Goal: Information Seeking & Learning: Check status

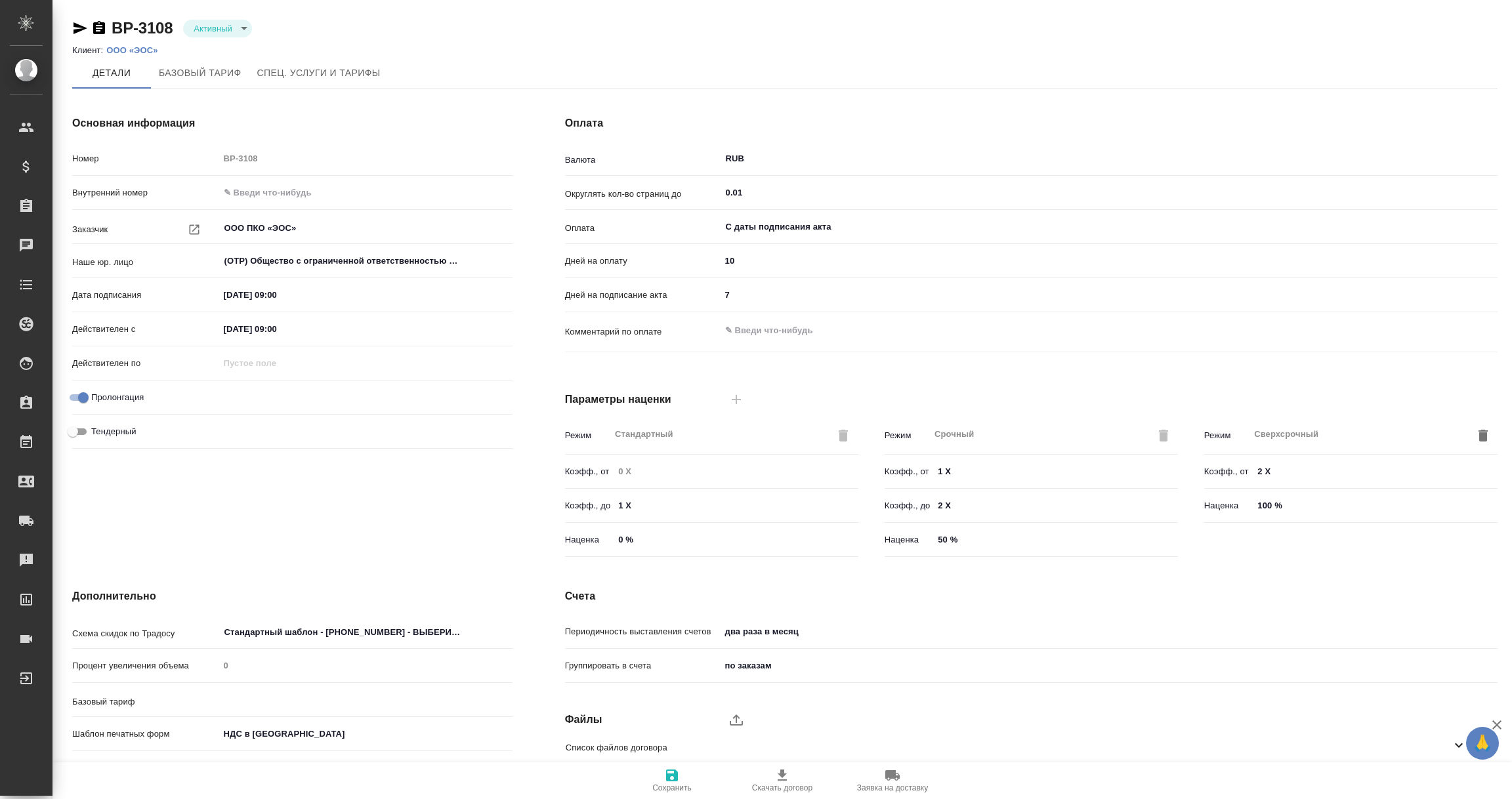
type input "1062 awatera + Marketing"
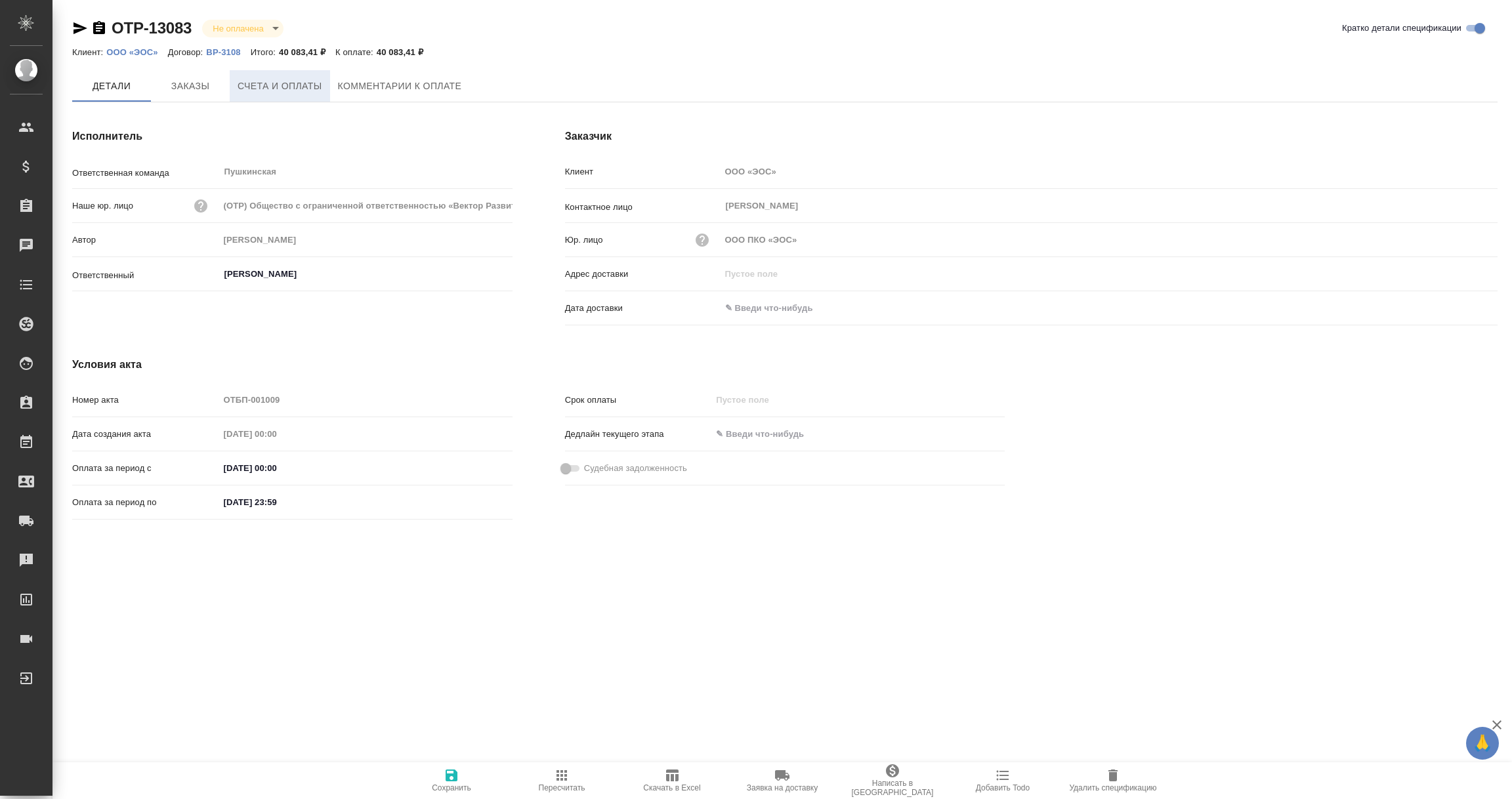
click at [261, 92] on button "Счета и оплаты" at bounding box center [279, 86] width 100 height 31
click at [761, 312] on input "text" at bounding box center [777, 308] width 115 height 19
click at [1463, 306] on icon "button" at bounding box center [1459, 308] width 16 height 16
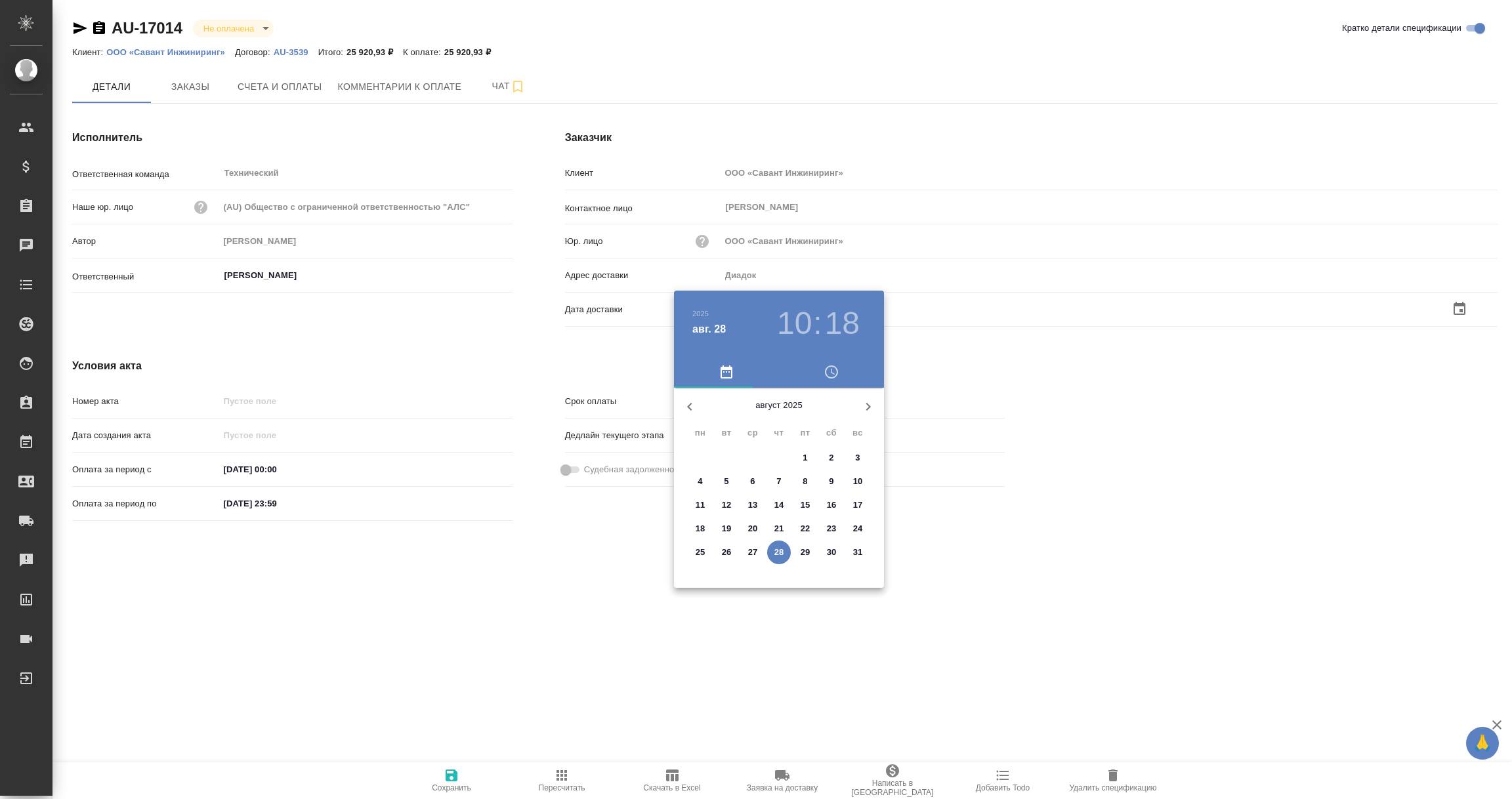
click at [784, 552] on span "28" at bounding box center [778, 552] width 24 height 13
type input "28.08.2025 10:18"
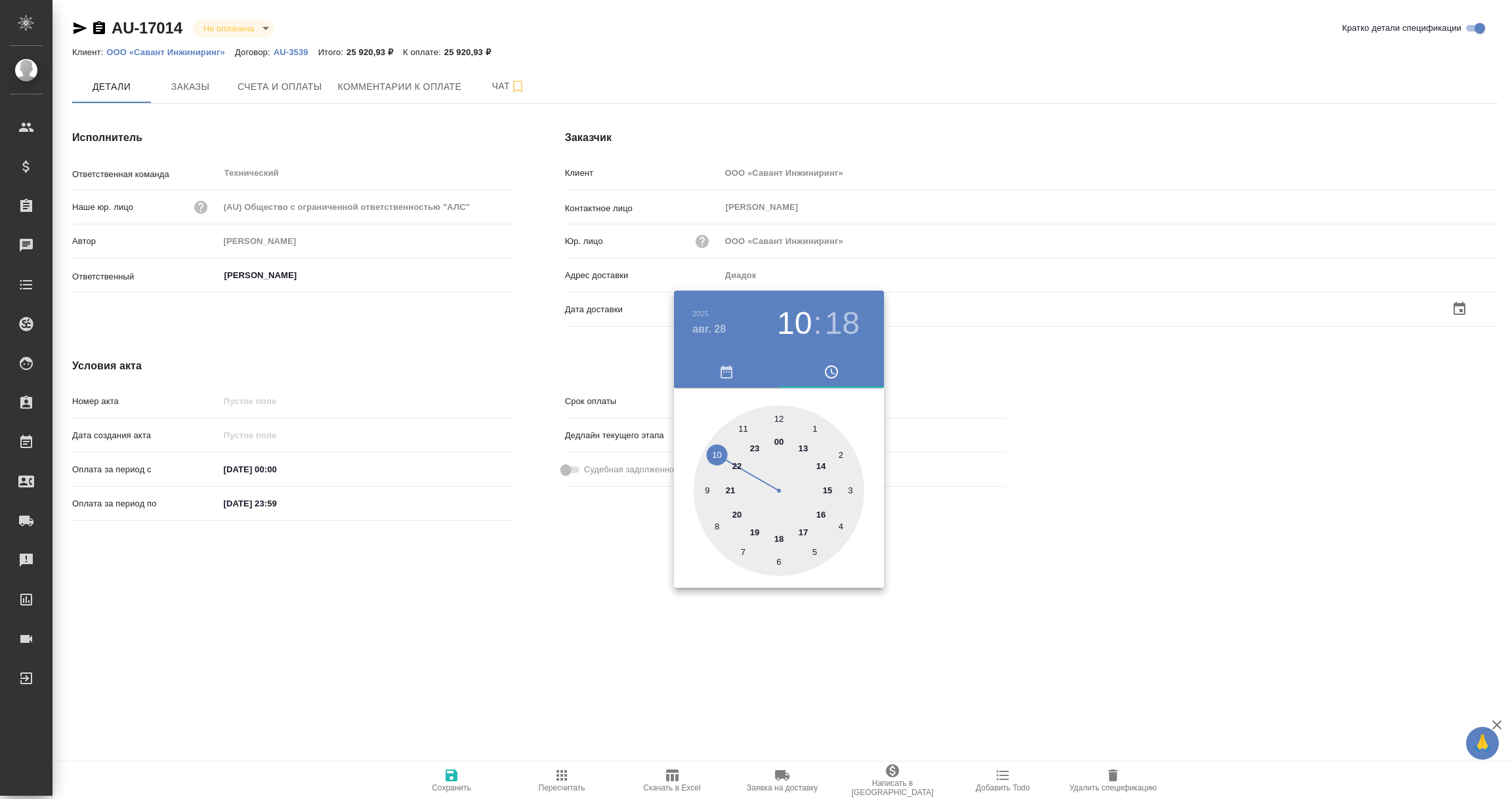
click at [642, 636] on div at bounding box center [756, 400] width 1512 height 799
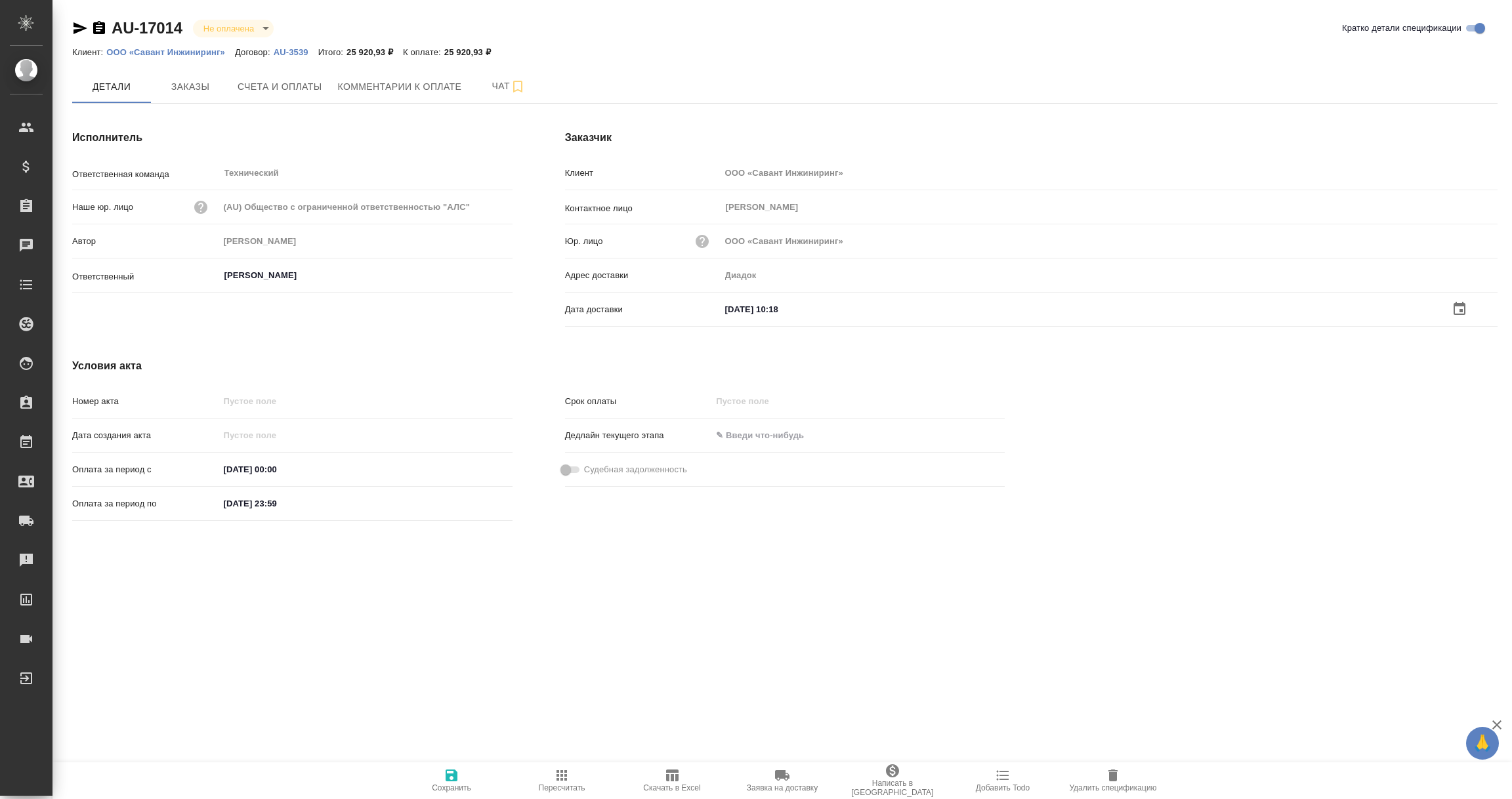
click at [448, 777] on icon "button" at bounding box center [451, 775] width 11 height 11
type input "[PERSON_NAME]"
click at [777, 310] on input "text" at bounding box center [778, 309] width 115 height 19
click at [1459, 310] on icon "button" at bounding box center [1459, 308] width 16 height 16
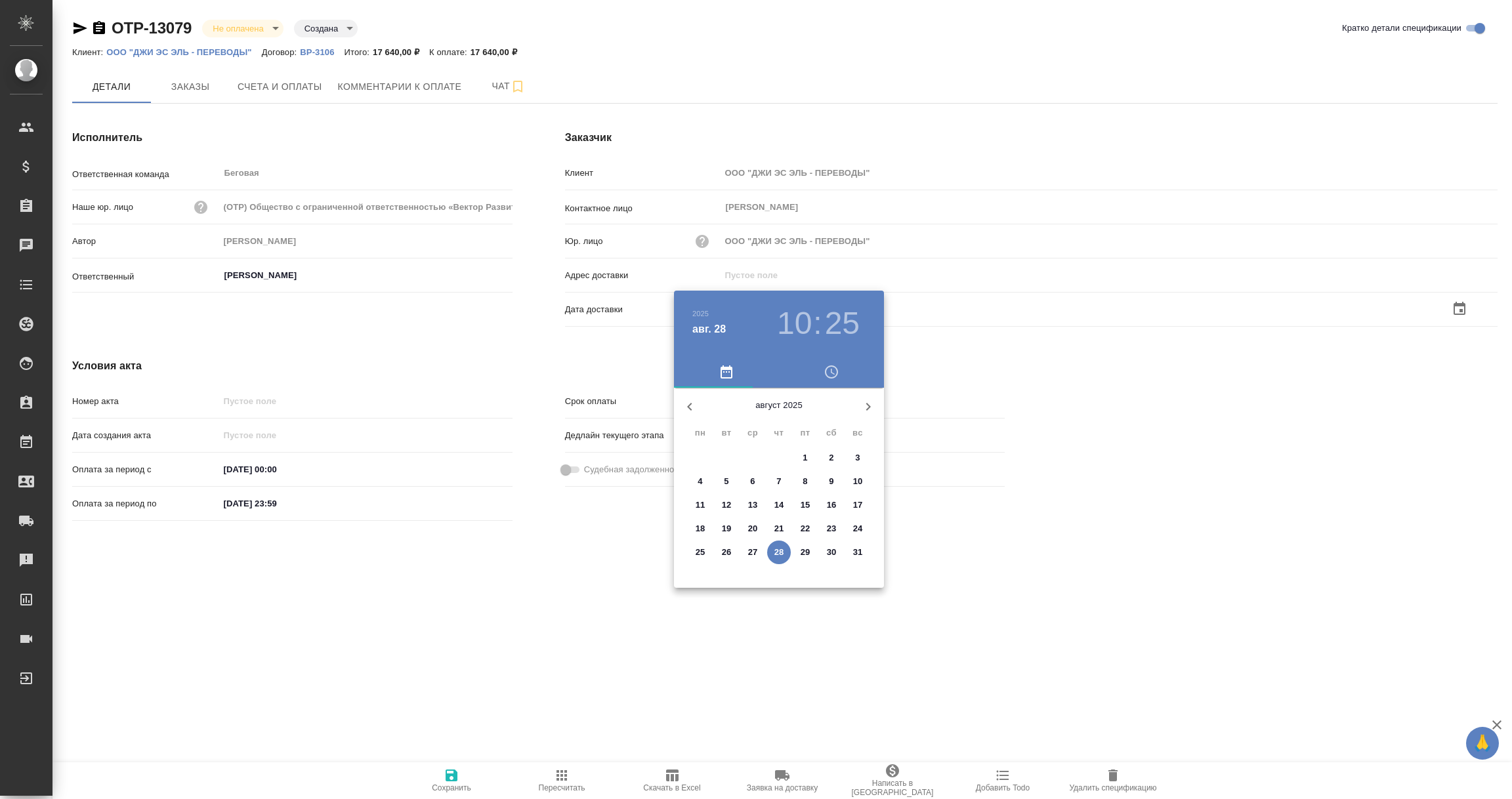
click at [777, 552] on p "28" at bounding box center [779, 552] width 10 height 13
type input "28.08.2025 10:25"
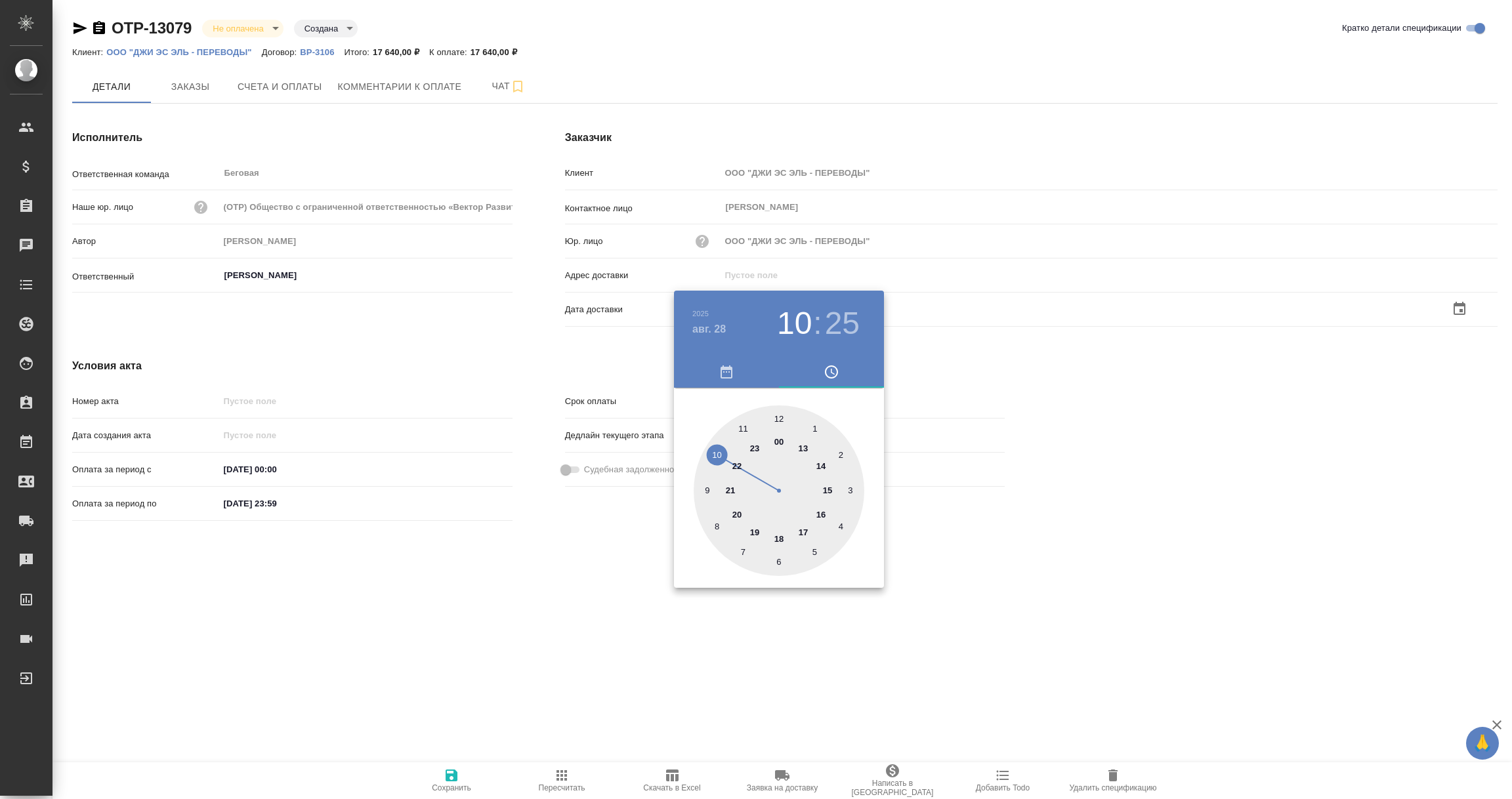
click at [678, 636] on div at bounding box center [756, 400] width 1512 height 799
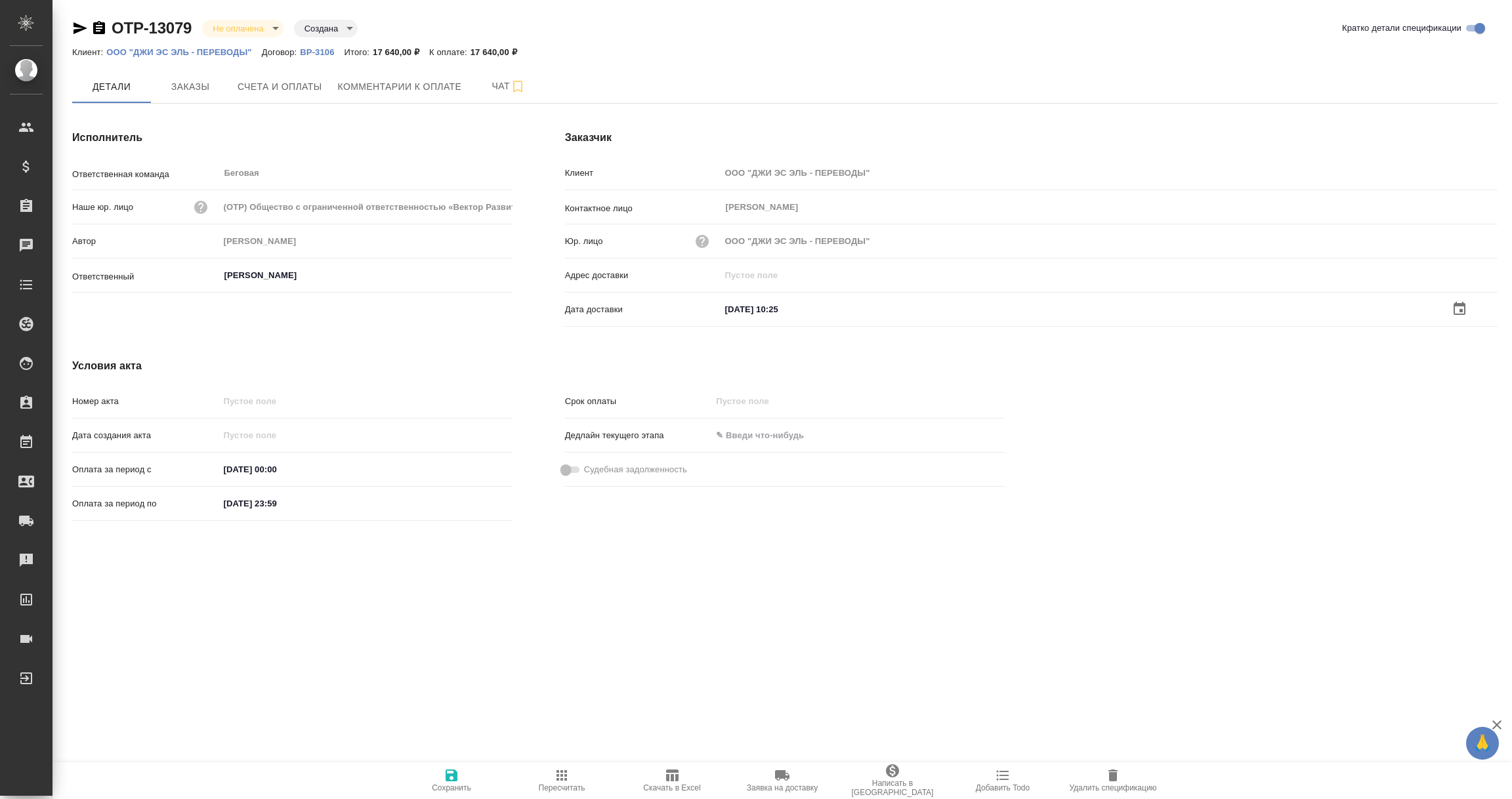
click at [452, 781] on icon "button" at bounding box center [451, 775] width 11 height 11
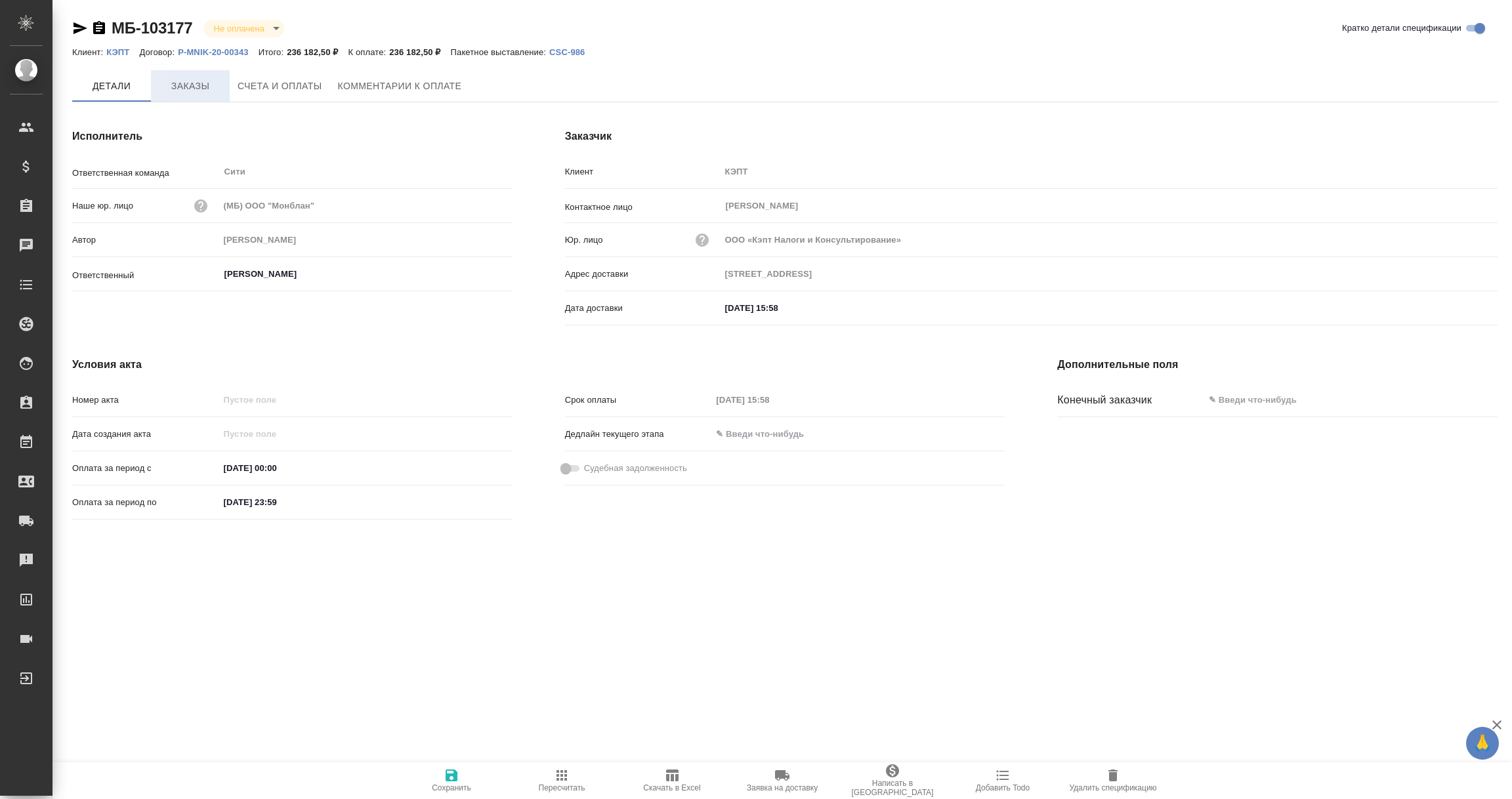
click at [192, 86] on span "Заказы" at bounding box center [190, 86] width 63 height 16
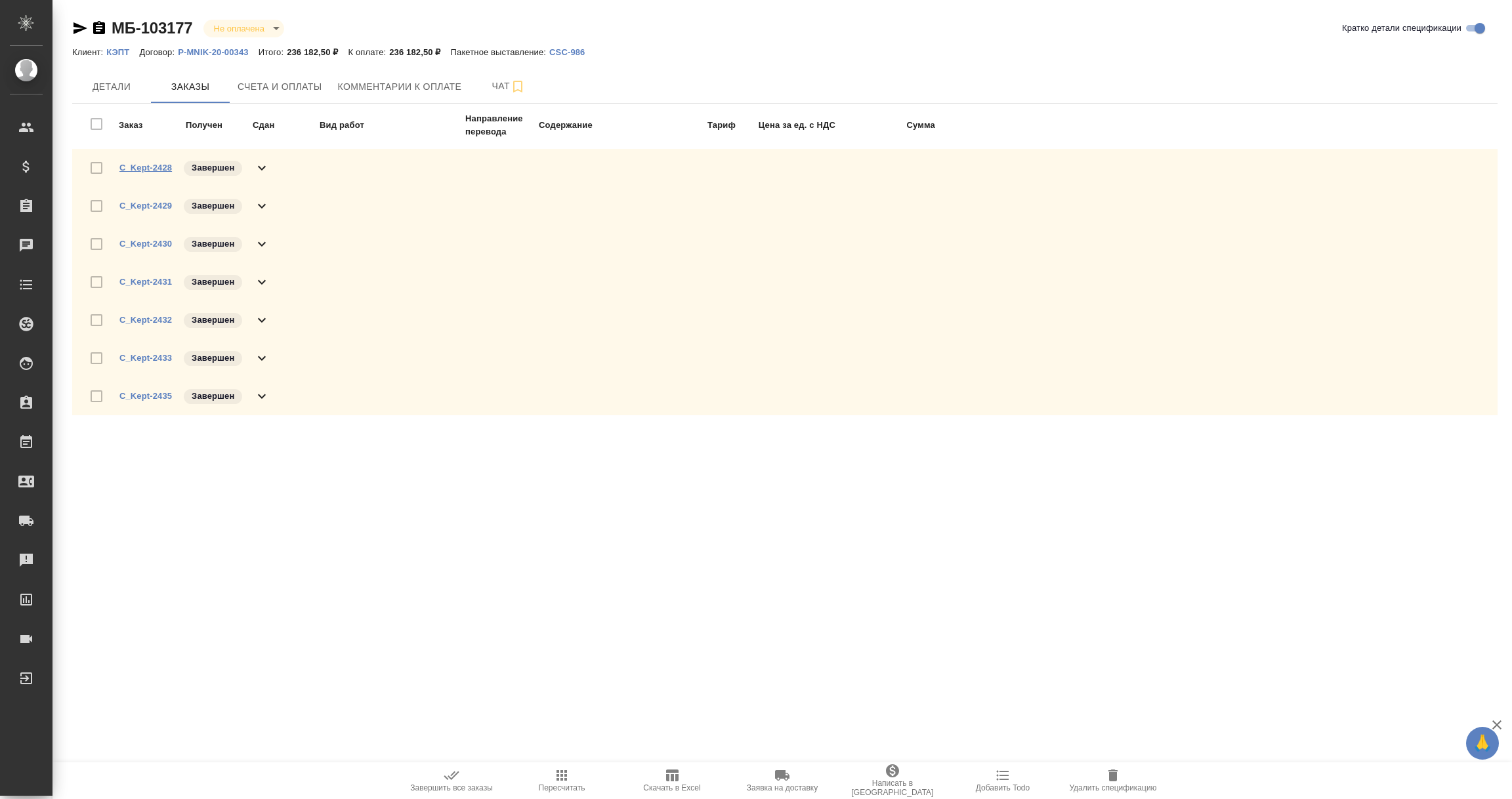
click at [149, 166] on link "C_Kept-2428" at bounding box center [145, 167] width 53 height 10
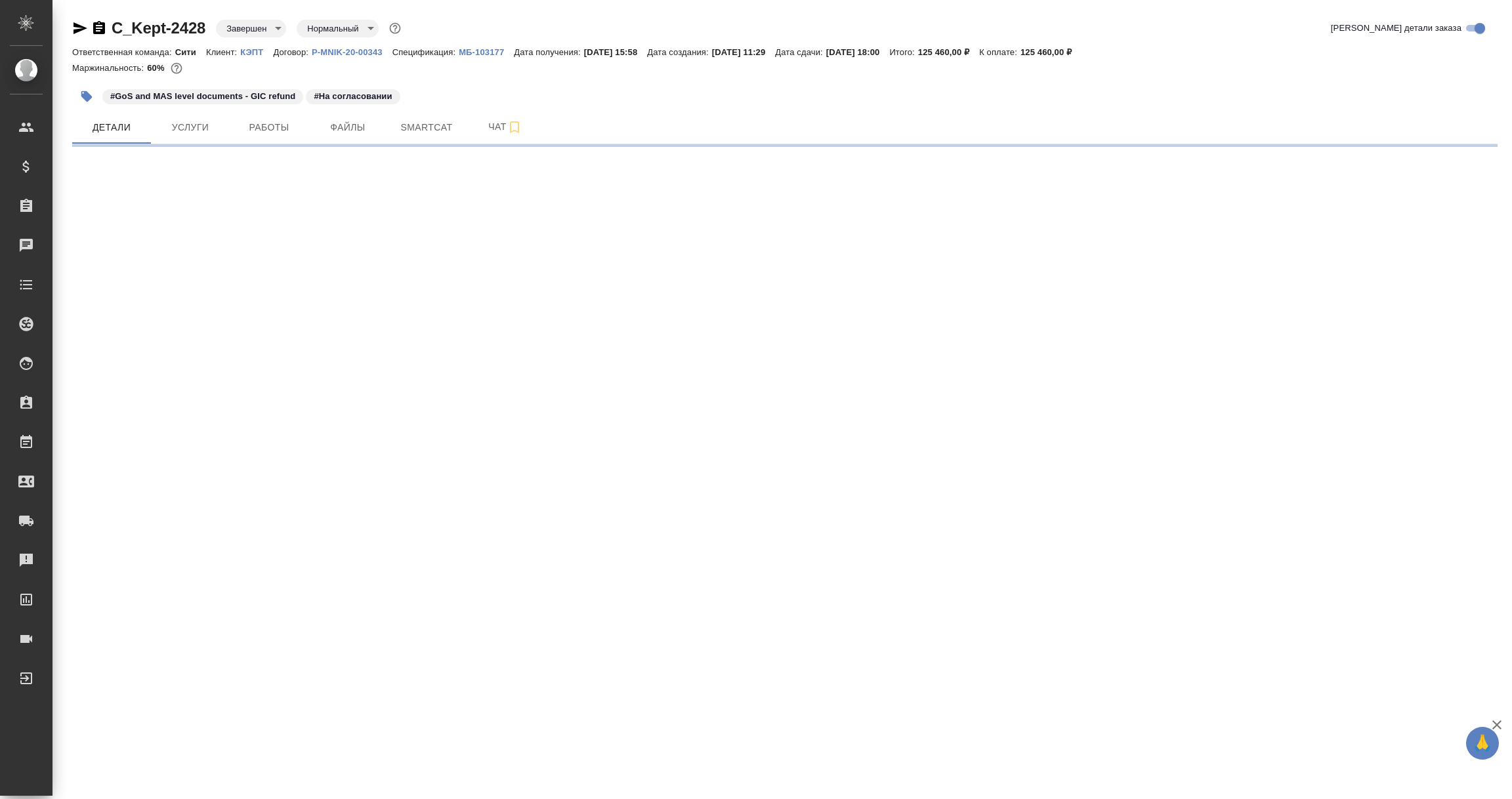
select select "RU"
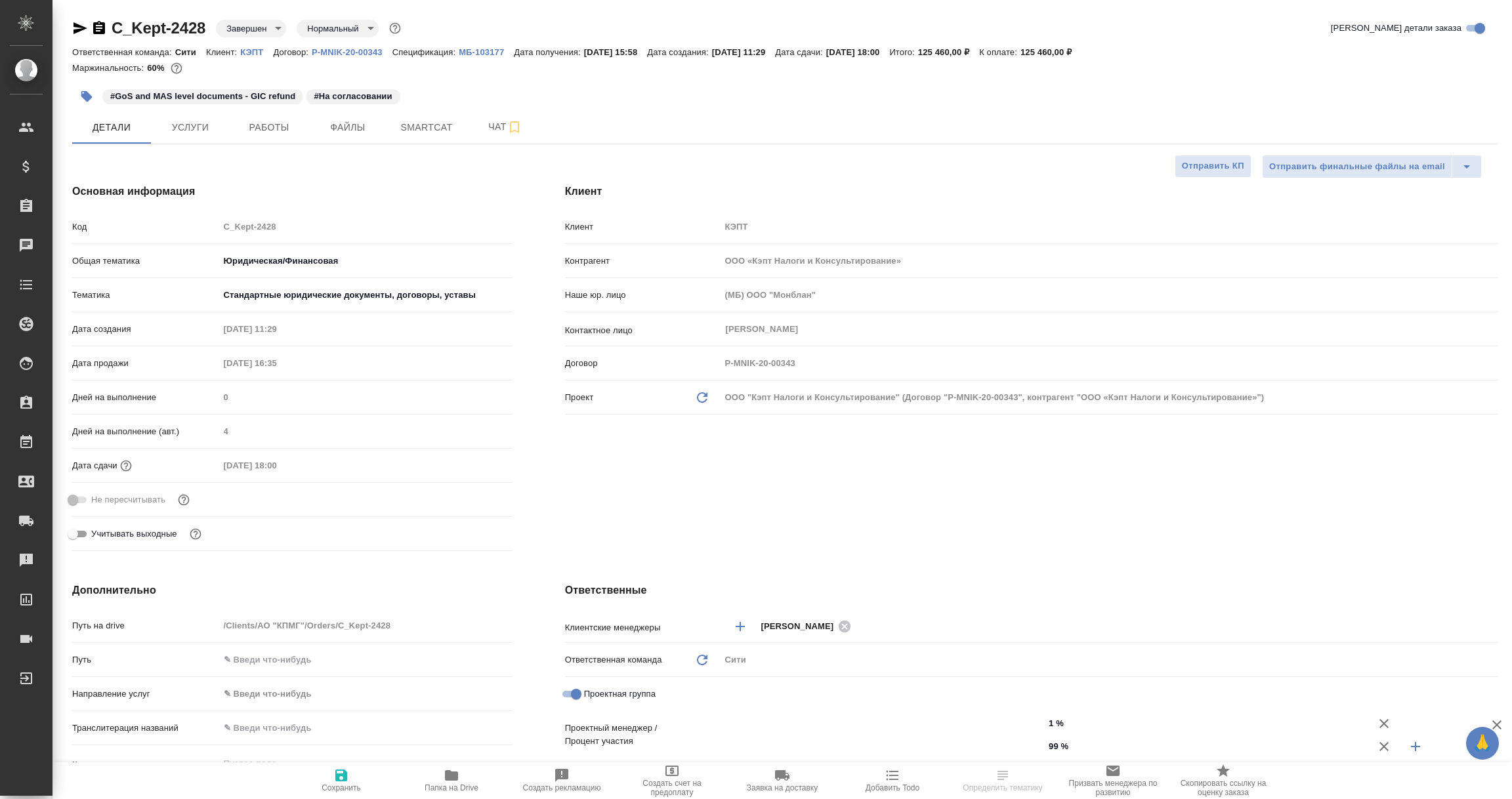
type textarea "x"
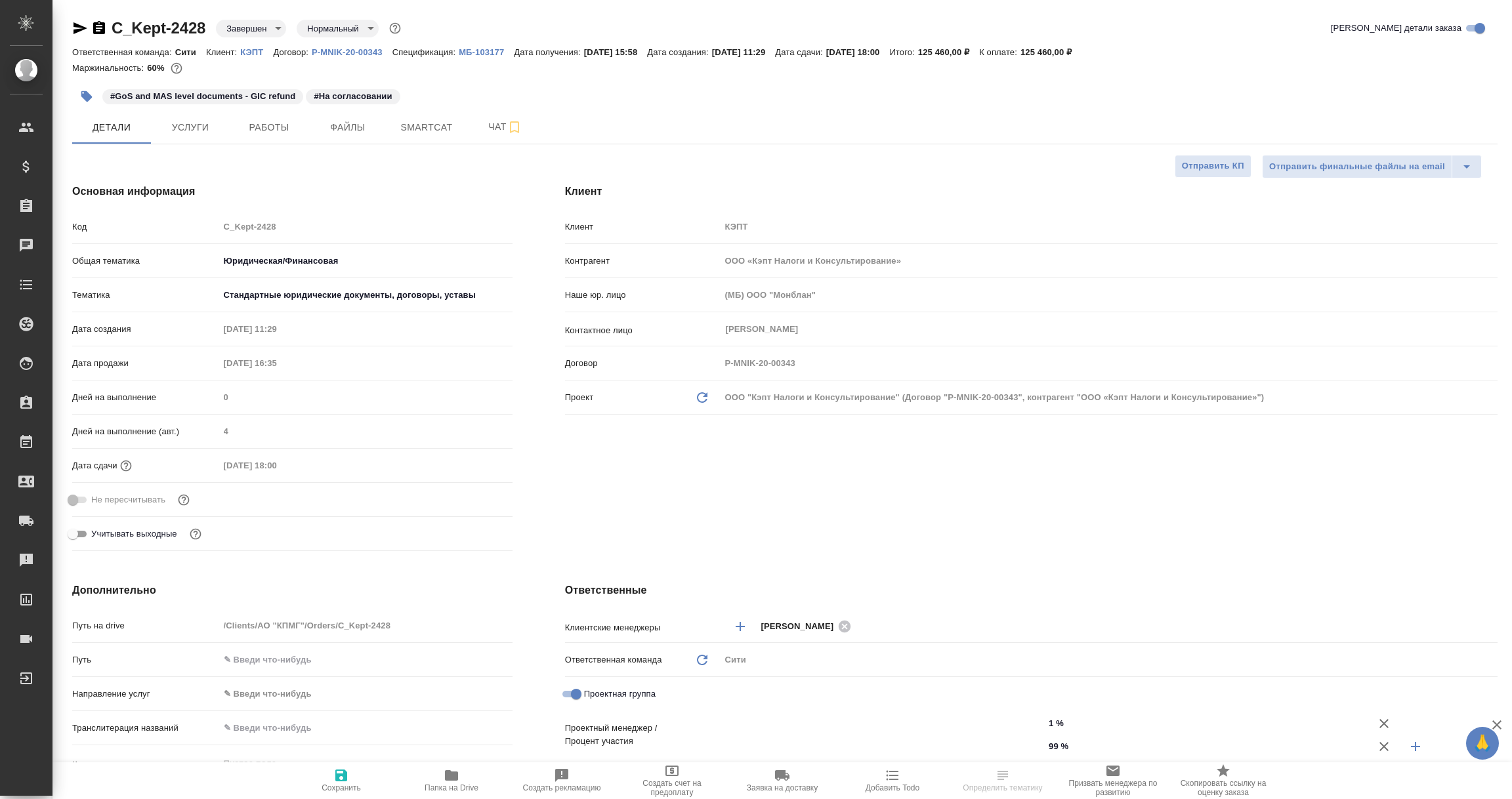
type textarea "x"
type input "Бабкина Анастасия"
type input "[PERSON_NAME]"
type textarea "x"
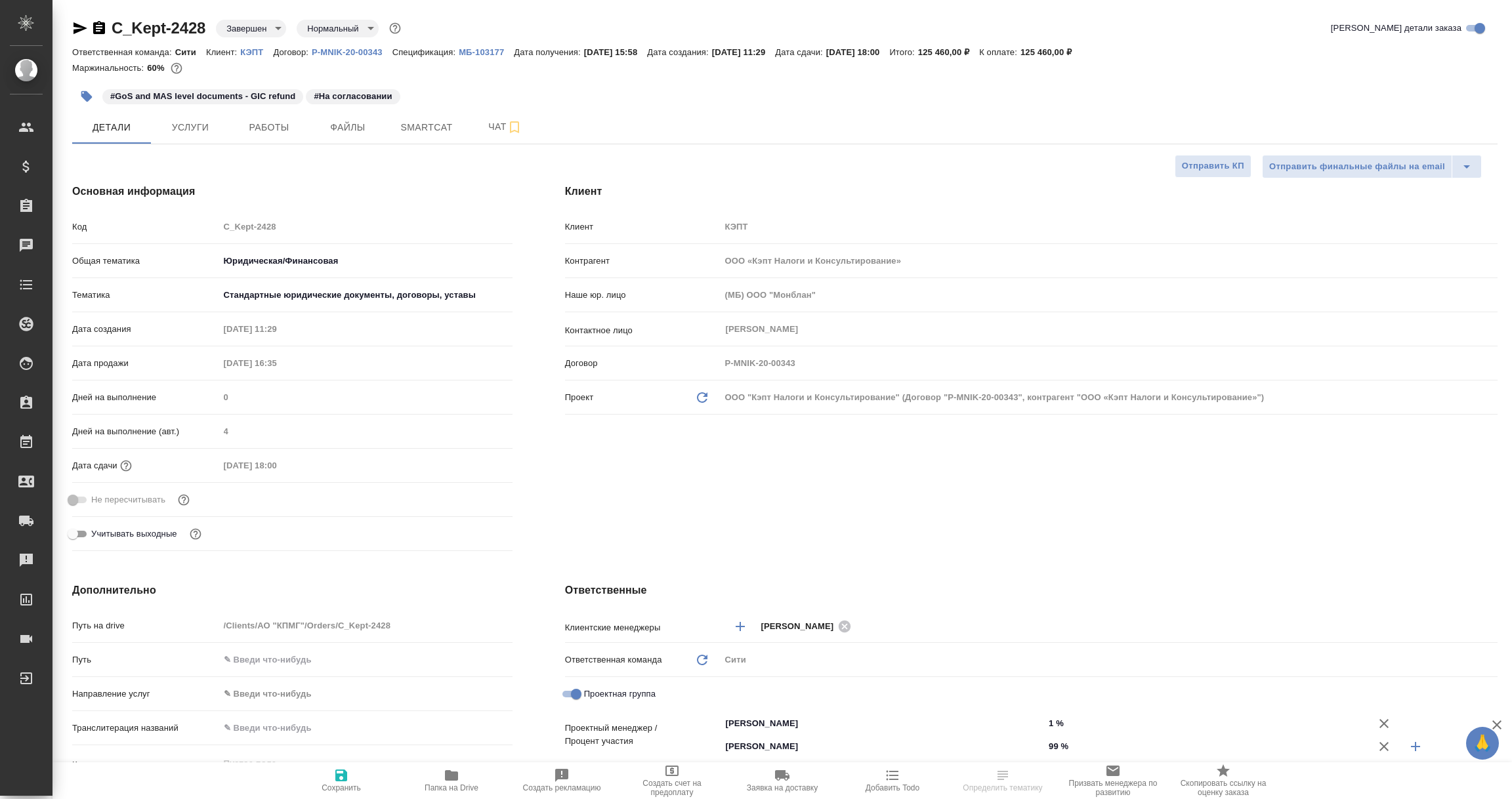
type textarea "x"
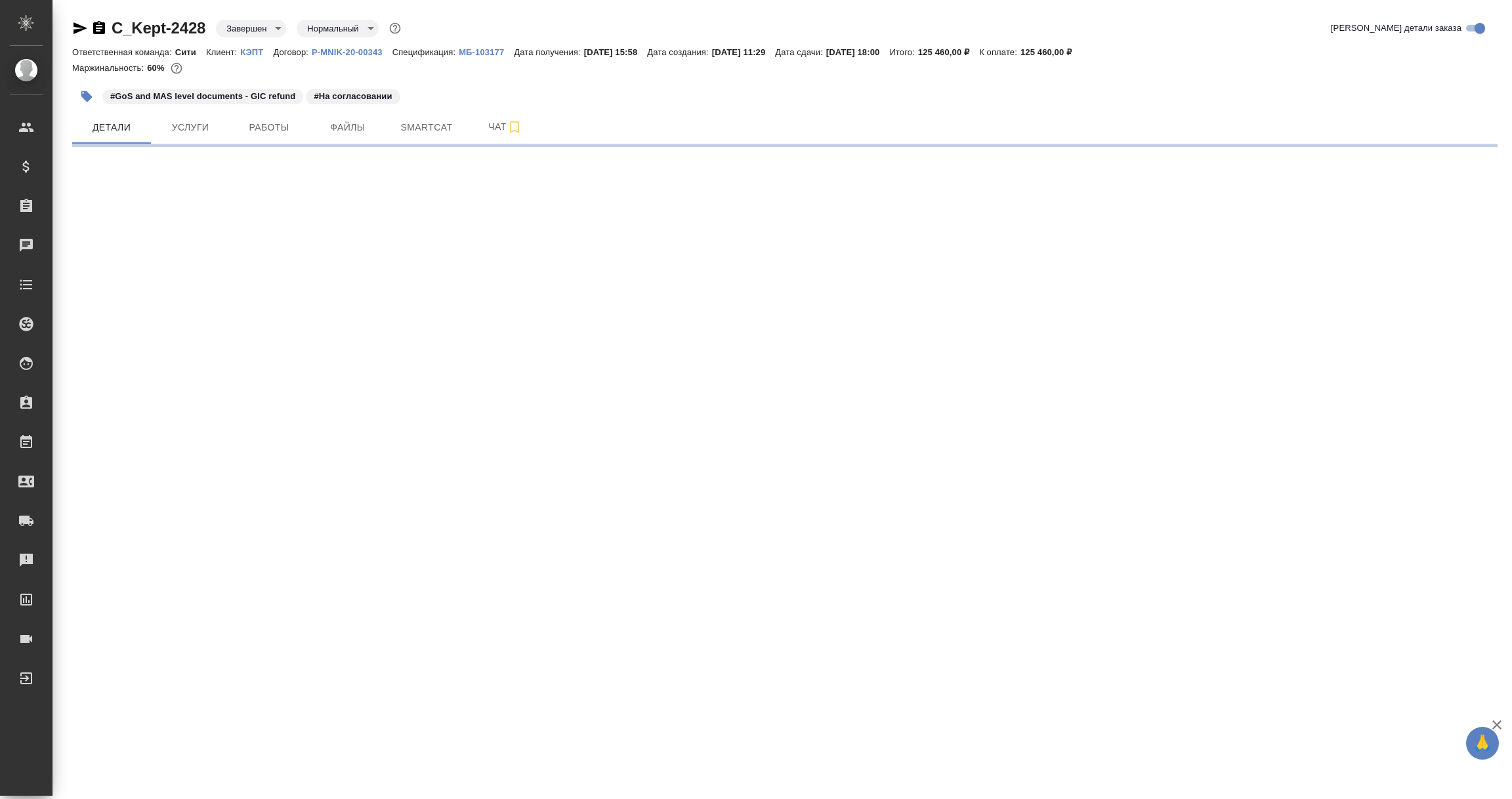
select select "RU"
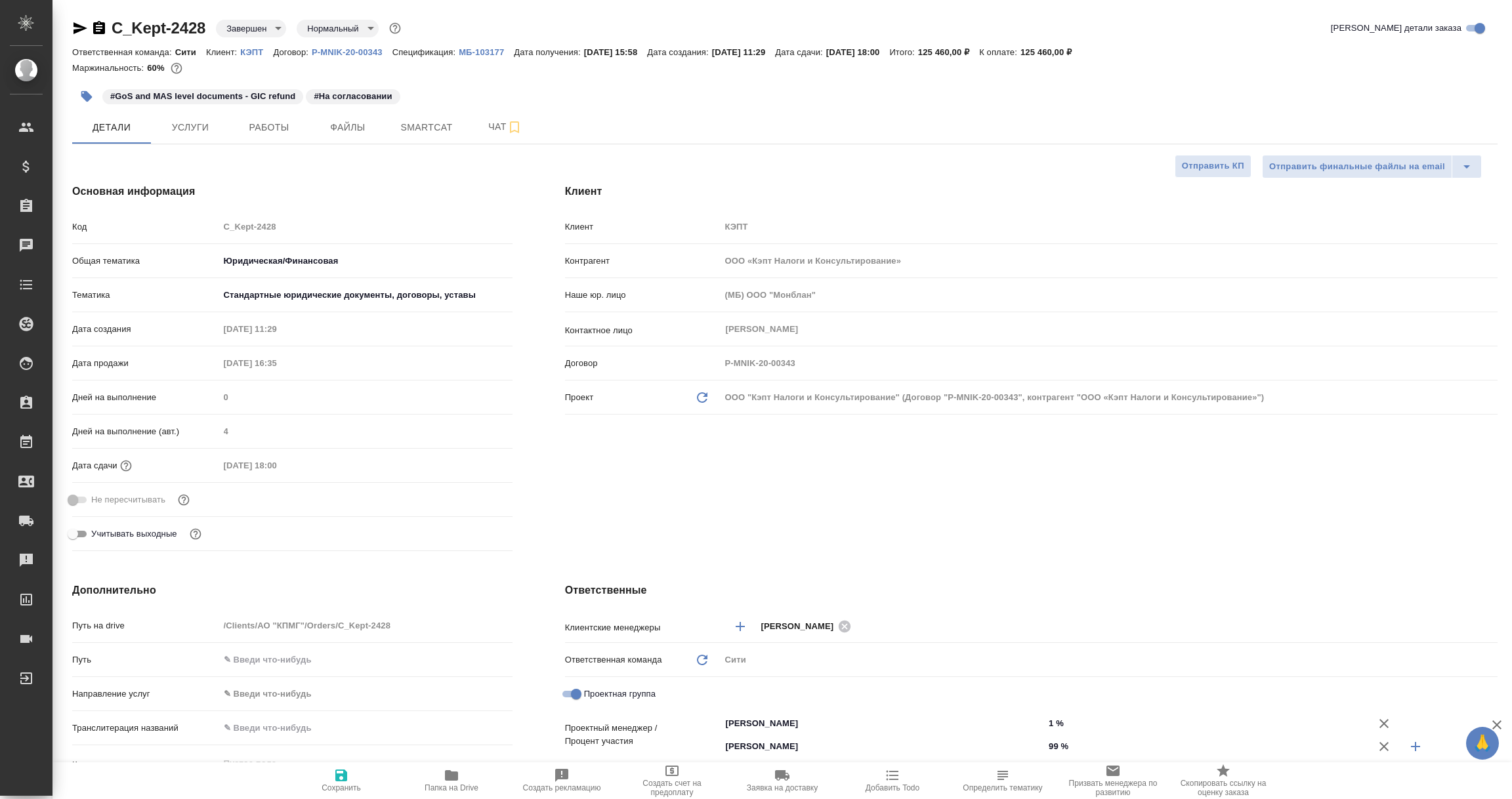
type textarea "x"
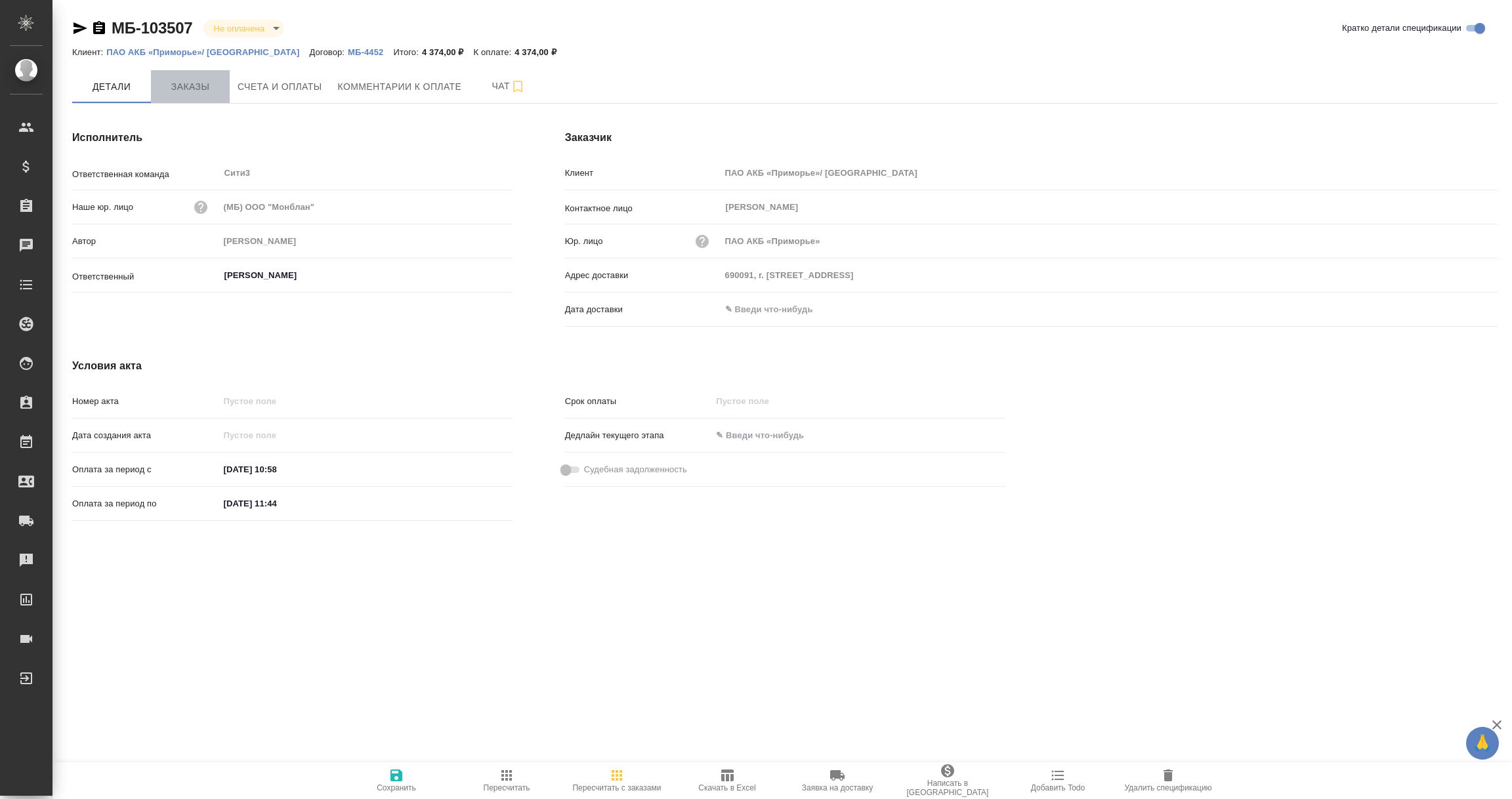
click at [189, 90] on span "Заказы" at bounding box center [190, 86] width 63 height 16
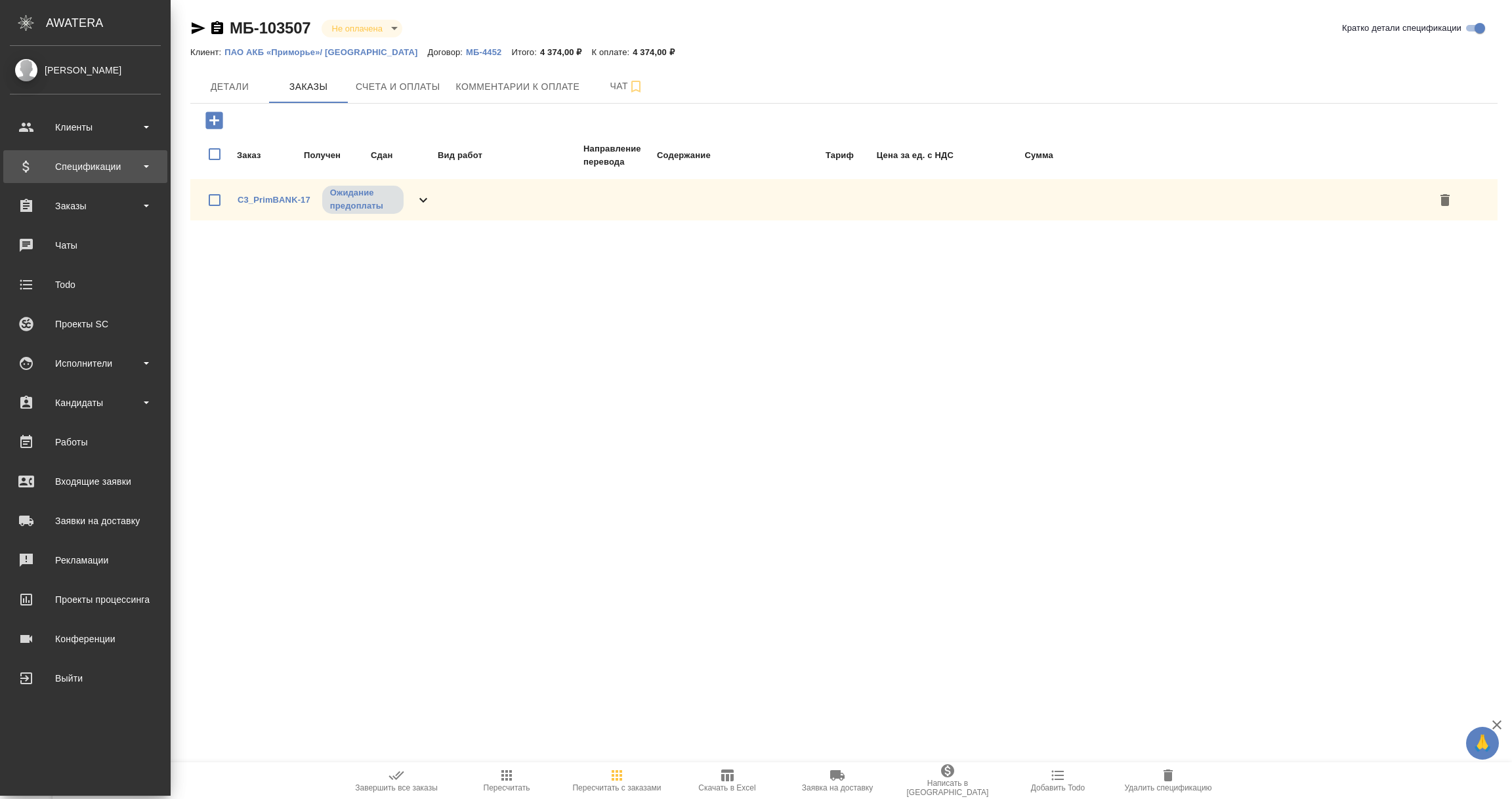
click at [92, 170] on div "Спецификации" at bounding box center [86, 167] width 151 height 20
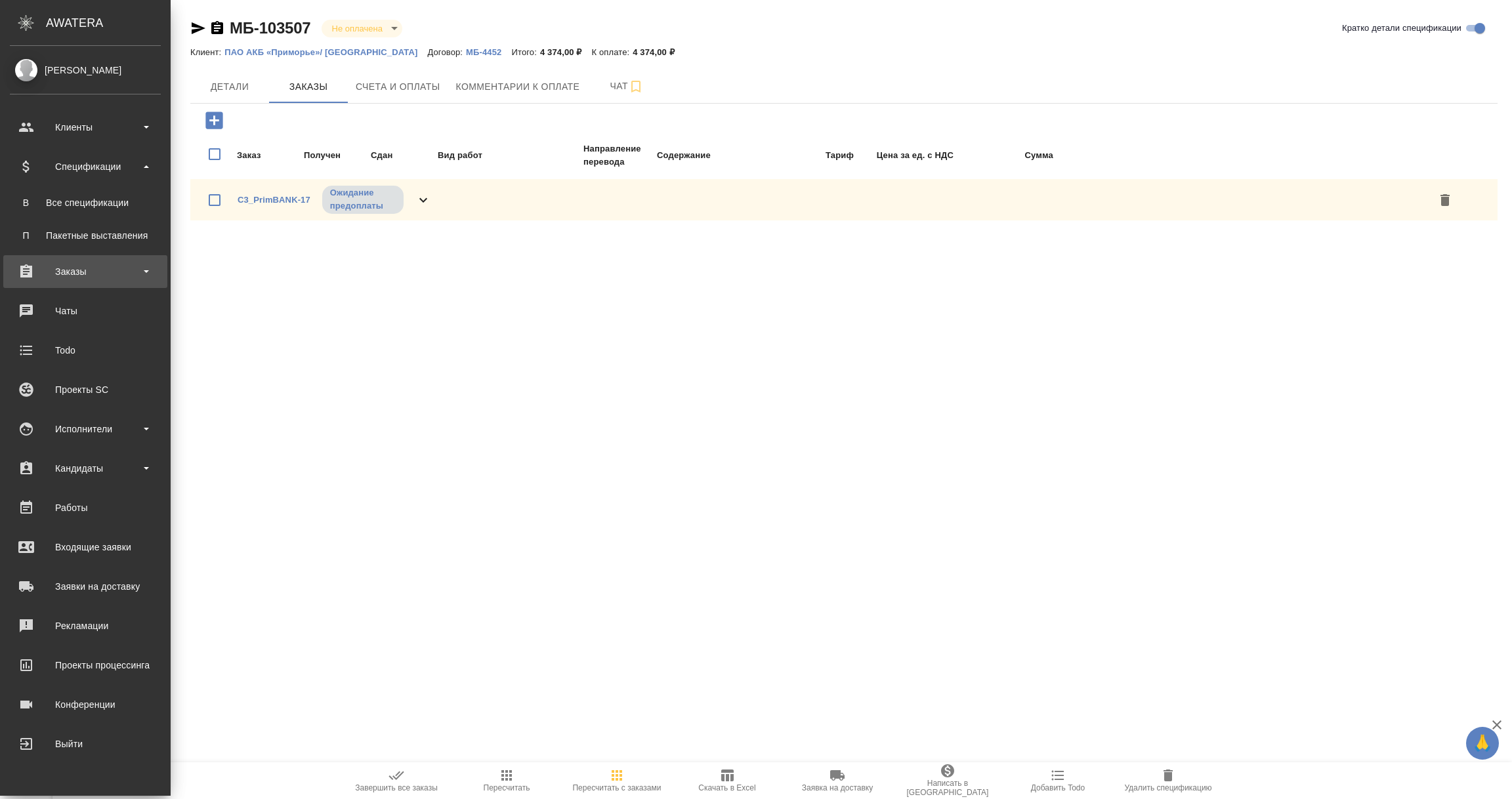
click at [82, 270] on div "Заказы" at bounding box center [86, 272] width 151 height 20
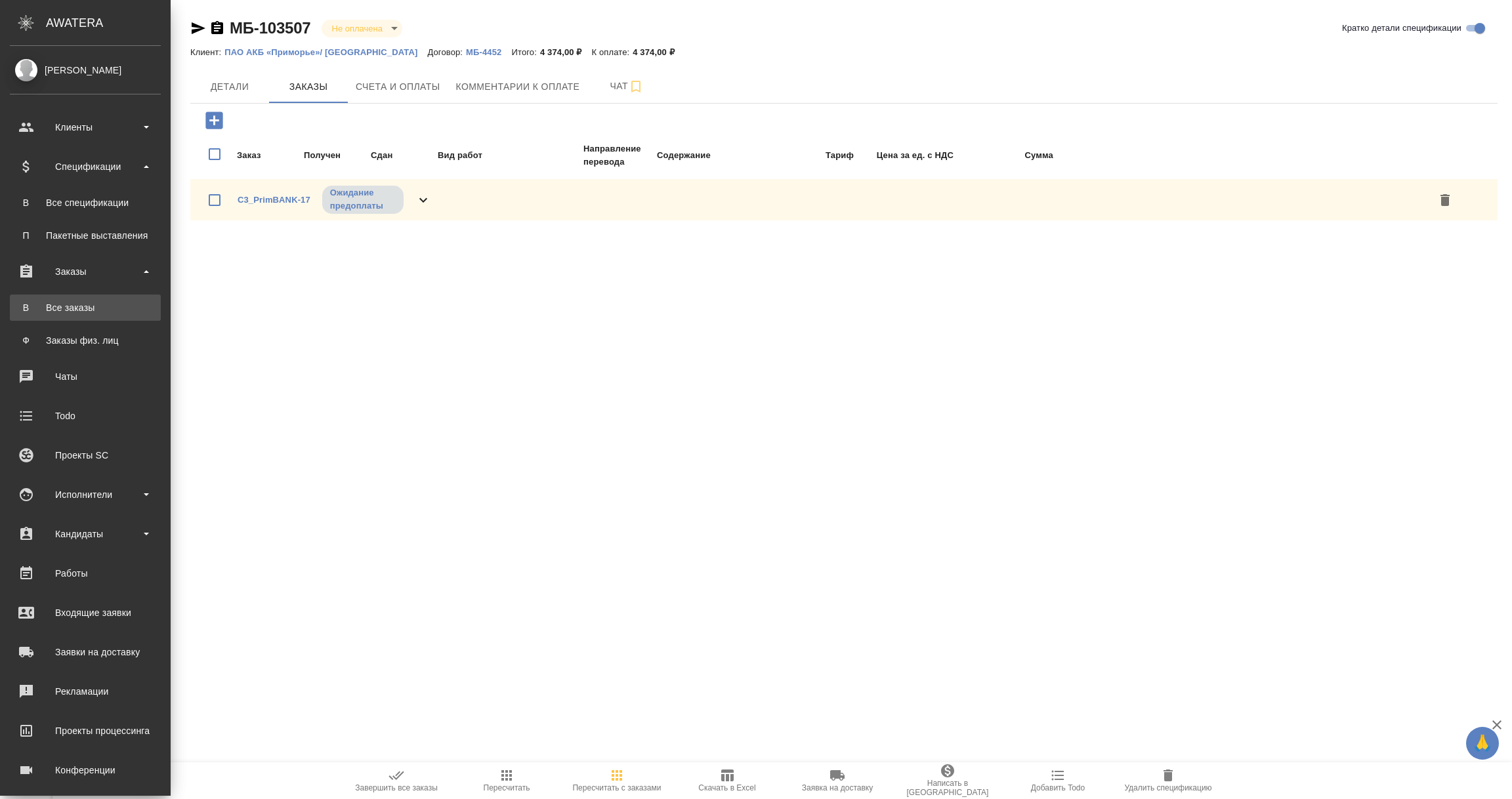
click at [69, 302] on div "Все заказы" at bounding box center [85, 307] width 137 height 13
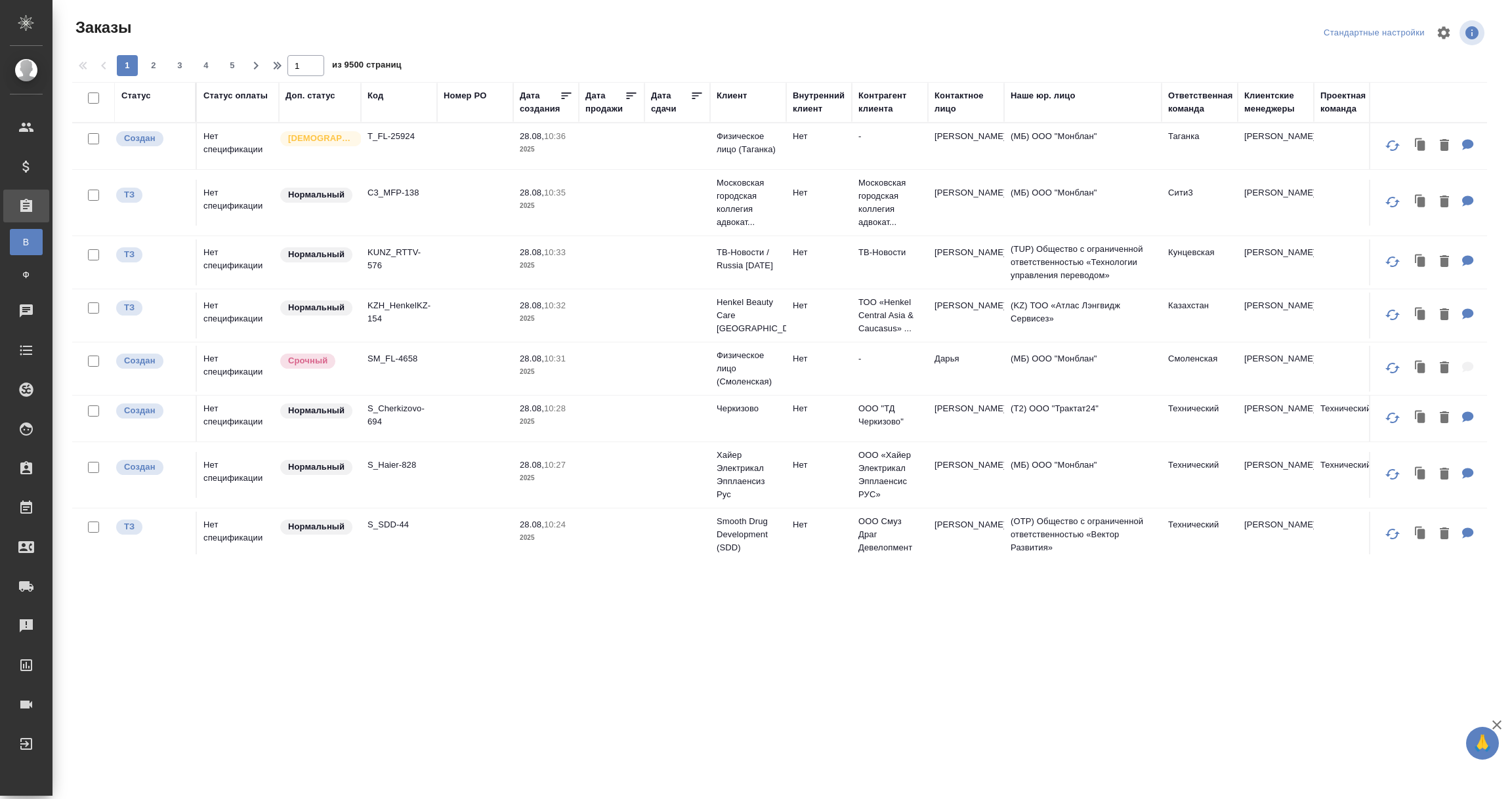
click at [1265, 104] on div "Клиентские менеджеры" at bounding box center [1275, 102] width 63 height 26
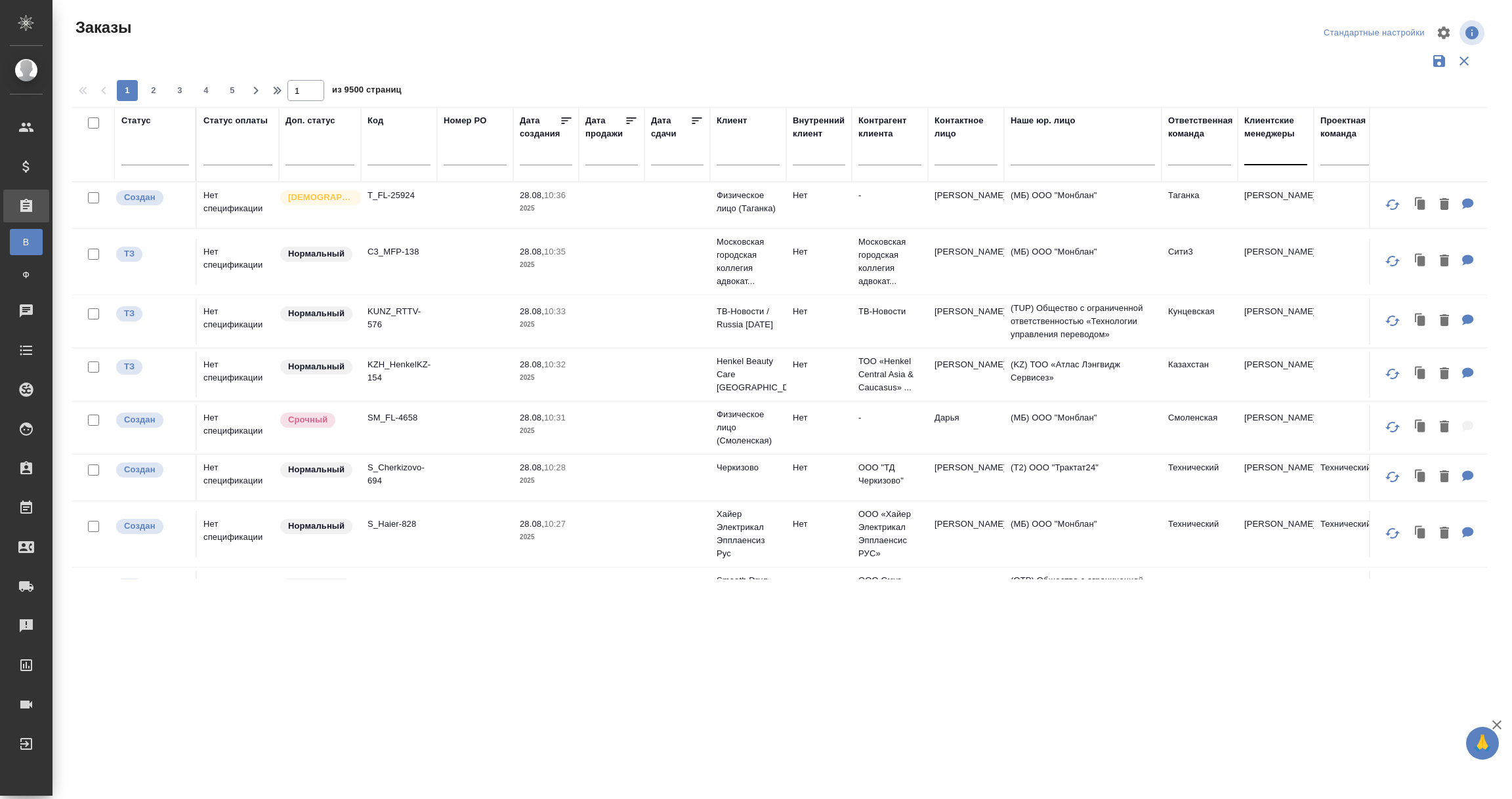
click at [1267, 156] on div at bounding box center [1275, 151] width 63 height 19
type input "лока"
click at [1239, 675] on div ".cls-1 fill:#fff; AWATERA Vorobyova Ekaterina Клиенты Спецификации Заказы В Все…" at bounding box center [756, 400] width 1512 height 799
click at [1179, 148] on div at bounding box center [1199, 151] width 63 height 19
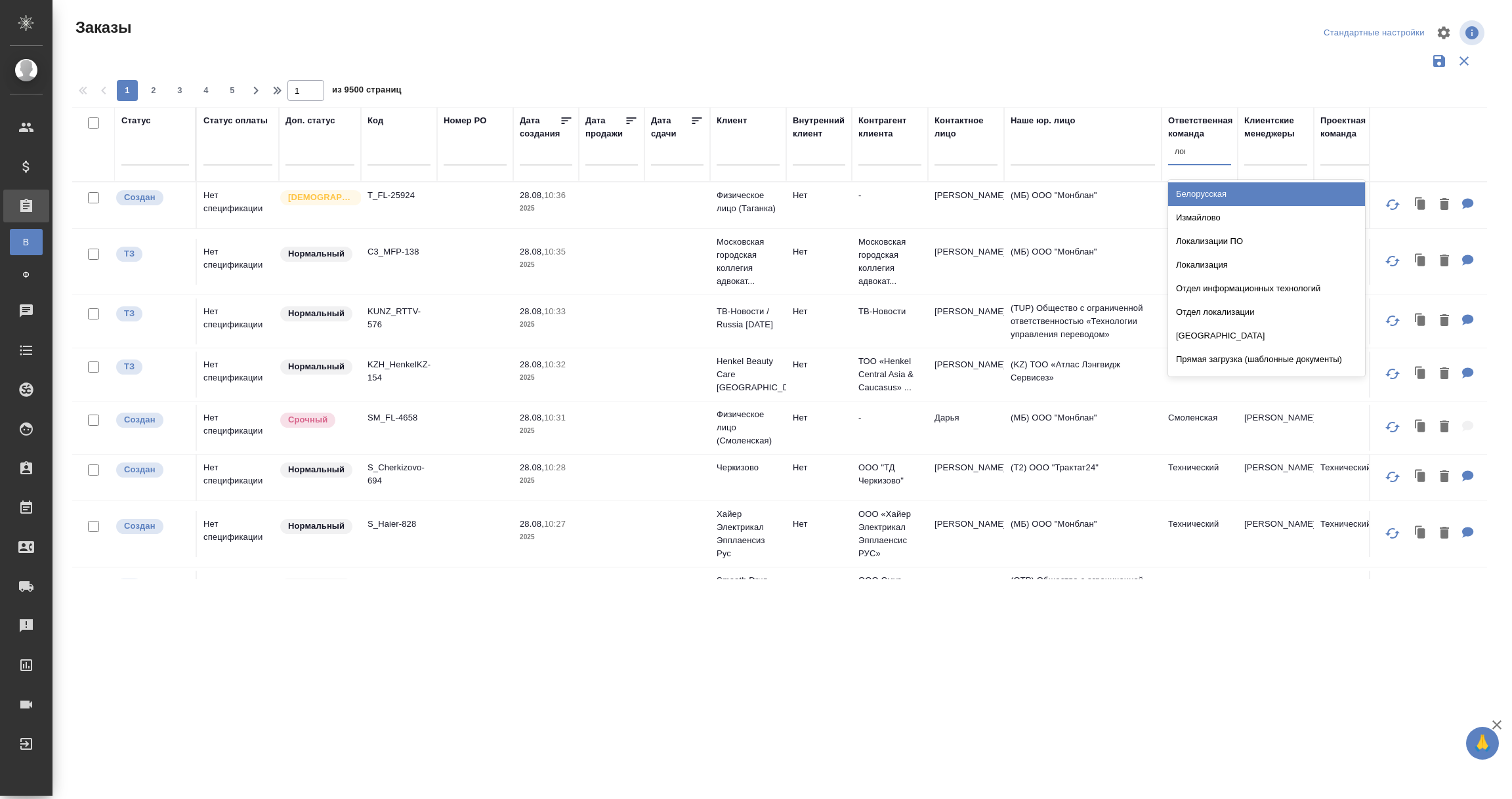
type input "лока"
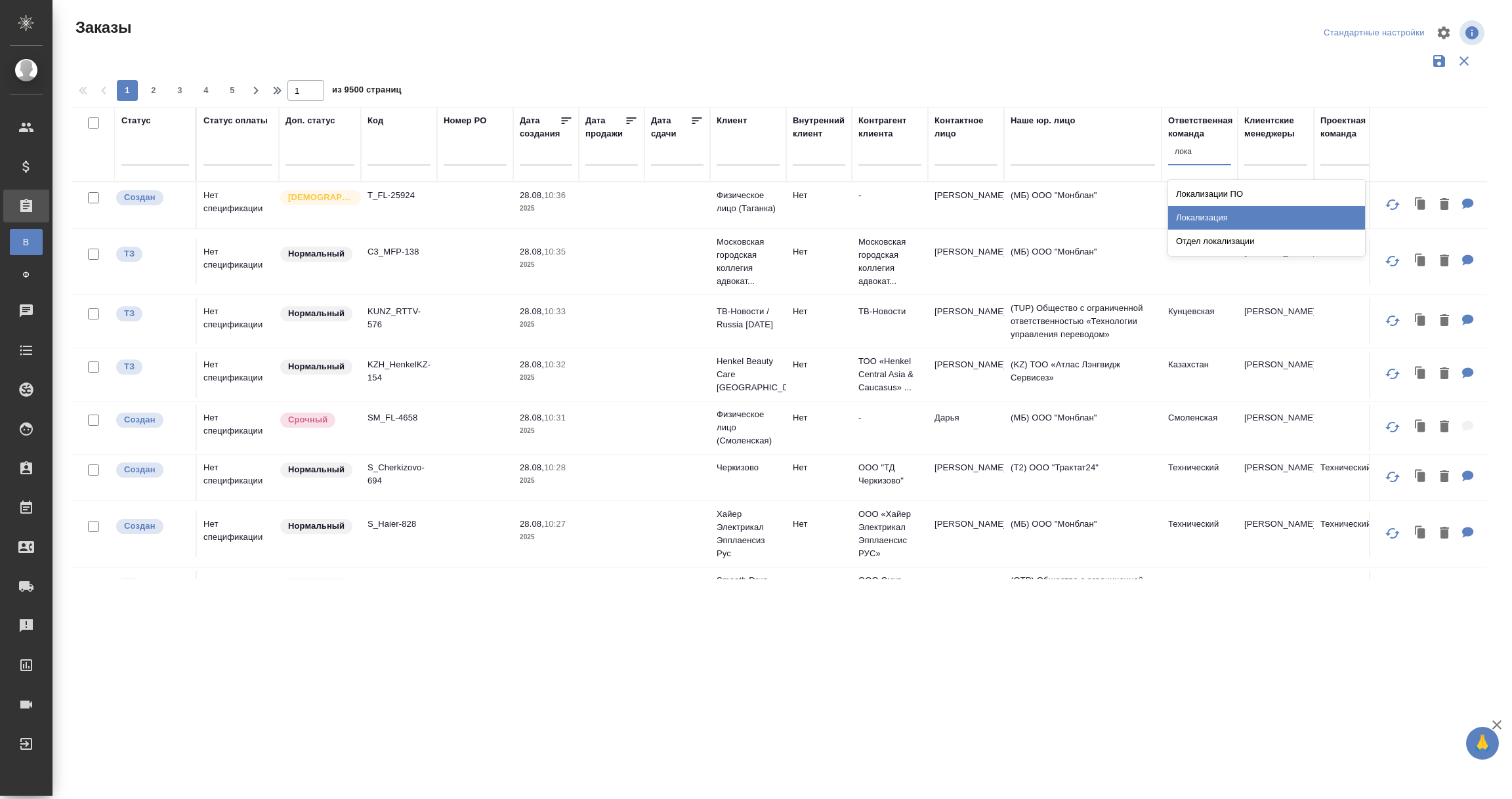
click at [1197, 217] on div "Локализация" at bounding box center [1266, 218] width 197 height 24
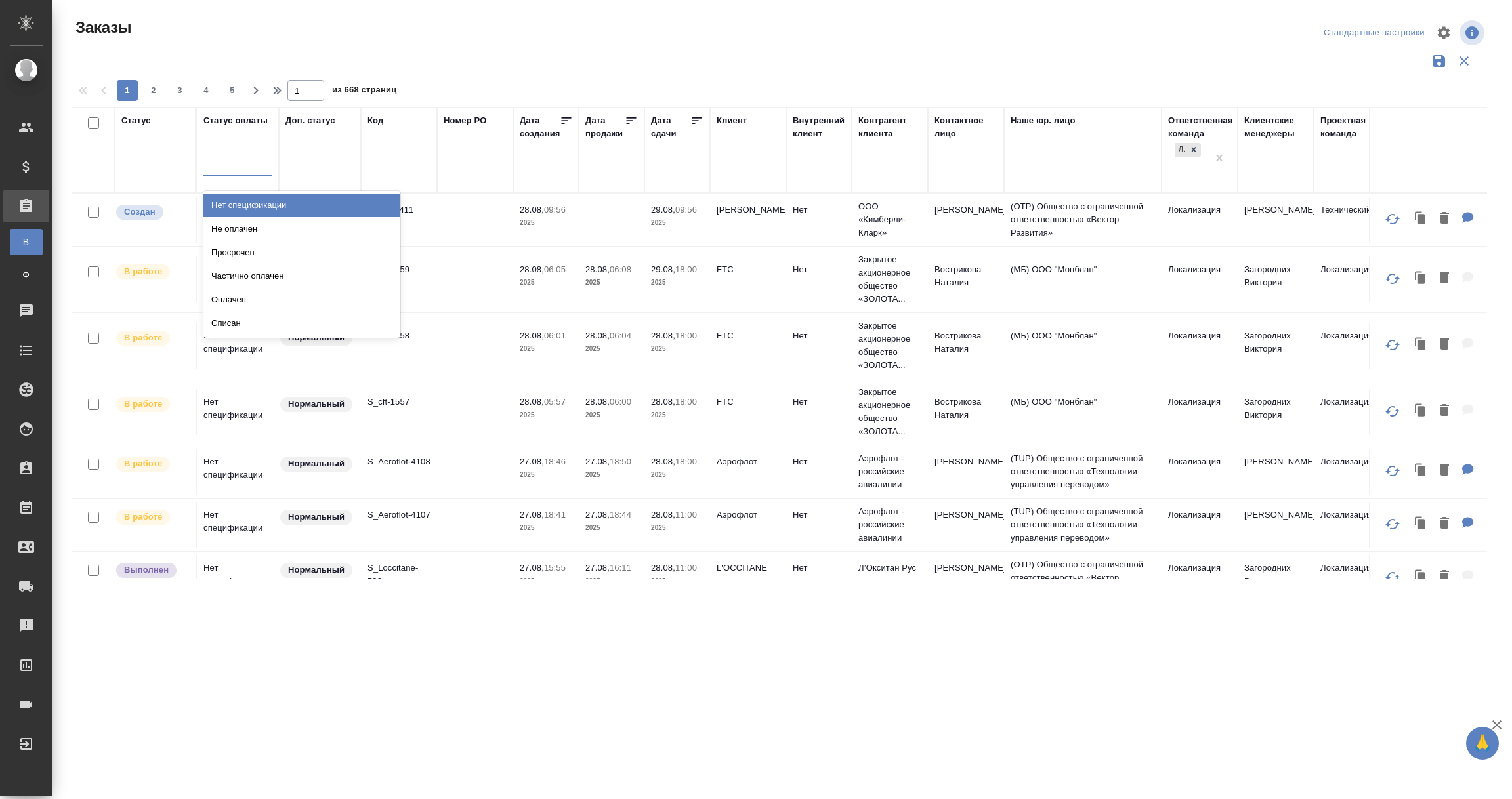
click at [233, 167] on div at bounding box center [237, 163] width 69 height 19
click at [235, 202] on div "Нет спецификации" at bounding box center [302, 205] width 197 height 24
click at [456, 222] on td at bounding box center [475, 220] width 76 height 46
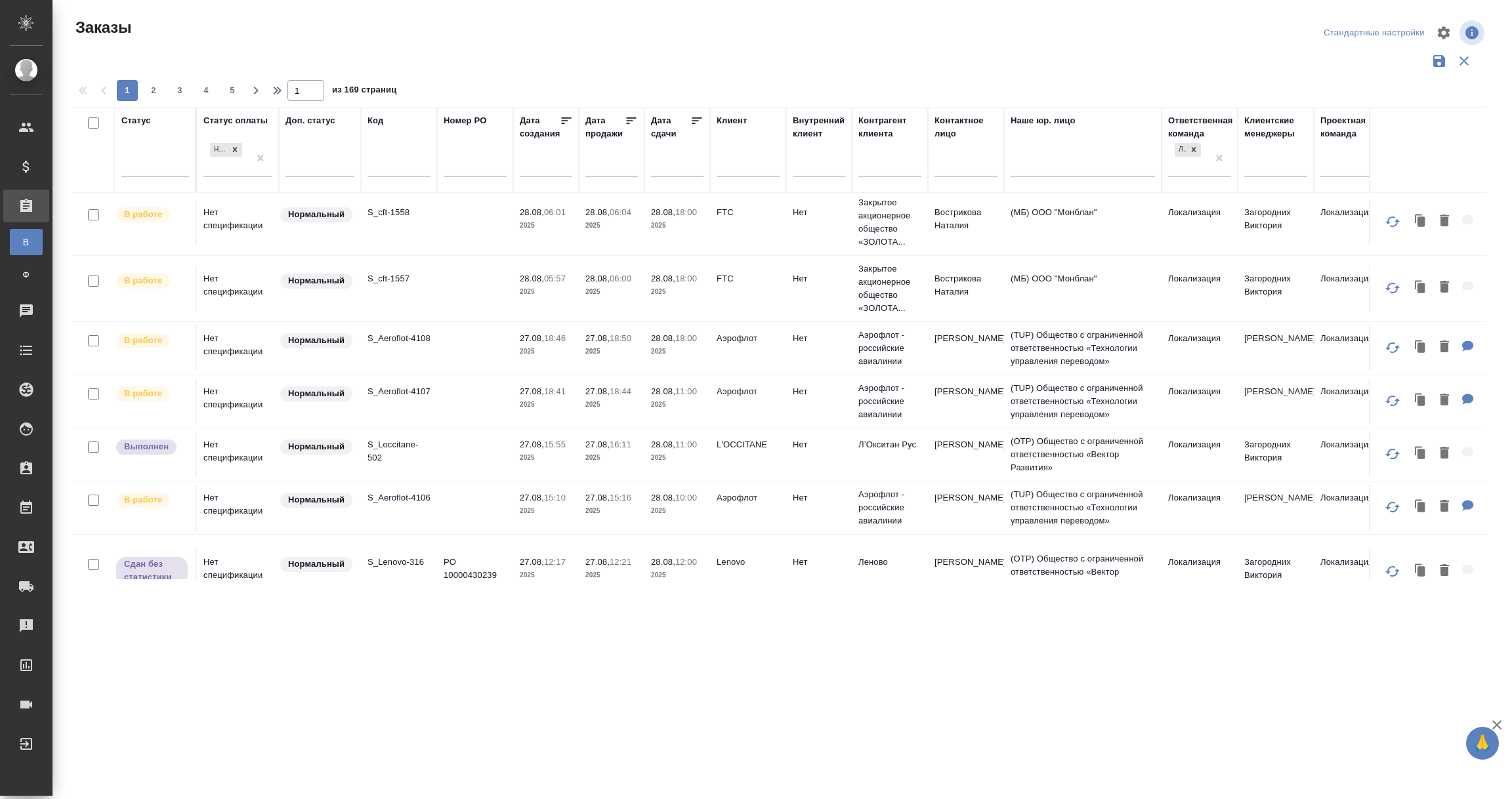
scroll to position [295, 0]
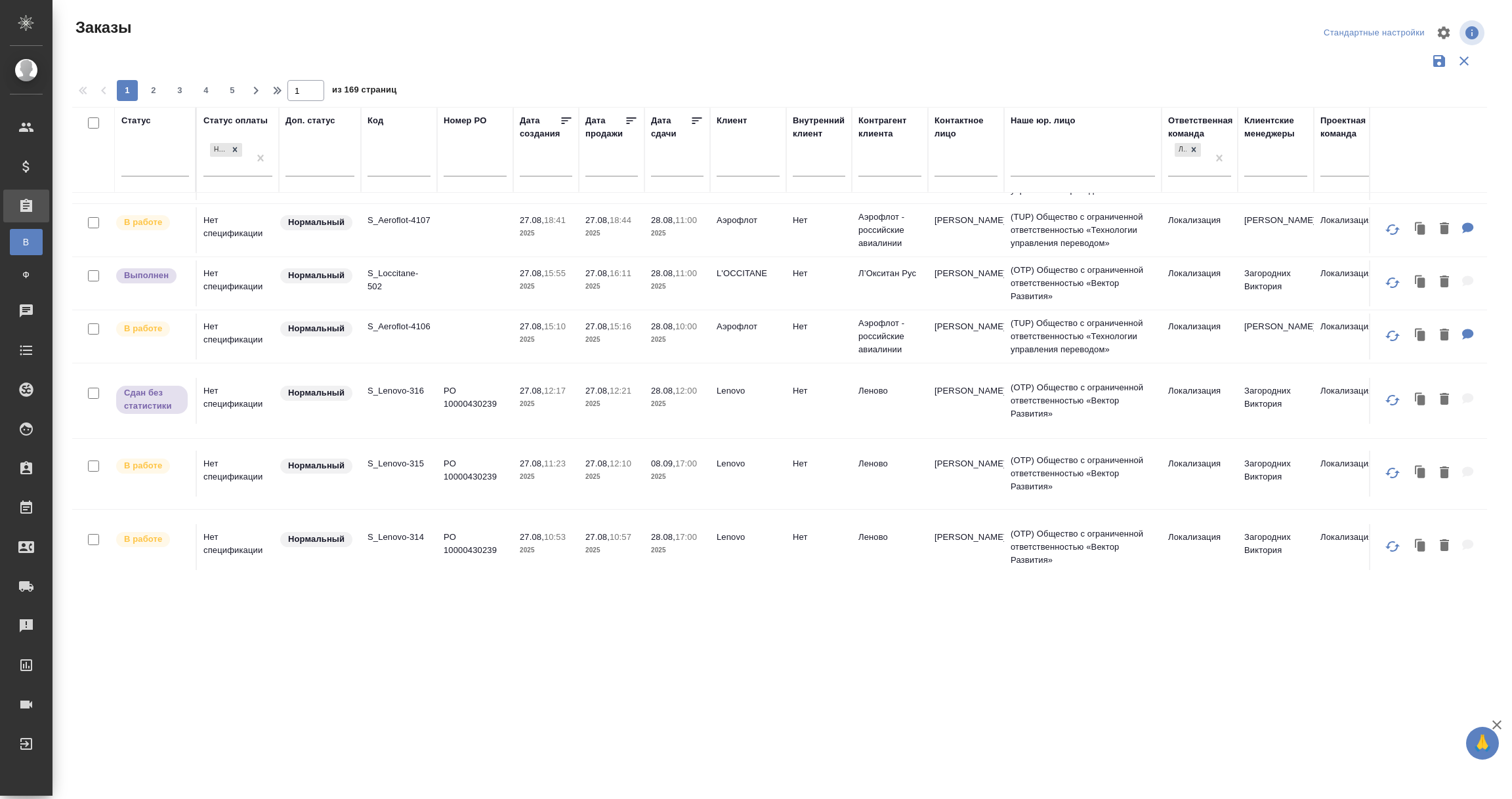
click at [399, 285] on p "S_Loccitane-502" at bounding box center [399, 280] width 63 height 26
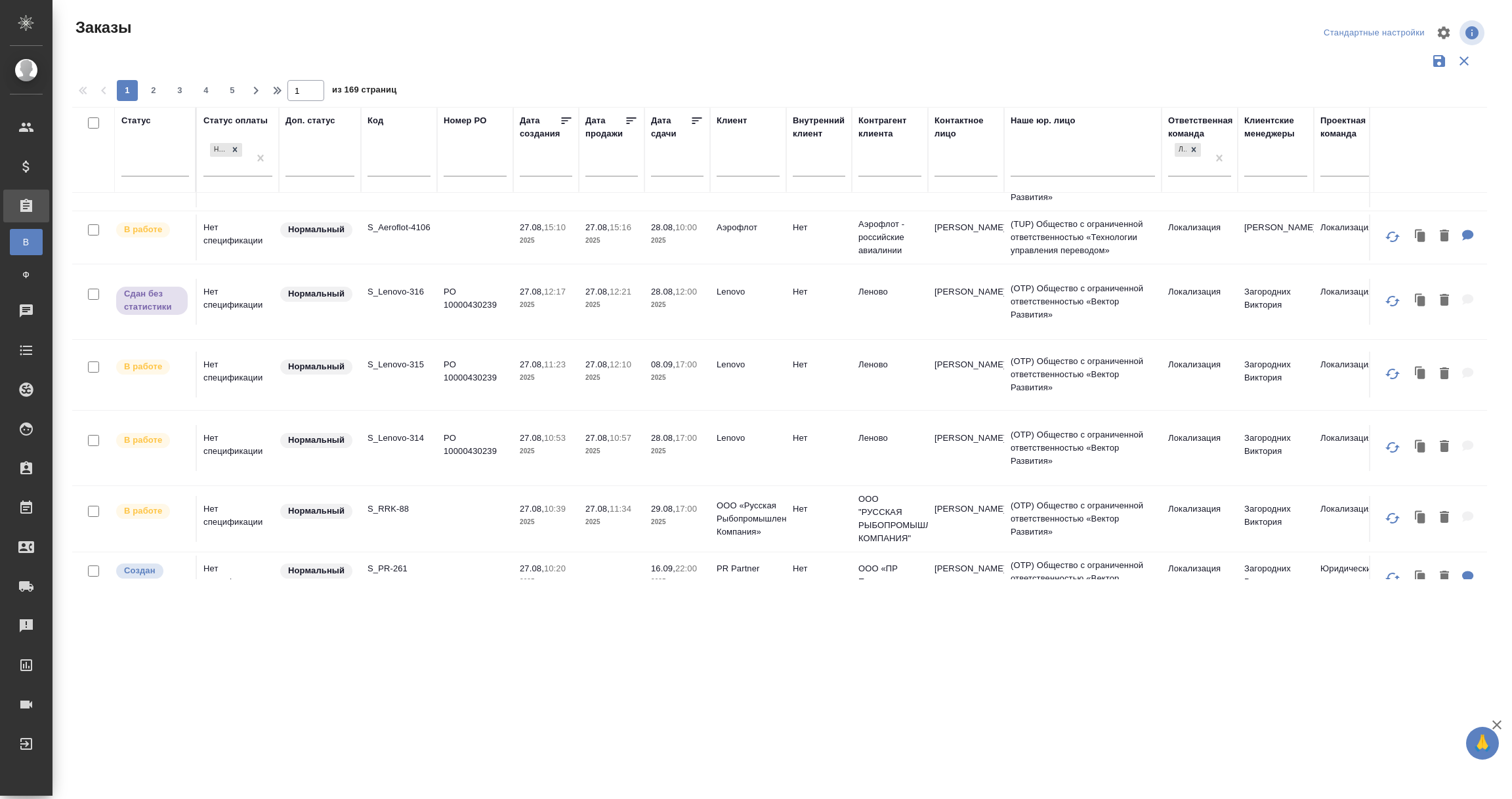
click at [679, 164] on input "text" at bounding box center [681, 165] width 44 height 18
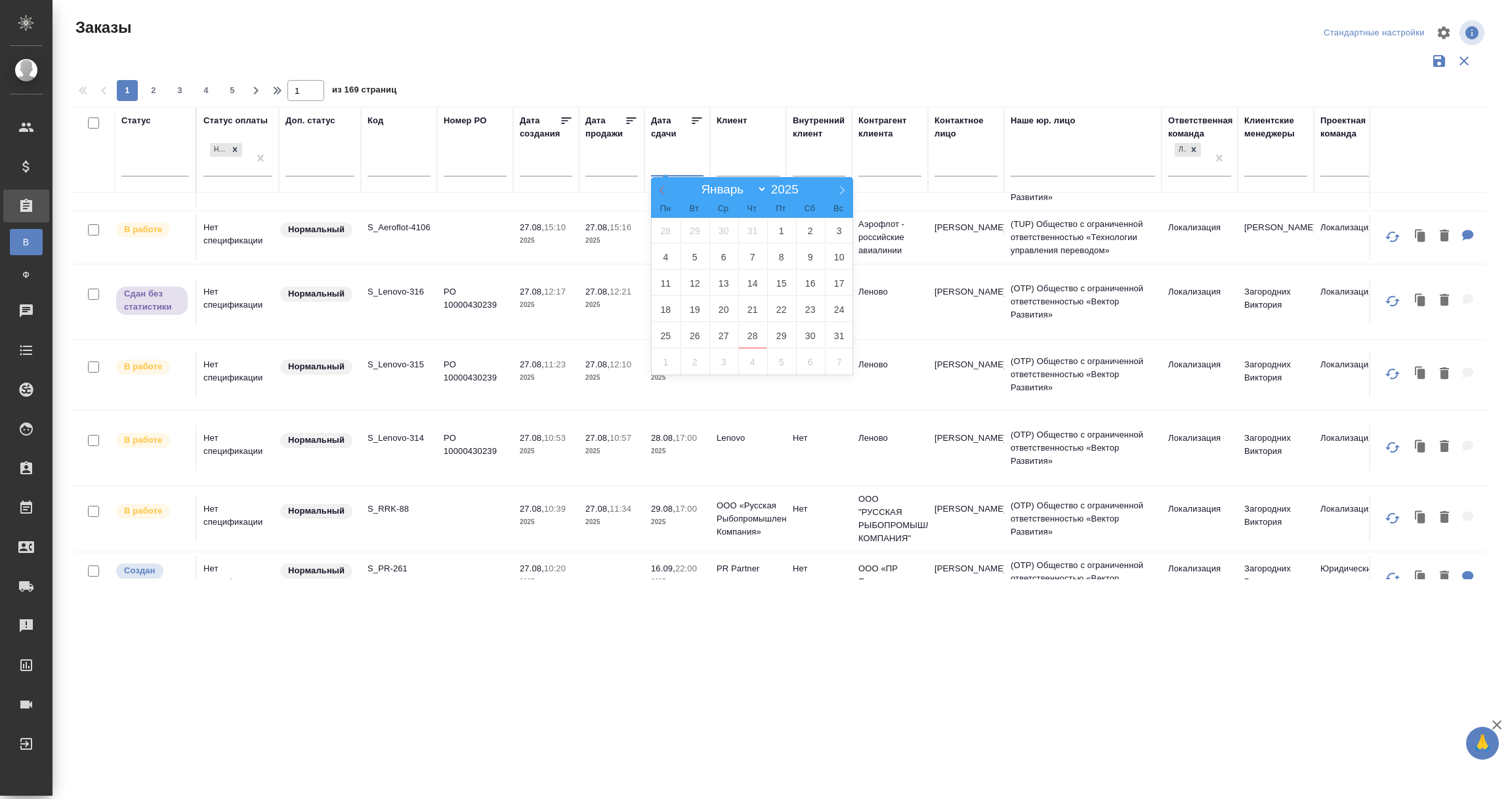
click at [657, 186] on icon at bounding box center [662, 190] width 9 height 9
select select "6"
click at [699, 229] on span "1" at bounding box center [695, 231] width 29 height 26
type div "2025-06-30T21:00:00.000Z"
click at [845, 189] on icon at bounding box center [842, 190] width 9 height 9
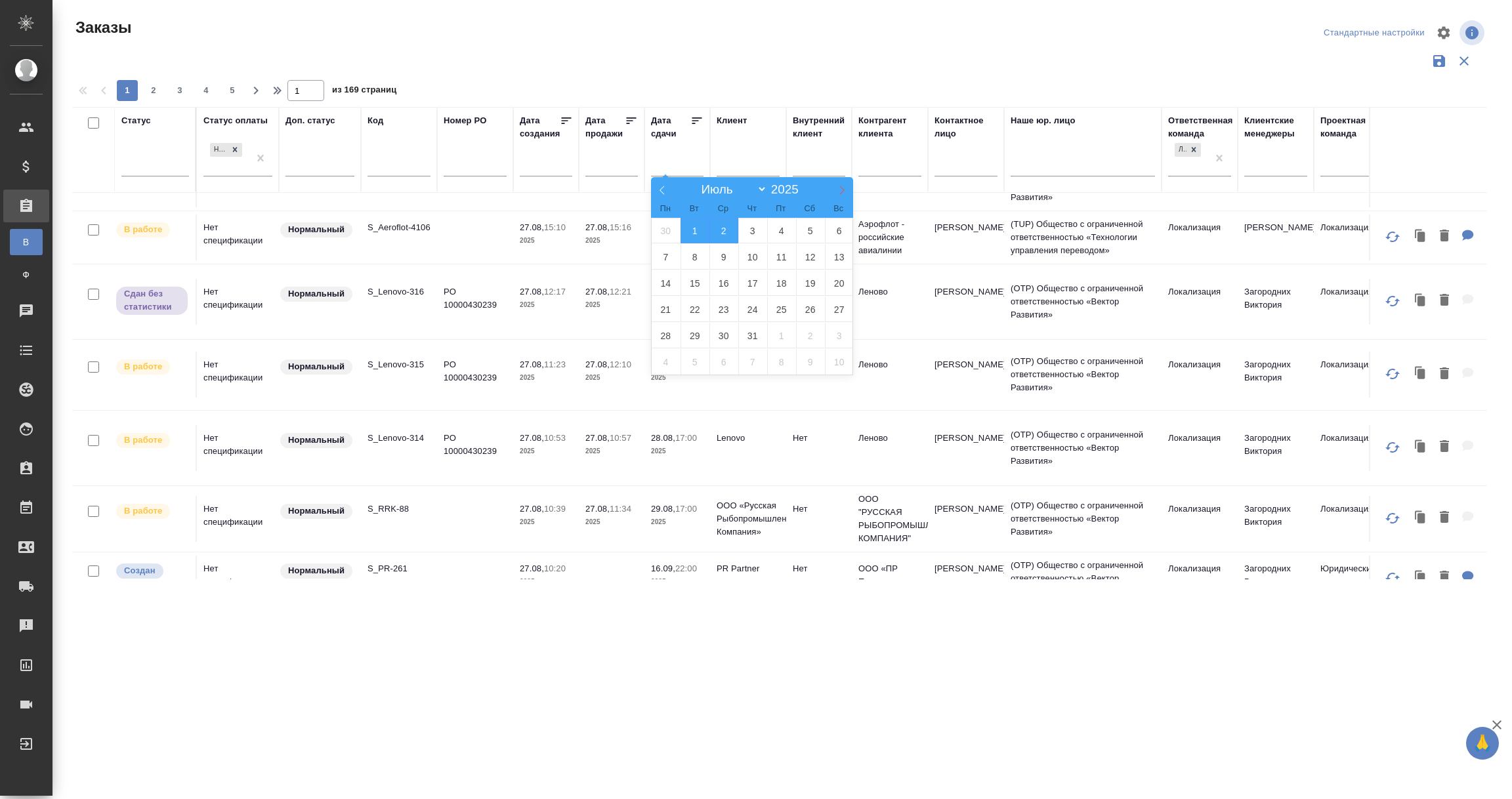
select select "7"
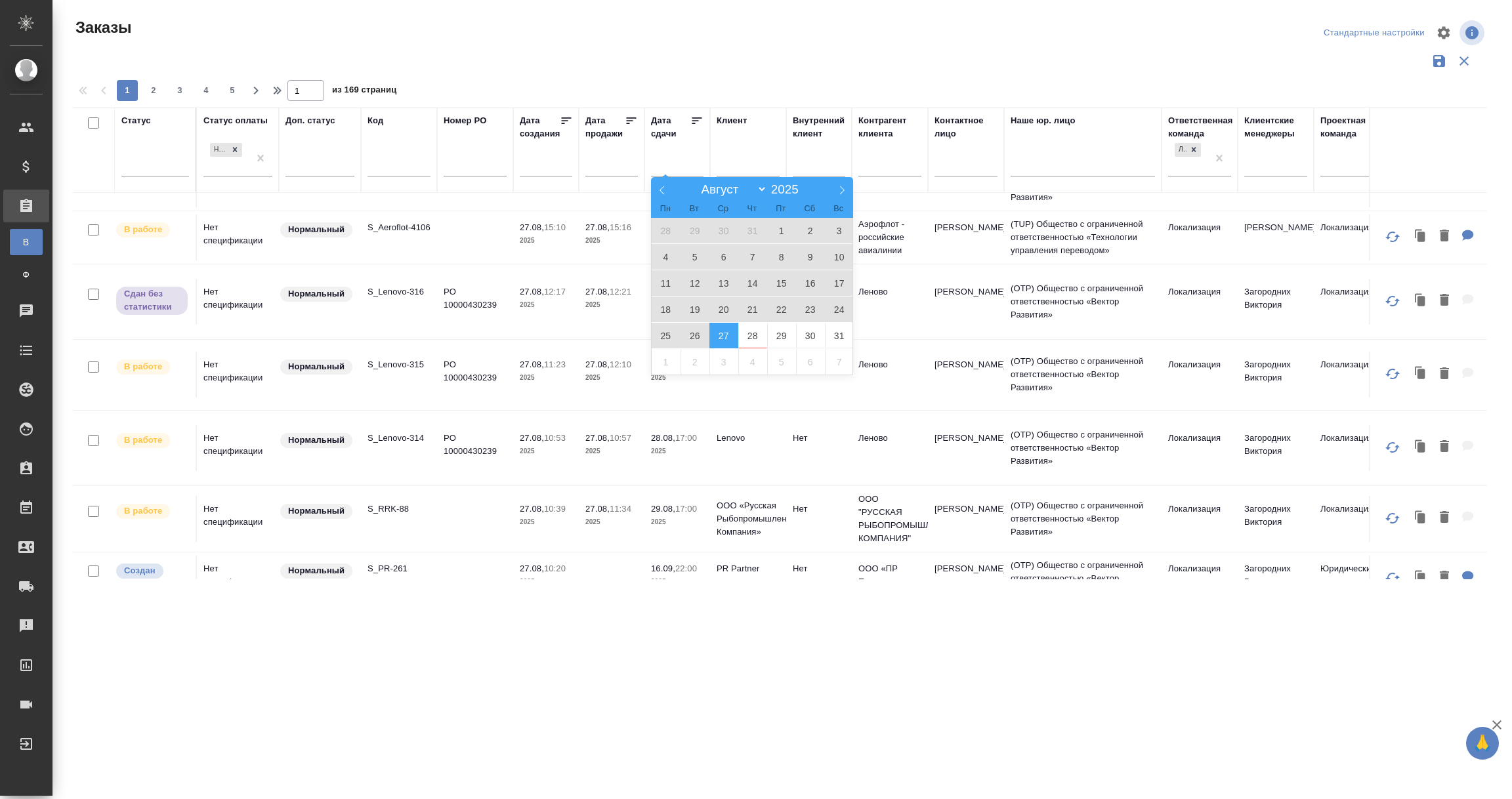
click at [729, 341] on span "27" at bounding box center [724, 336] width 29 height 26
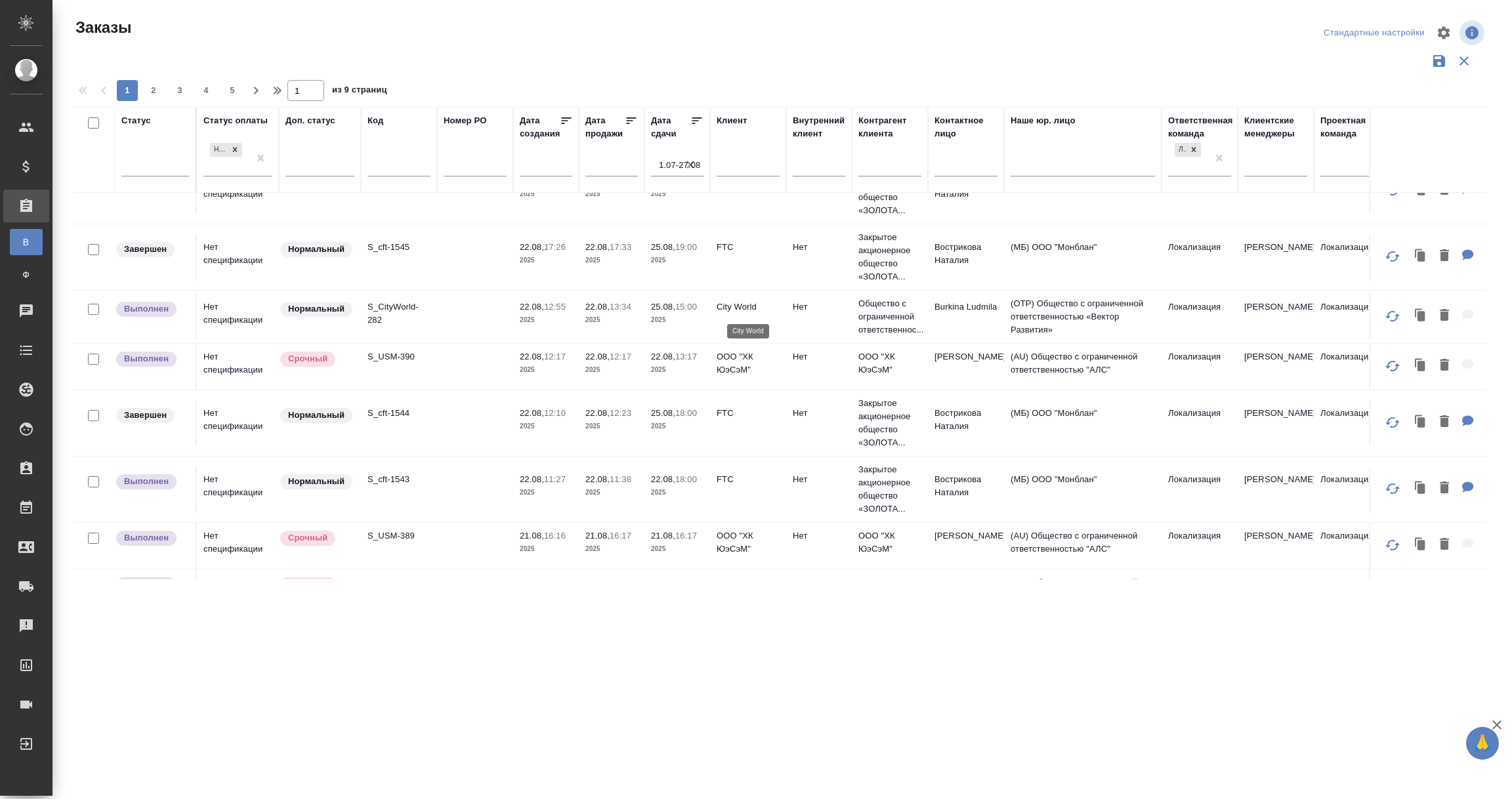
click at [733, 312] on p "City World" at bounding box center [748, 306] width 63 height 13
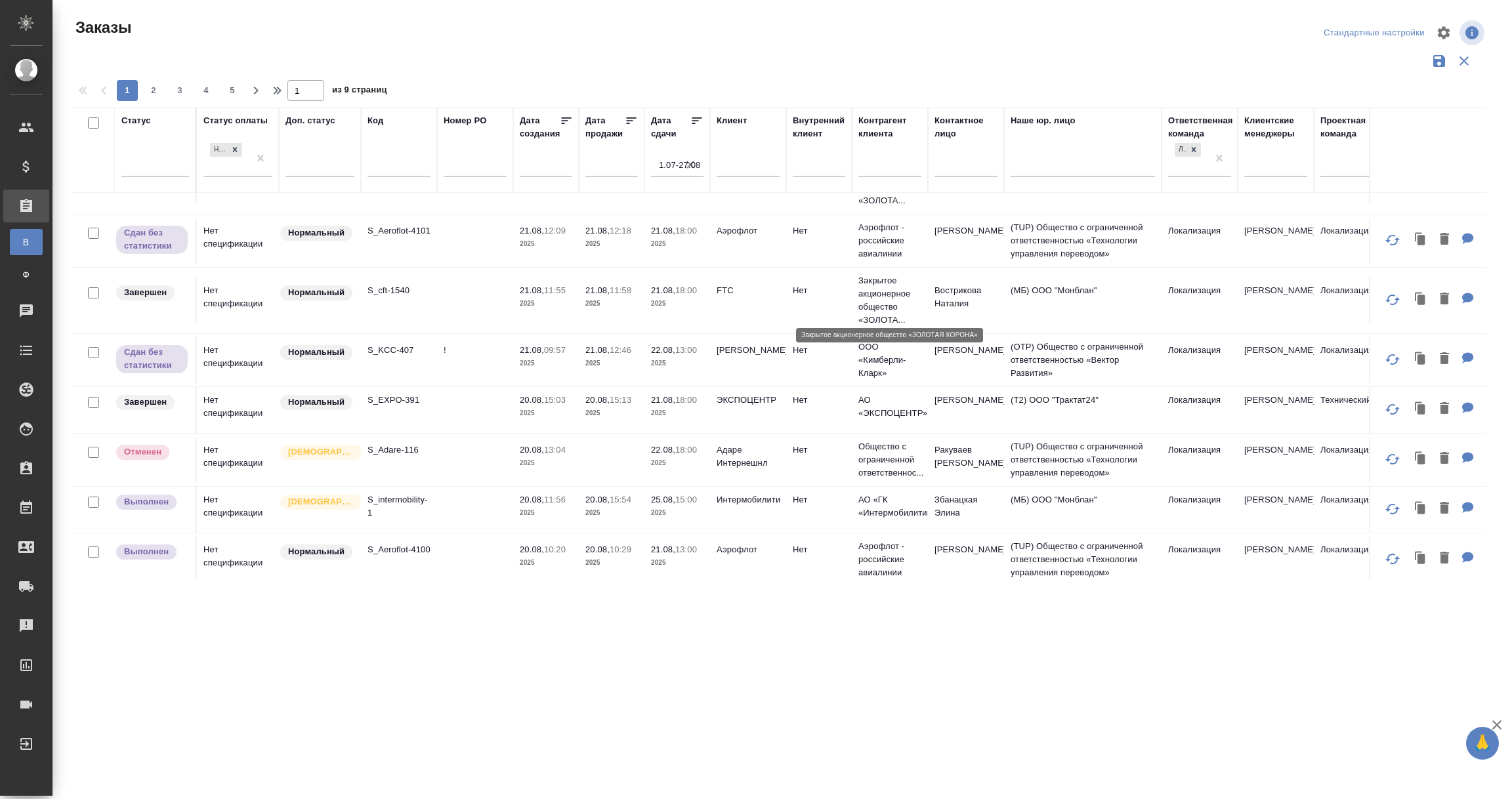
scroll to position [1053, 0]
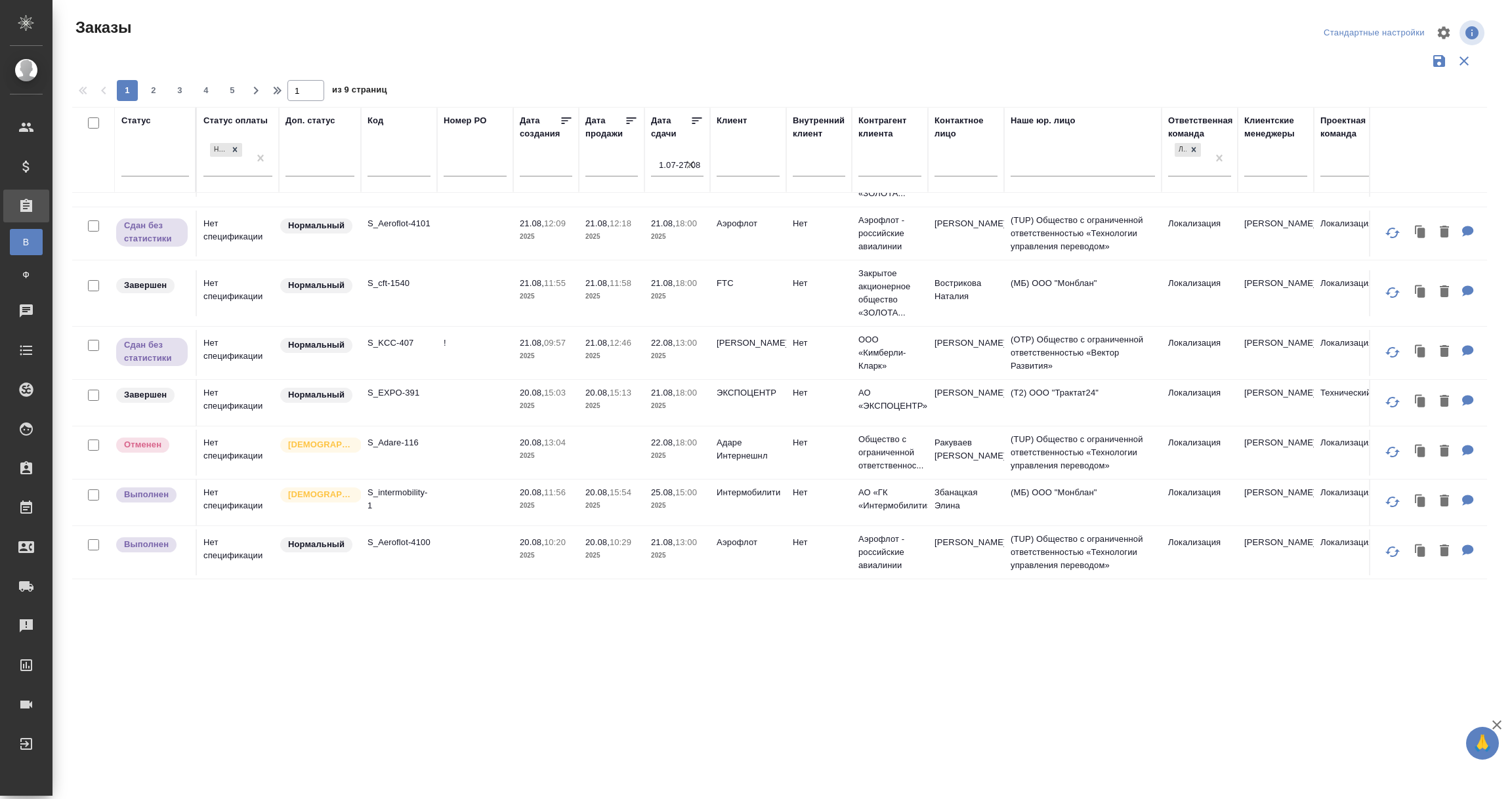
click at [475, 330] on td "!" at bounding box center [475, 353] width 76 height 46
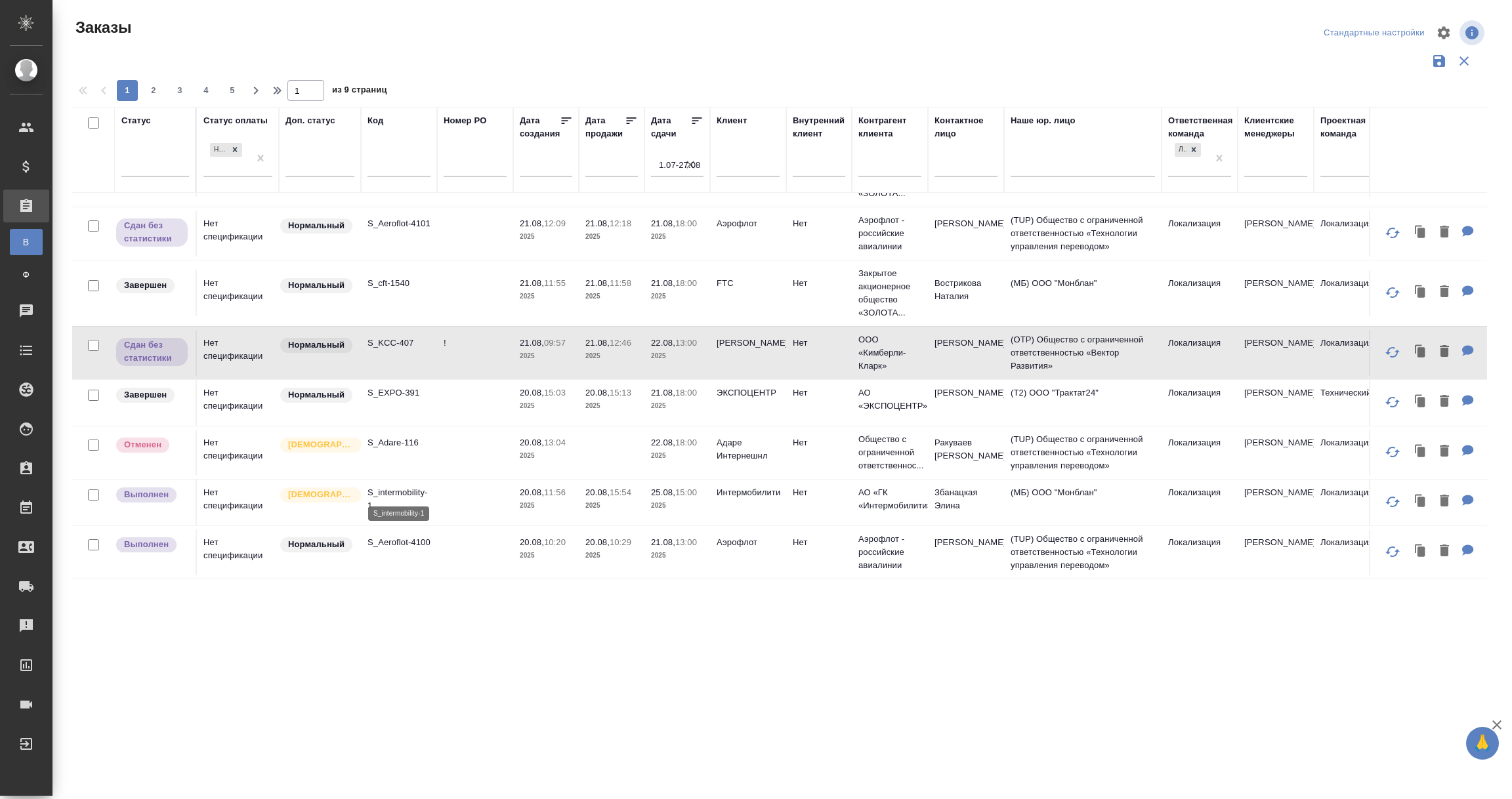
click at [402, 487] on p "S_intermobility-1" at bounding box center [399, 500] width 63 height 26
click at [150, 88] on span "2" at bounding box center [153, 90] width 21 height 13
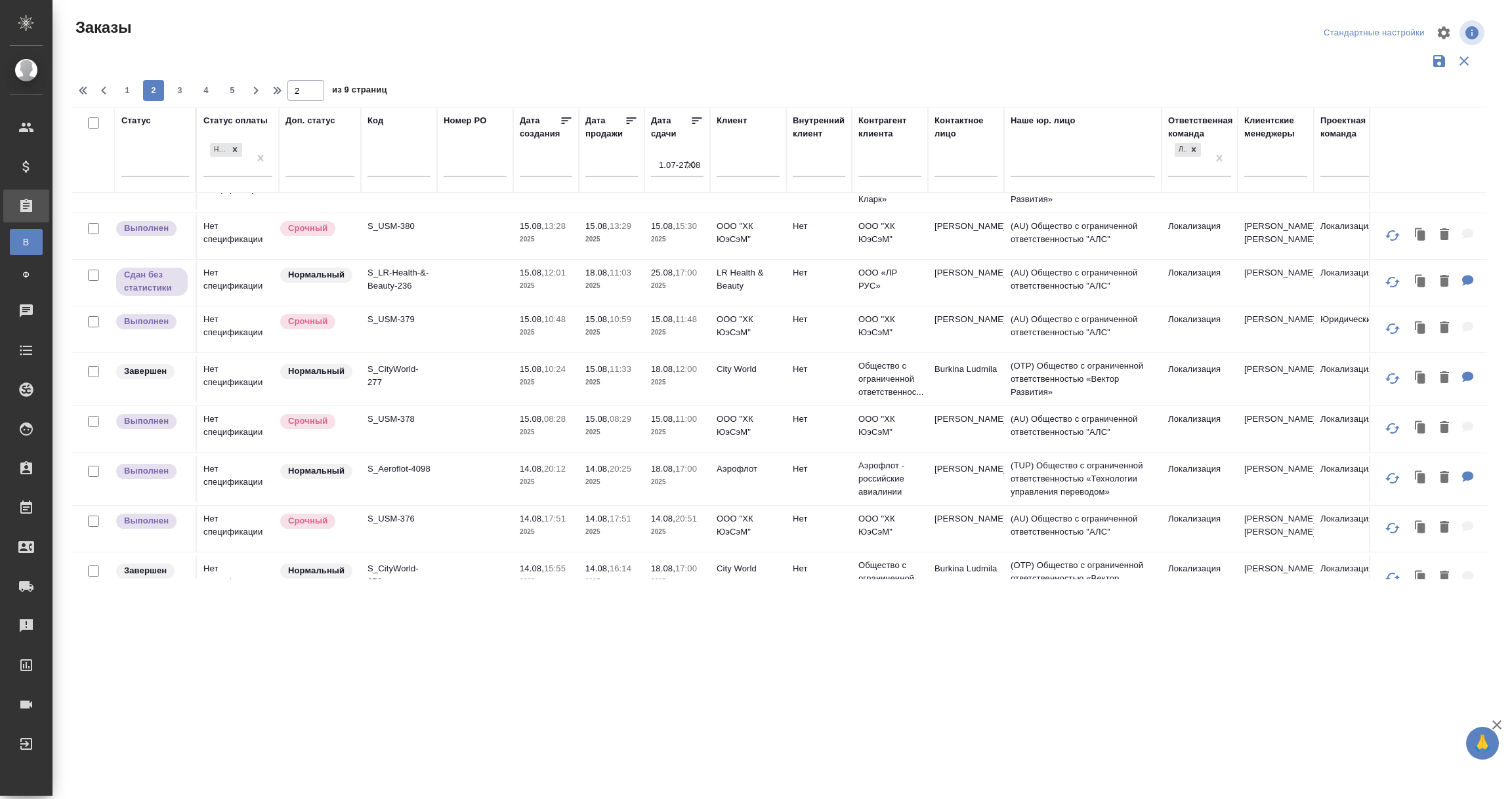
scroll to position [896, 0]
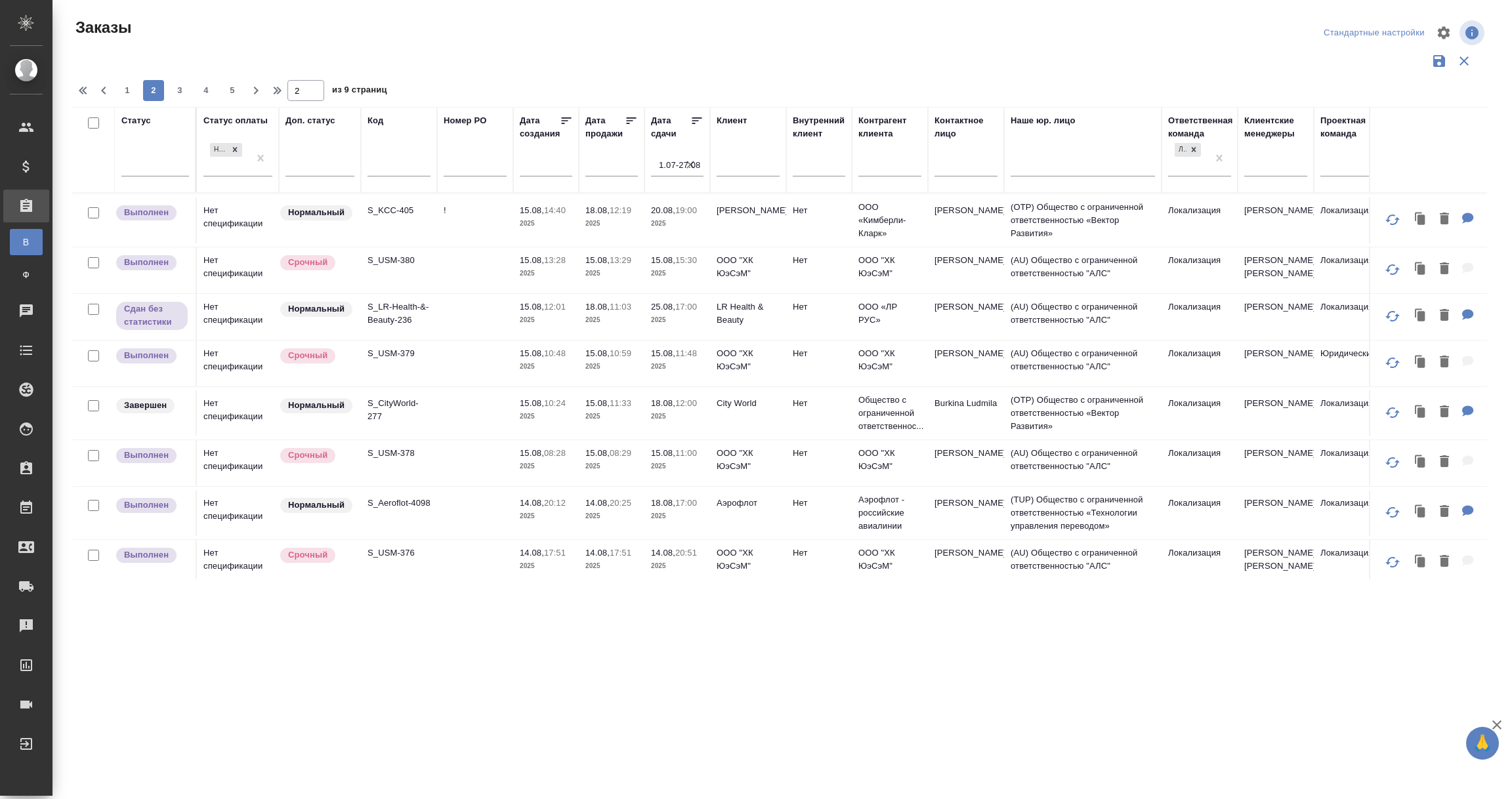
click at [465, 329] on td at bounding box center [475, 317] width 76 height 46
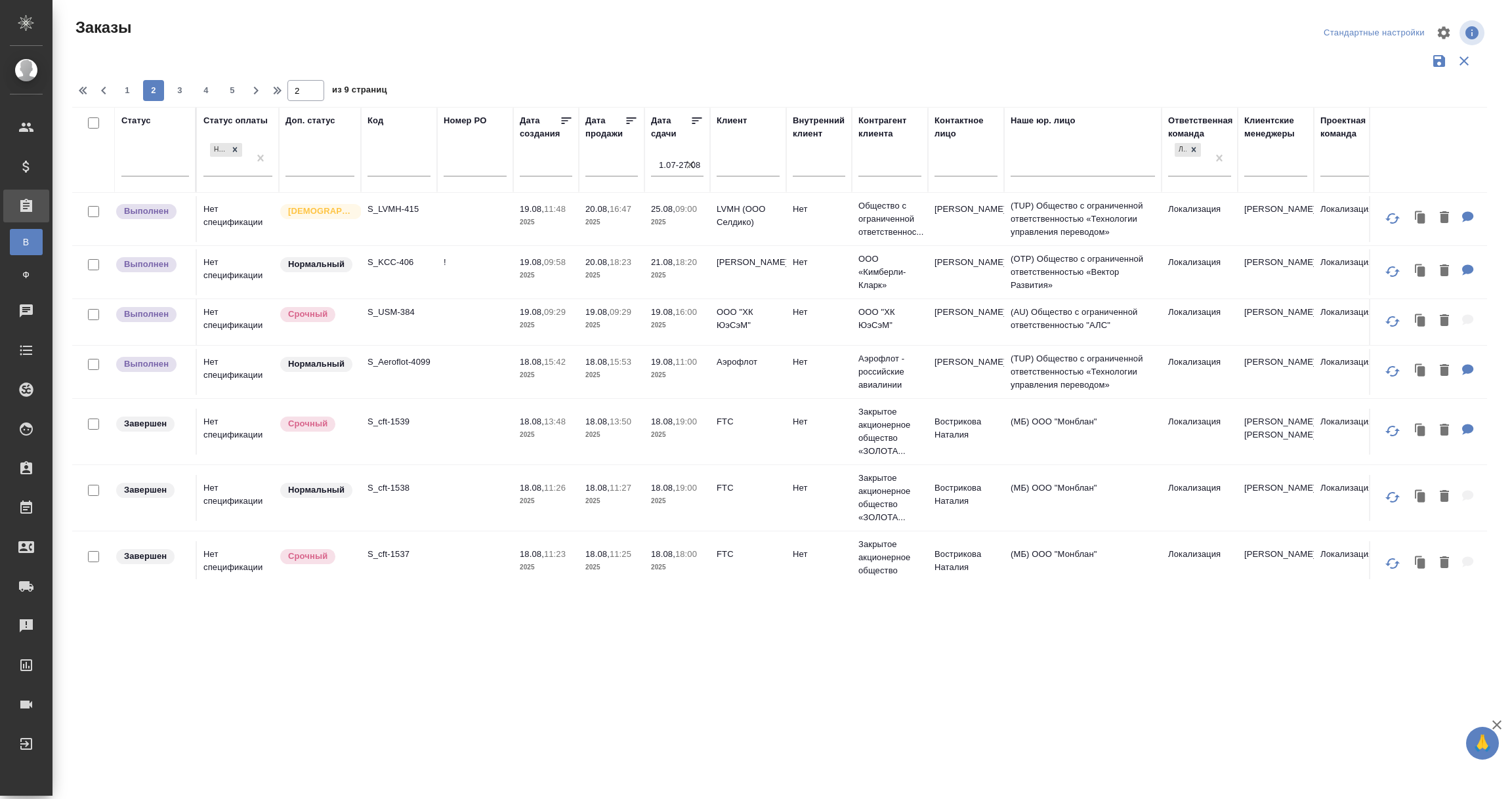
scroll to position [108, 0]
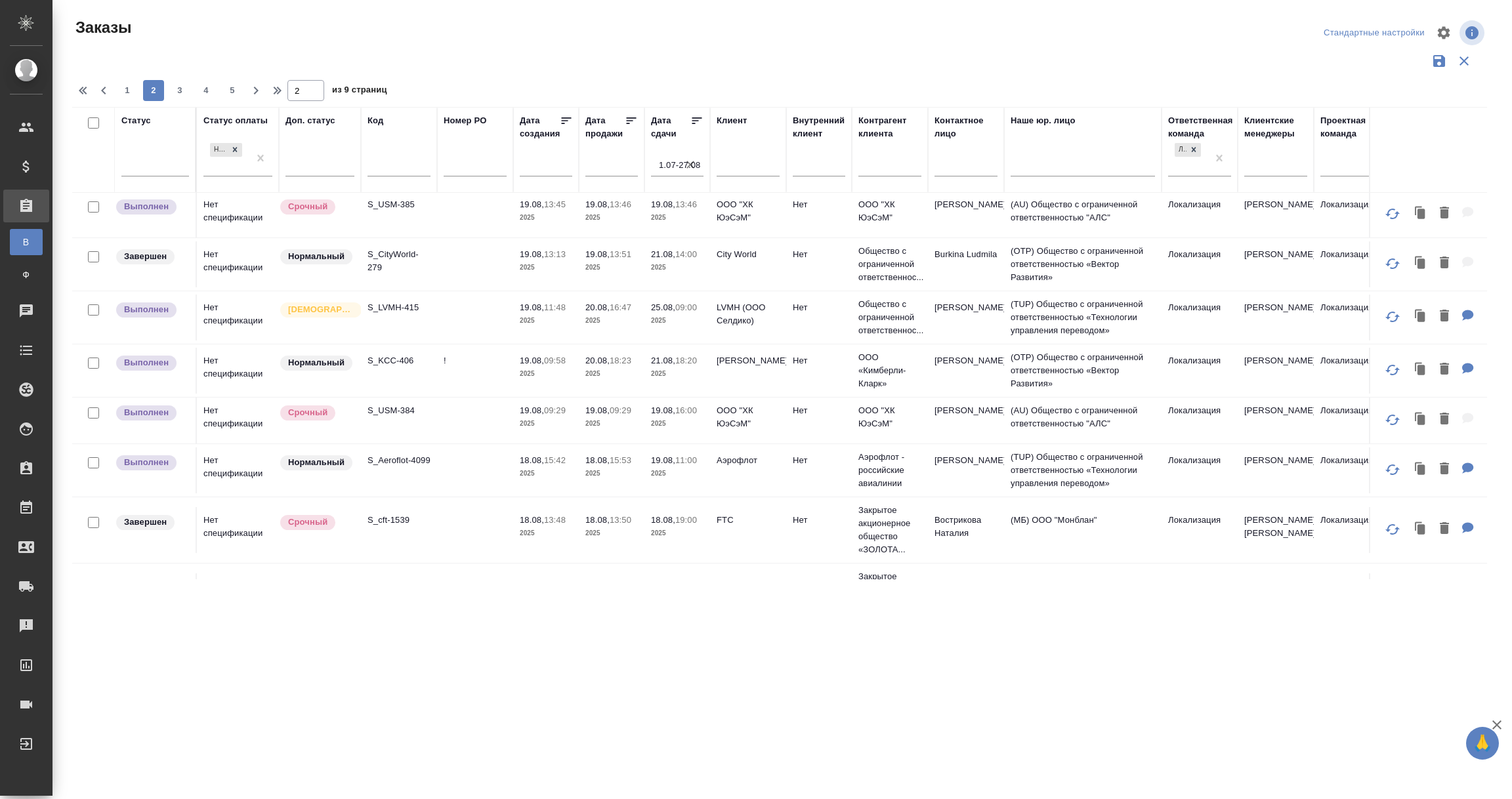
click at [416, 325] on td "S_LVMH-415" at bounding box center [399, 318] width 76 height 46
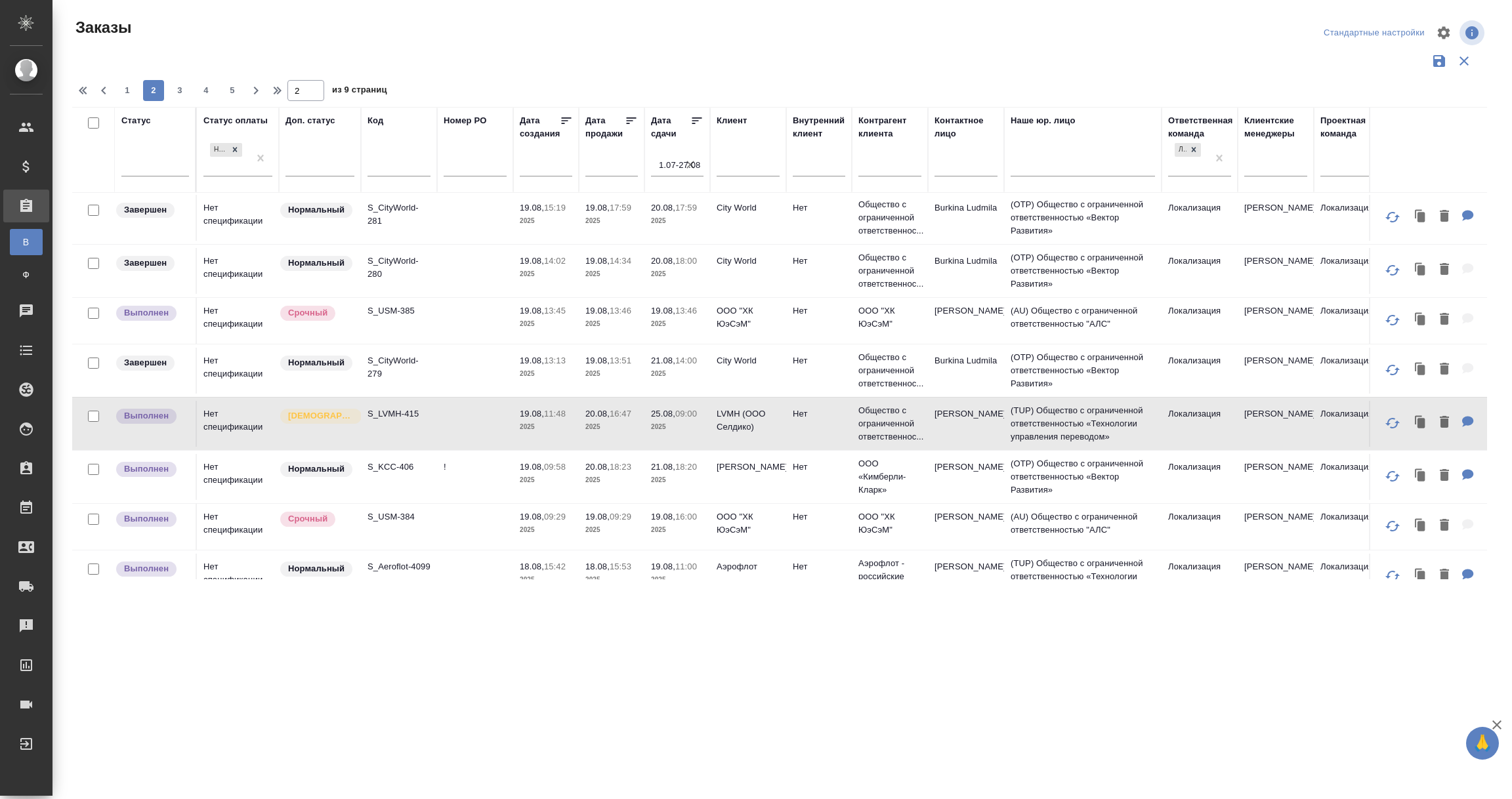
scroll to position [0, 0]
click at [124, 91] on span "1" at bounding box center [127, 90] width 21 height 13
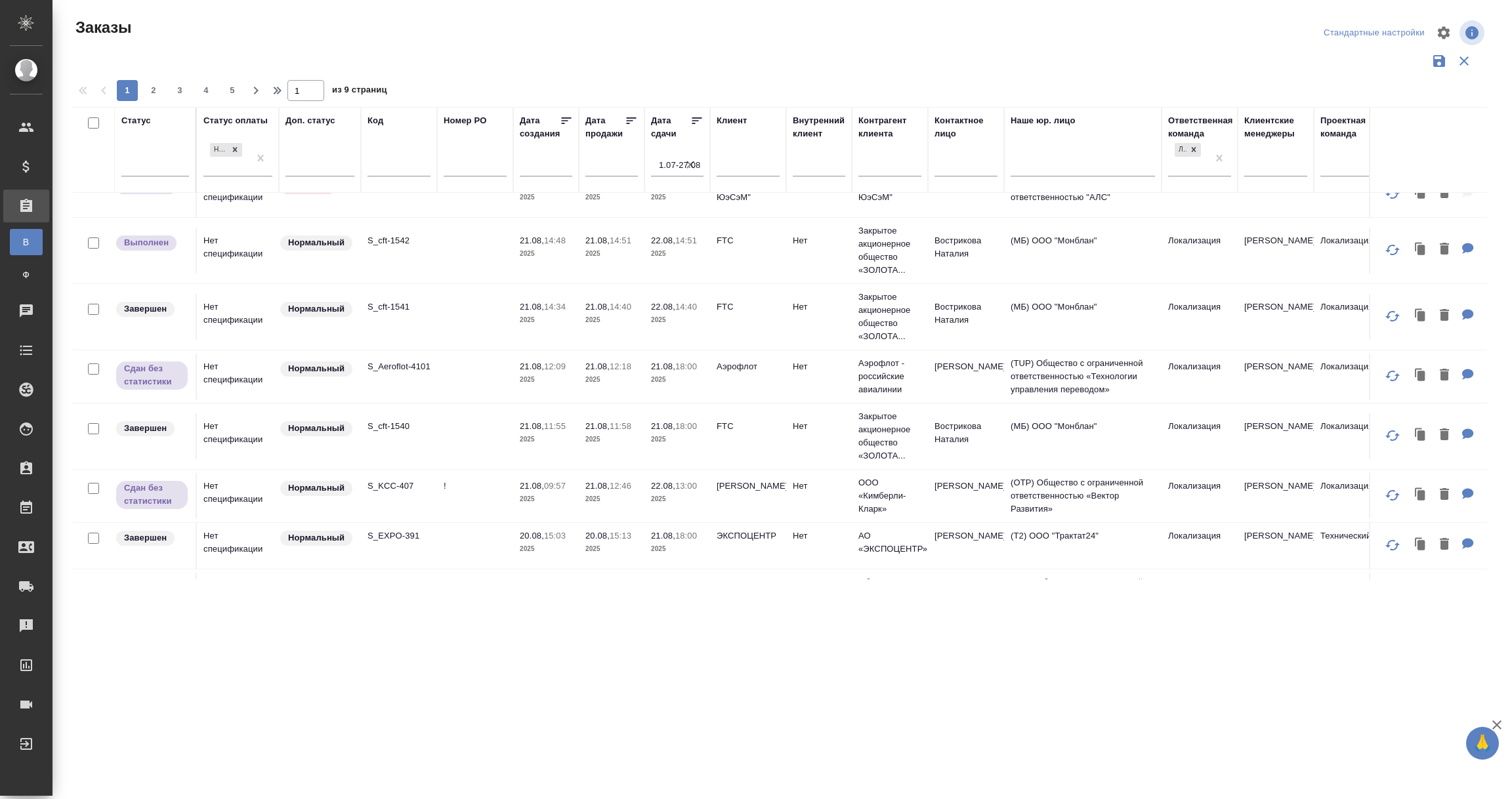
scroll to position [984, 0]
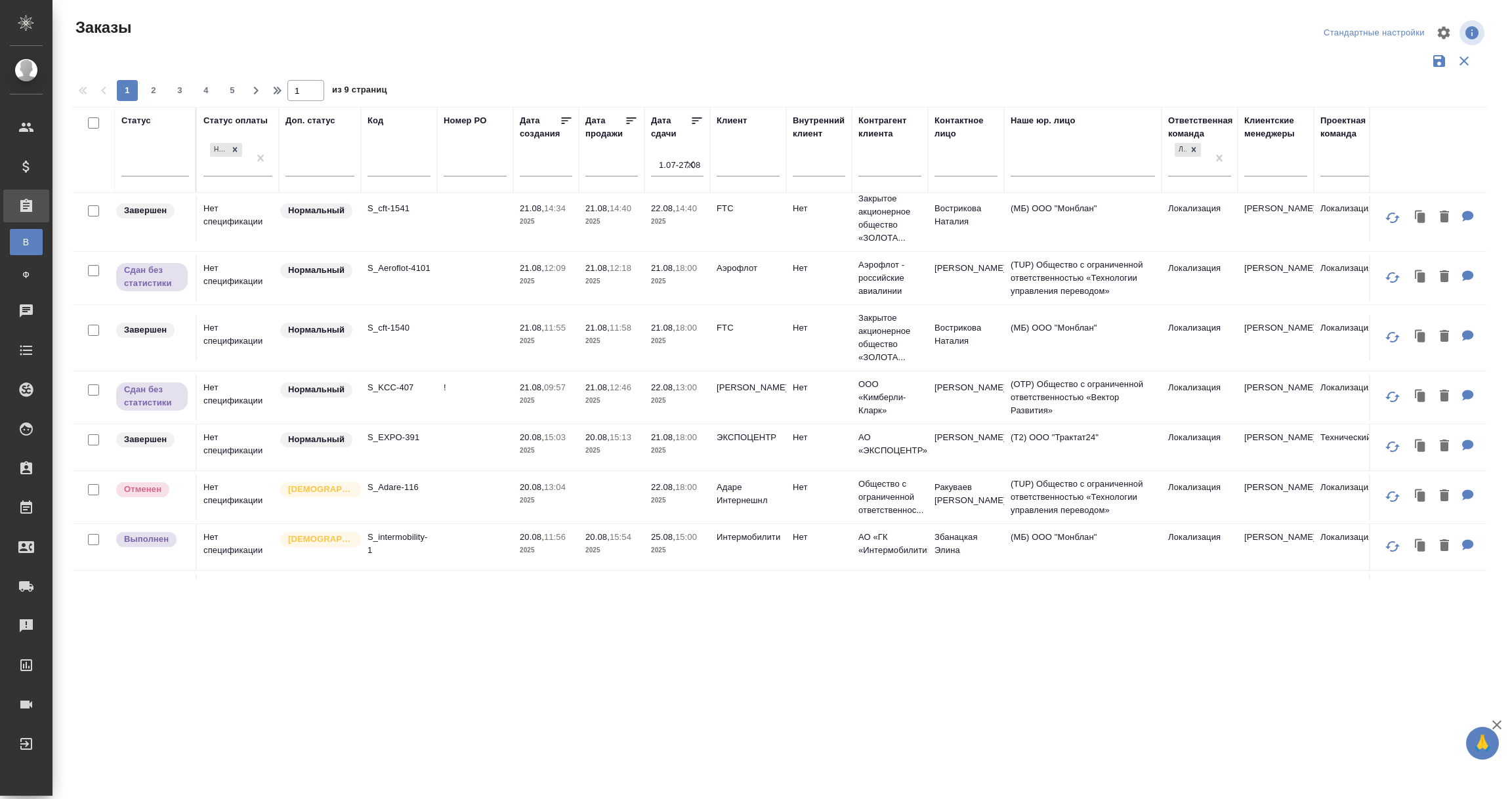
click at [442, 400] on td "!" at bounding box center [475, 398] width 76 height 46
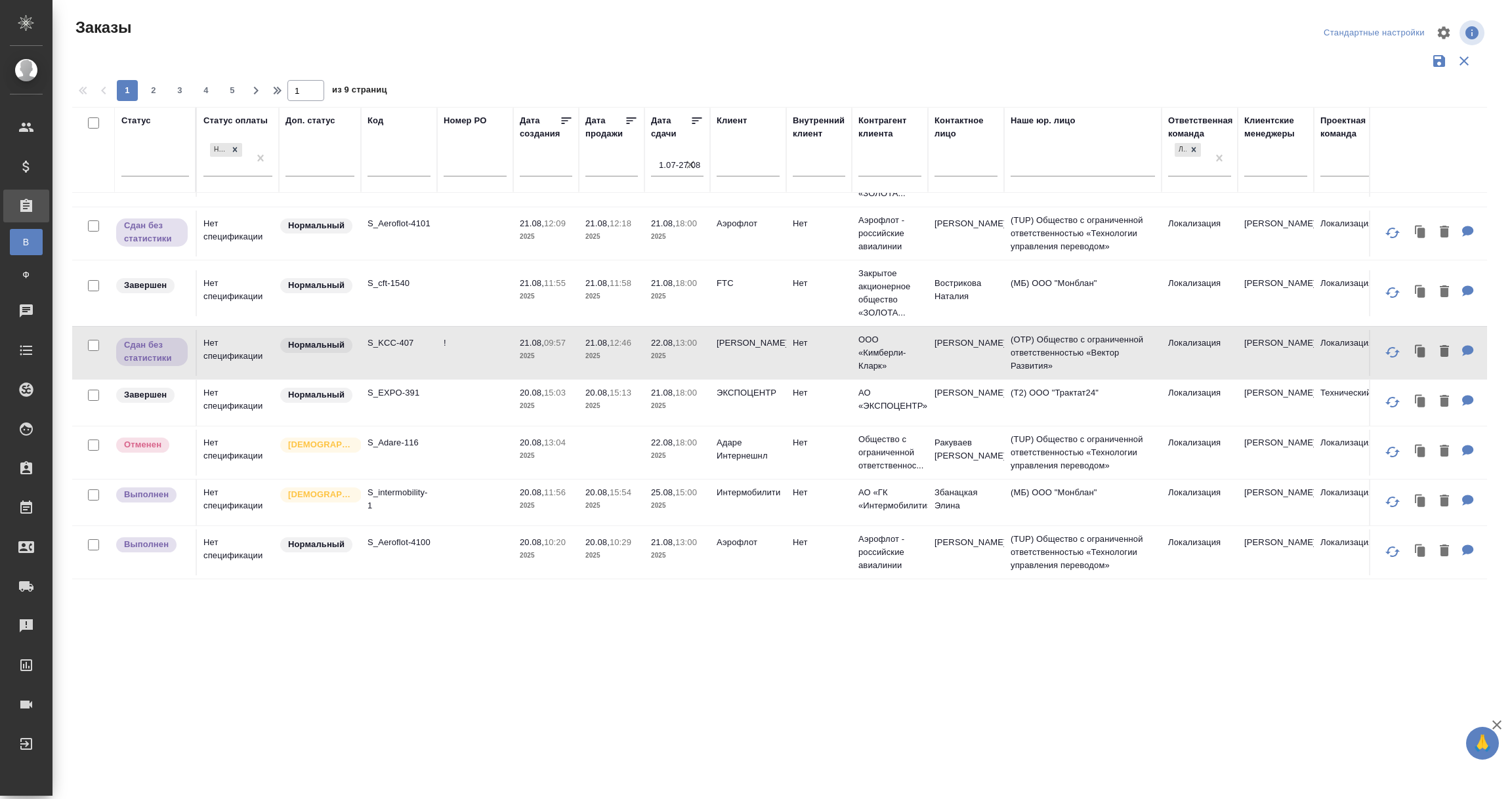
scroll to position [1053, 0]
click at [156, 87] on span "2" at bounding box center [153, 90] width 21 height 13
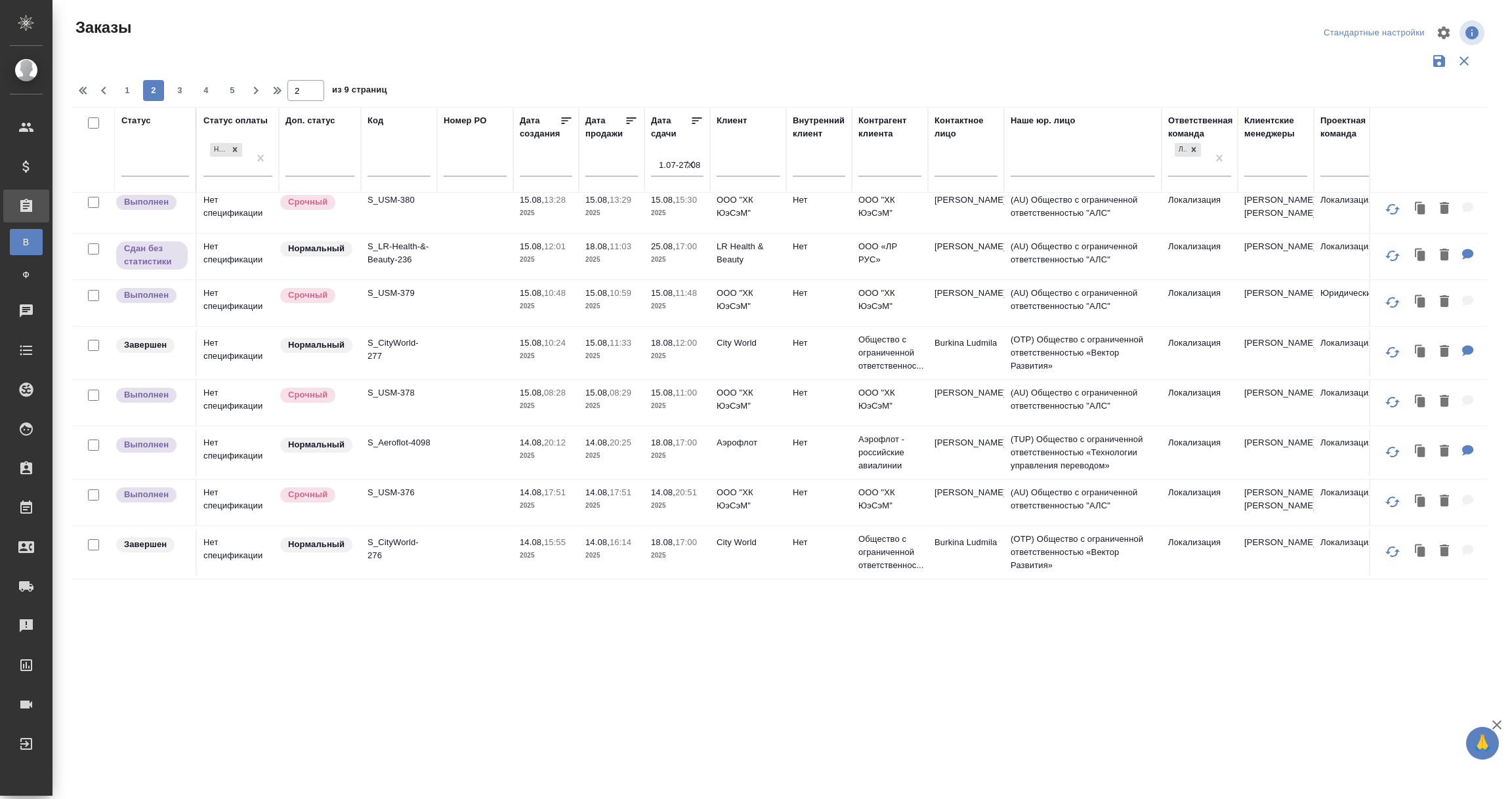
scroll to position [995, 0]
click at [182, 89] on span "3" at bounding box center [179, 90] width 21 height 13
type input "3"
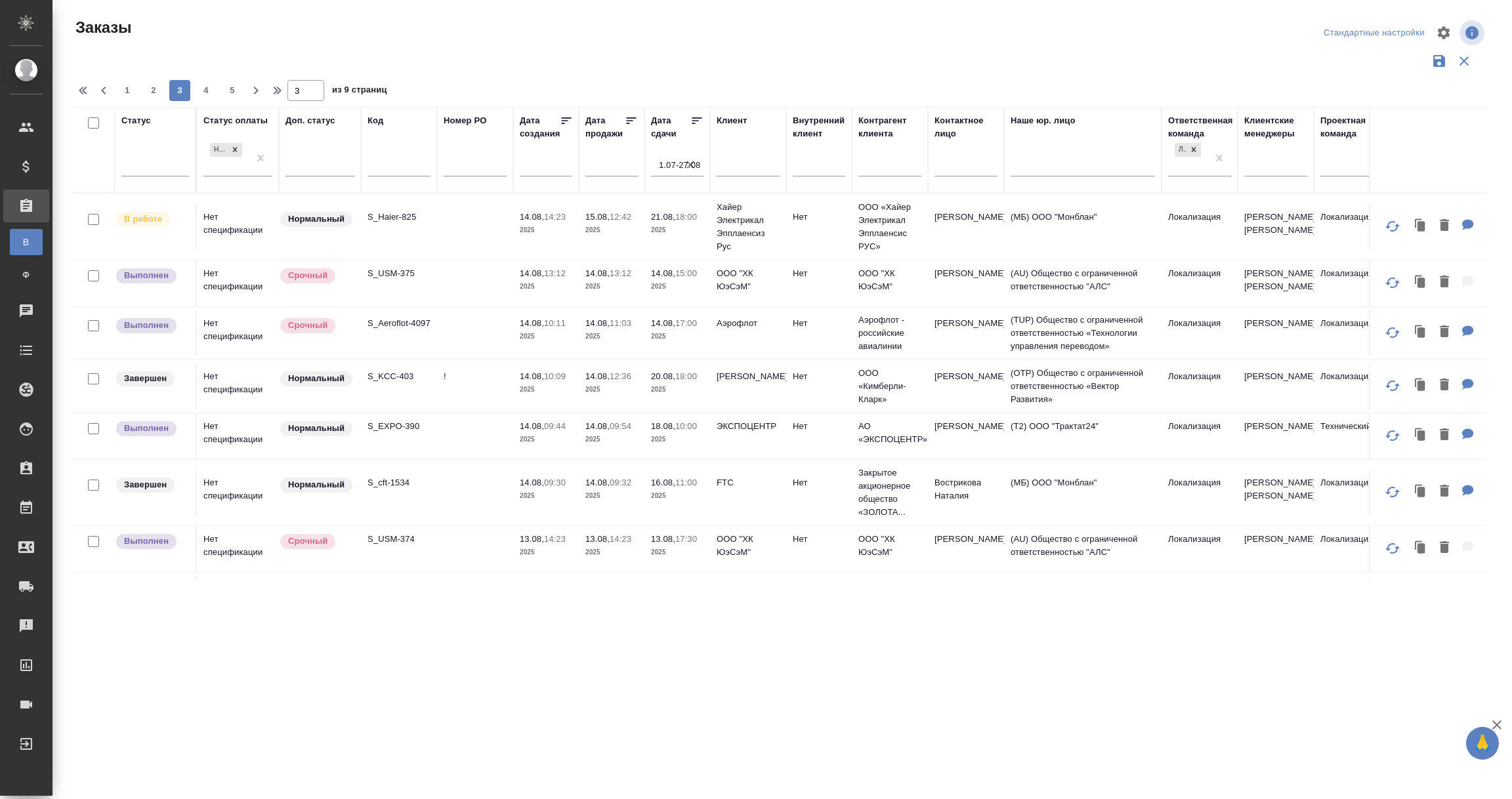
scroll to position [0, 0]
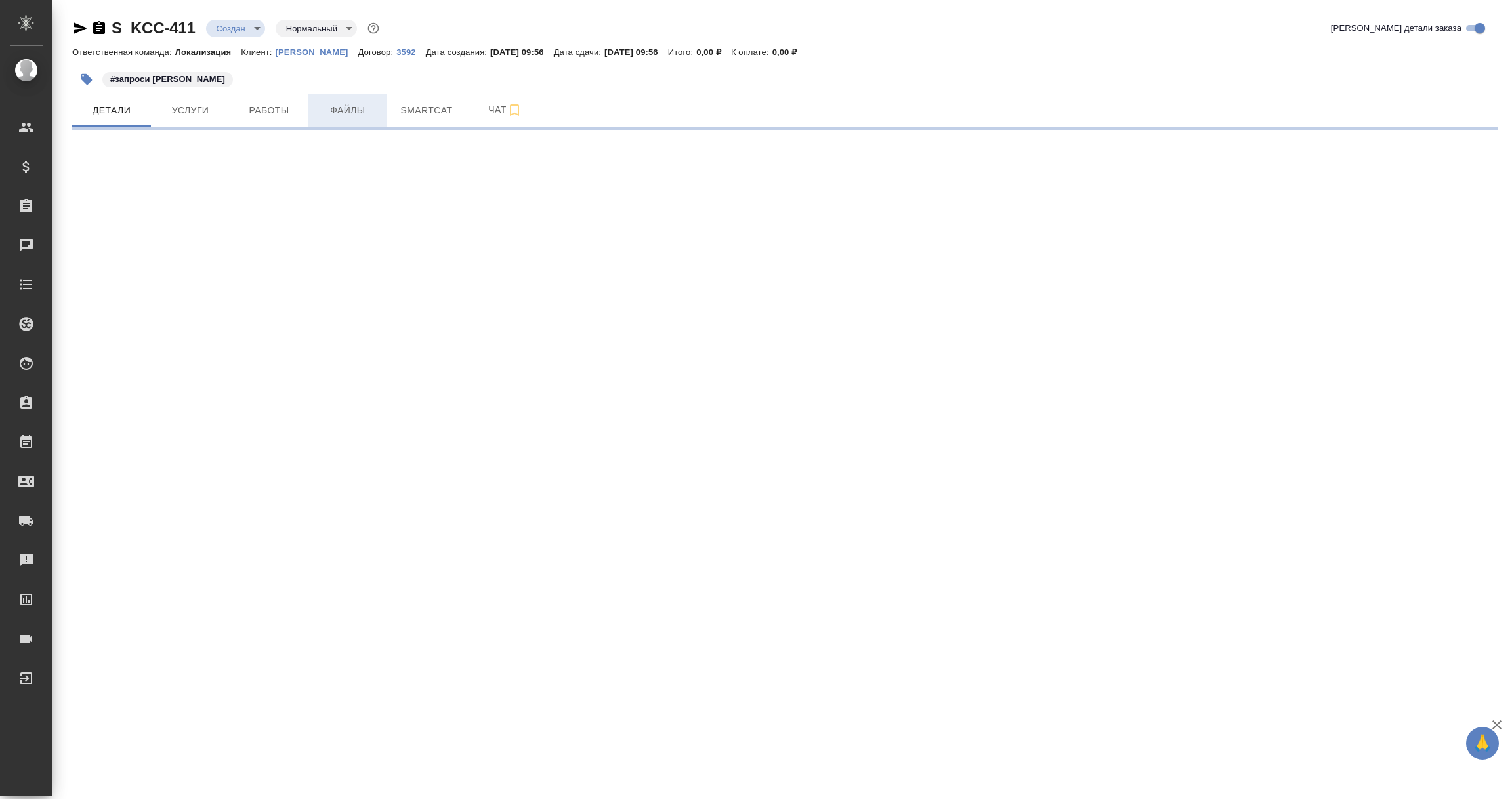
select select "RU"
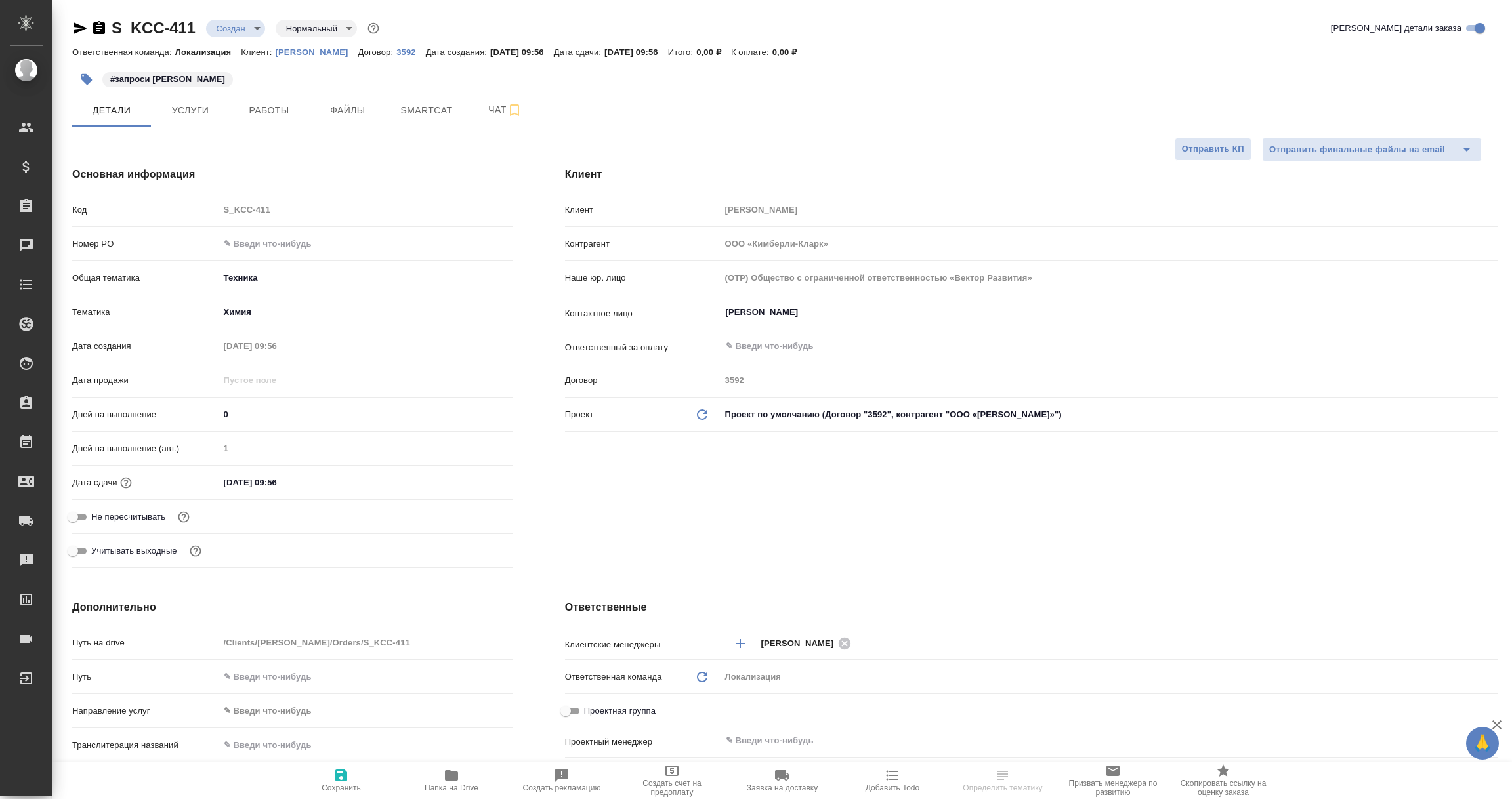
type textarea "x"
click at [396, 50] on p "3592" at bounding box center [411, 52] width 29 height 10
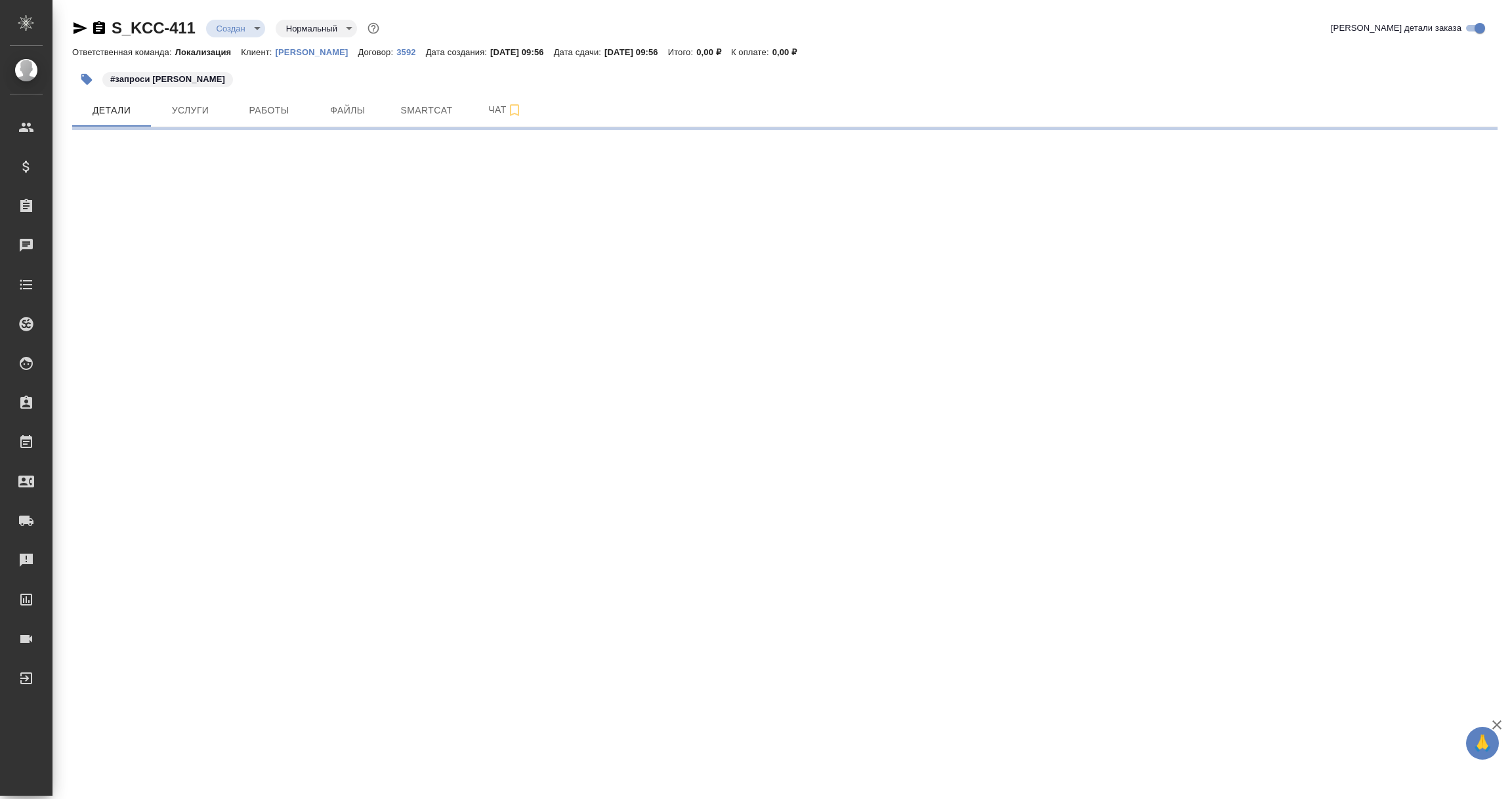
select select "RU"
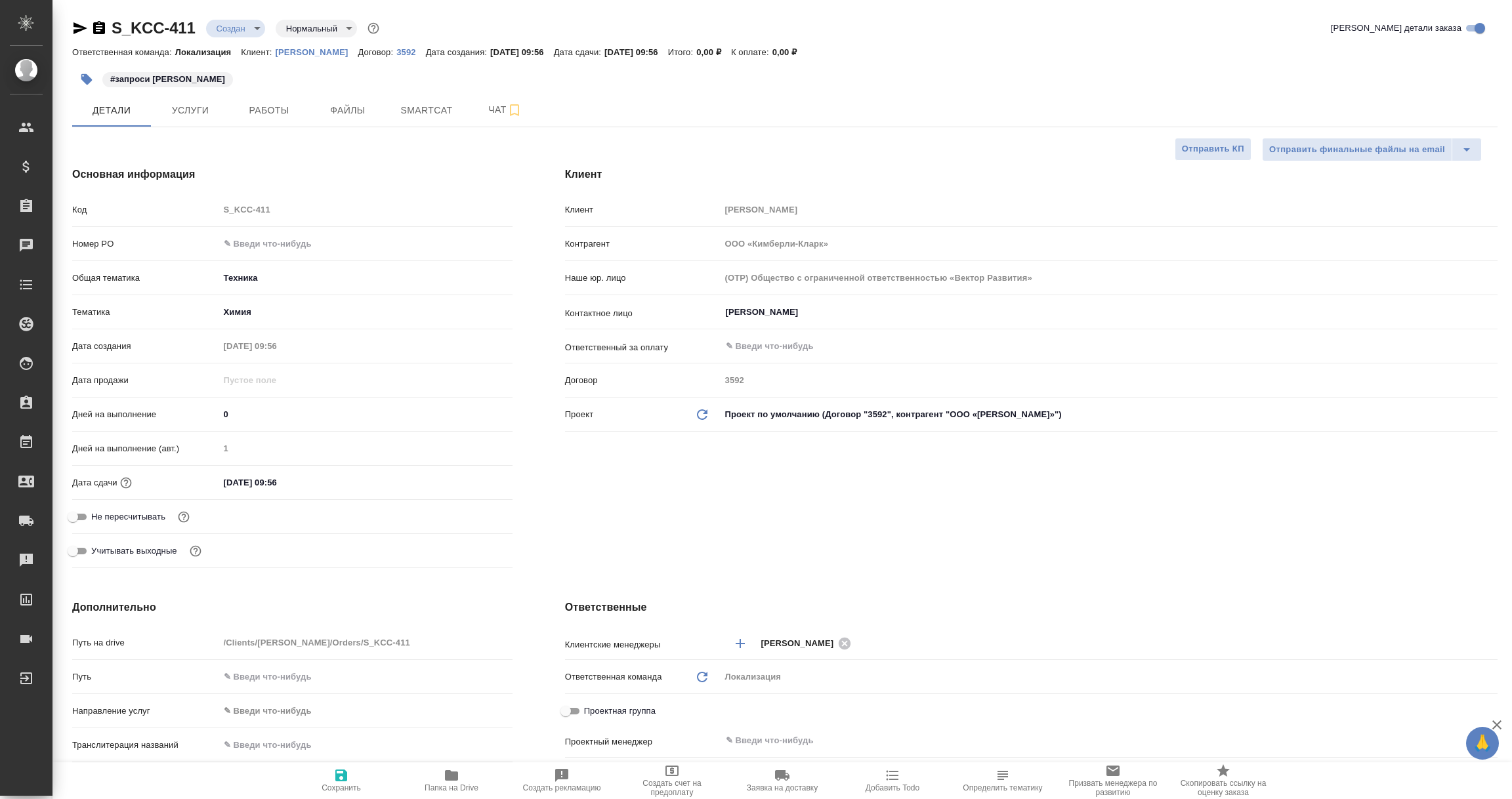
type textarea "x"
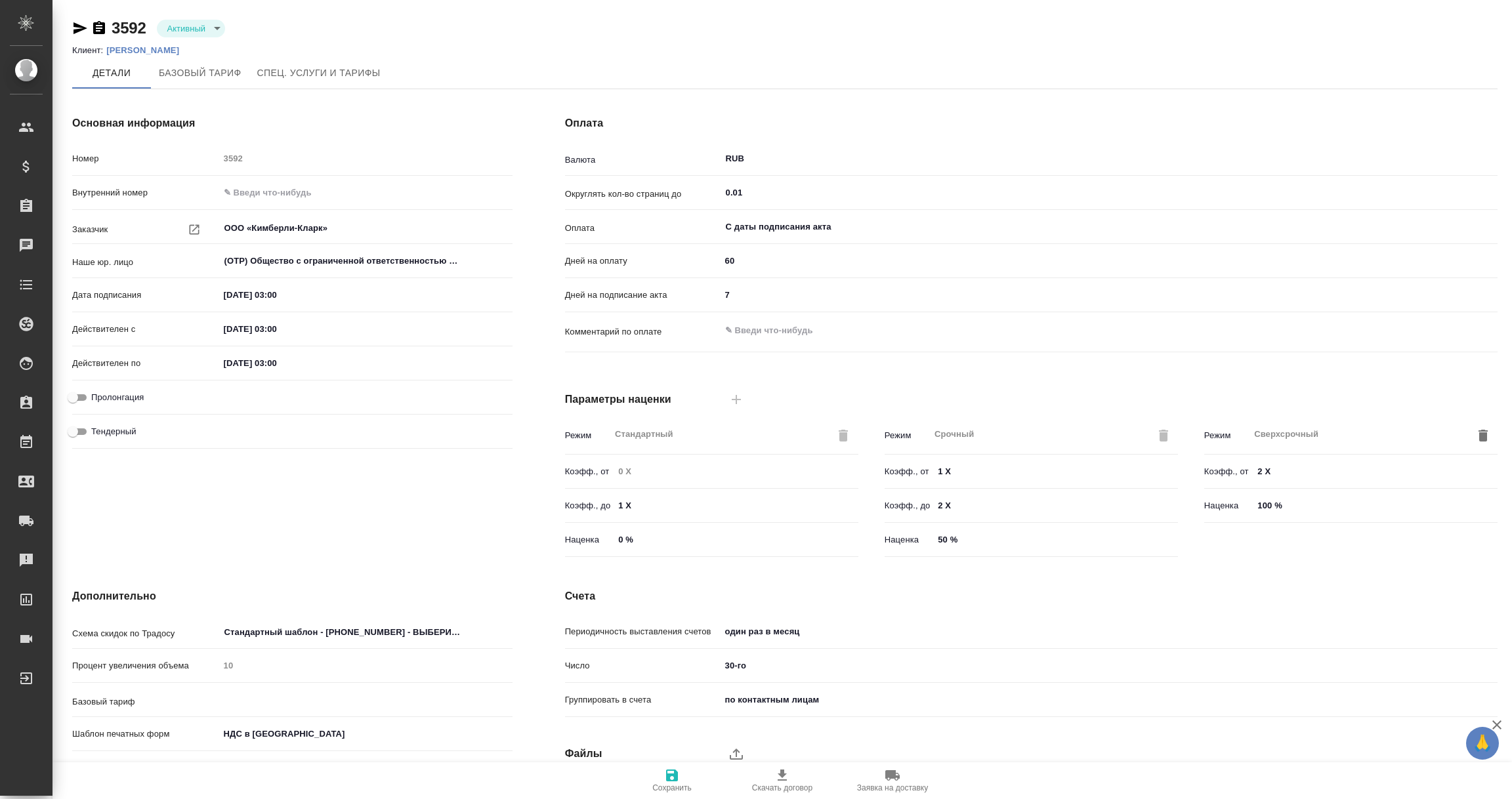
type input "без ТП"
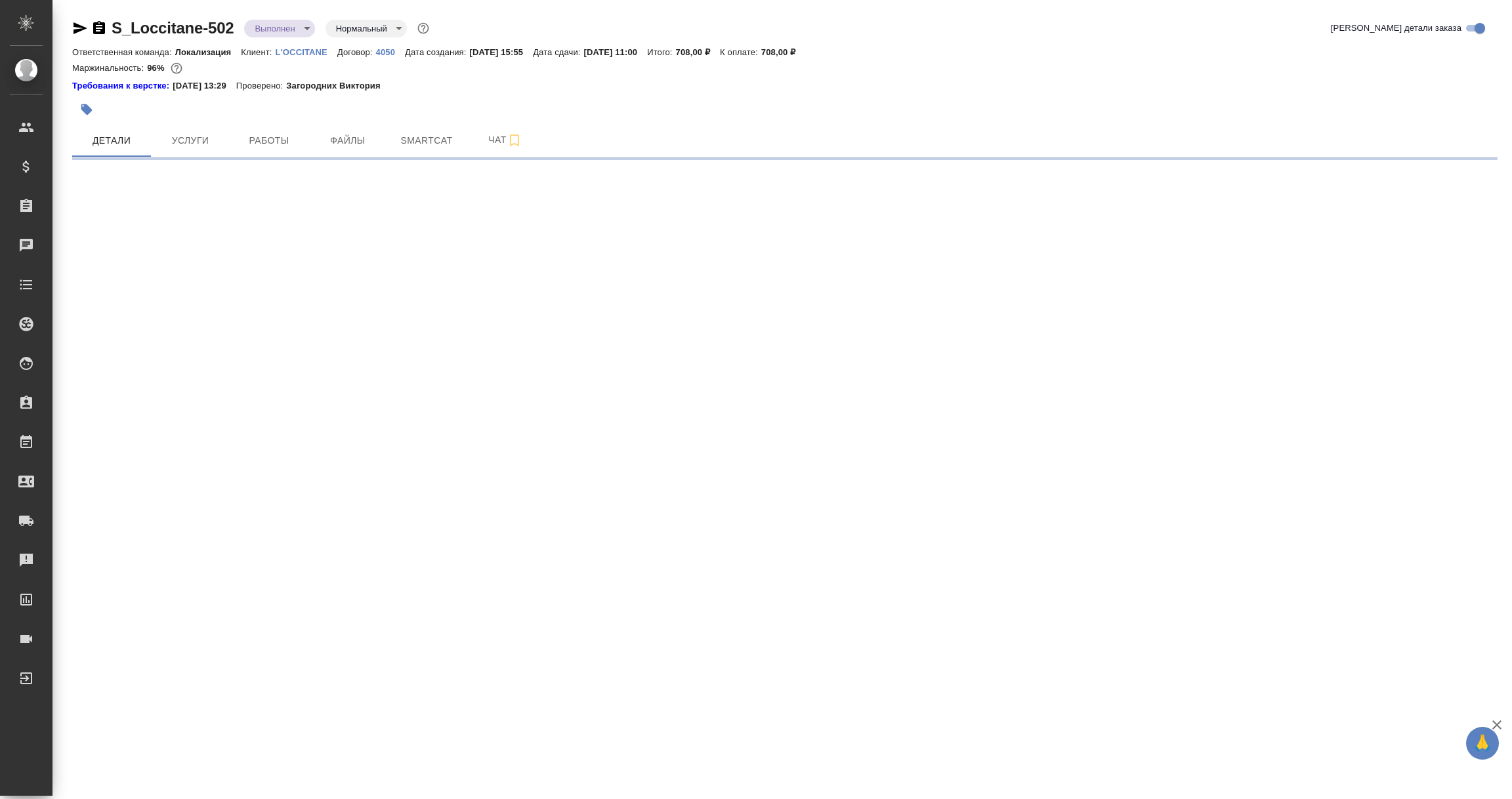
select select "RU"
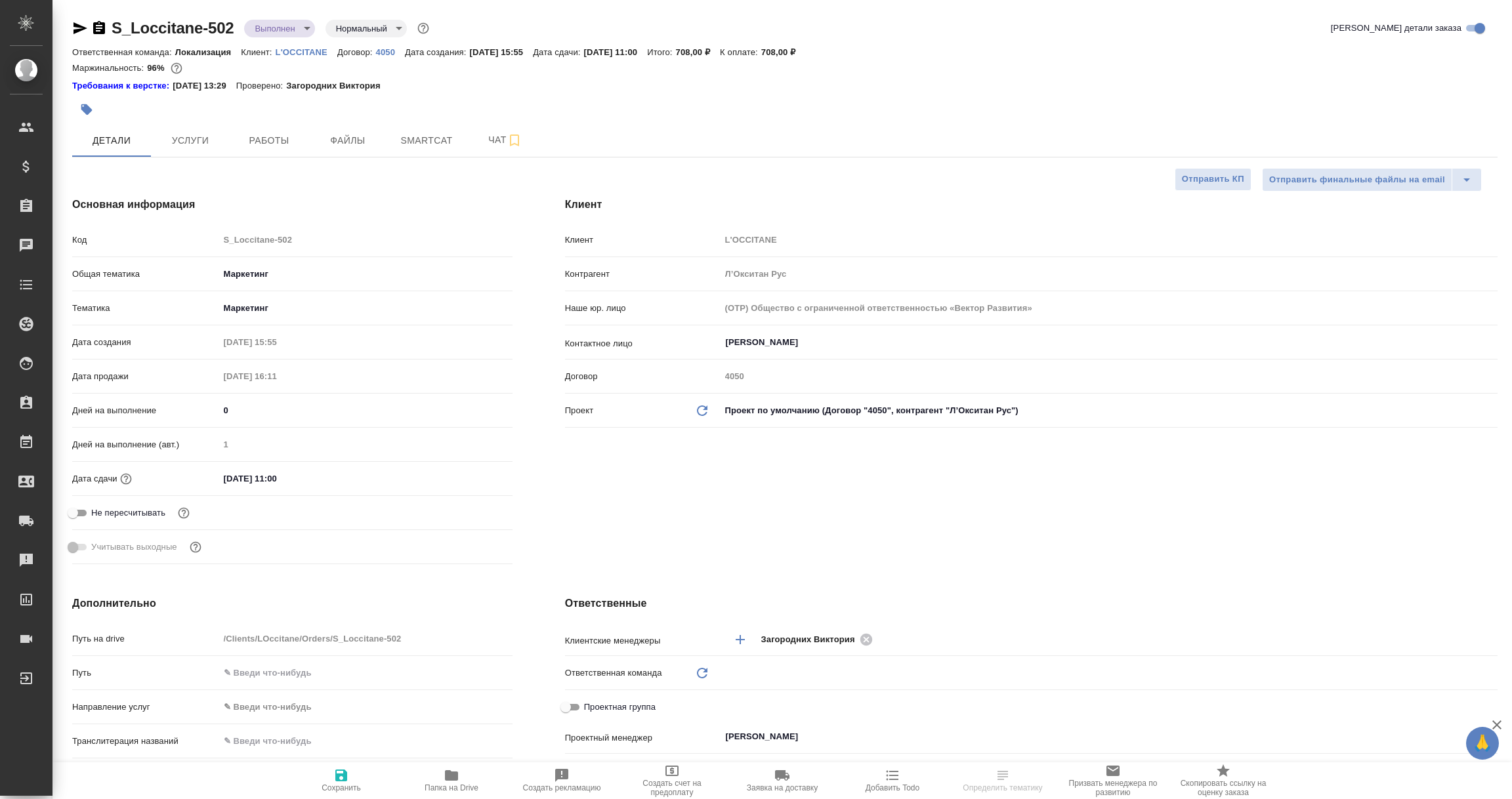
type textarea "x"
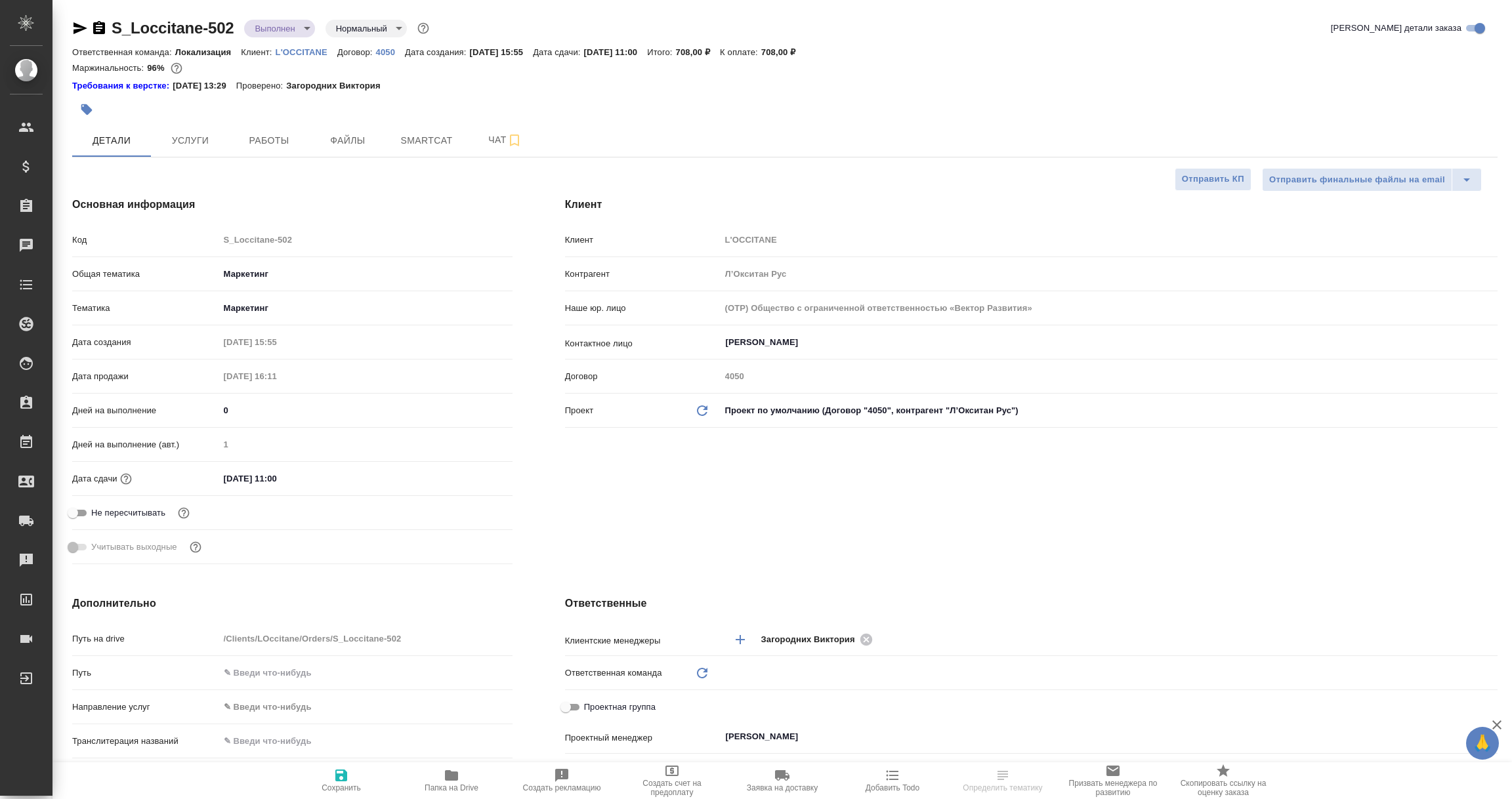
type textarea "x"
type input "Локализация"
click at [381, 50] on p "4050" at bounding box center [390, 52] width 29 height 10
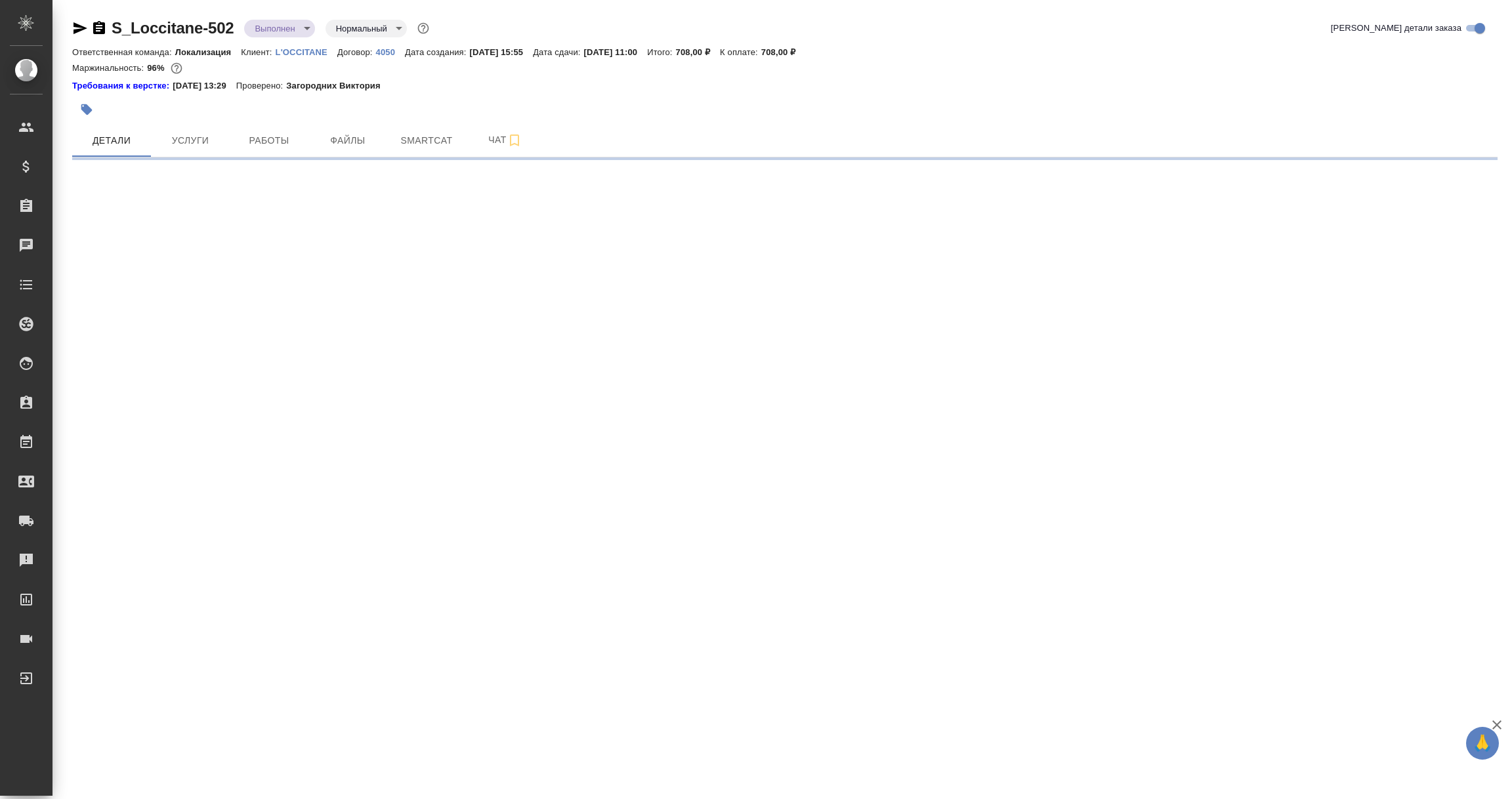
select select "RU"
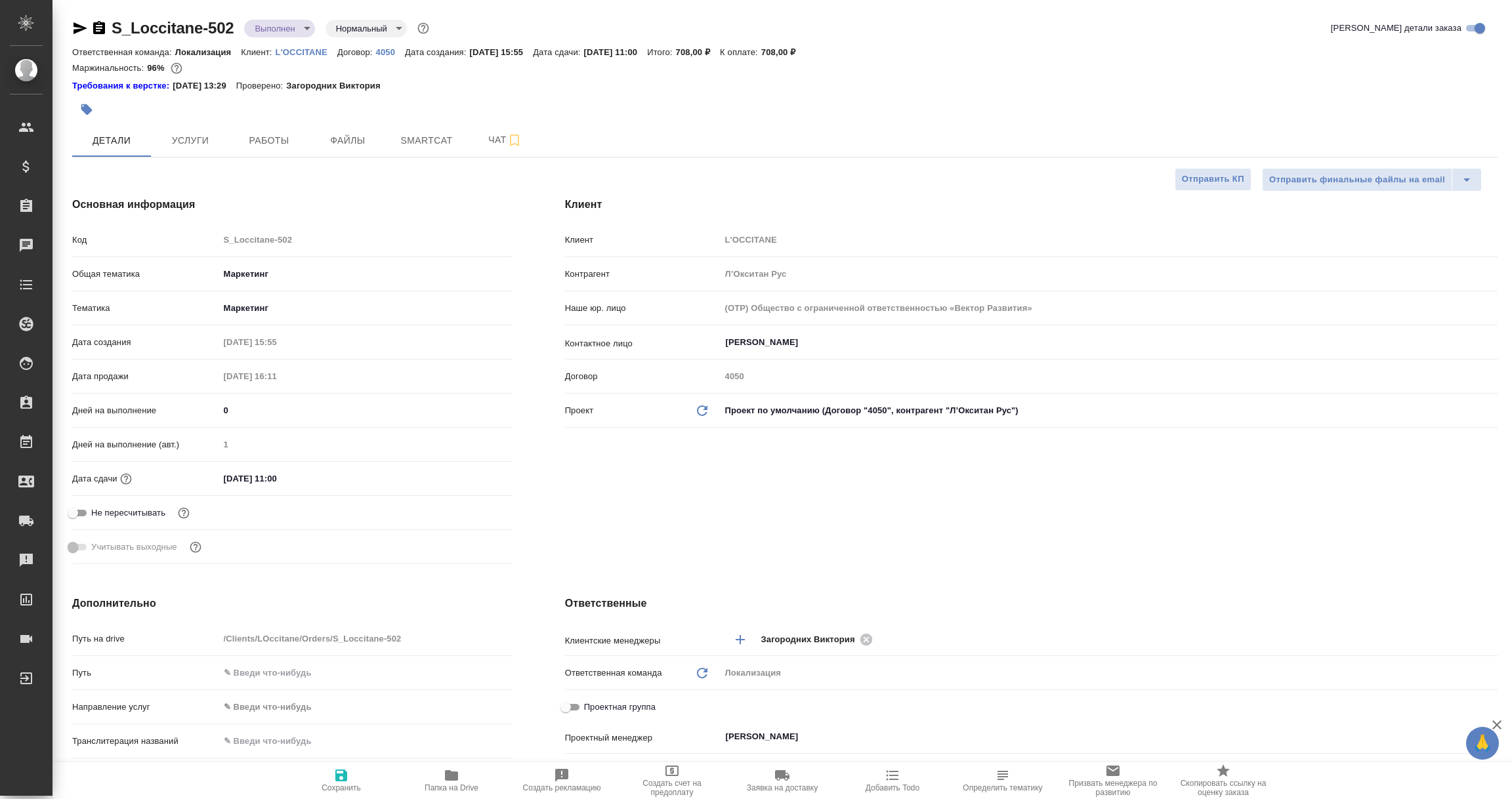
type textarea "x"
click at [384, 53] on p "4050" at bounding box center [390, 52] width 29 height 10
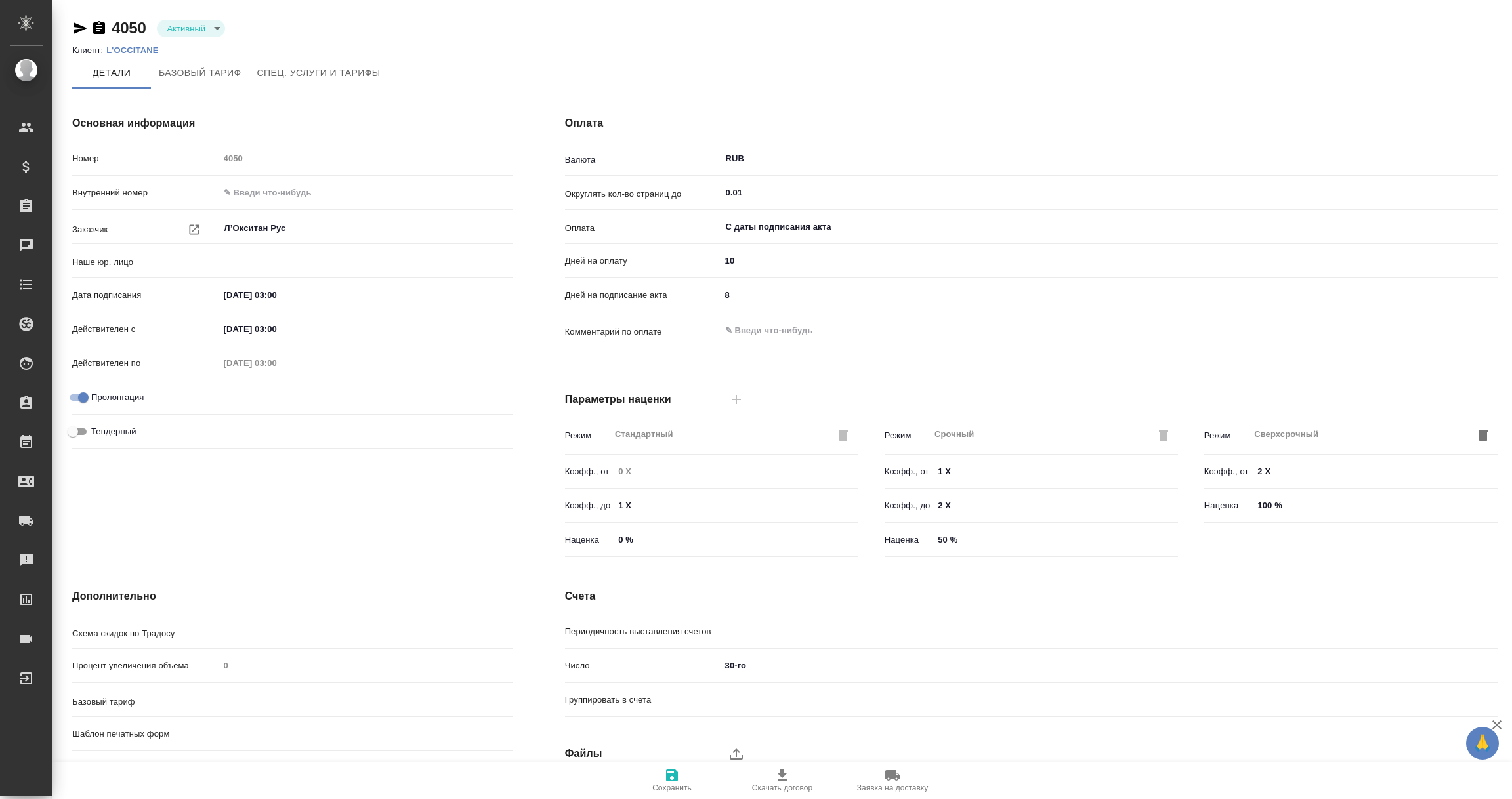
type input "(OTP) Общество с ограниченной ответственностью «Вектор Развития»"
type input "1062 awatera + Marketing"
type input "Стандартный шаблон - 30-70-100 - ВЫБЕРИ МЕНЯ!"
type input "1062 awatera + Marketing"
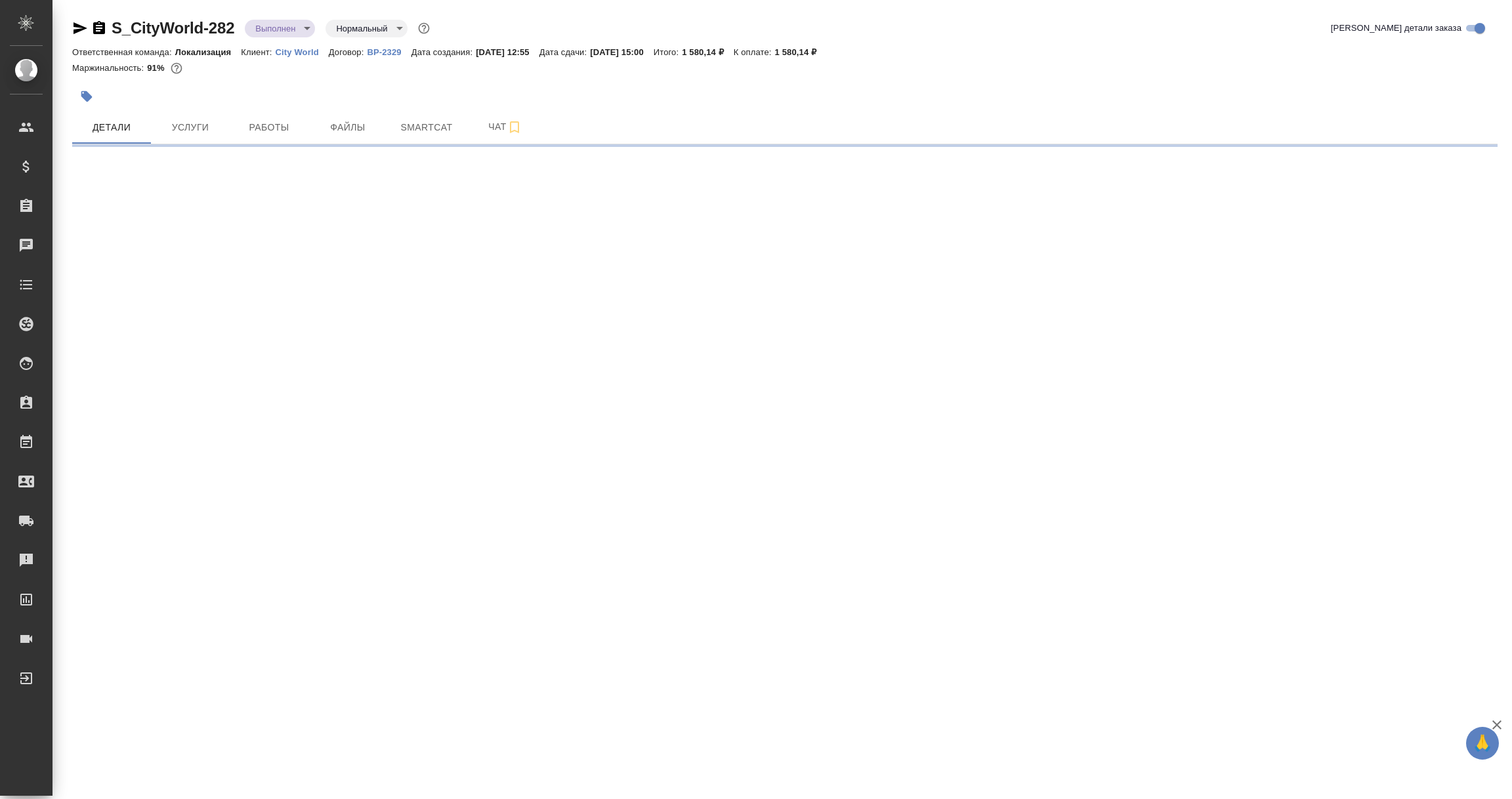
select select "RU"
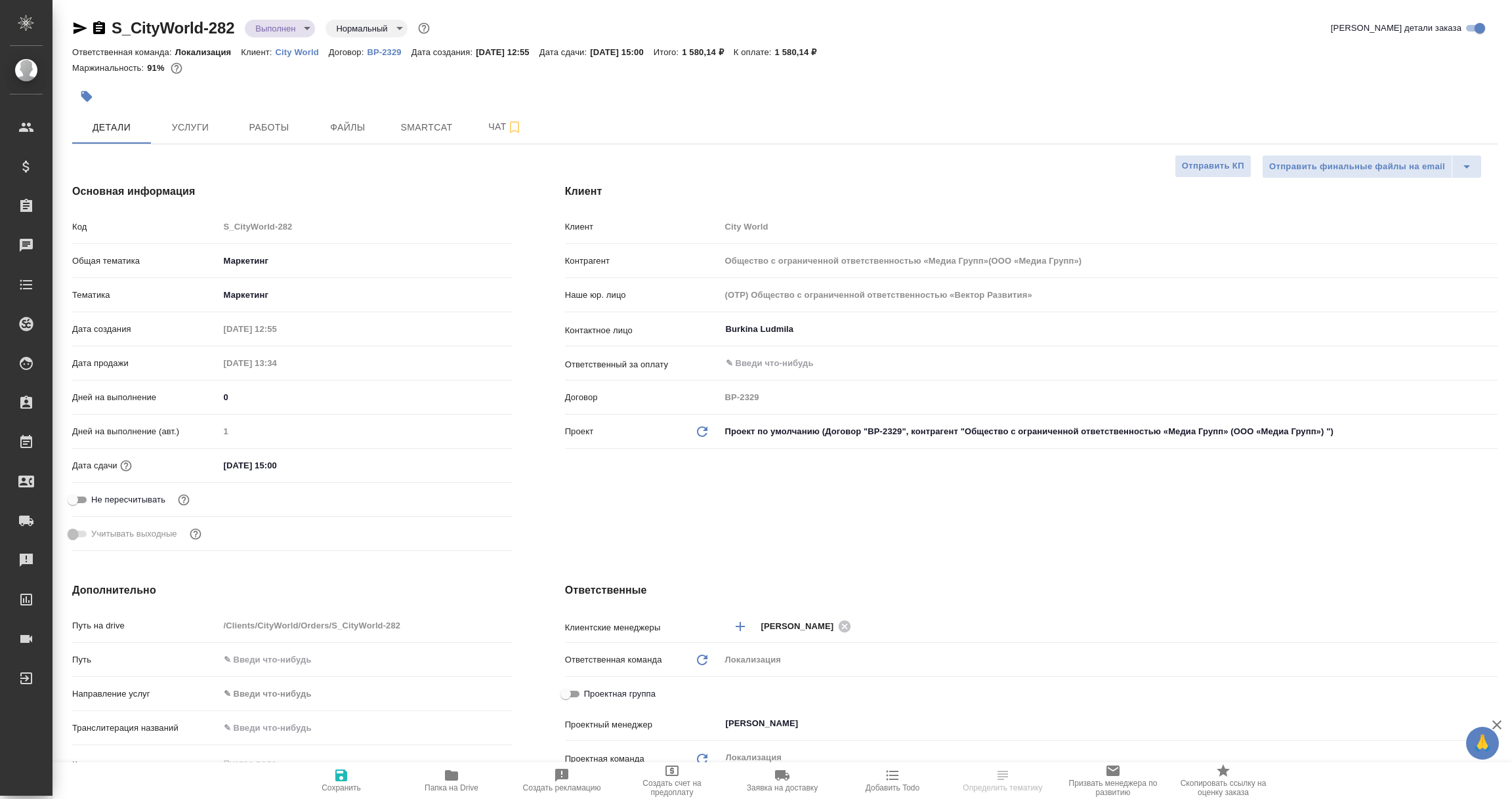
type textarea "x"
type input "Общество с ограниченной ответственностью «Медиа Групп»(ООО «Медиа Групп»)"
type textarea "x"
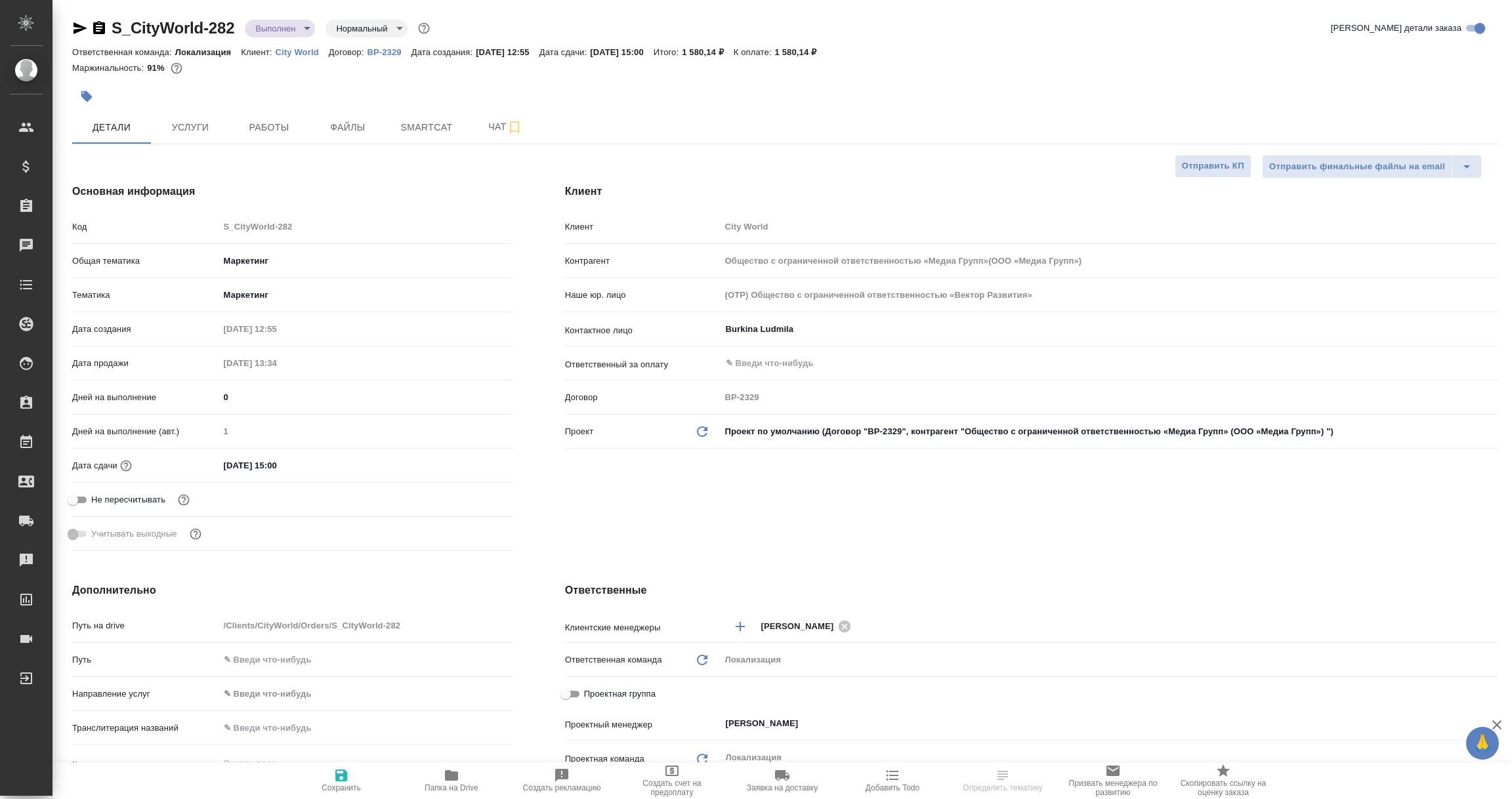
type textarea "x"
click at [296, 53] on p "City World" at bounding box center [302, 52] width 53 height 10
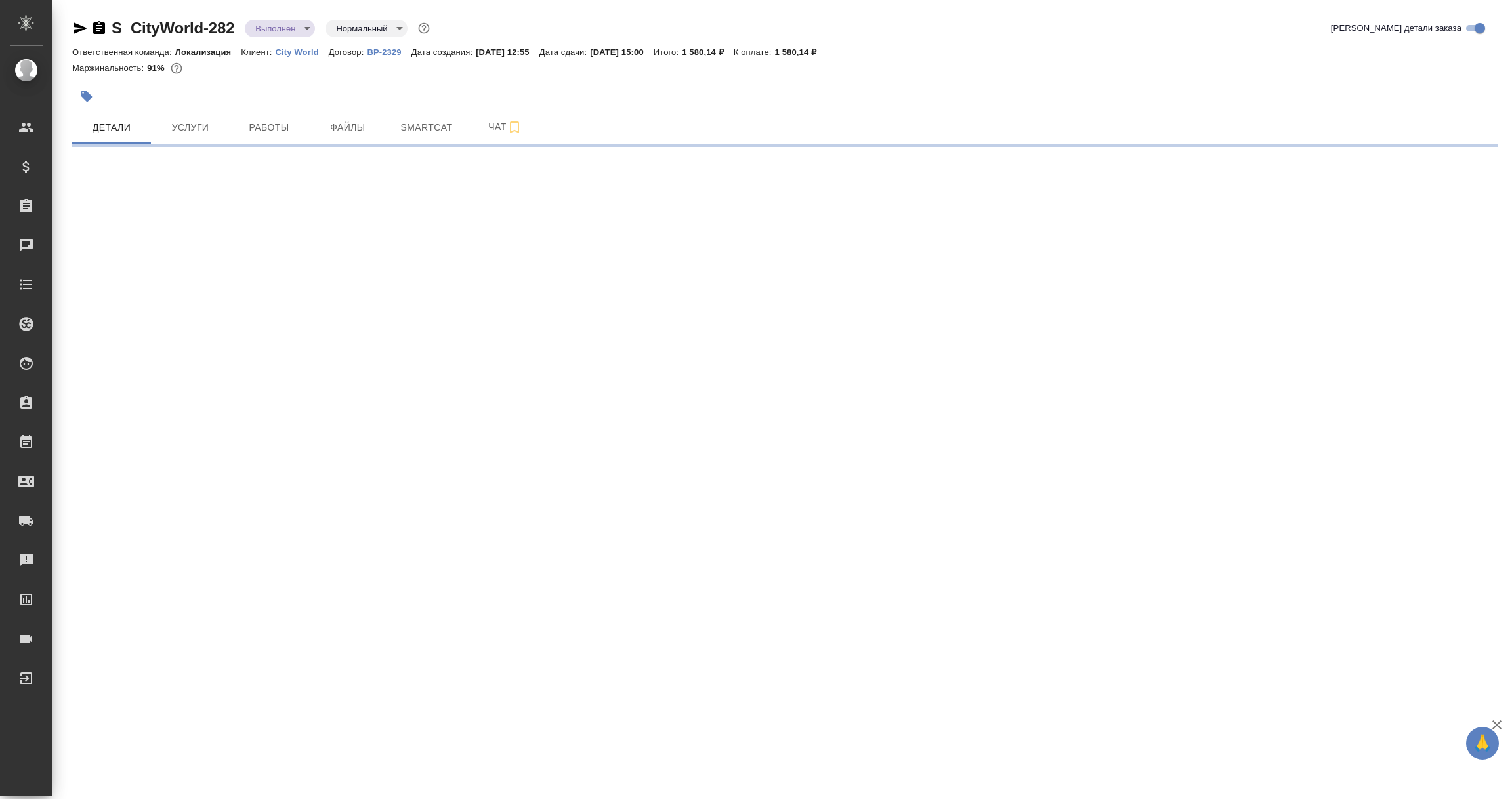
select select "RU"
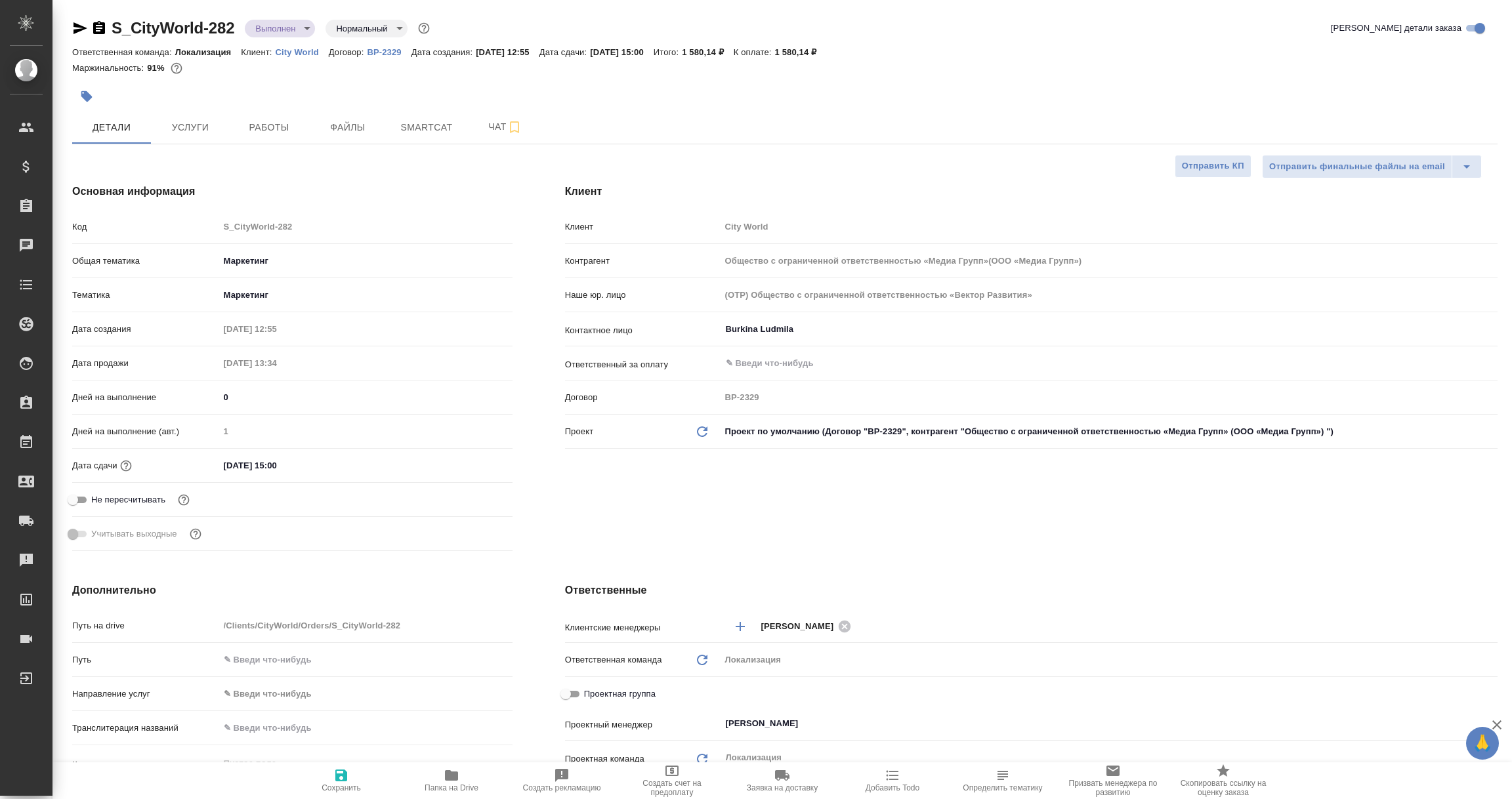
type textarea "x"
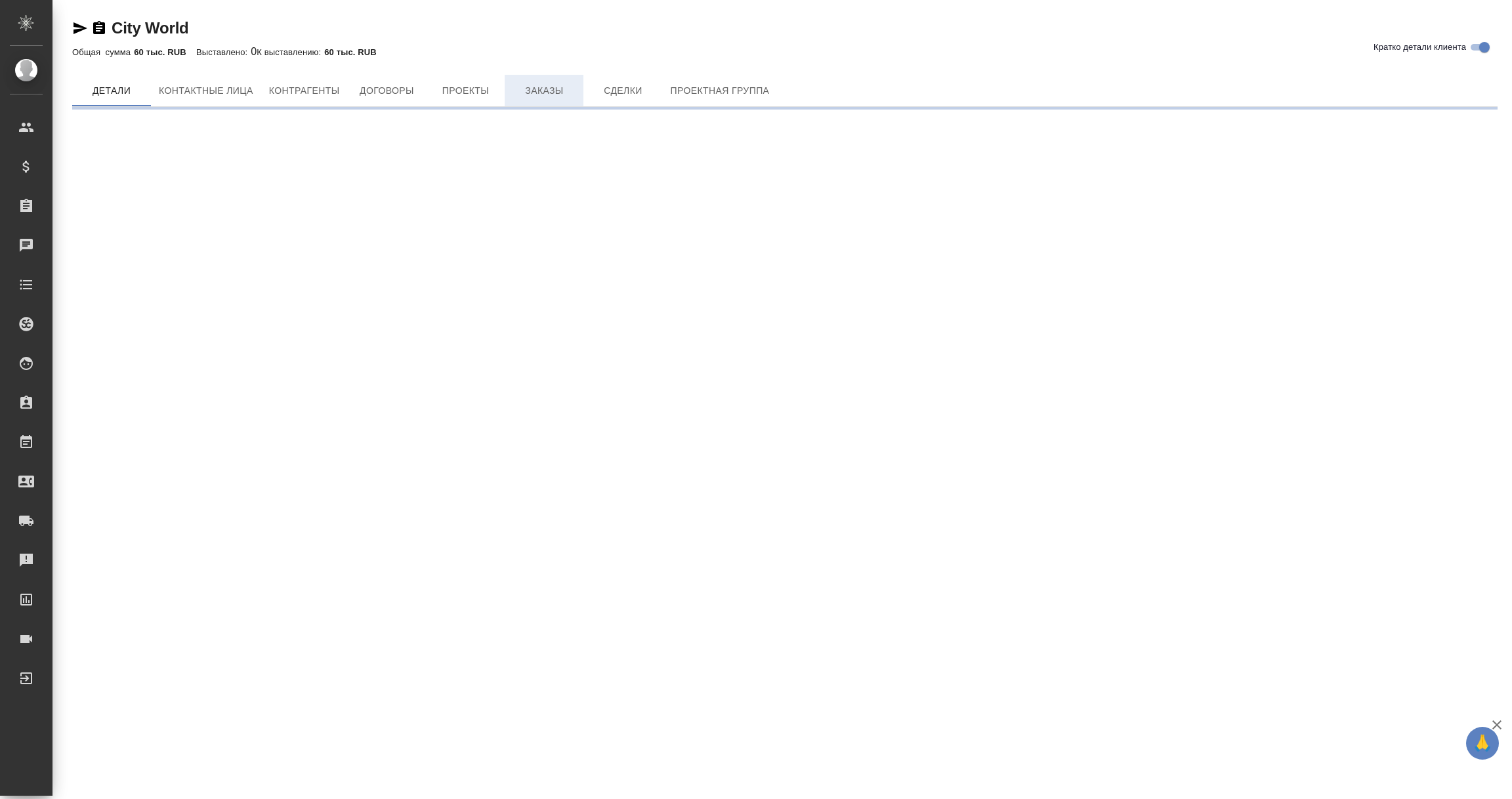
click at [533, 90] on span "Заказы" at bounding box center [544, 90] width 63 height 16
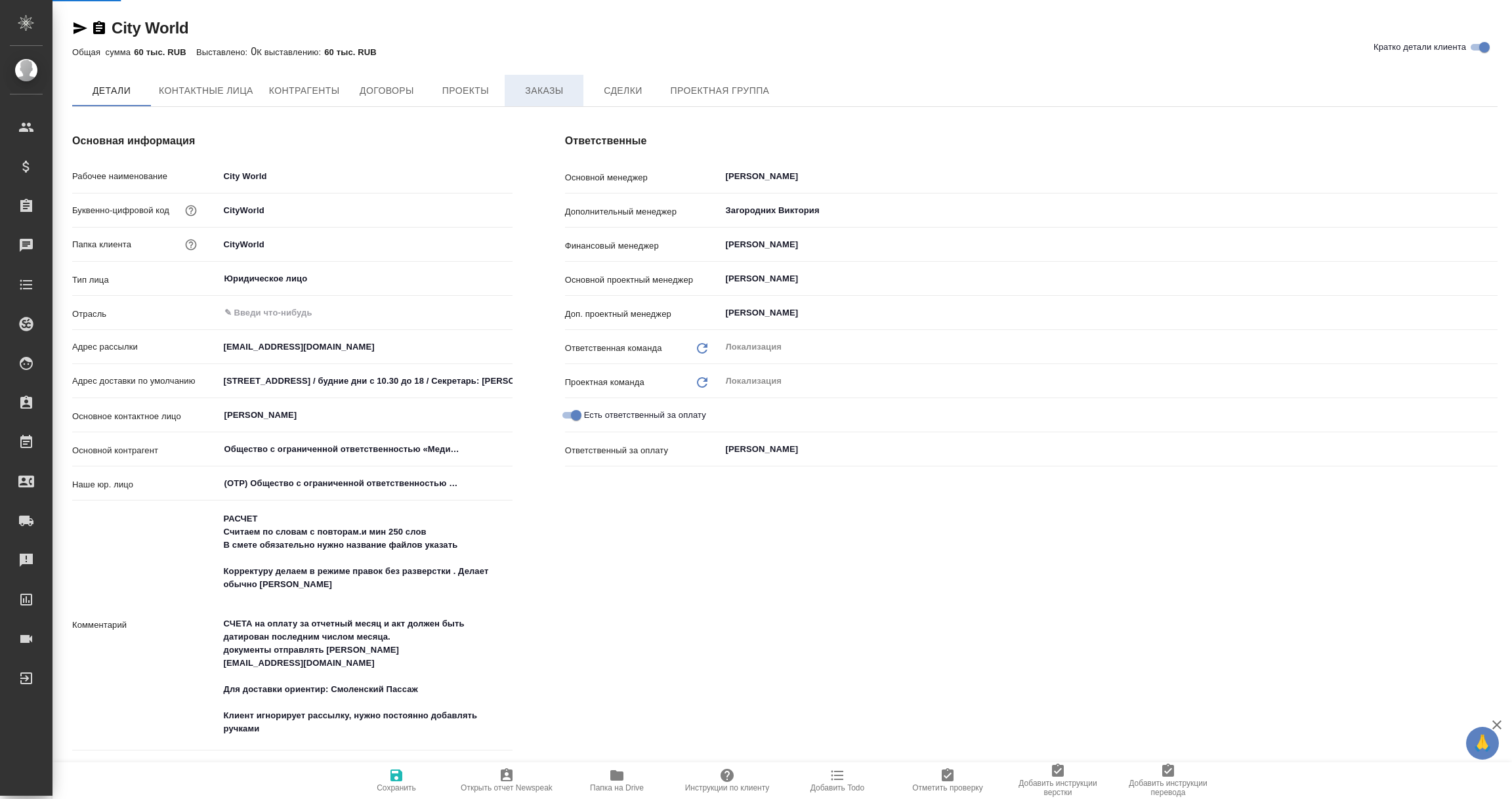
type input "Общество с ограниченной ответственностью «Медиа Групп»(ООО «Медиа Групп»)"
type textarea "x"
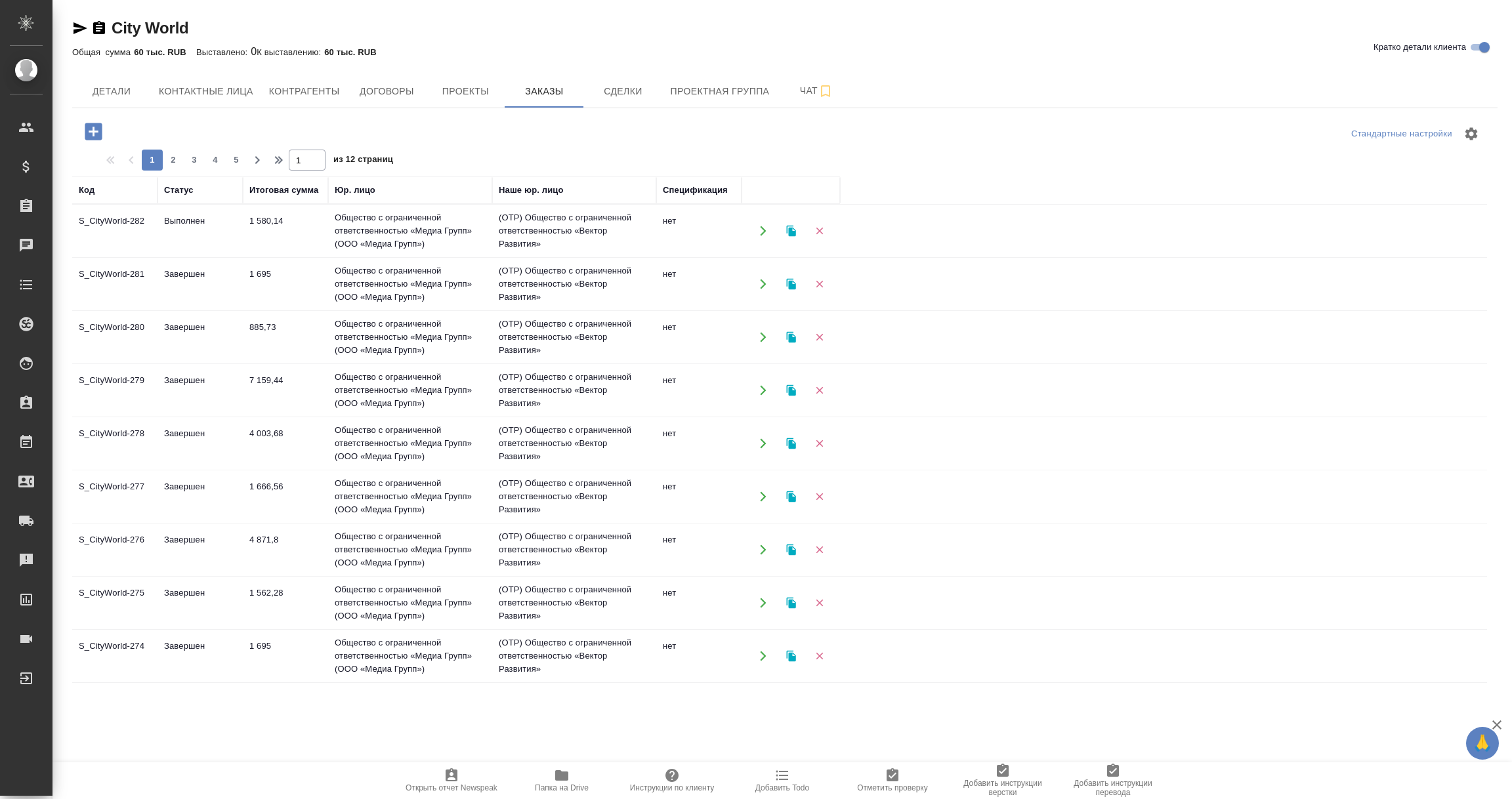
click at [179, 235] on td "Выполнен" at bounding box center [200, 231] width 86 height 46
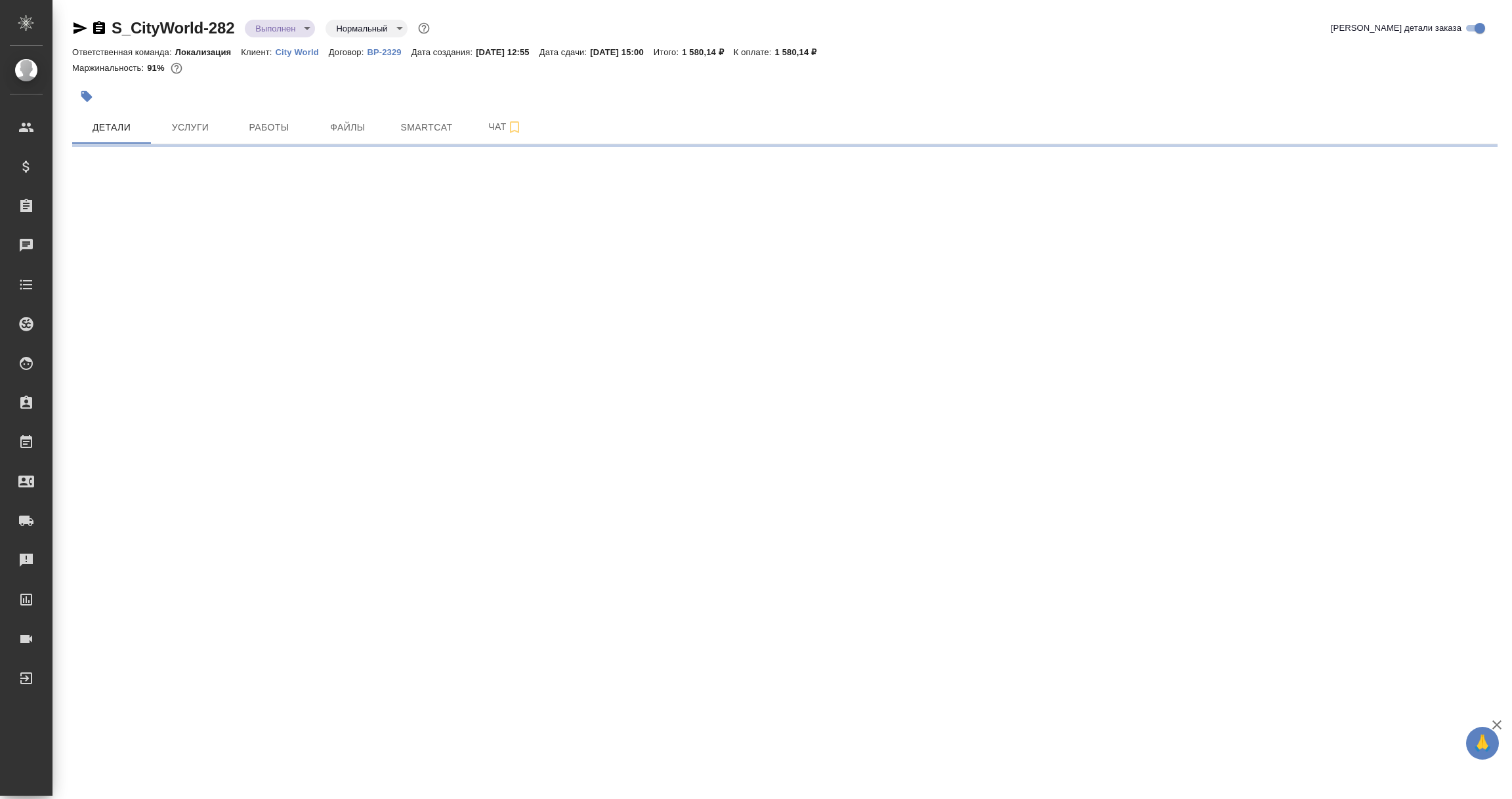
select select "RU"
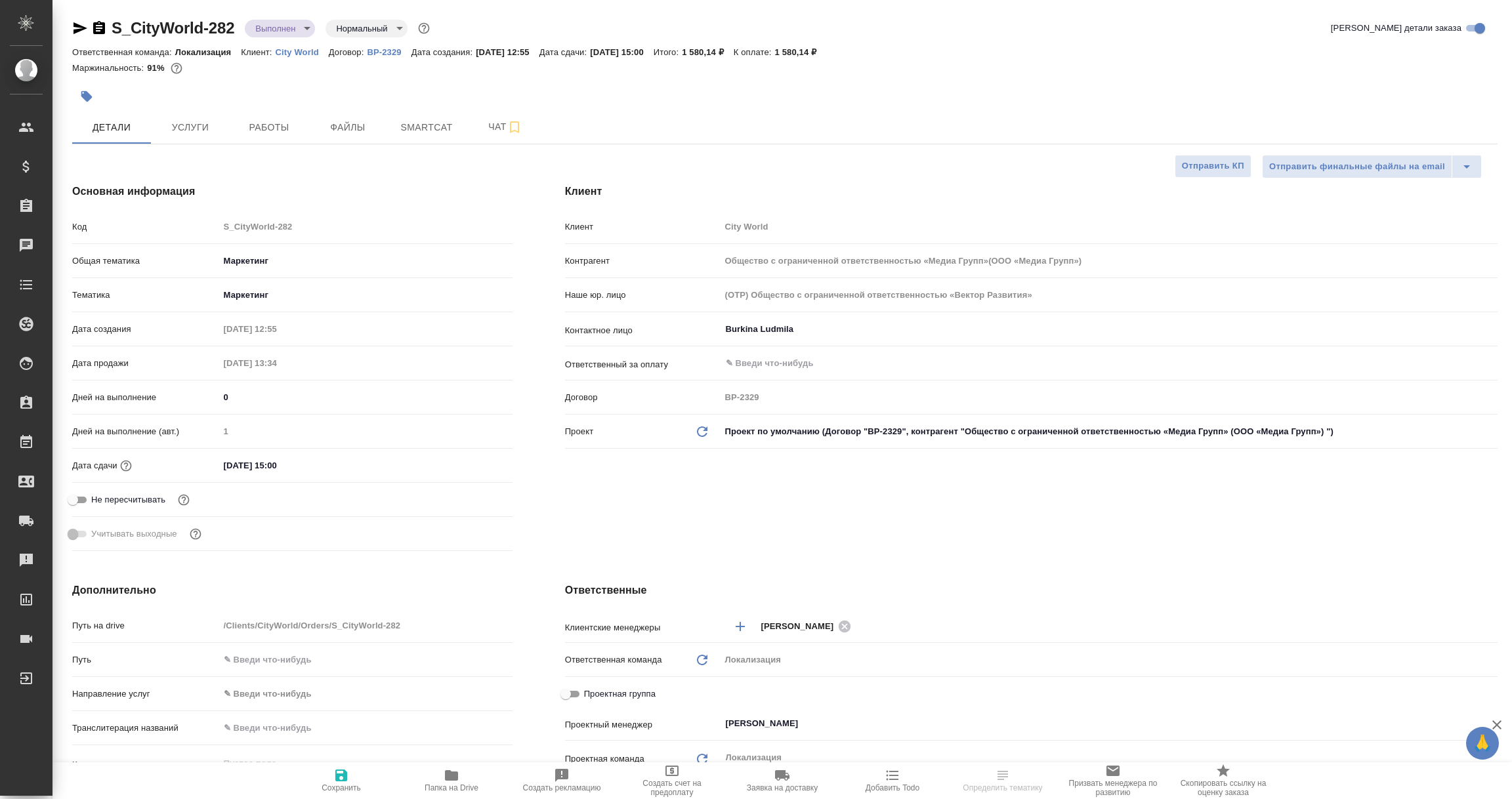
type input "Общество с ограниченной ответственностью «Медиа Групп»(ООО «Медиа Групп»)"
type textarea "x"
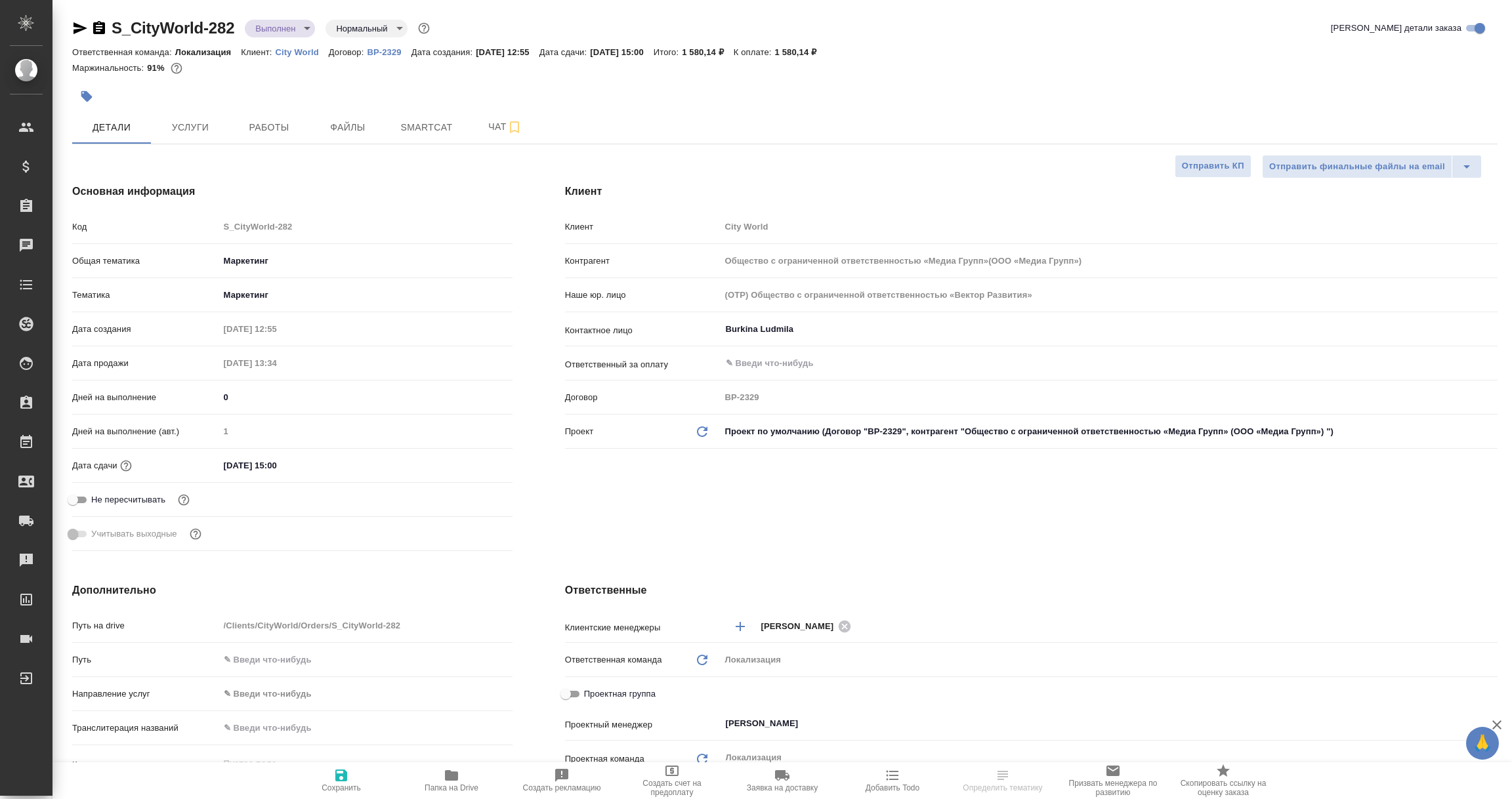
type textarea "x"
click at [73, 24] on icon "button" at bounding box center [80, 28] width 16 height 16
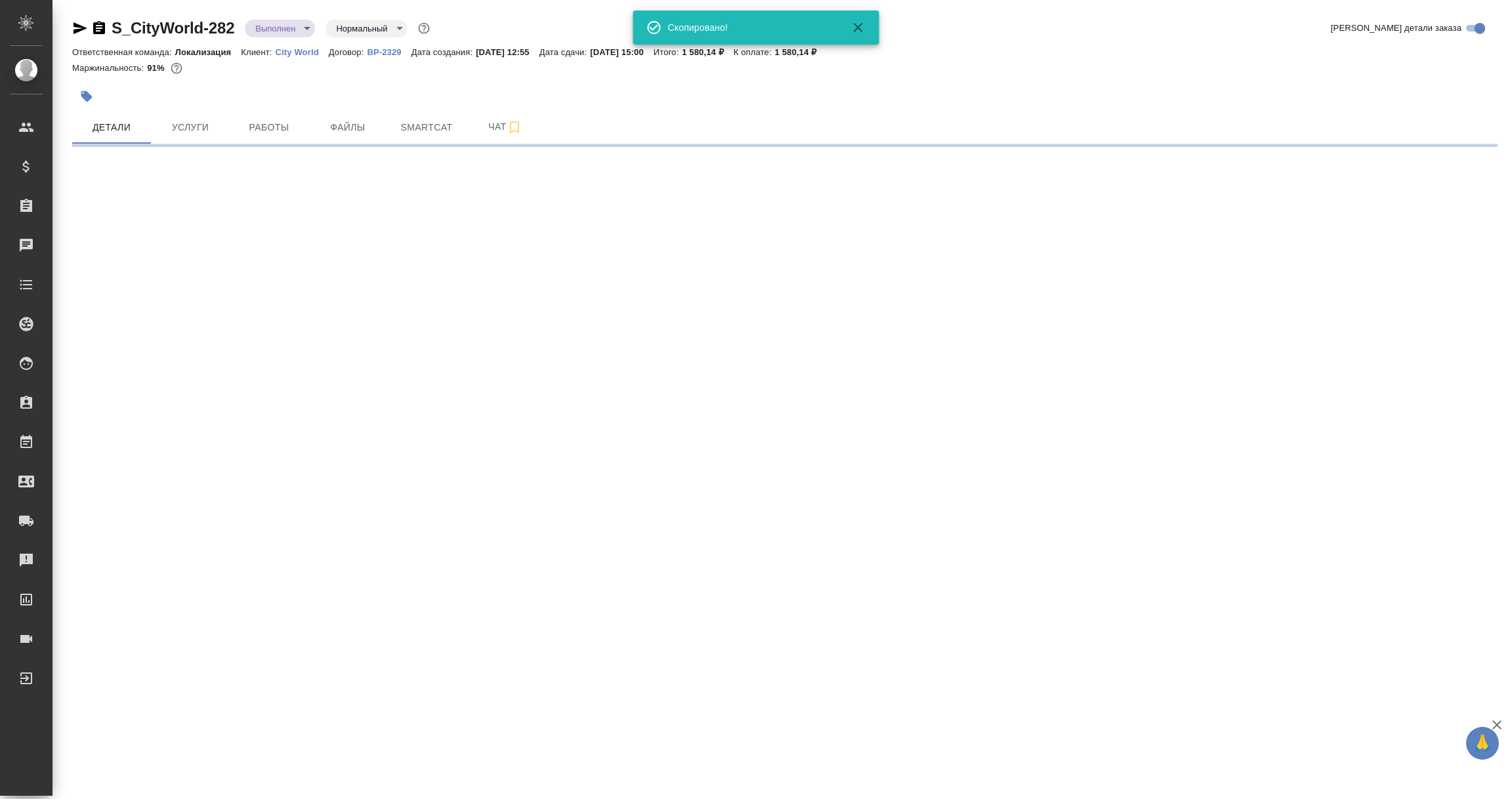
select select "RU"
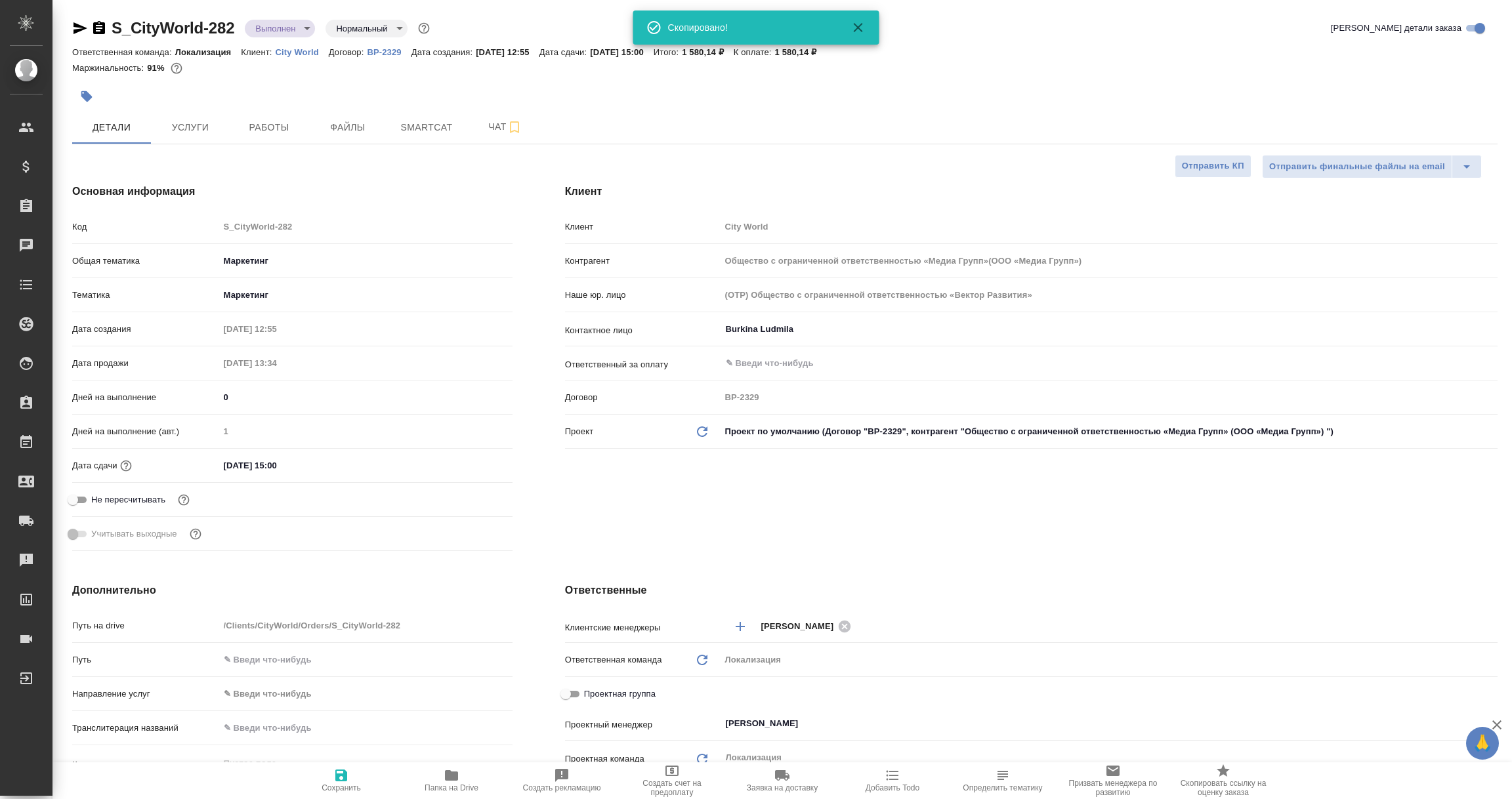
type textarea "x"
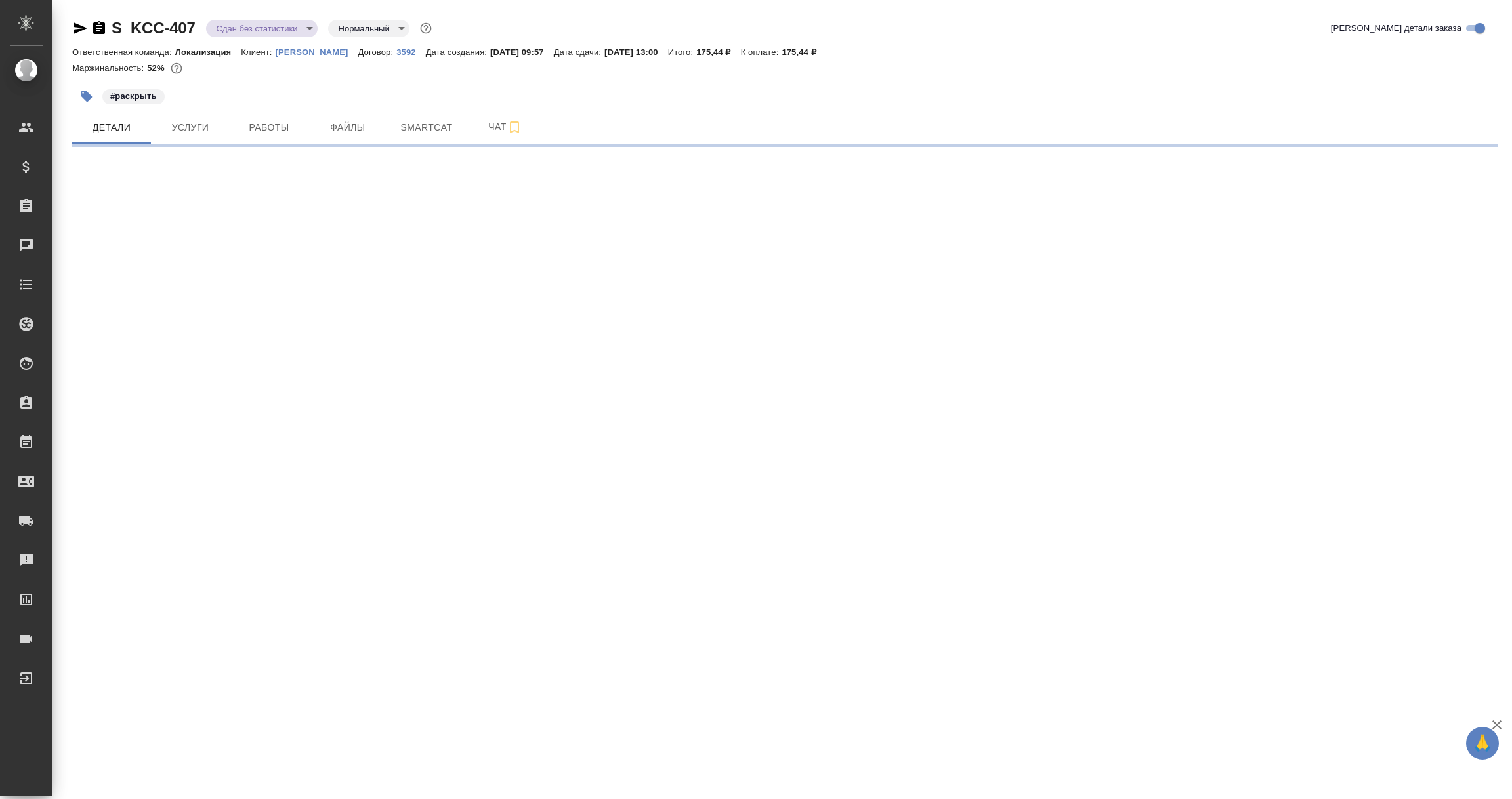
select select "RU"
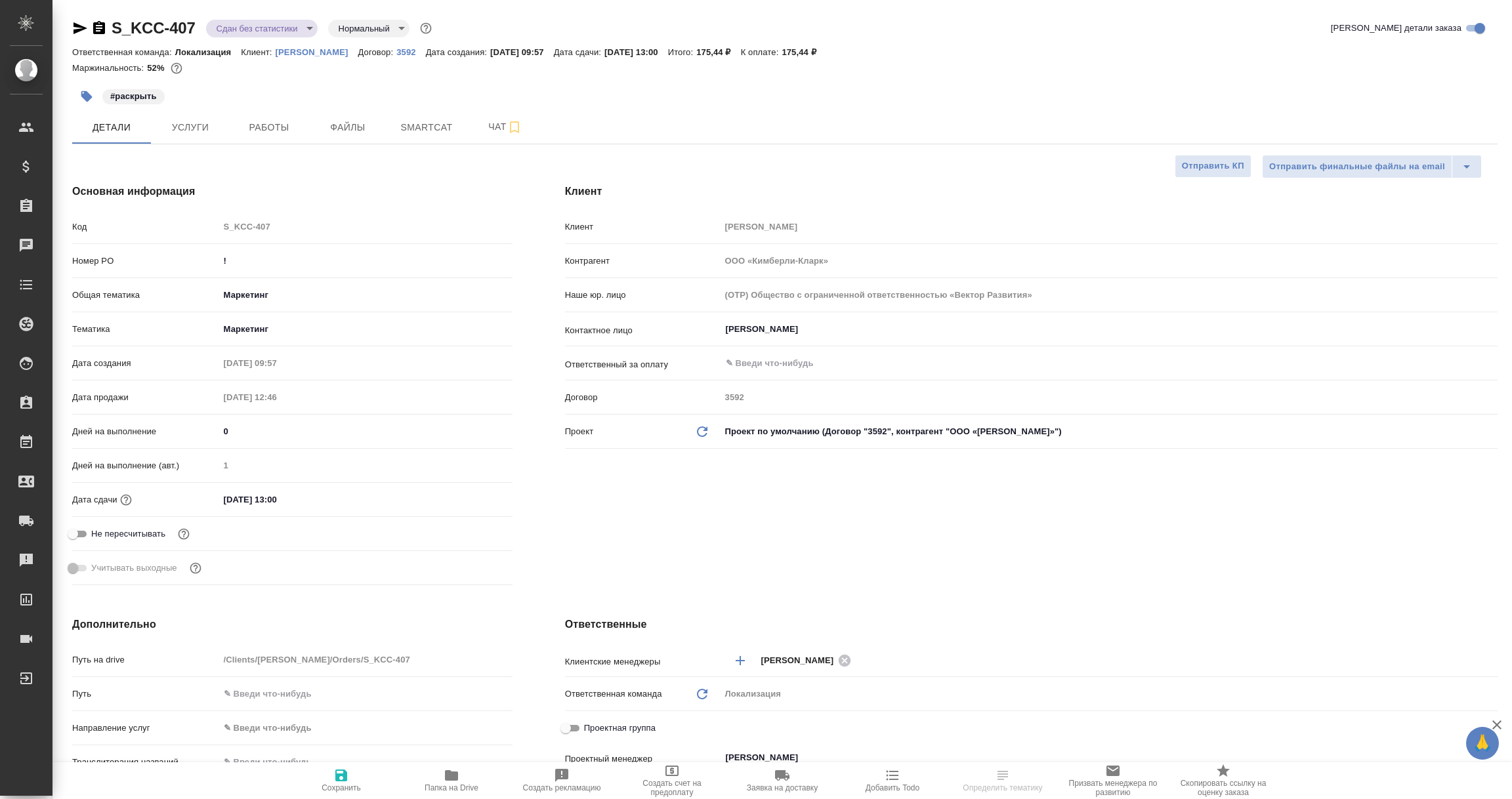
type textarea "x"
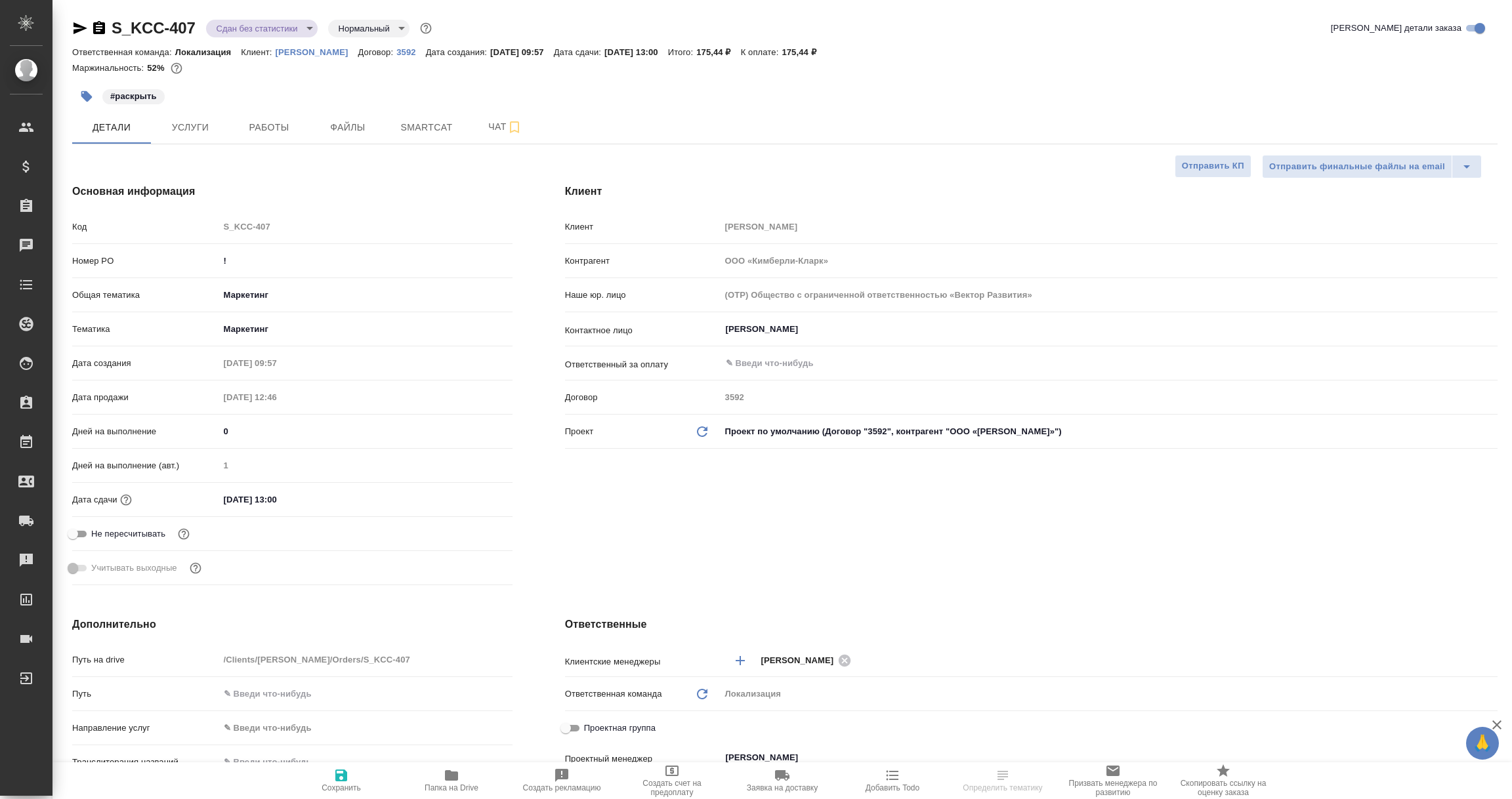
type textarea "x"
click at [324, 52] on p "[PERSON_NAME]" at bounding box center [317, 52] width 82 height 10
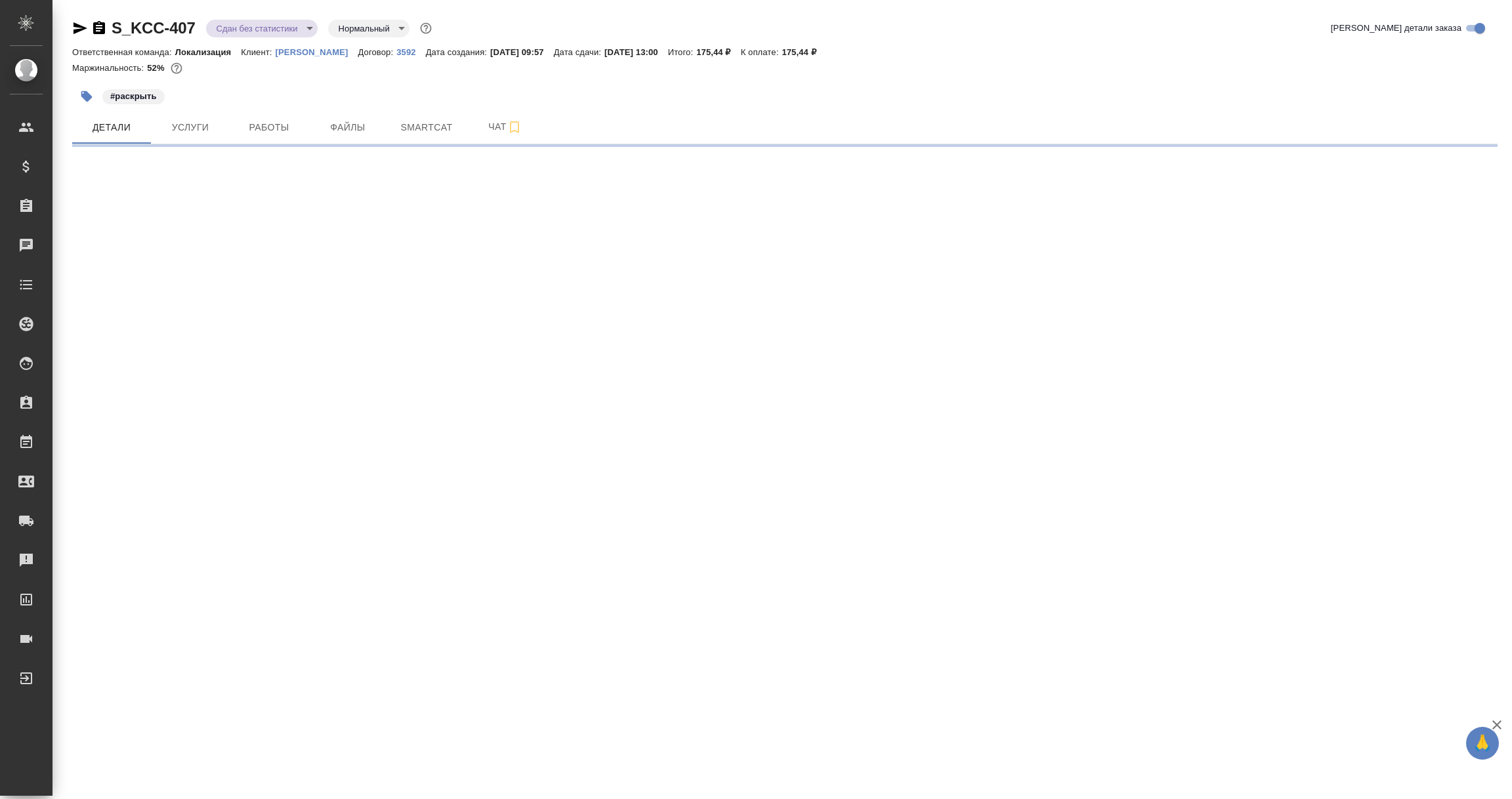
select select "RU"
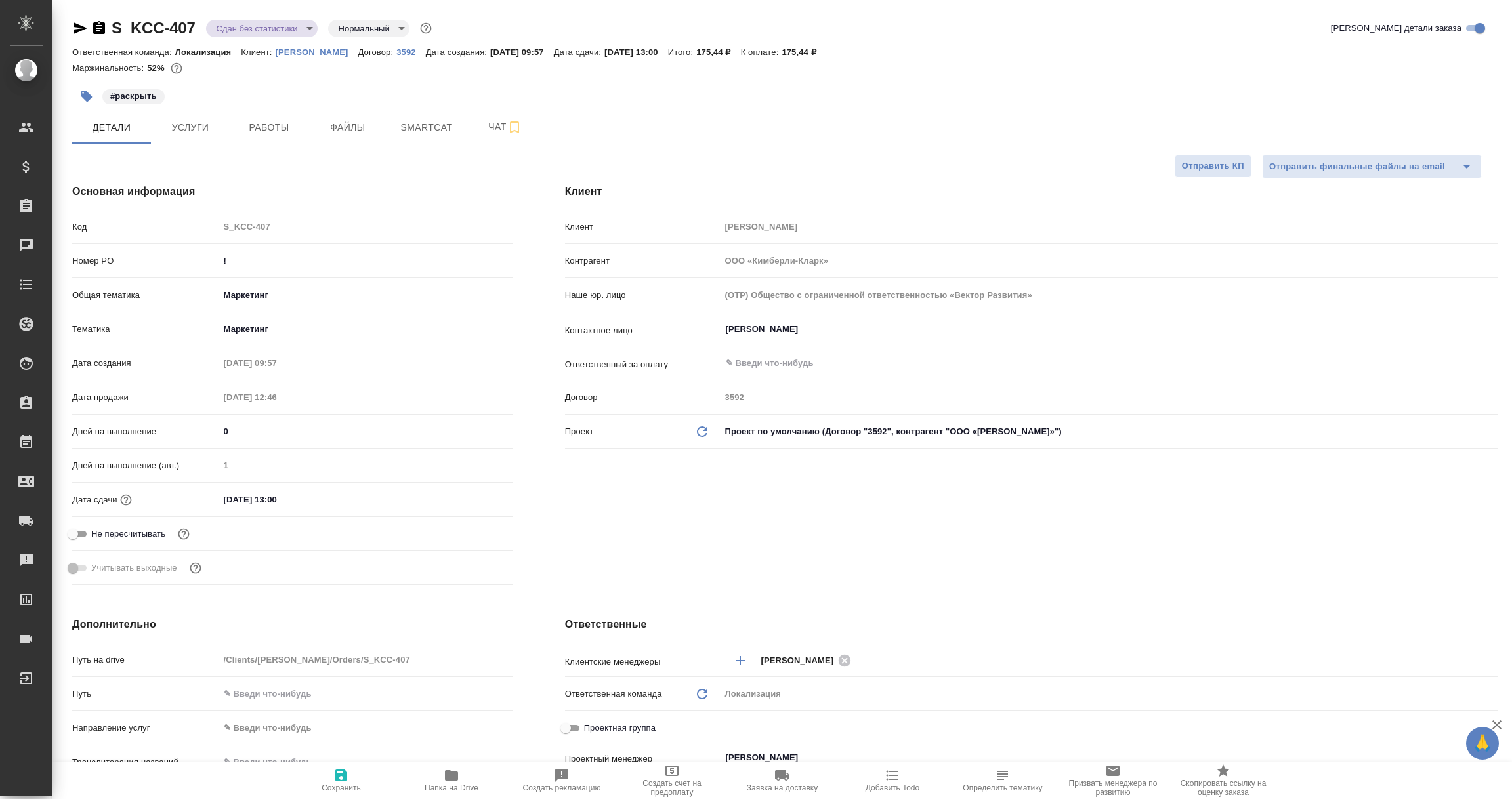
type textarea "x"
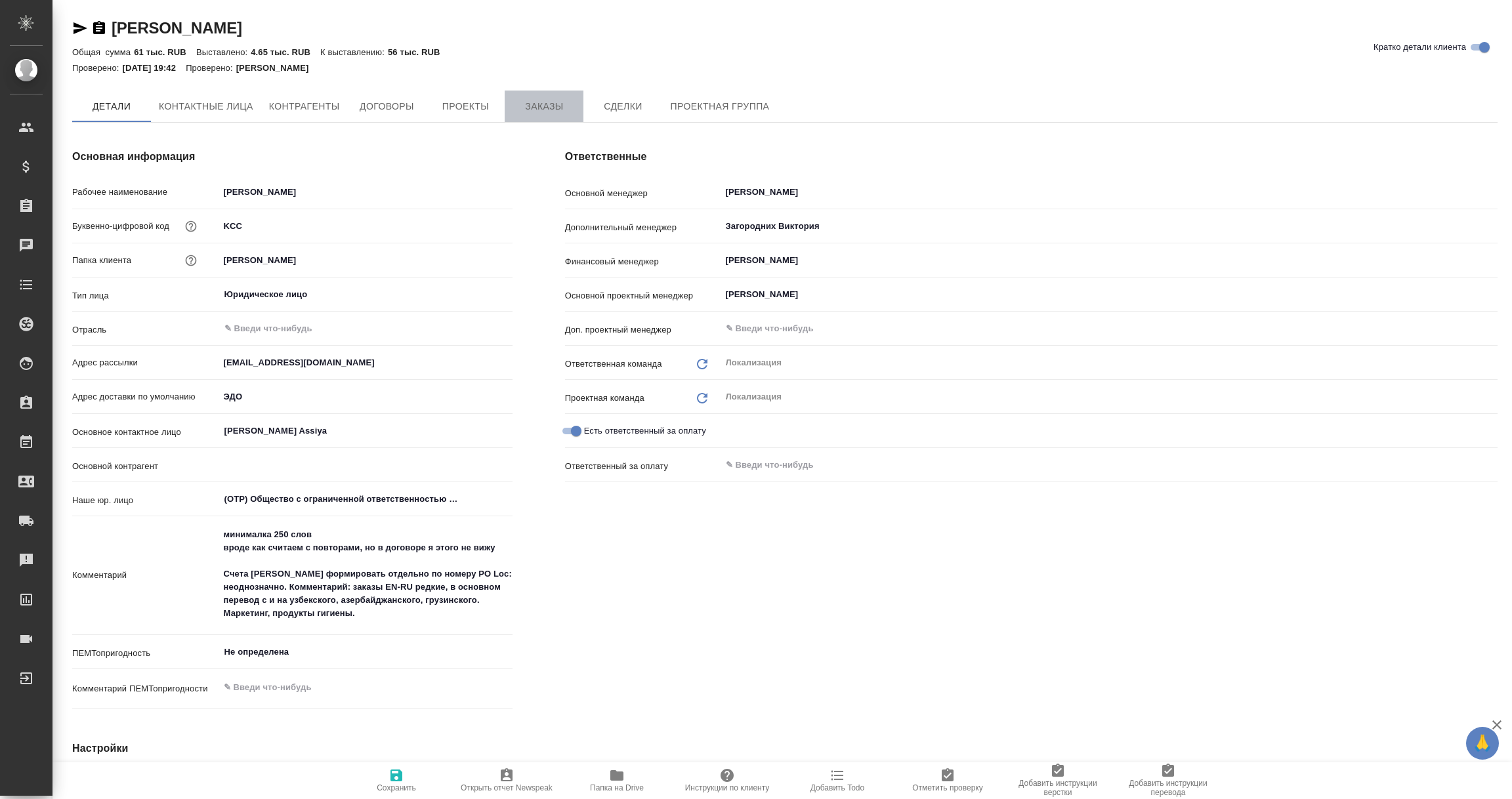
click at [544, 103] on span "Заказы" at bounding box center [544, 106] width 63 height 16
type textarea "x"
type input "ООО «Кимберли-Кларк»"
type textarea "x"
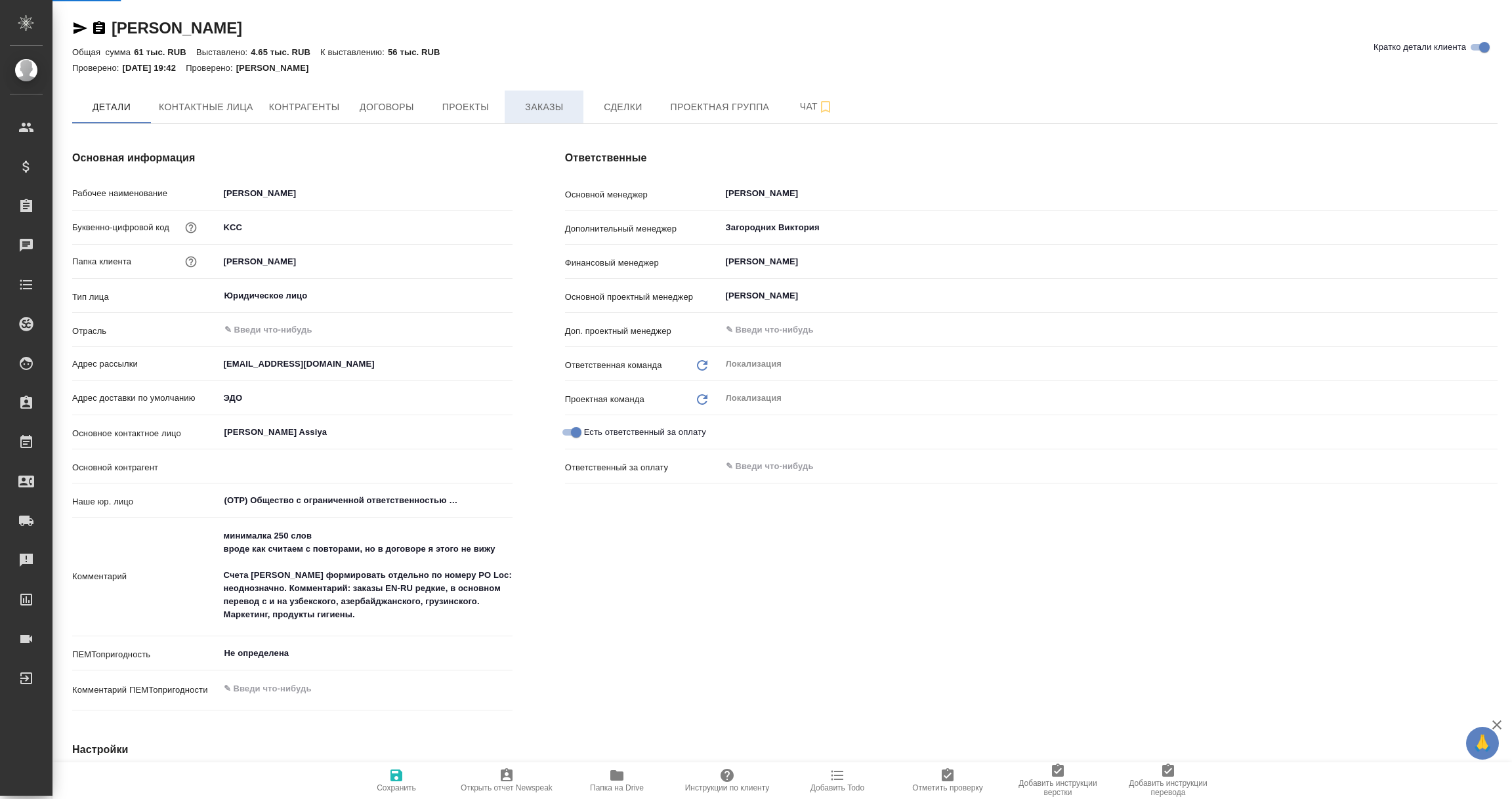
type textarea "x"
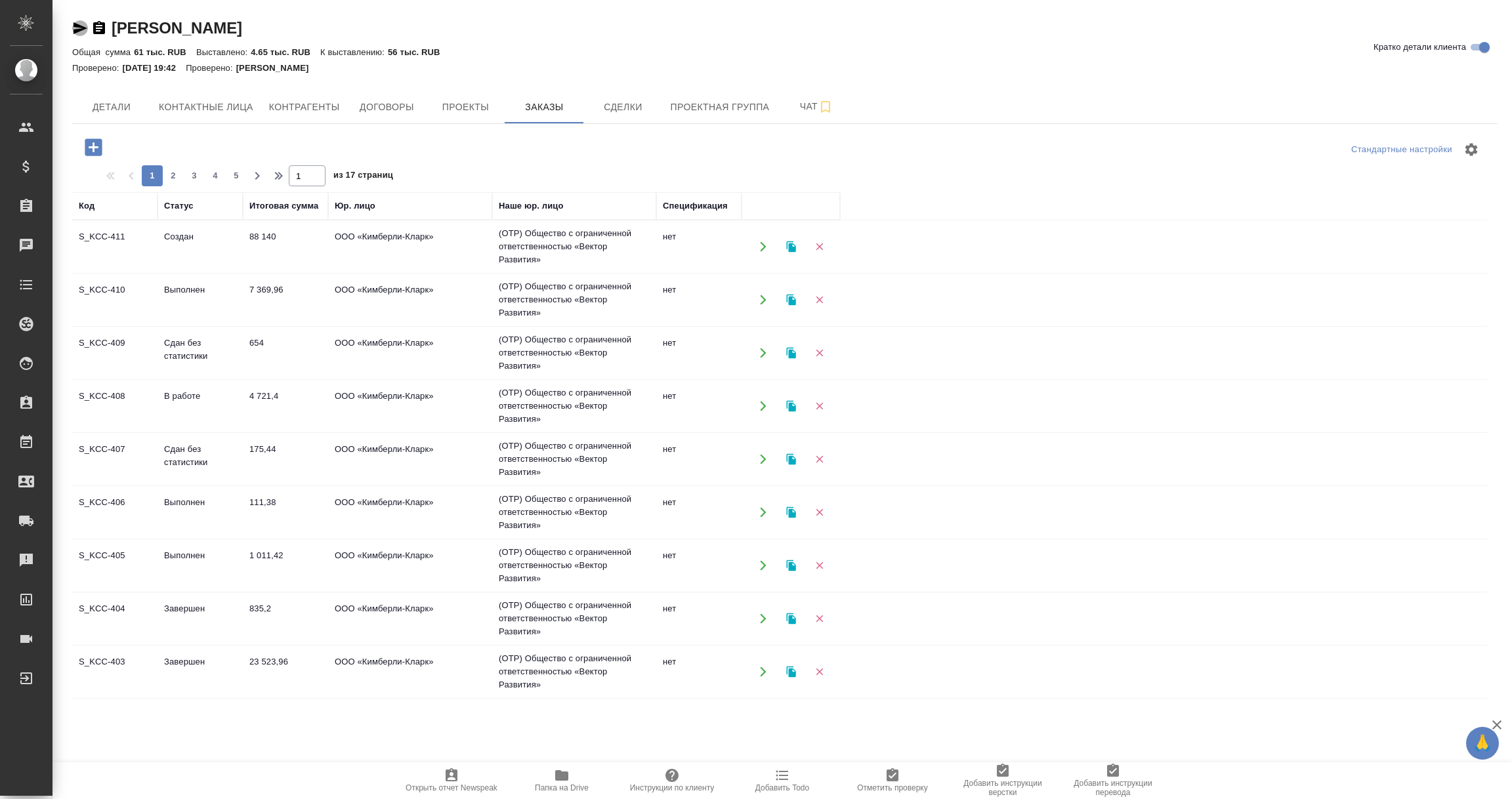
click at [77, 30] on icon "button" at bounding box center [80, 27] width 14 height 11
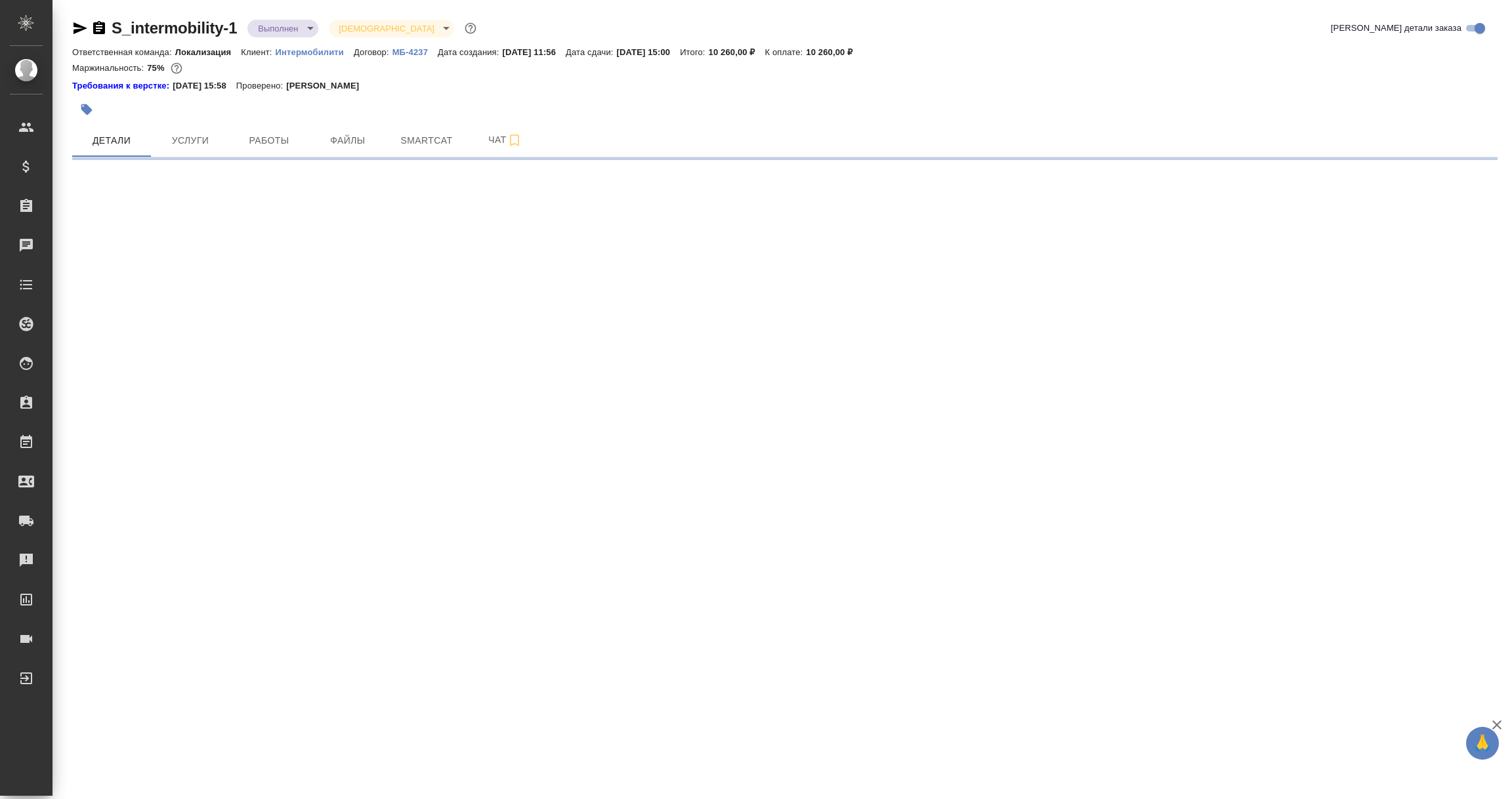
select select "RU"
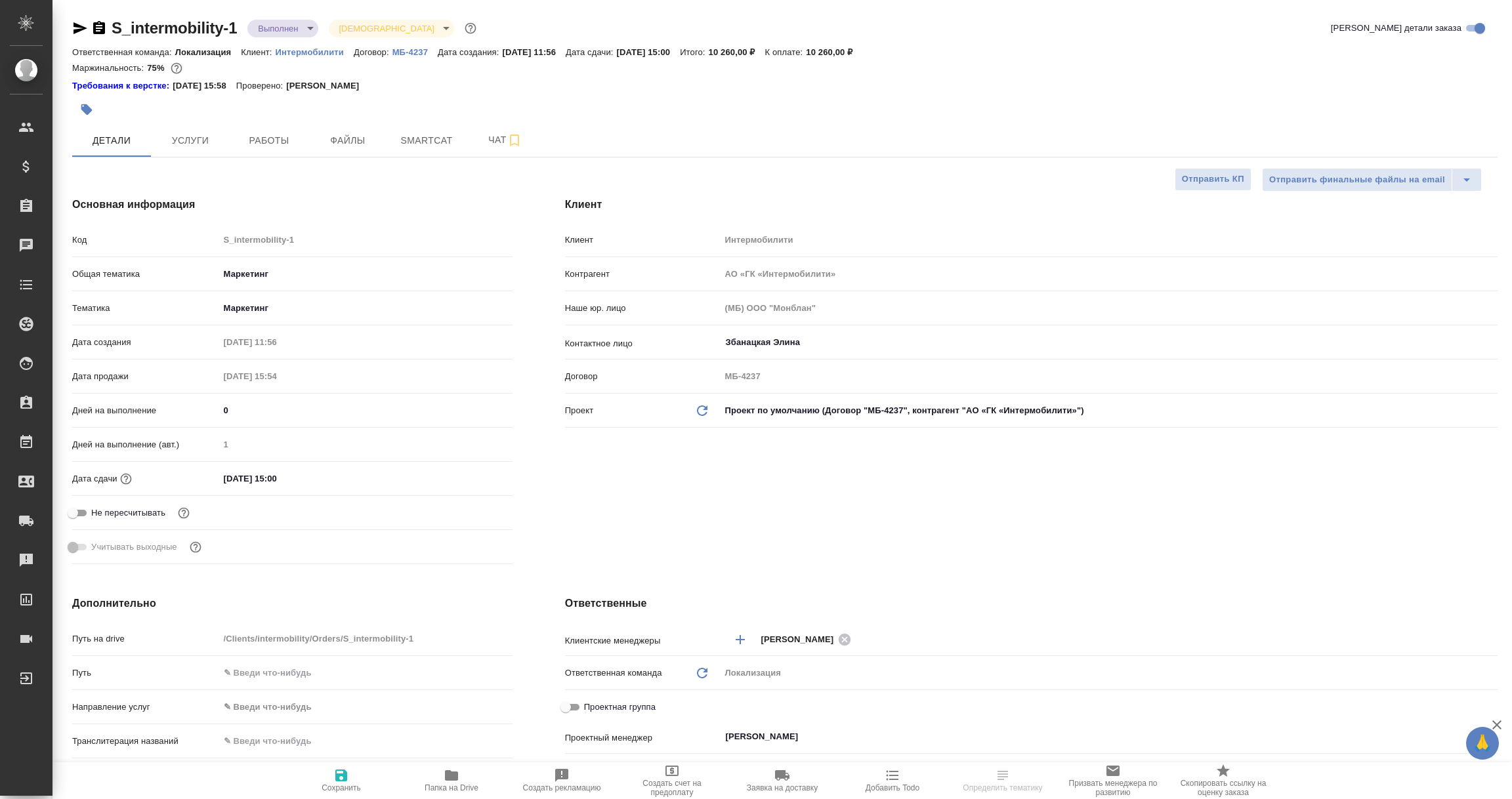
type textarea "x"
click at [80, 31] on icon "button" at bounding box center [80, 27] width 14 height 11
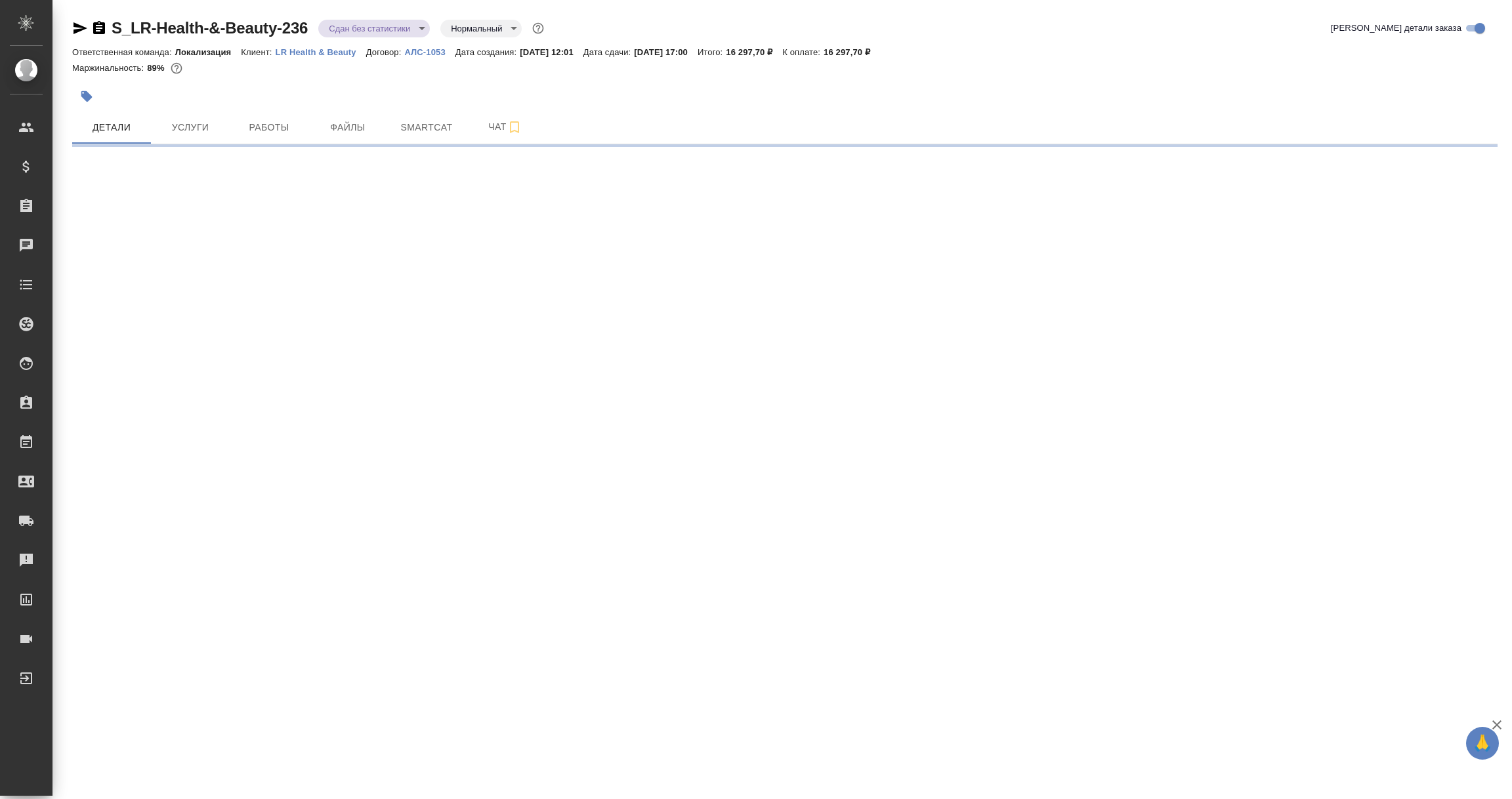
select select "RU"
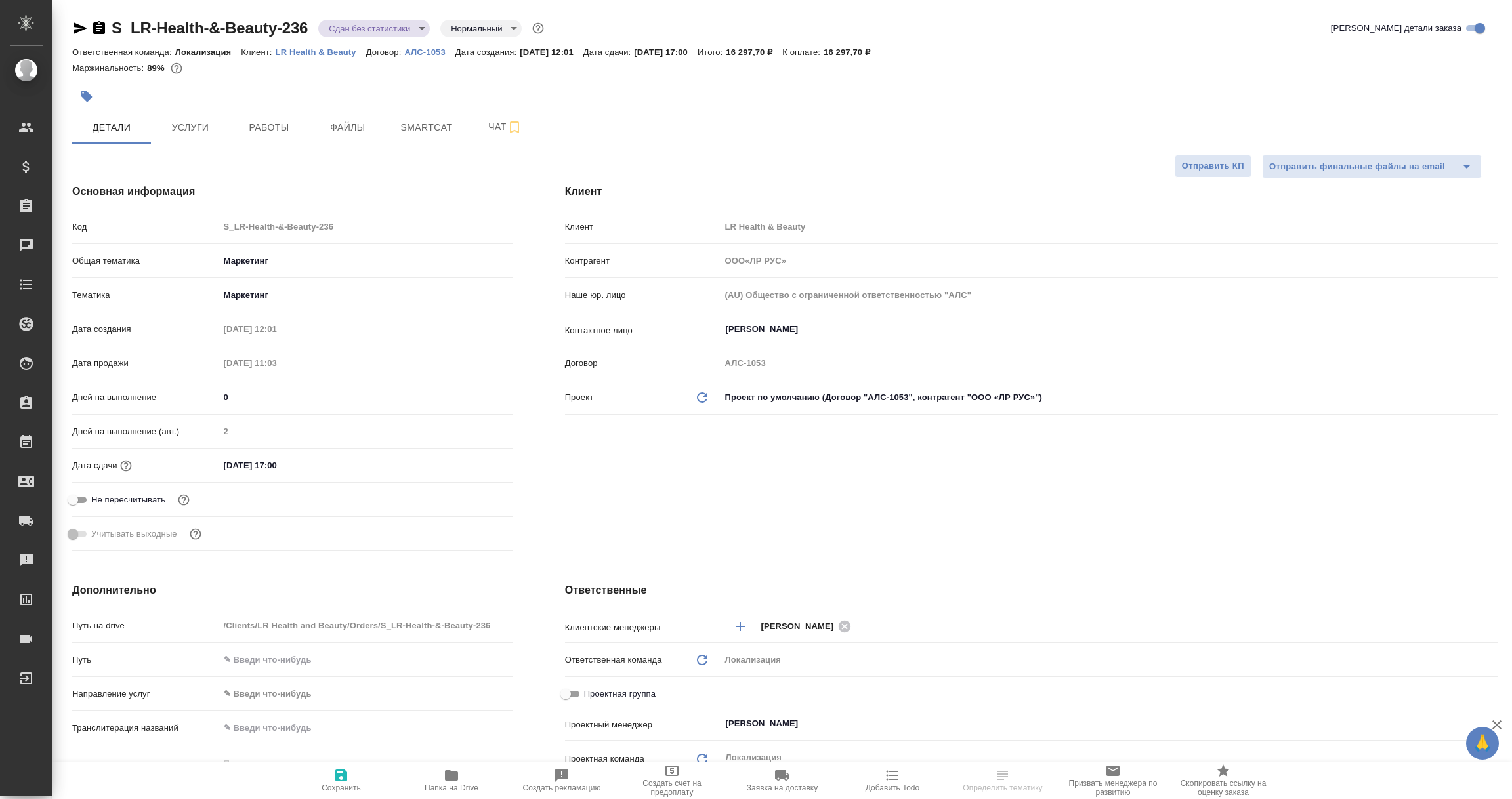
type textarea "x"
type input "ООО«ЛР РУС»"
type textarea "x"
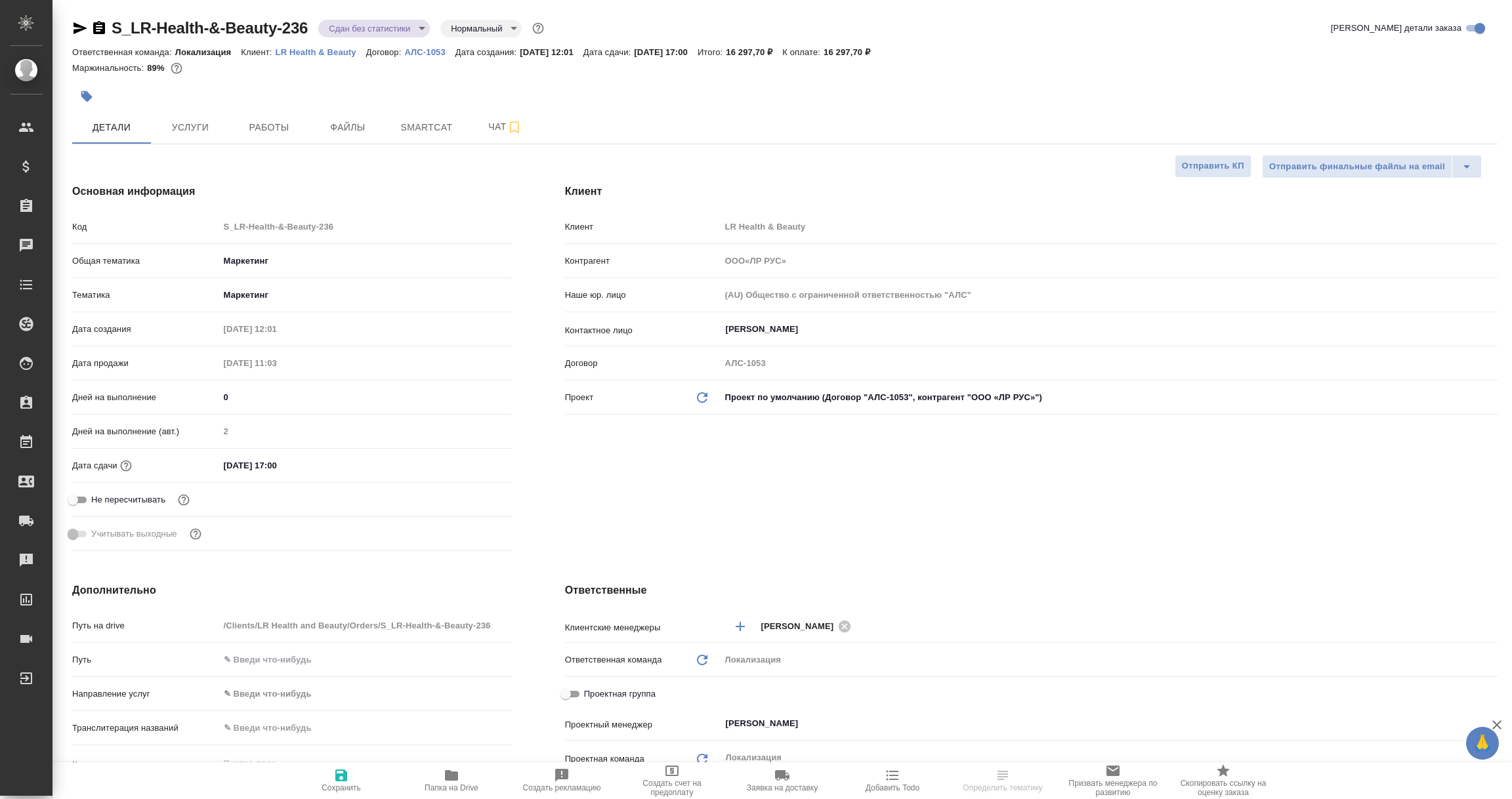
type textarea "x"
click at [76, 24] on icon "button" at bounding box center [80, 27] width 14 height 11
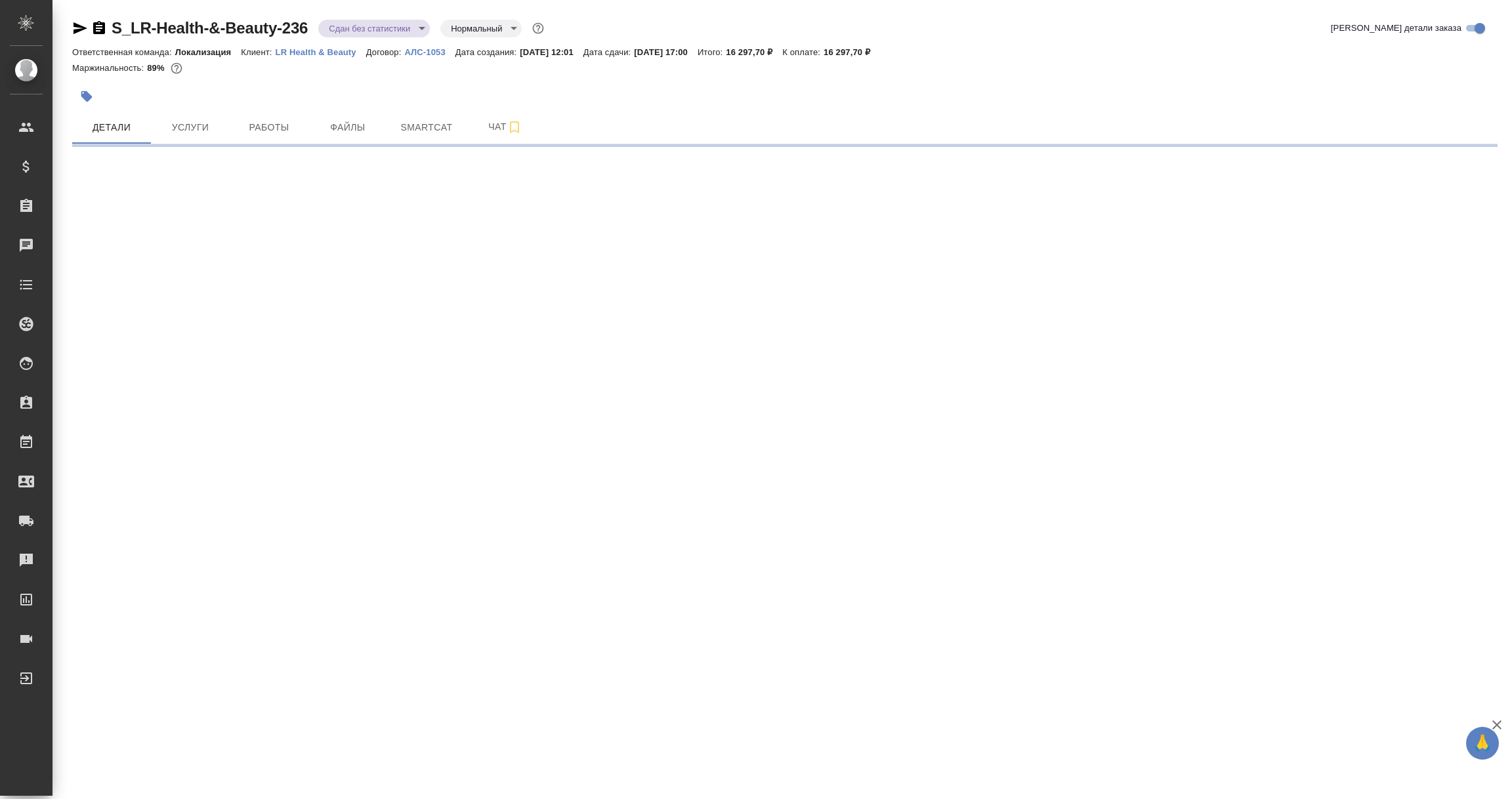
select select "RU"
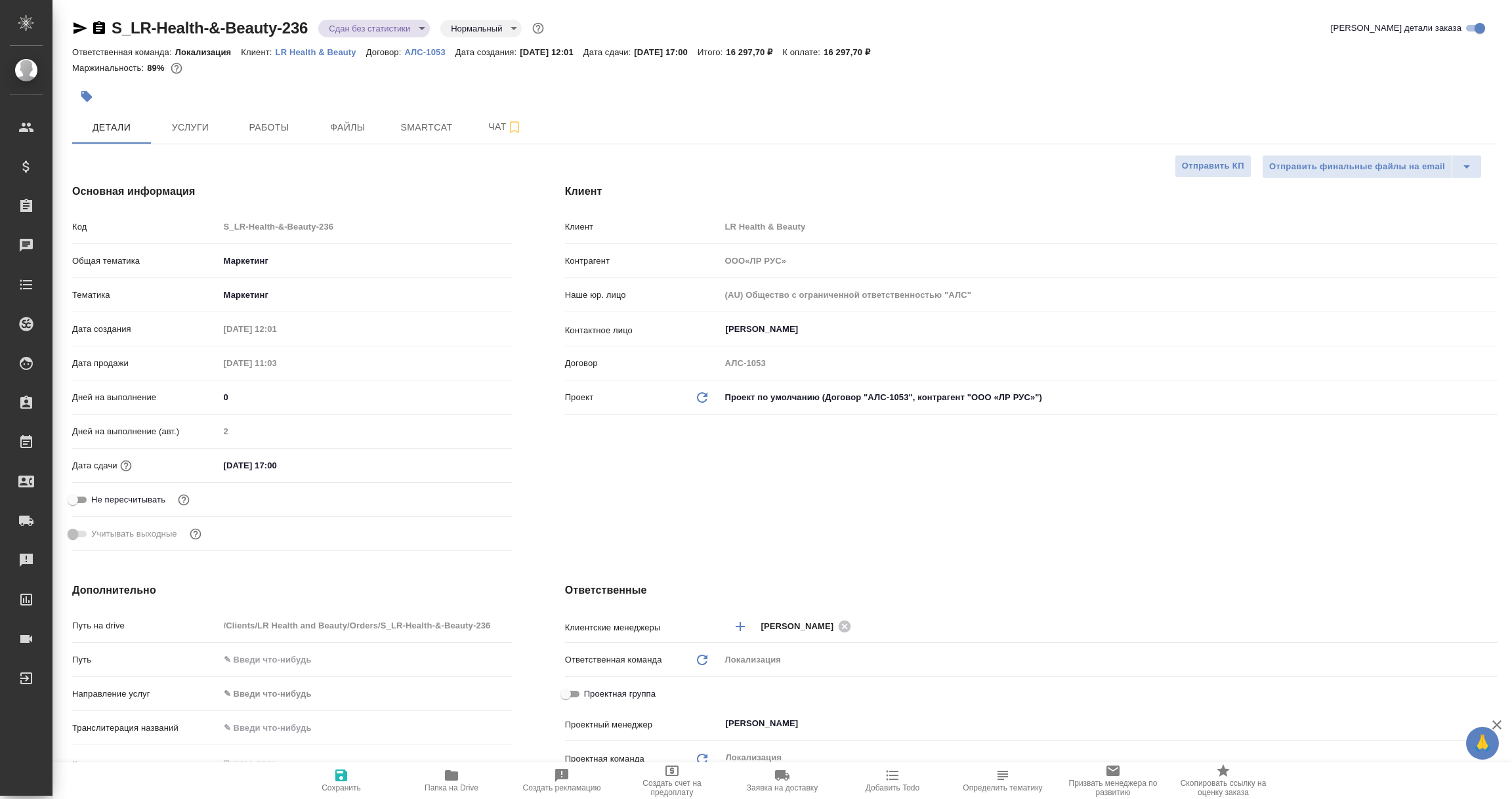
type textarea "x"
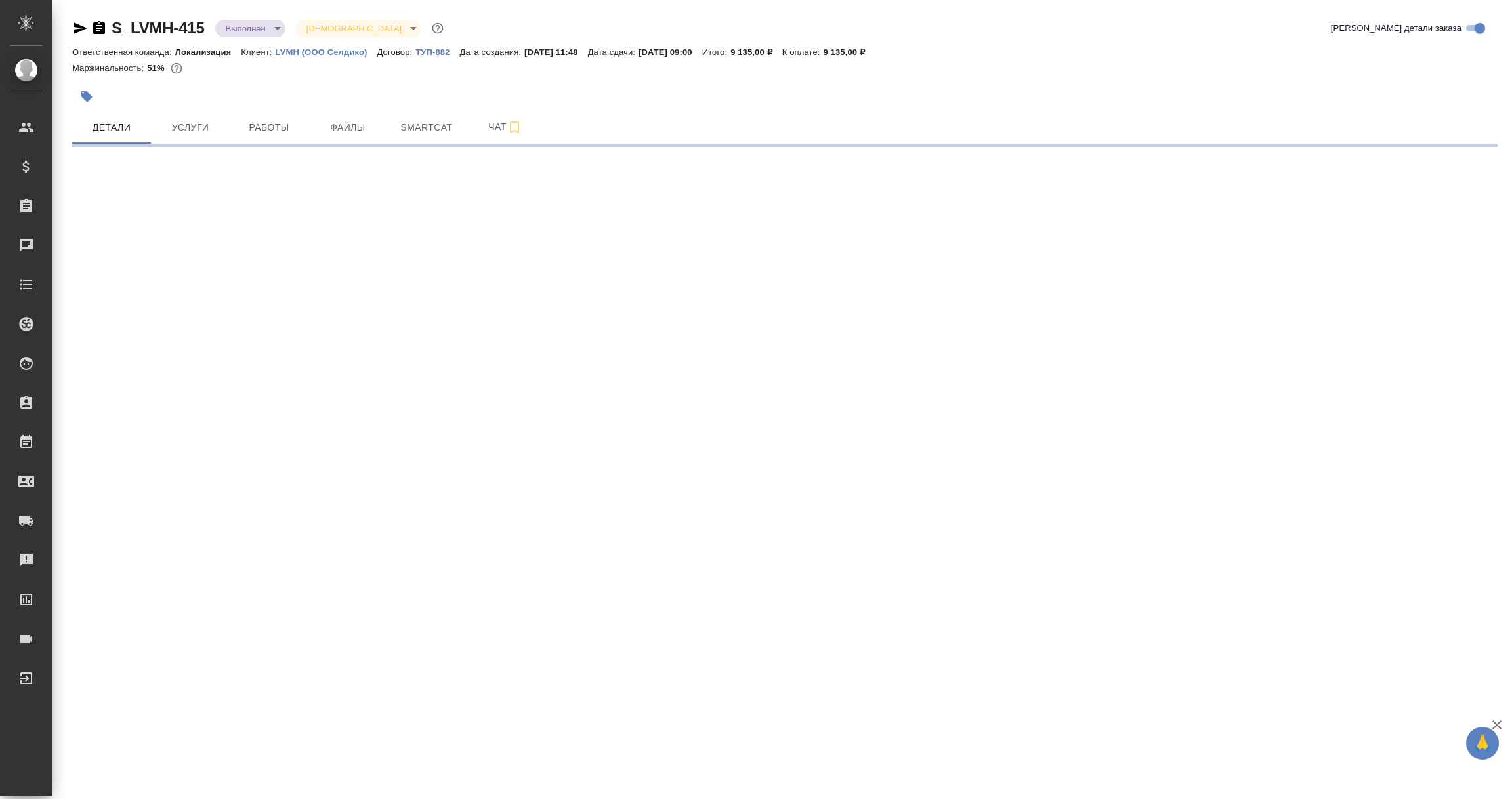
select select "RU"
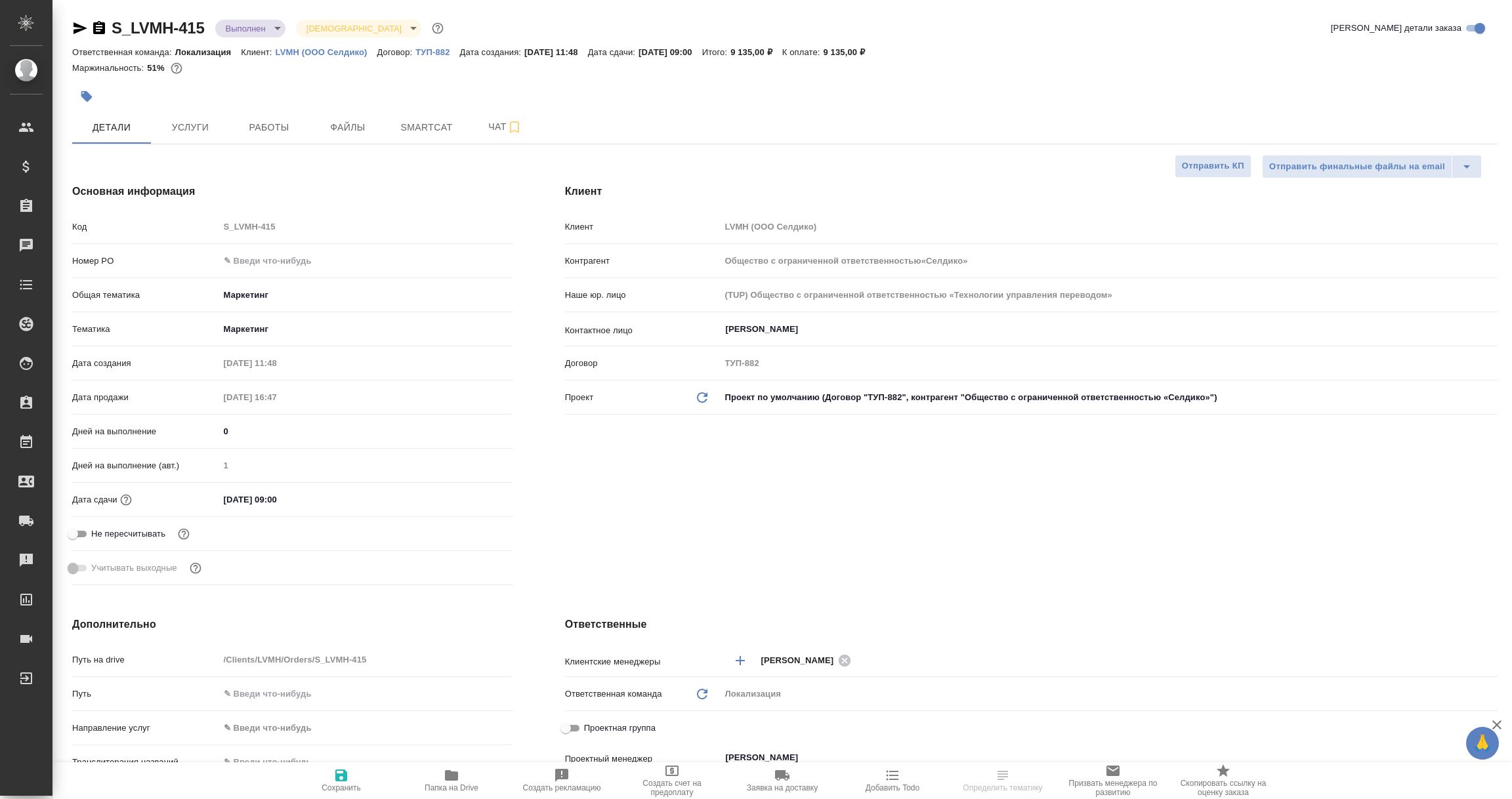
type input "Общество с ограниченной ответственностью«Селдико»"
type textarea "x"
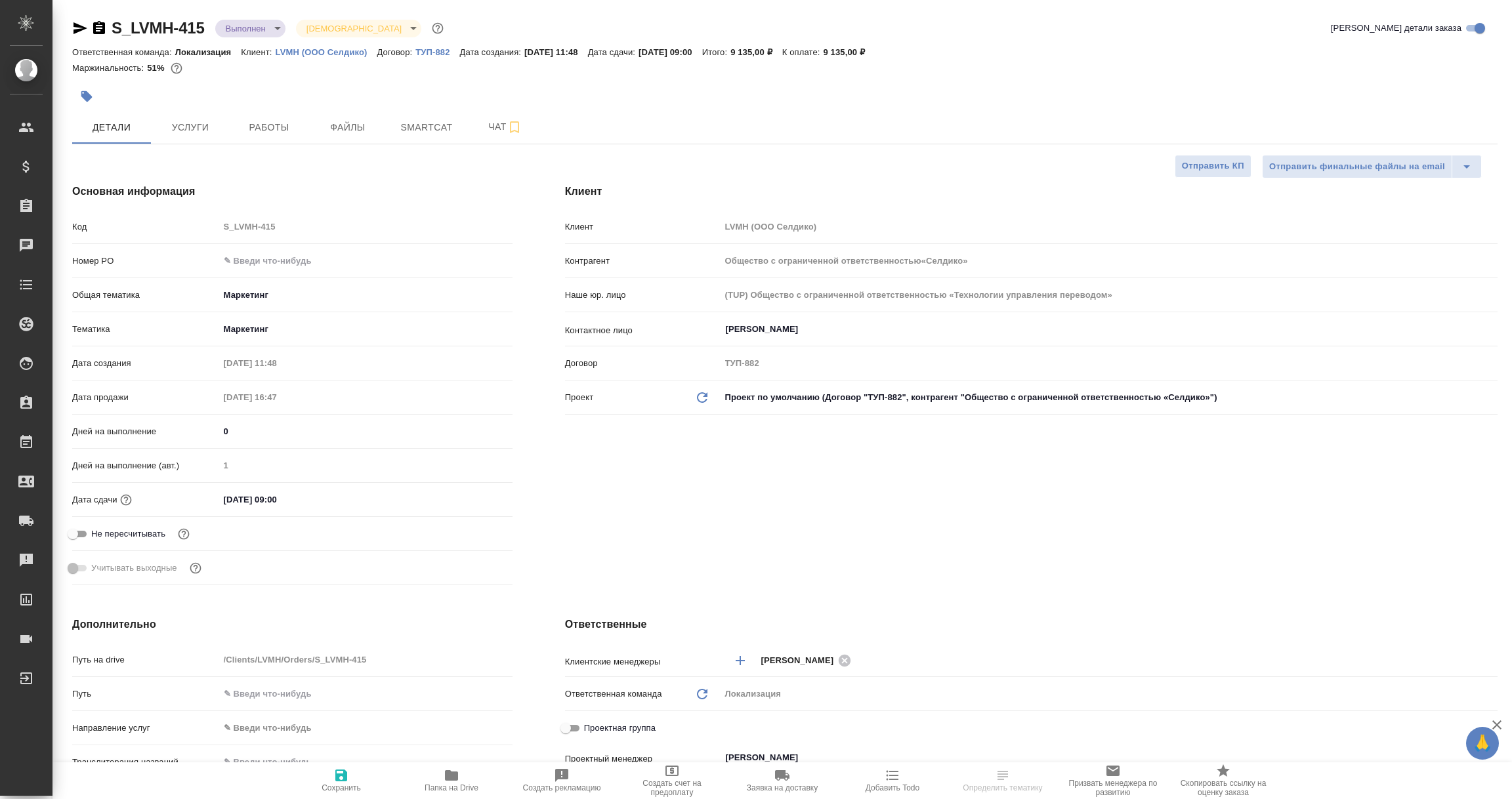
type textarea "x"
click at [76, 24] on icon "button" at bounding box center [80, 27] width 14 height 11
select select "RU"
type textarea "x"
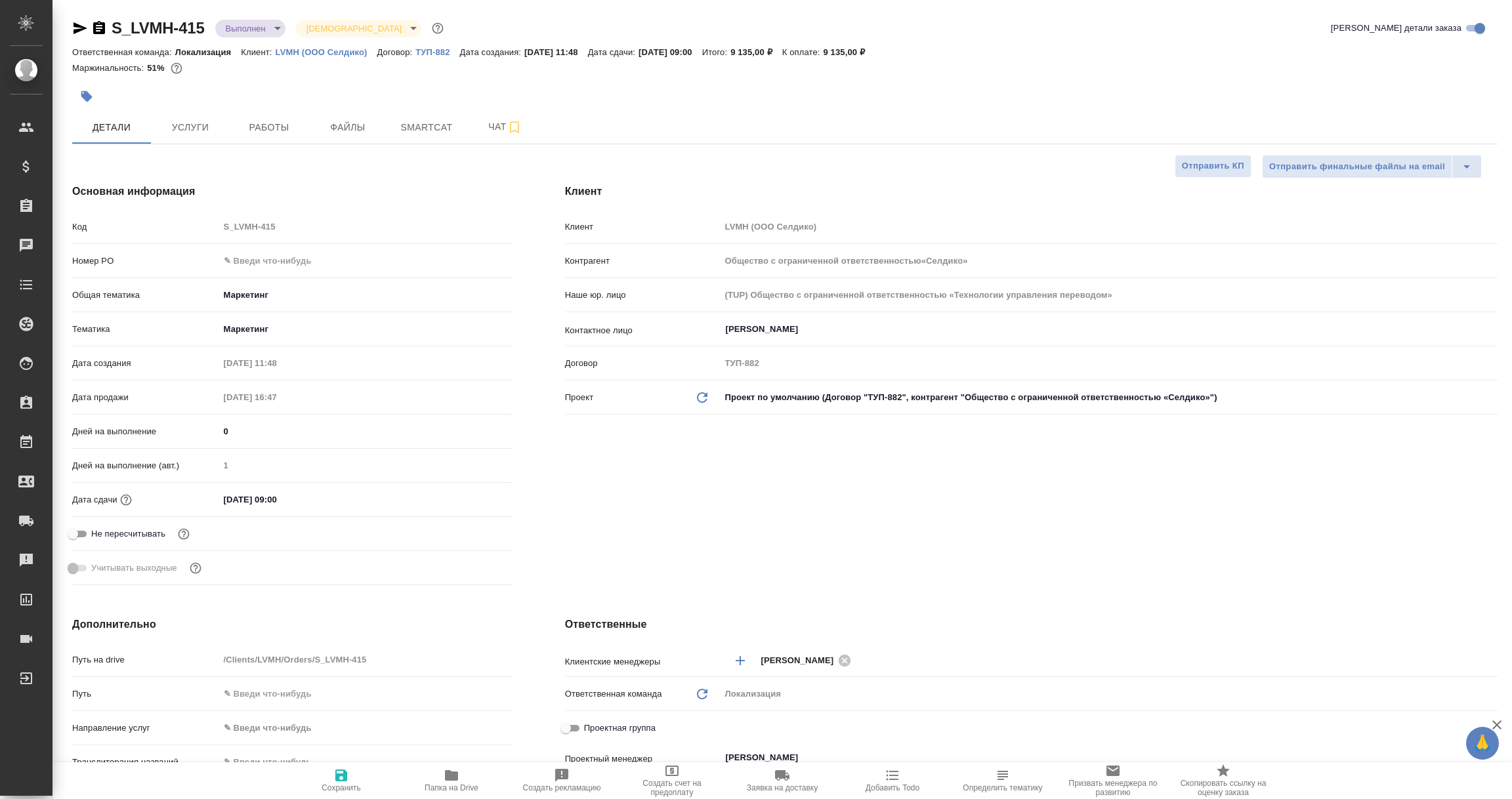
type textarea "x"
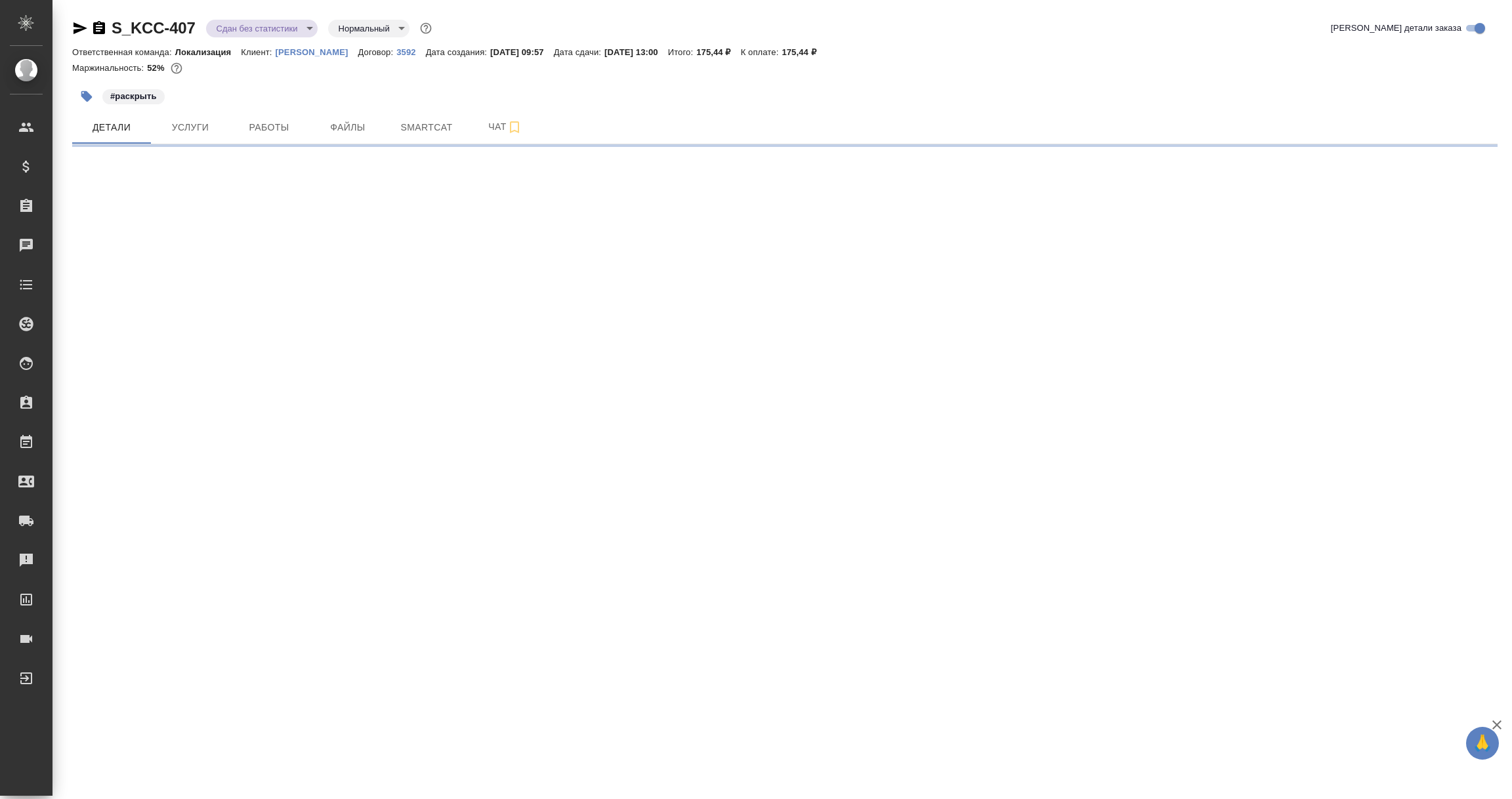
select select "RU"
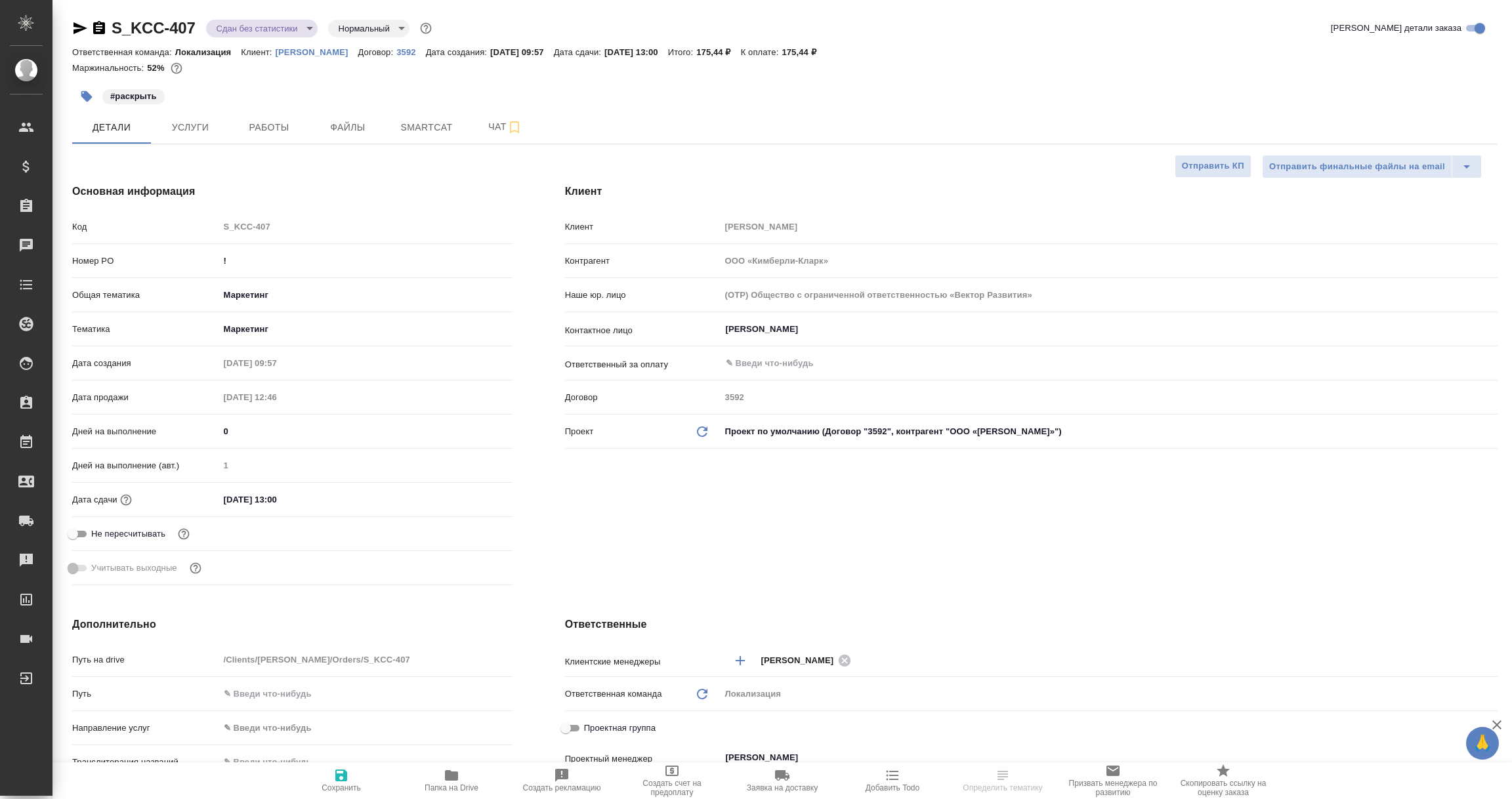
type textarea "x"
click at [74, 28] on icon "button" at bounding box center [80, 28] width 16 height 16
type textarea "x"
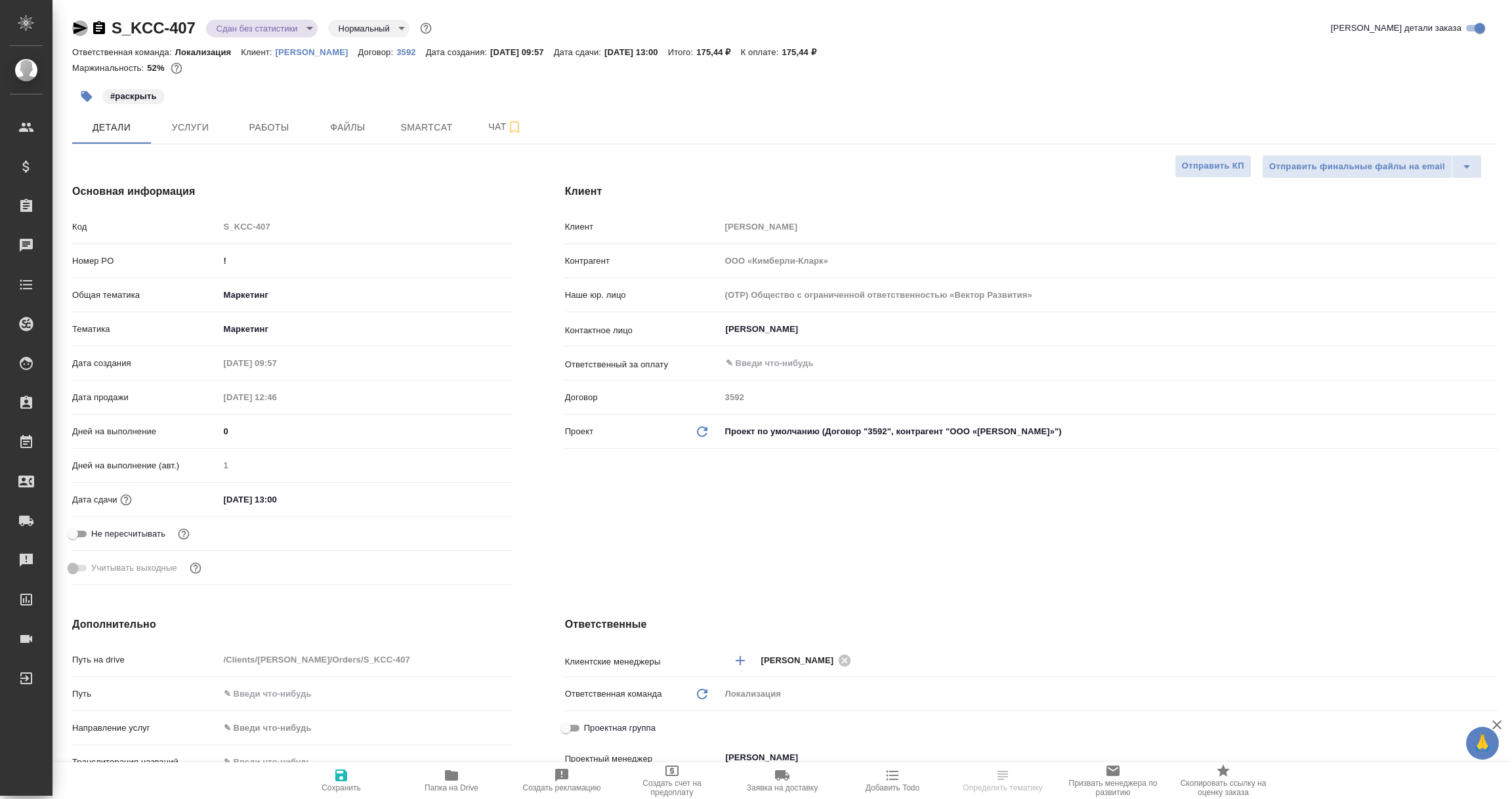
type textarea "x"
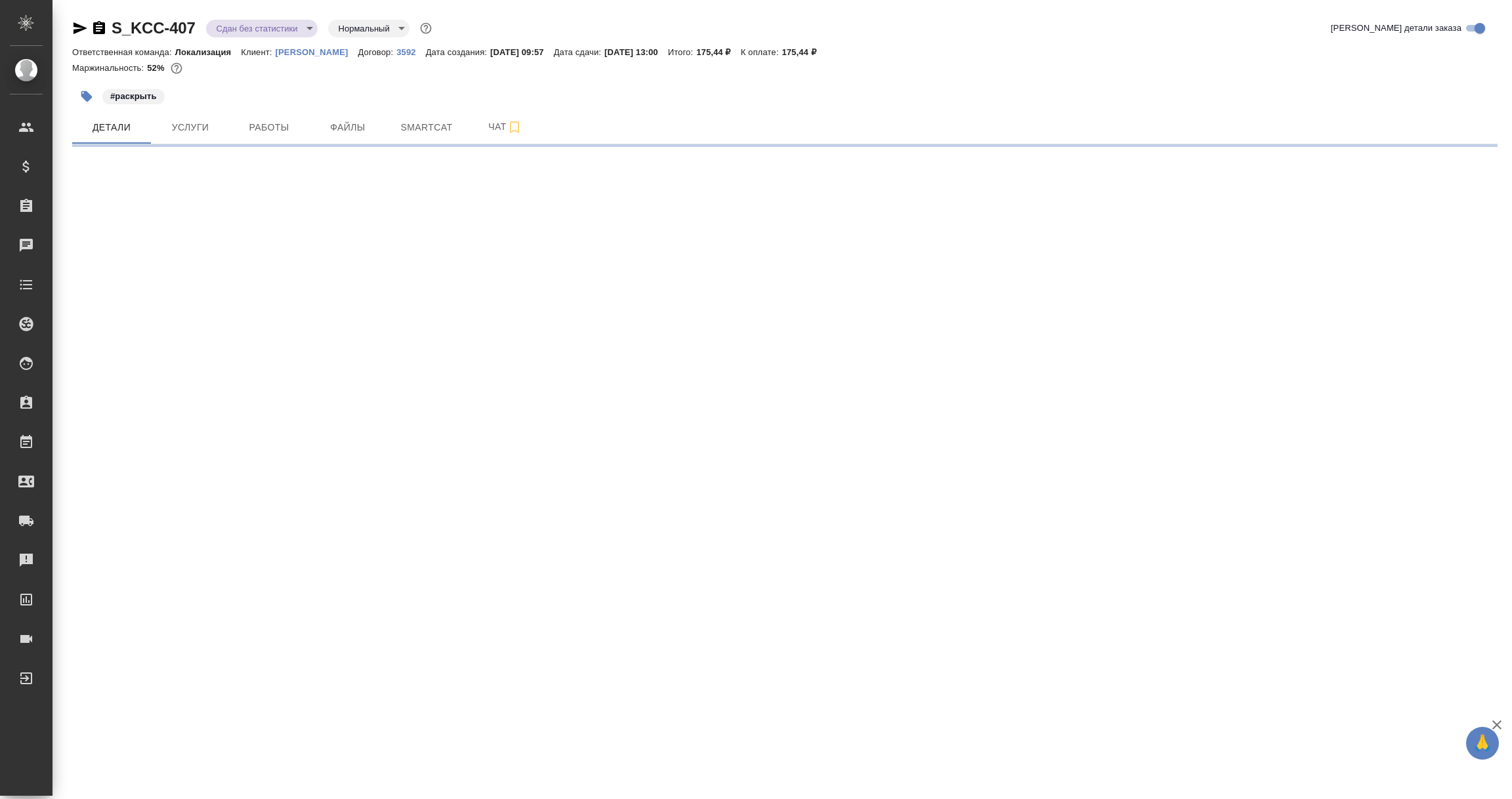
select select "RU"
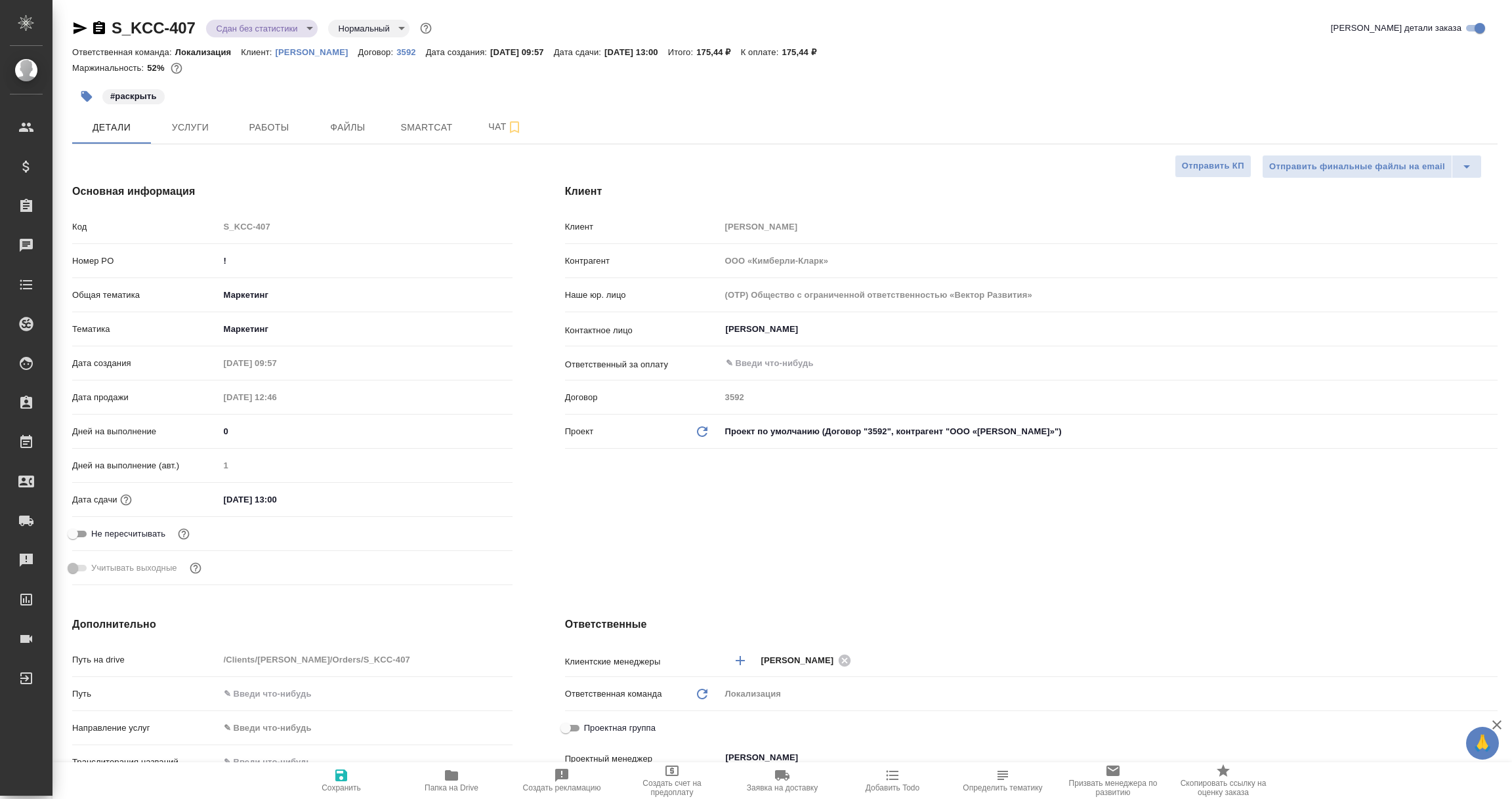
type textarea "x"
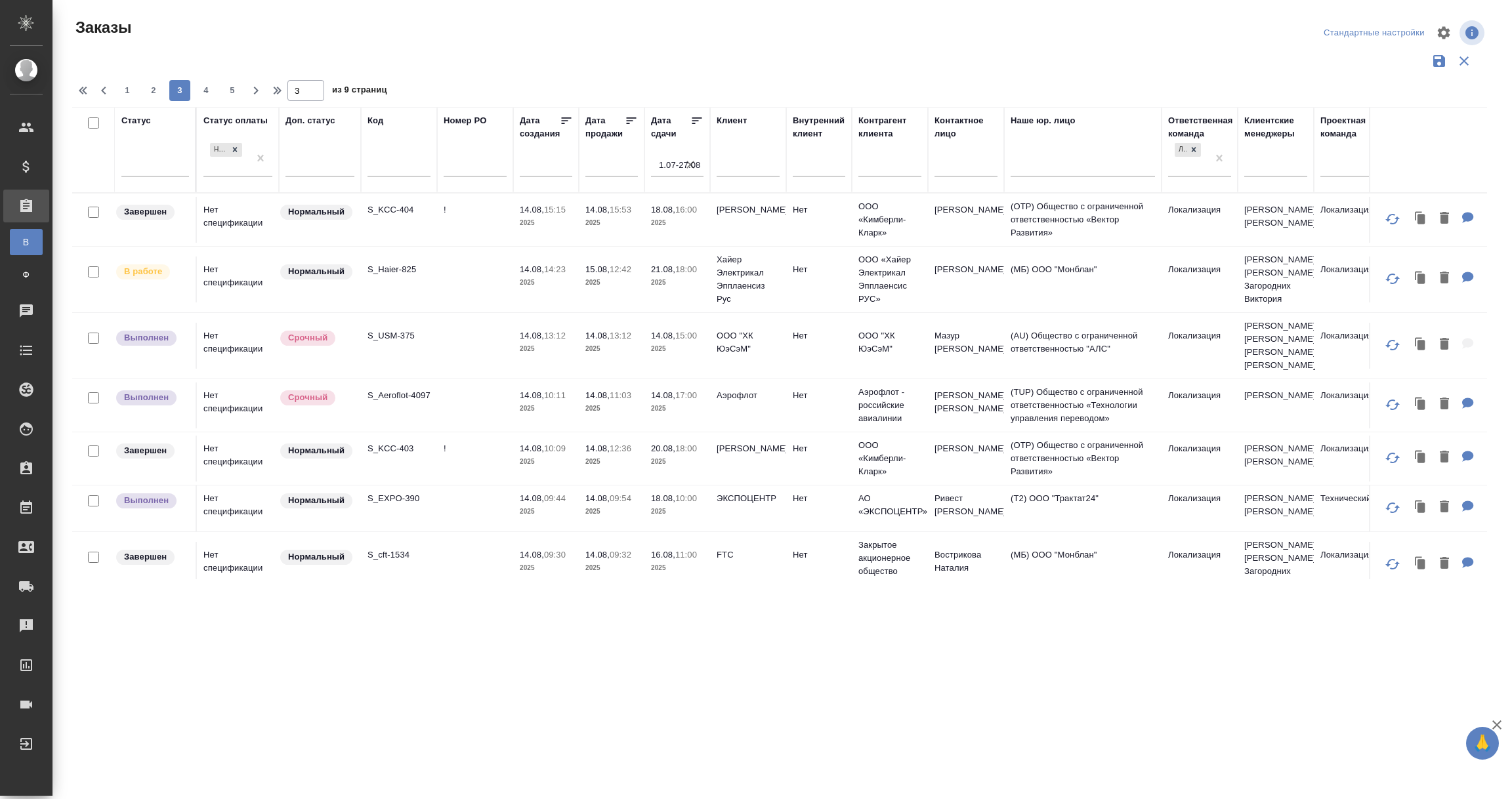
click at [450, 275] on td at bounding box center [475, 280] width 76 height 46
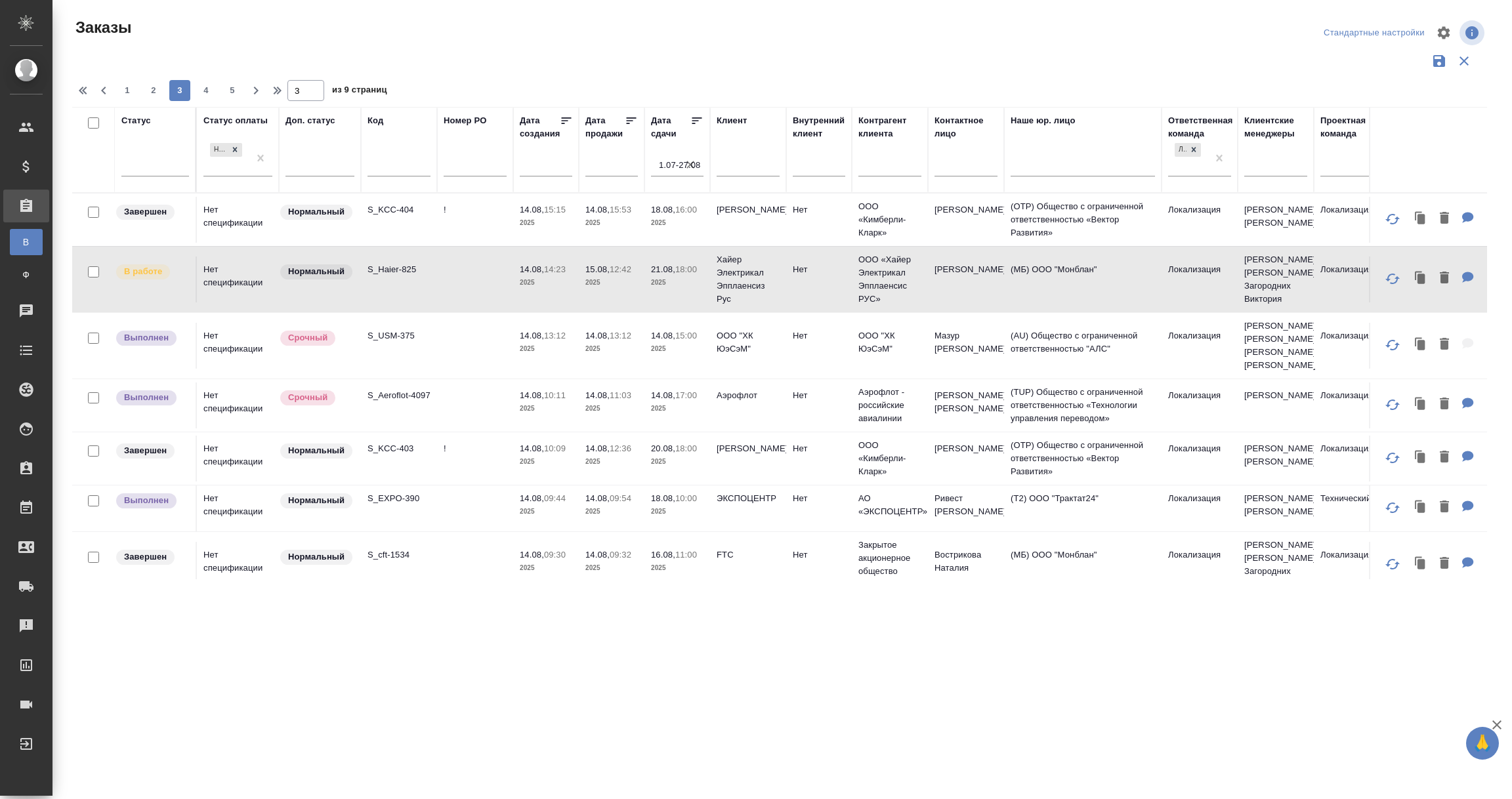
scroll to position [99, 0]
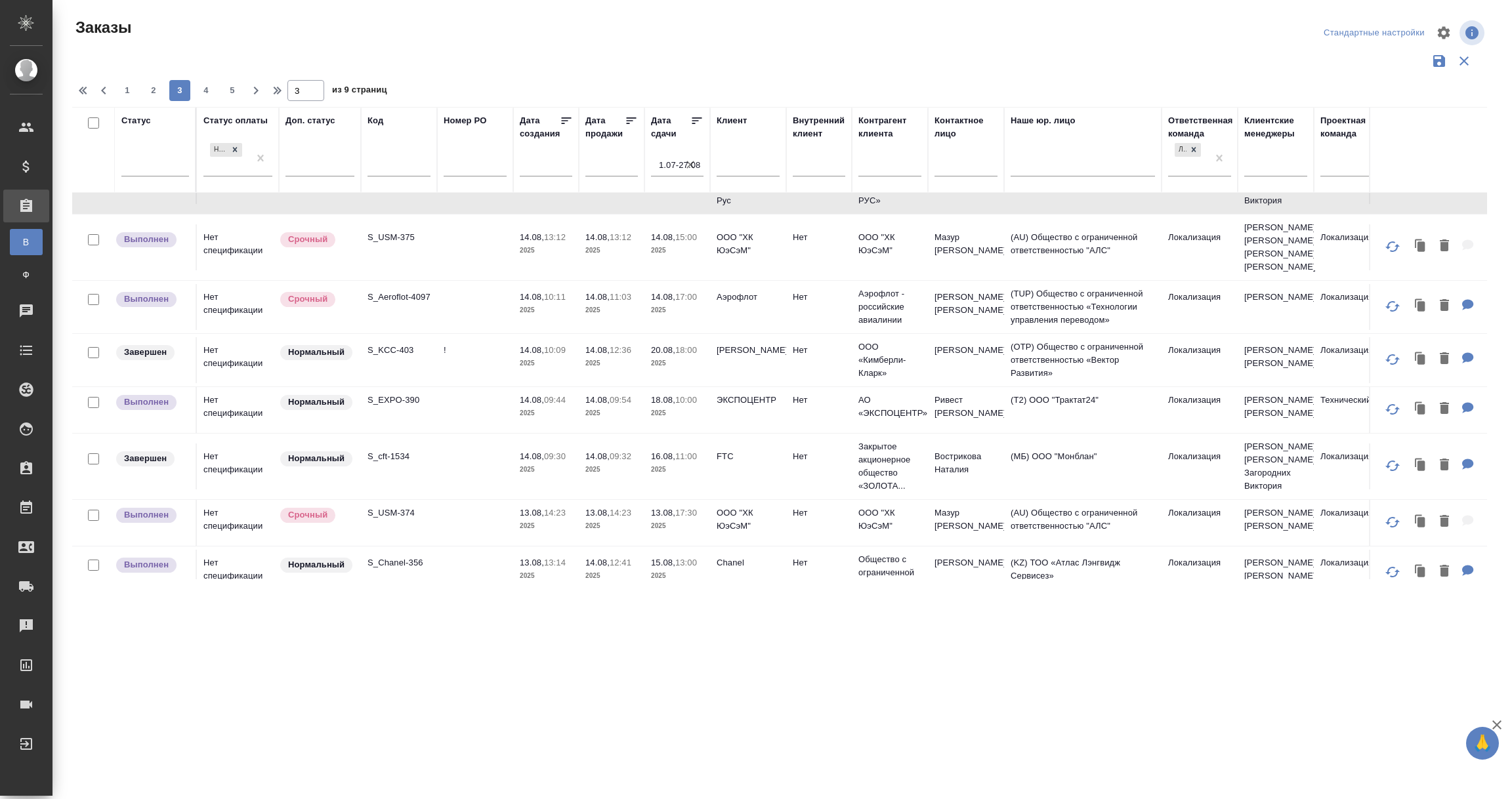
click at [758, 350] on td "Kimberly-Clark" at bounding box center [748, 361] width 76 height 46
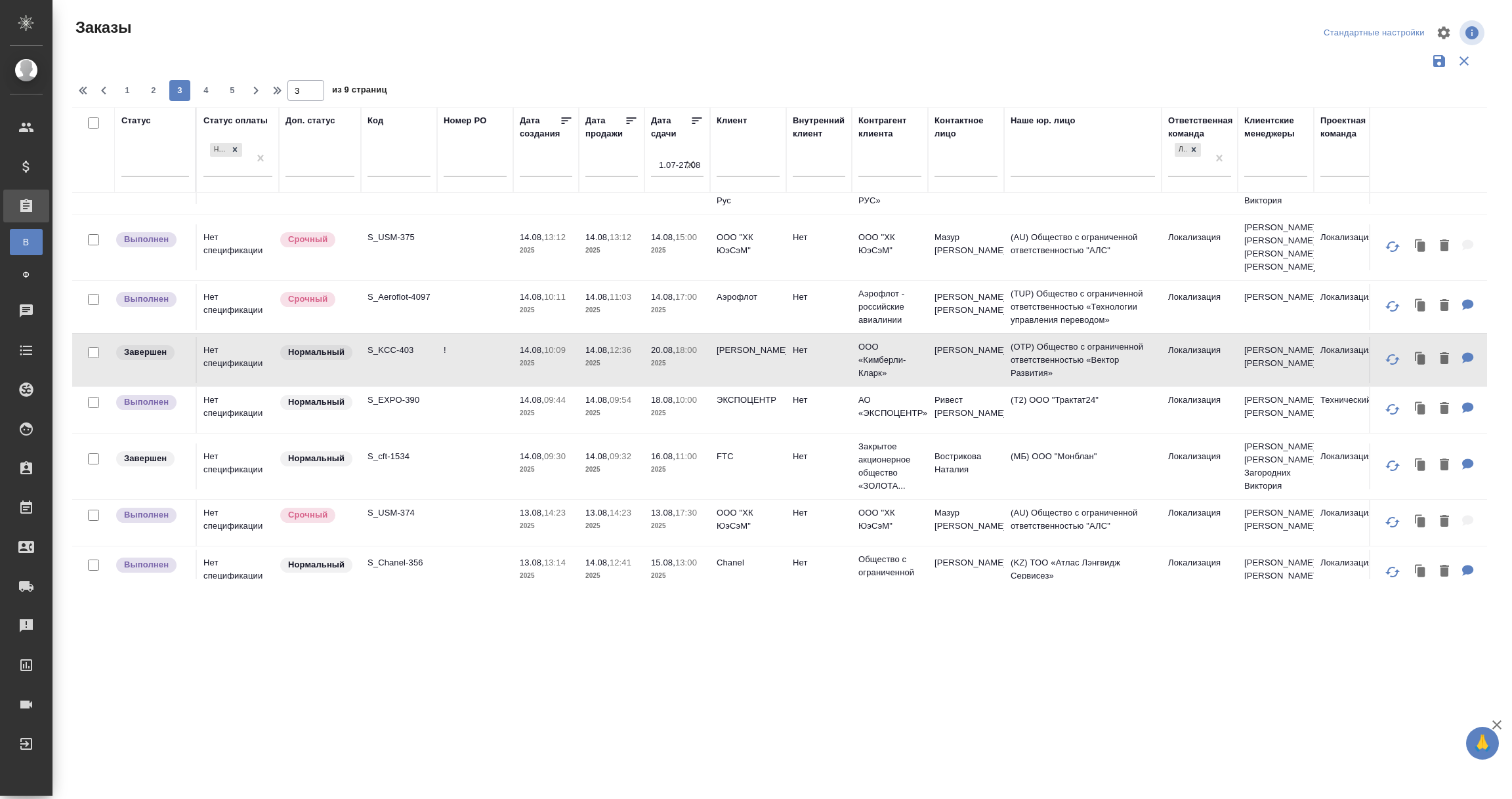
scroll to position [197, 0]
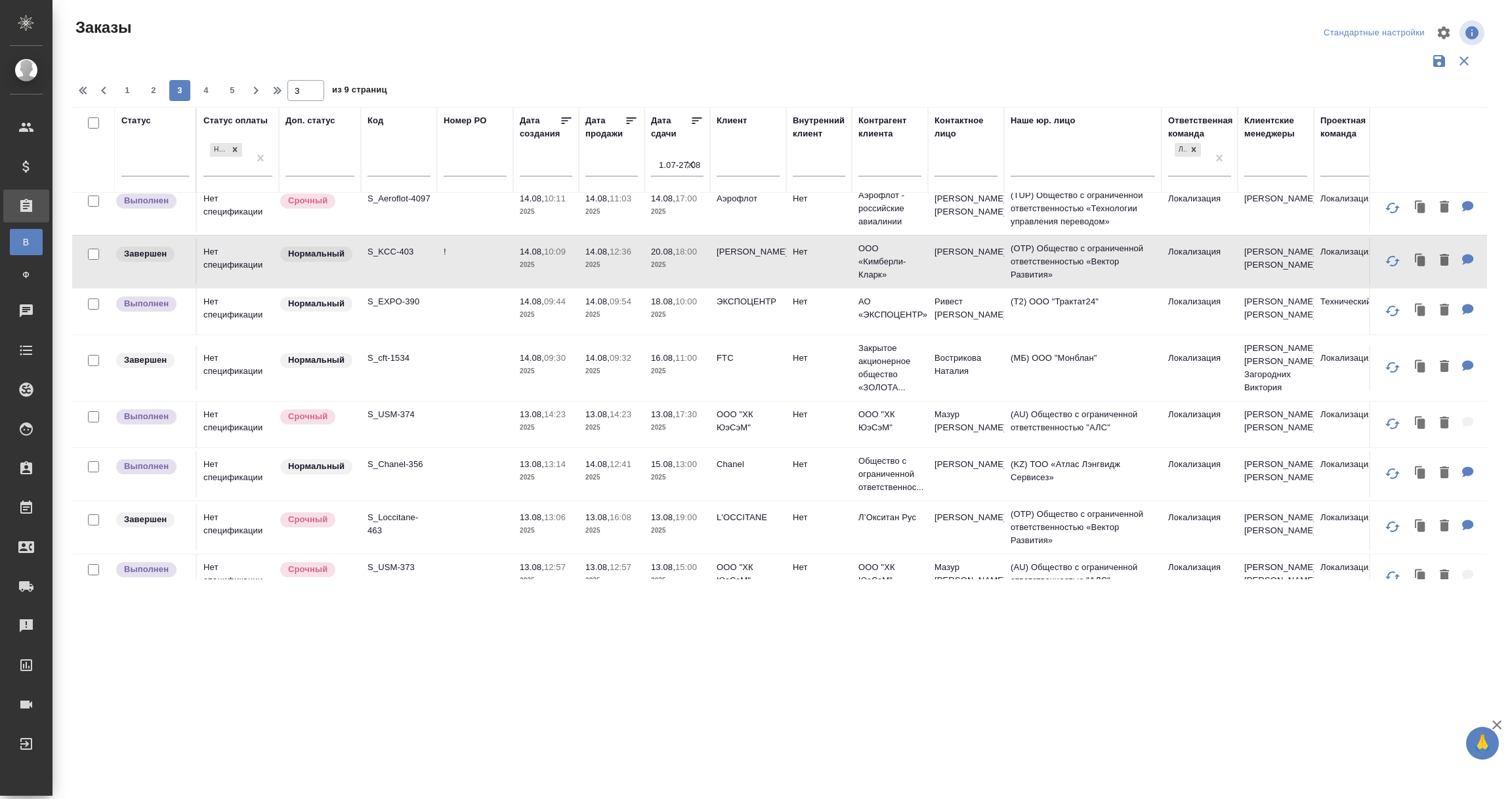
click at [742, 306] on td "ЭКСПОЦЕНТР" at bounding box center [748, 312] width 76 height 46
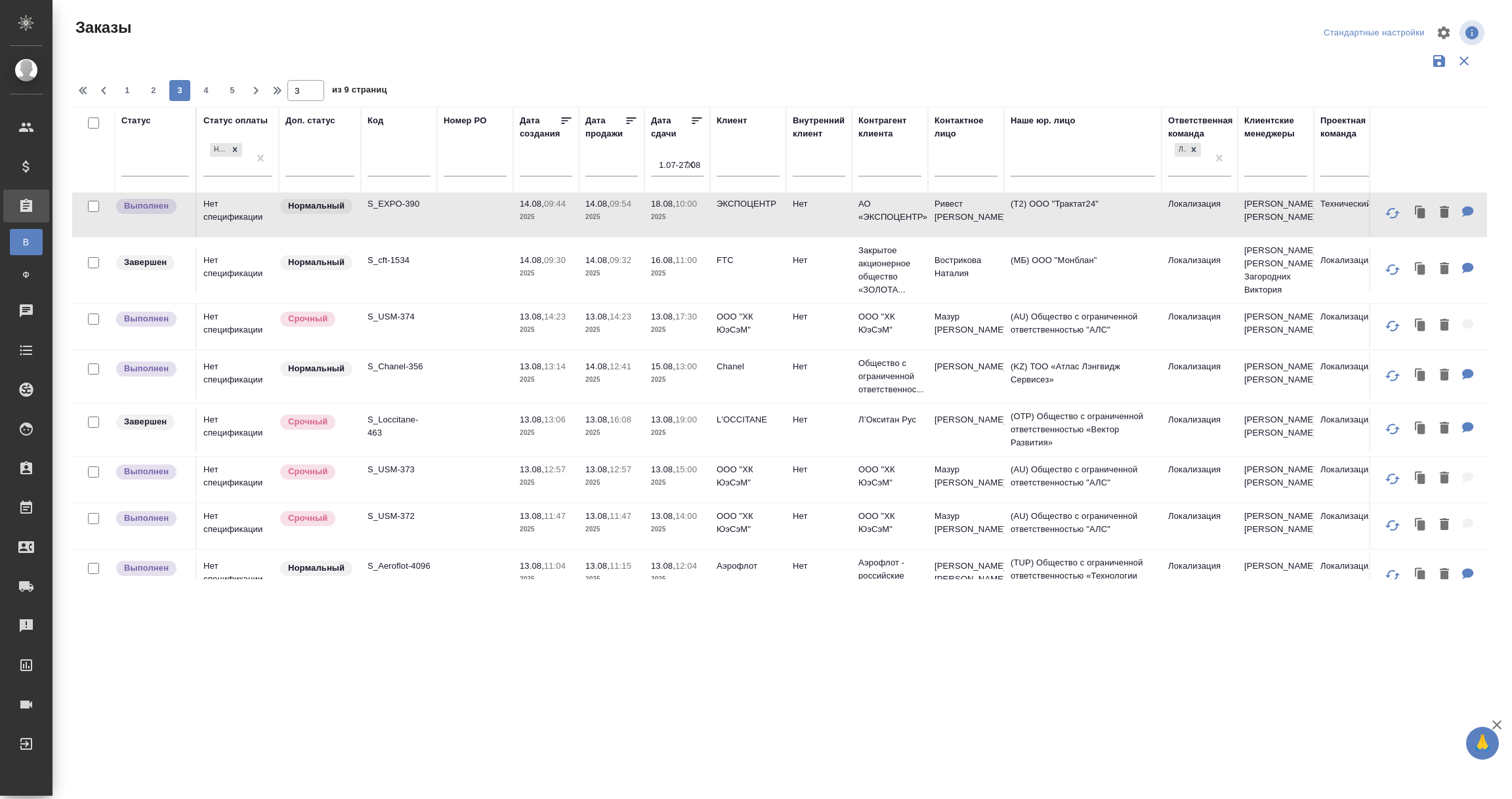
scroll to position [393, 0]
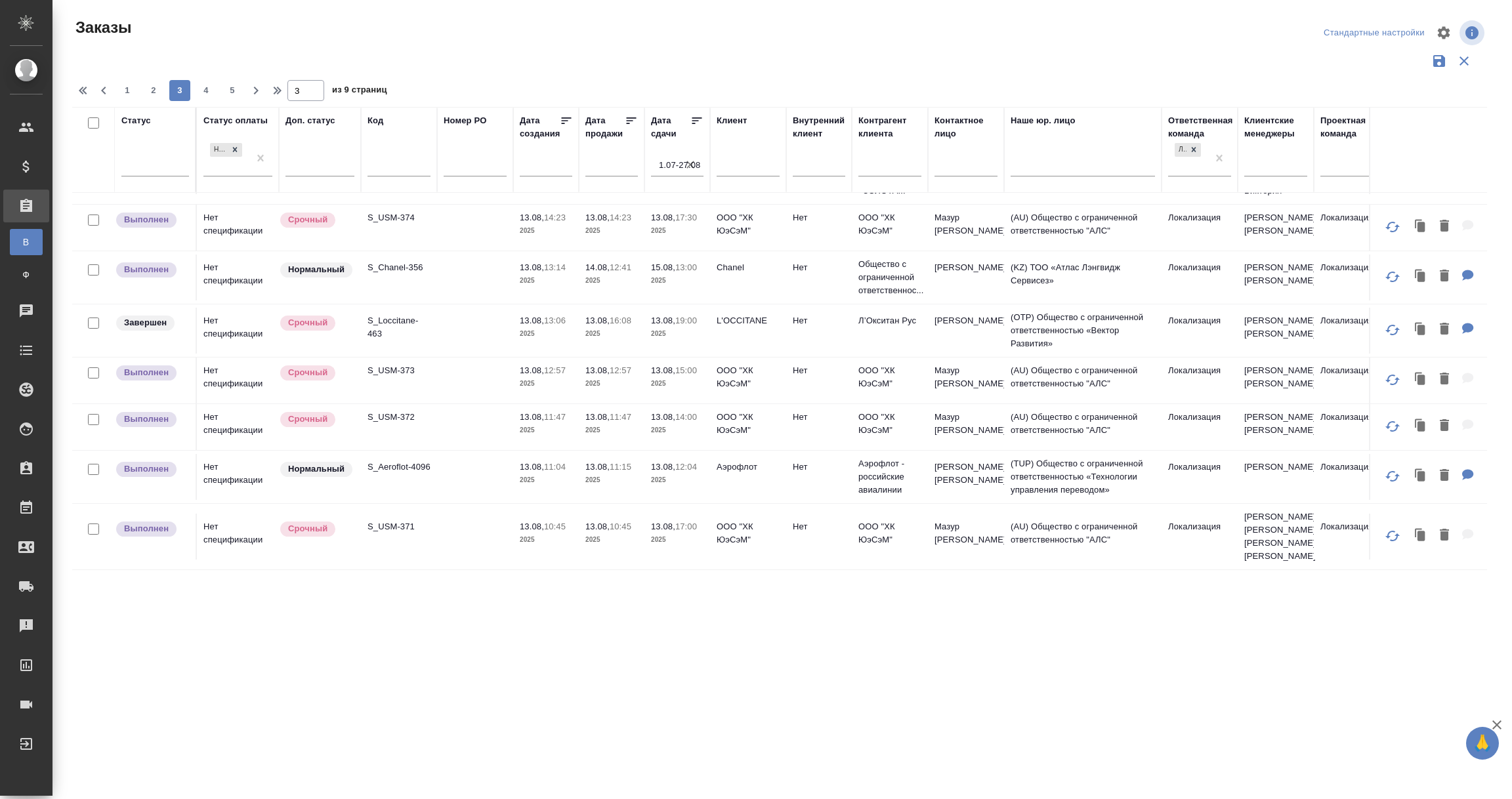
click at [753, 333] on td "L'OCCITANE" at bounding box center [748, 331] width 76 height 46
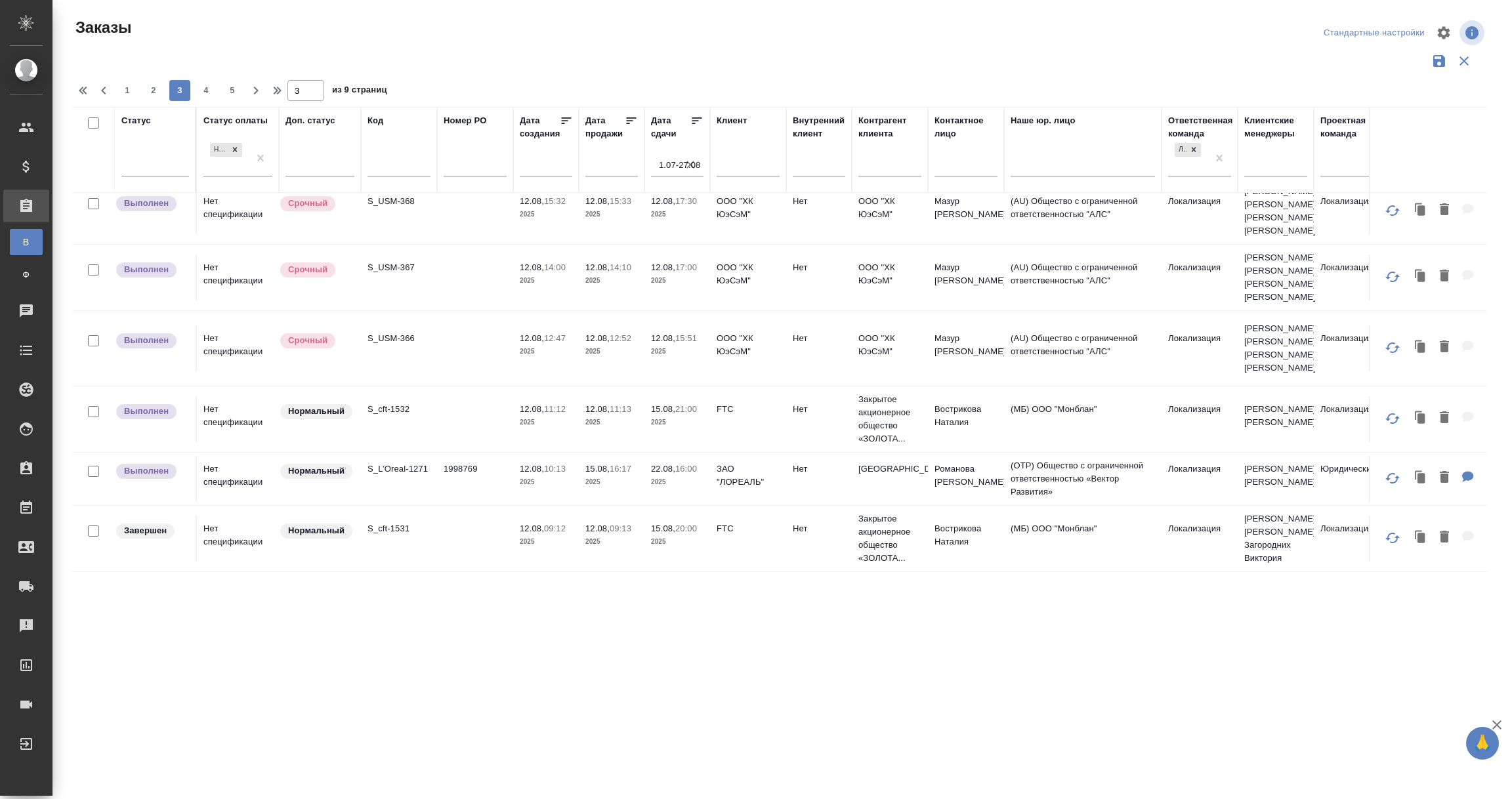
scroll to position [1042, 0]
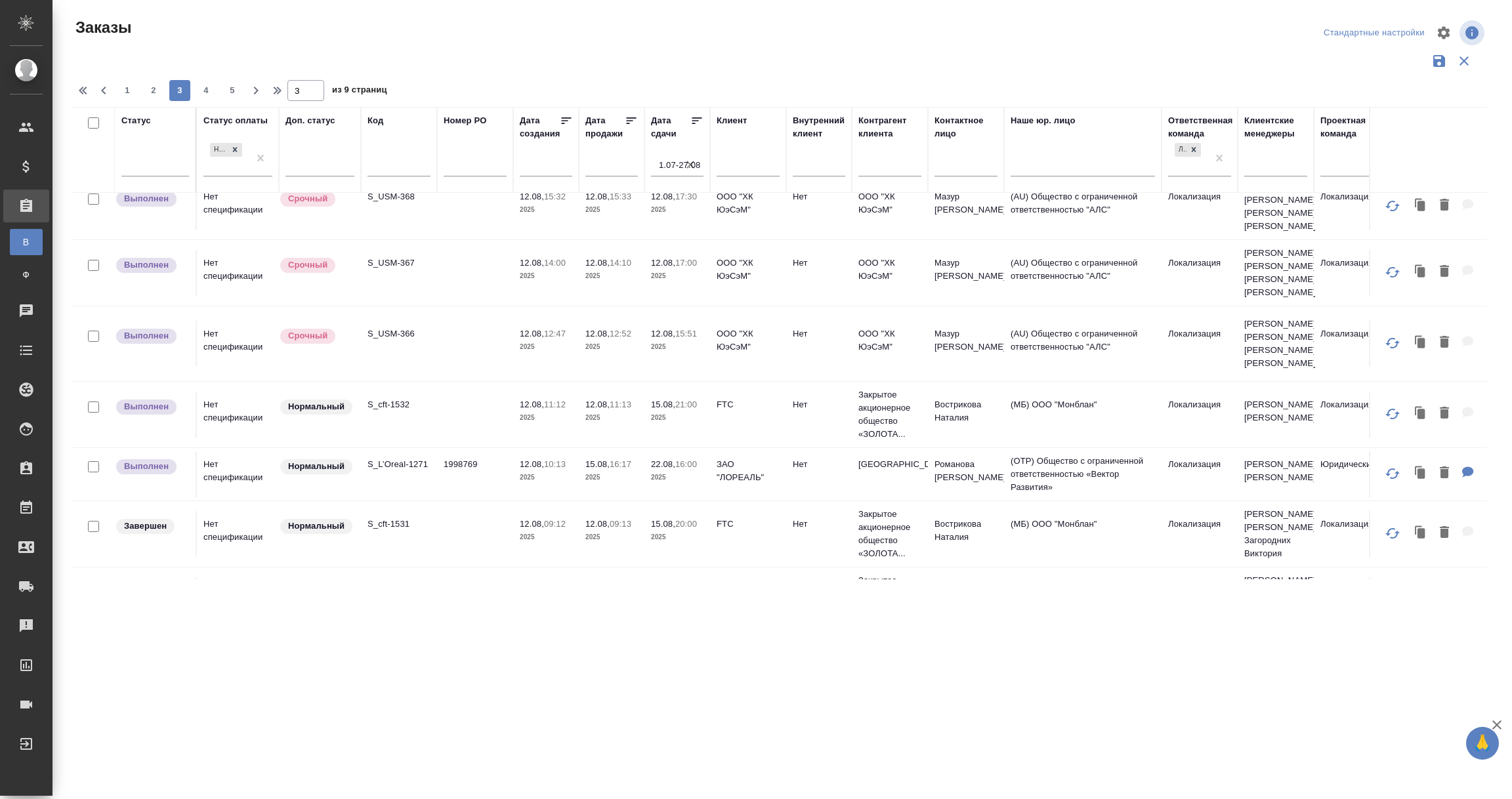
click at [441, 451] on td "1998769" at bounding box center [475, 474] width 76 height 46
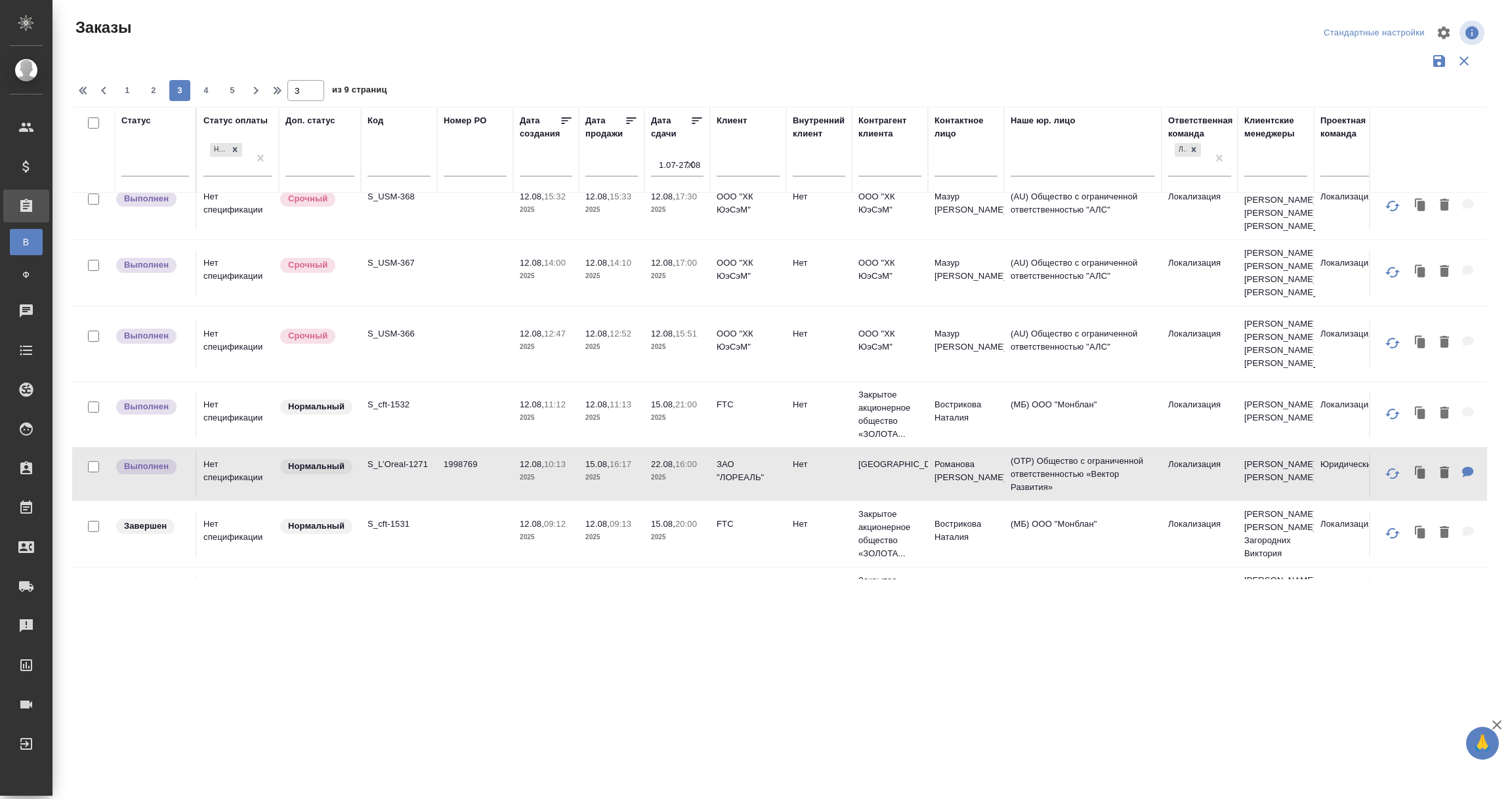
drag, startPoint x: 200, startPoint y: 93, endPoint x: 380, endPoint y: 257, distance: 243.5
click at [200, 92] on span "4" at bounding box center [205, 90] width 21 height 13
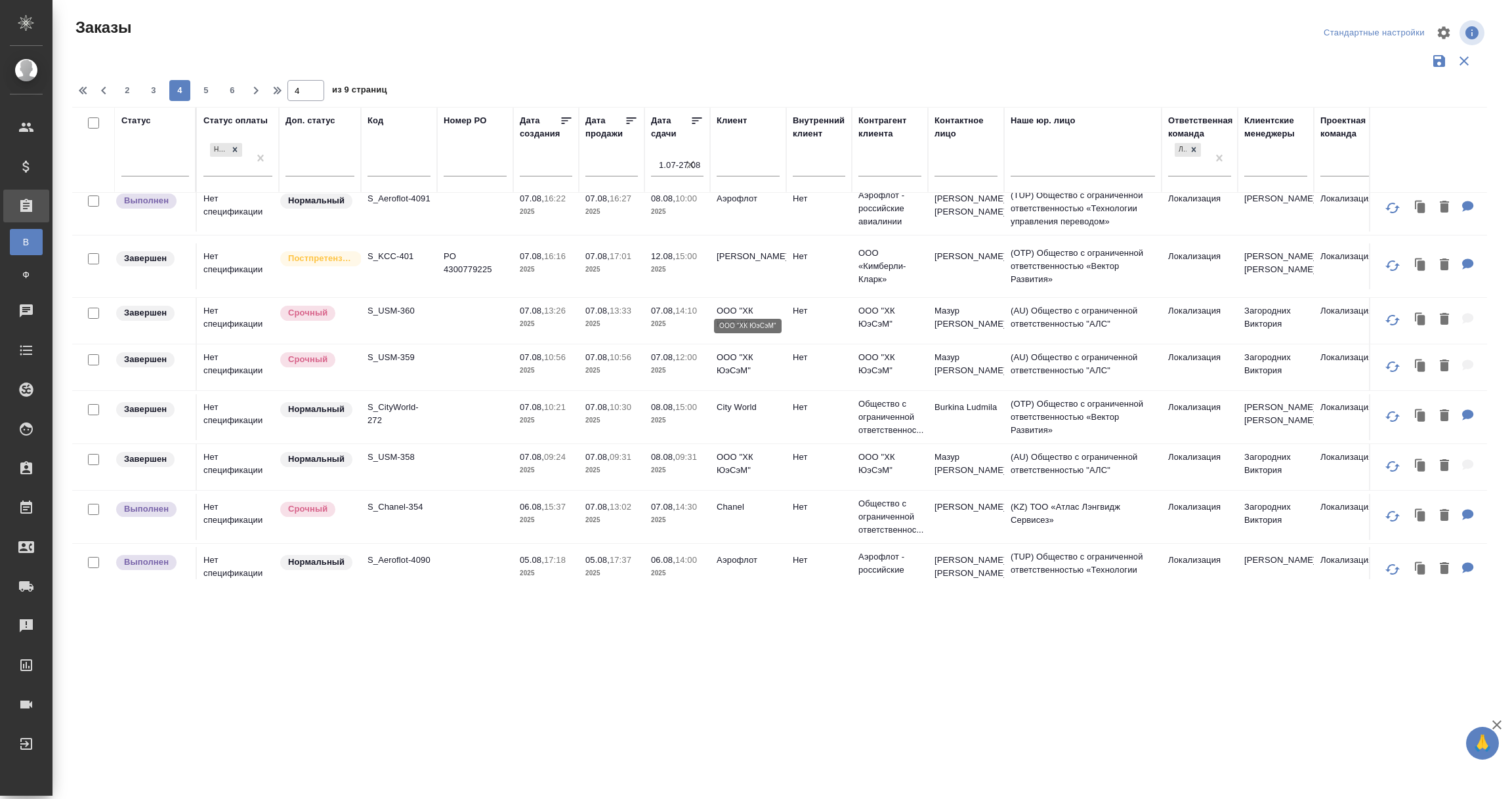
scroll to position [1065, 0]
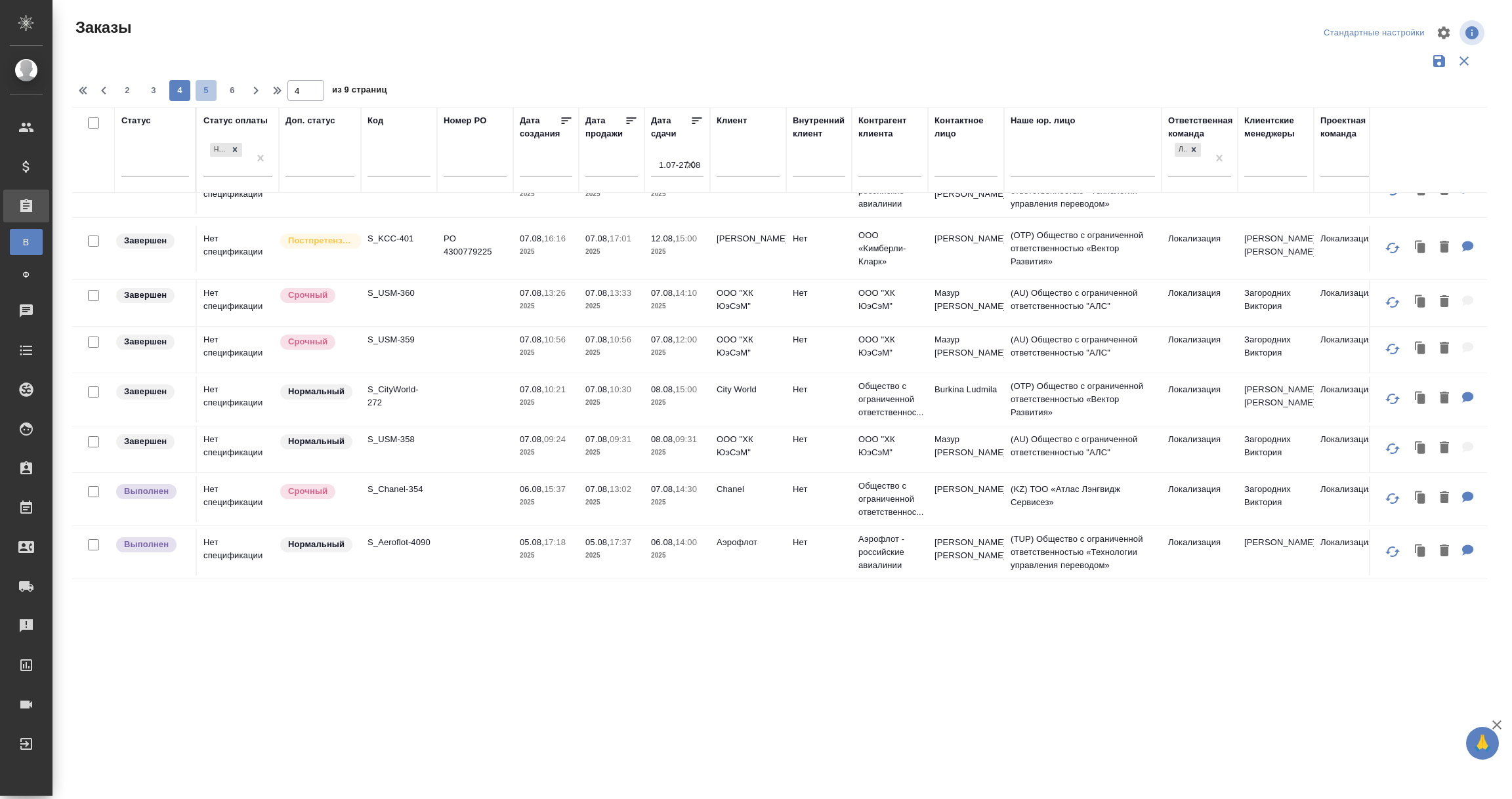
click at [199, 91] on span "5" at bounding box center [205, 90] width 21 height 13
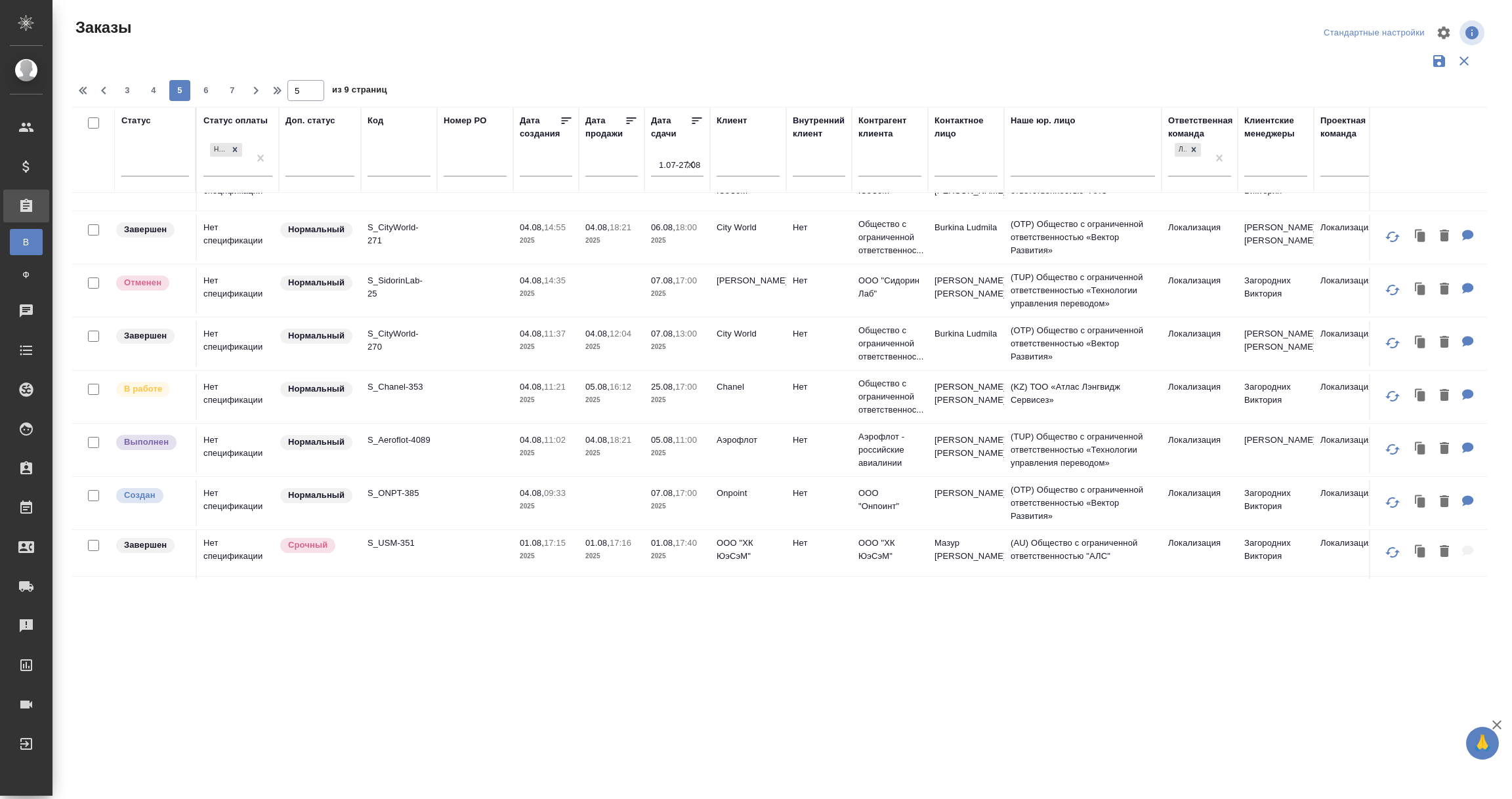
scroll to position [492, 0]
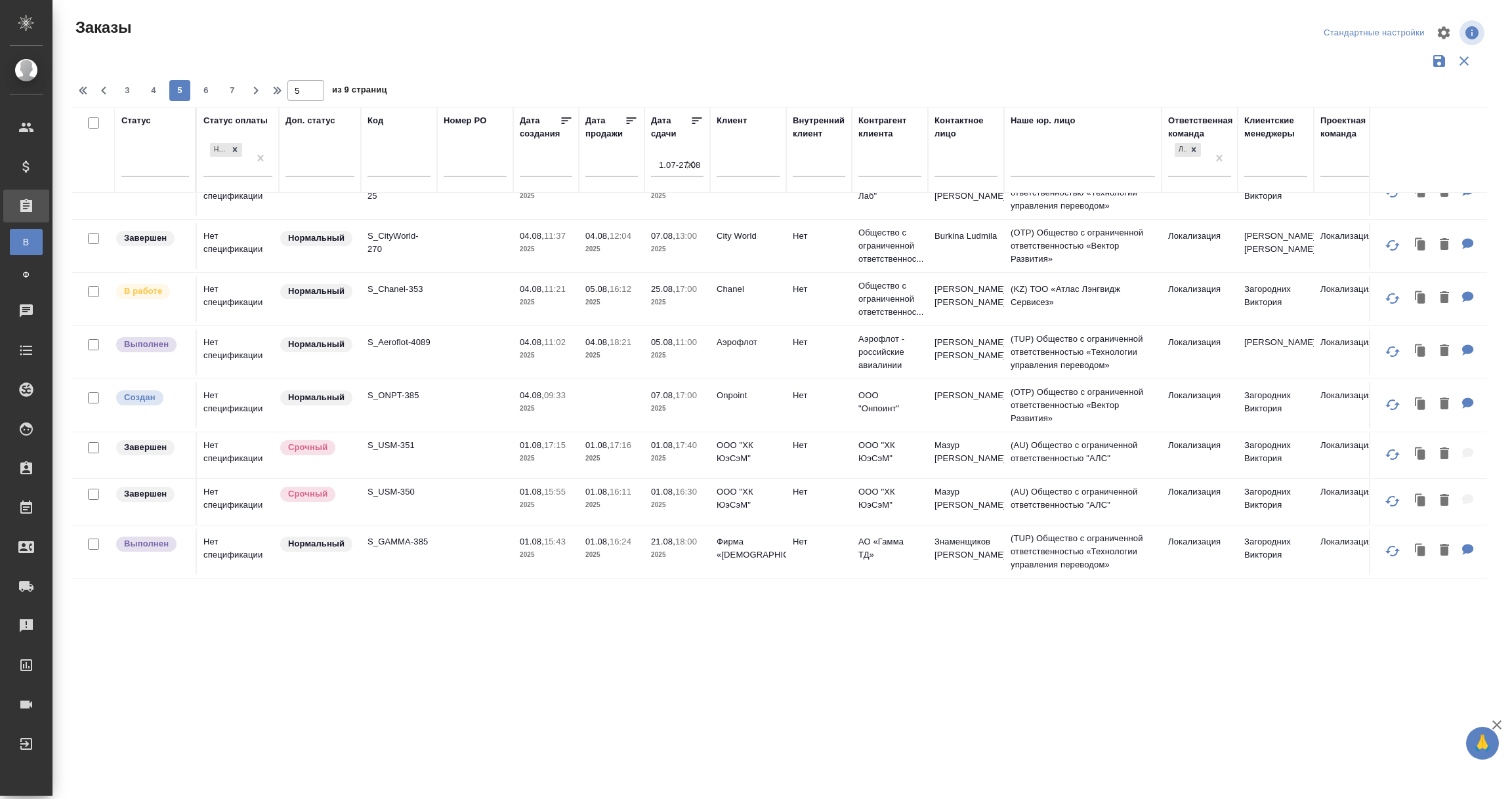
click at [735, 412] on td "Onpoint" at bounding box center [748, 406] width 76 height 46
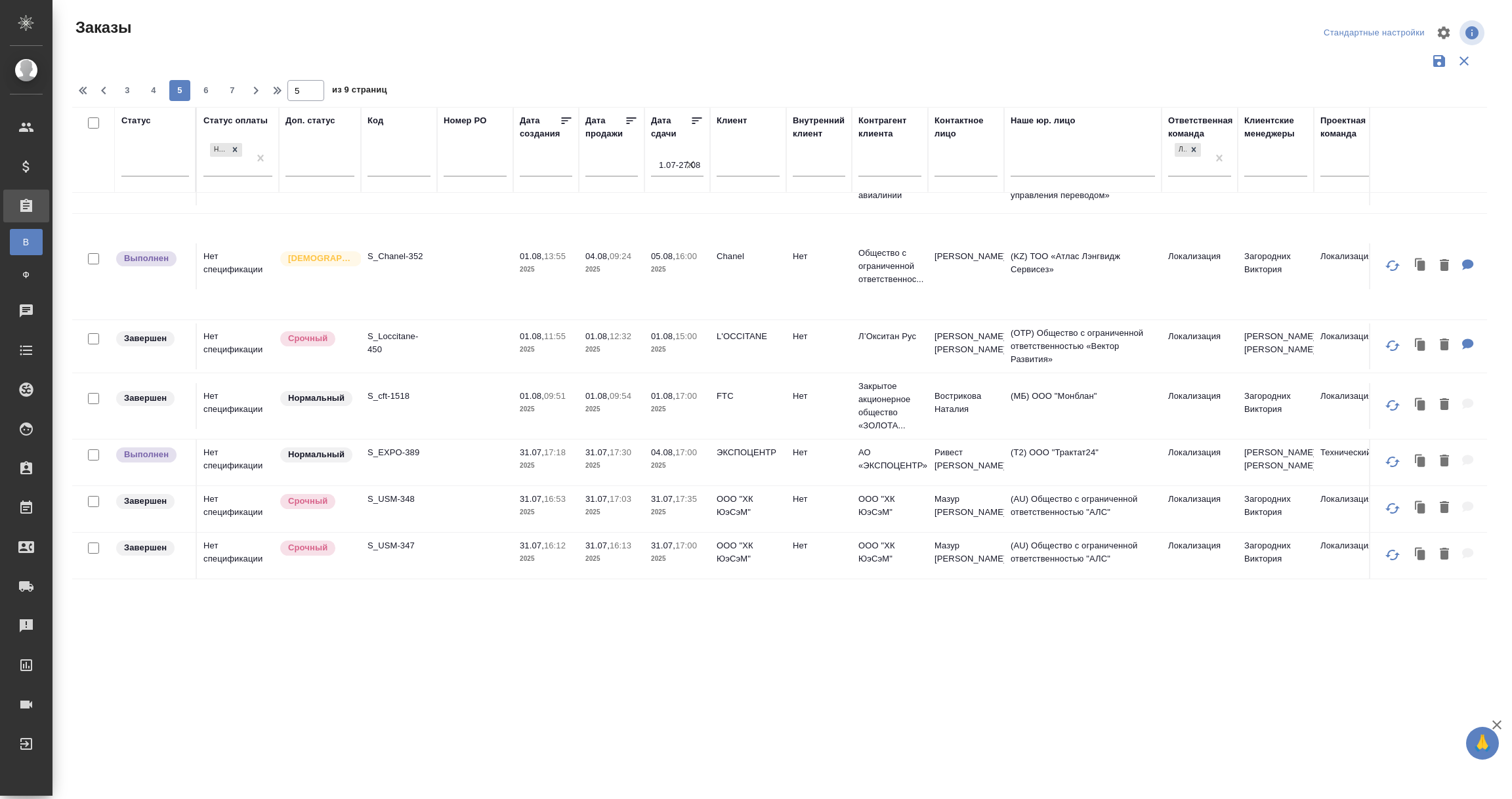
scroll to position [1056, 0]
click at [206, 89] on span "6" at bounding box center [205, 90] width 21 height 13
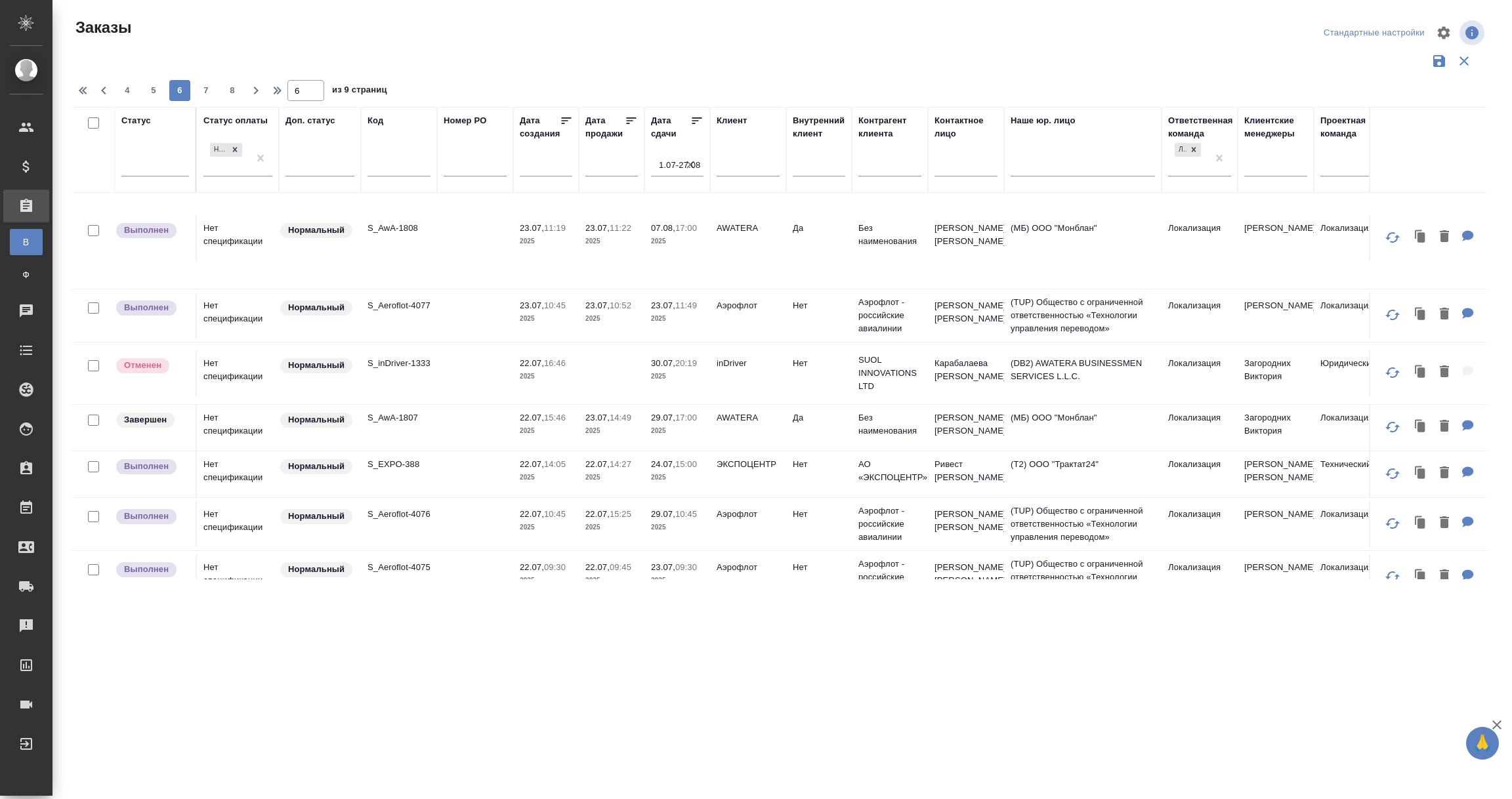
scroll to position [1033, 0]
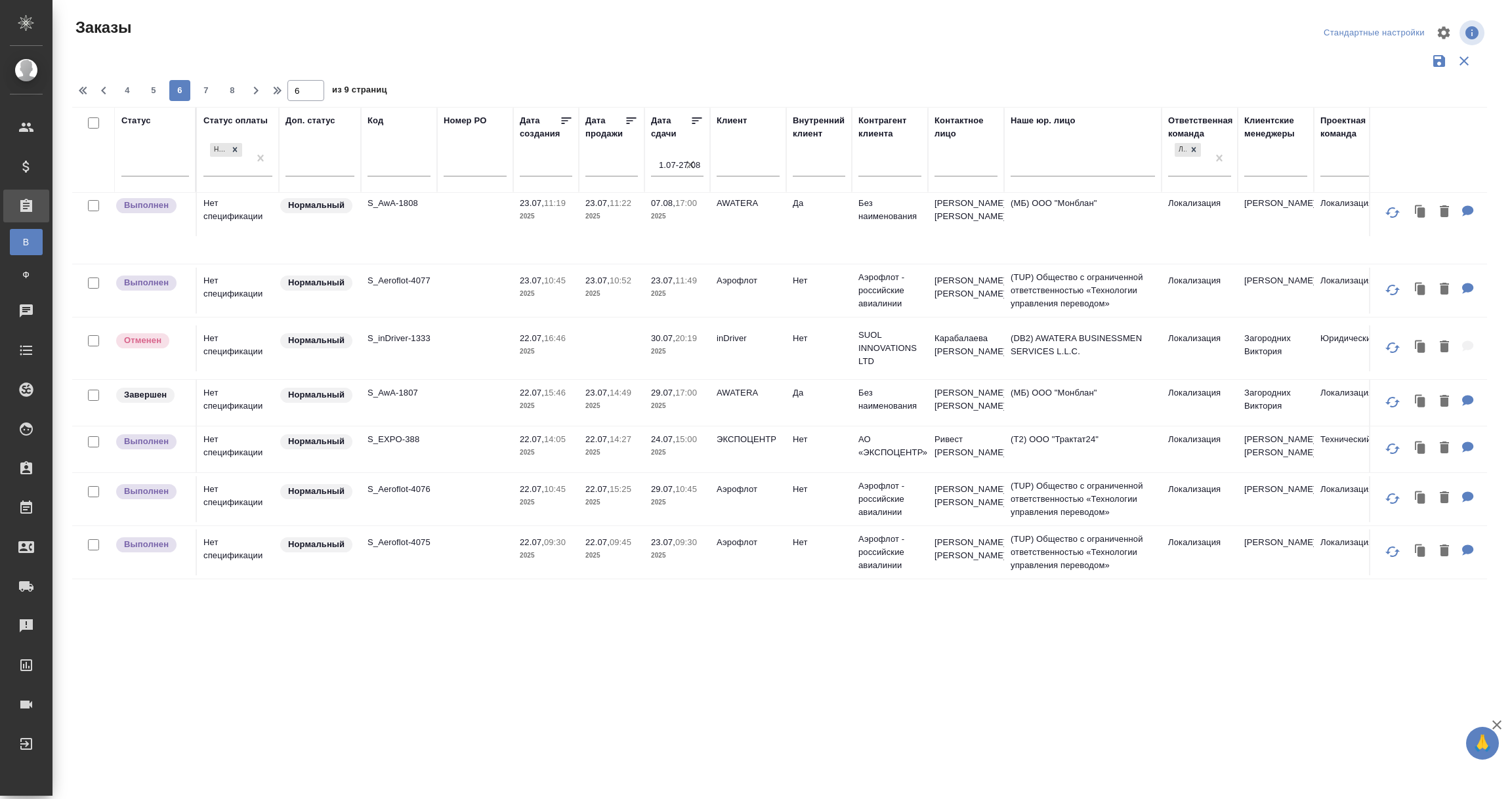
drag, startPoint x: 200, startPoint y: 87, endPoint x: 512, endPoint y: 517, distance: 531.3
click at [202, 87] on span "7" at bounding box center [205, 90] width 21 height 13
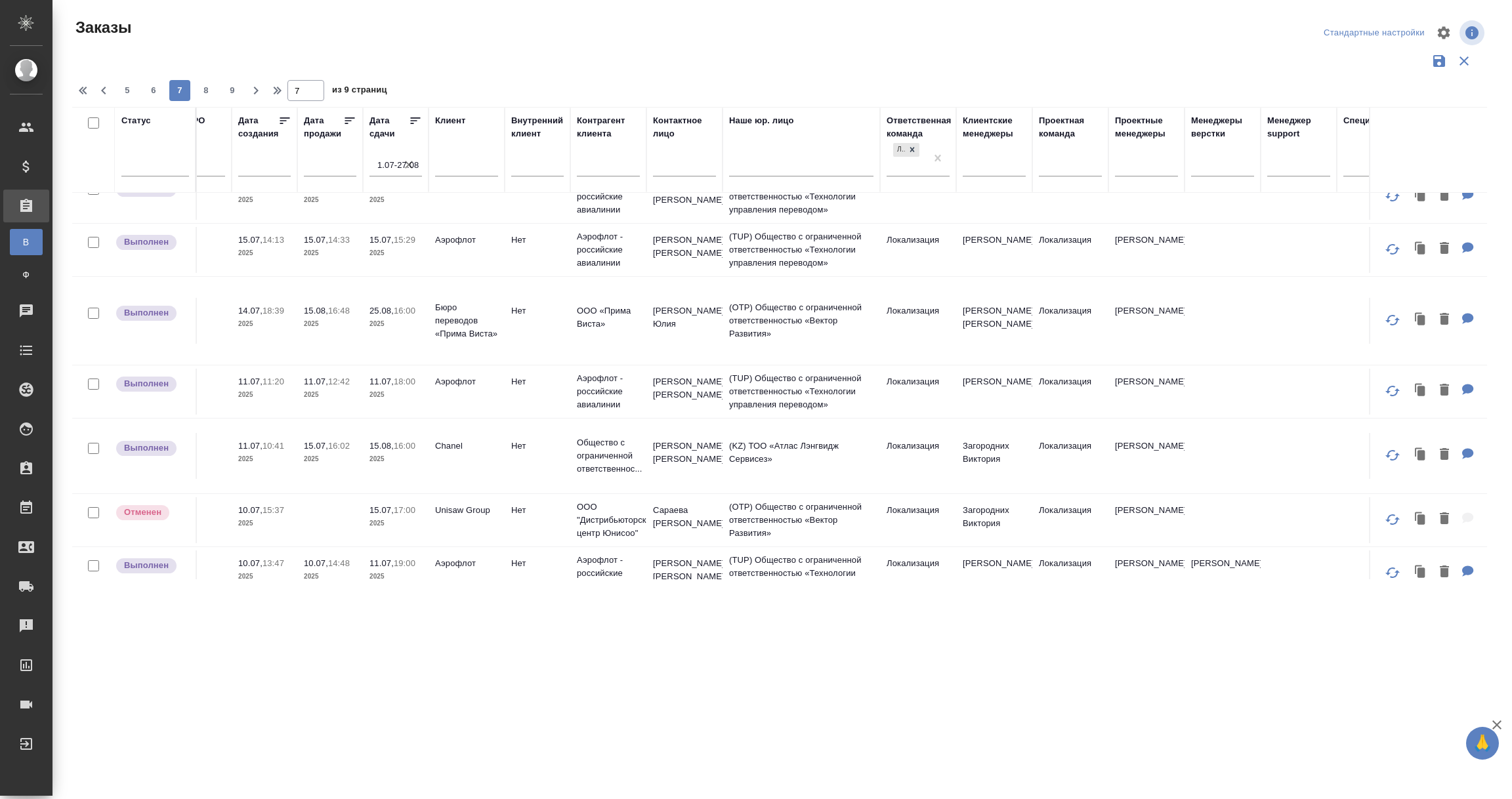
scroll to position [788, 0]
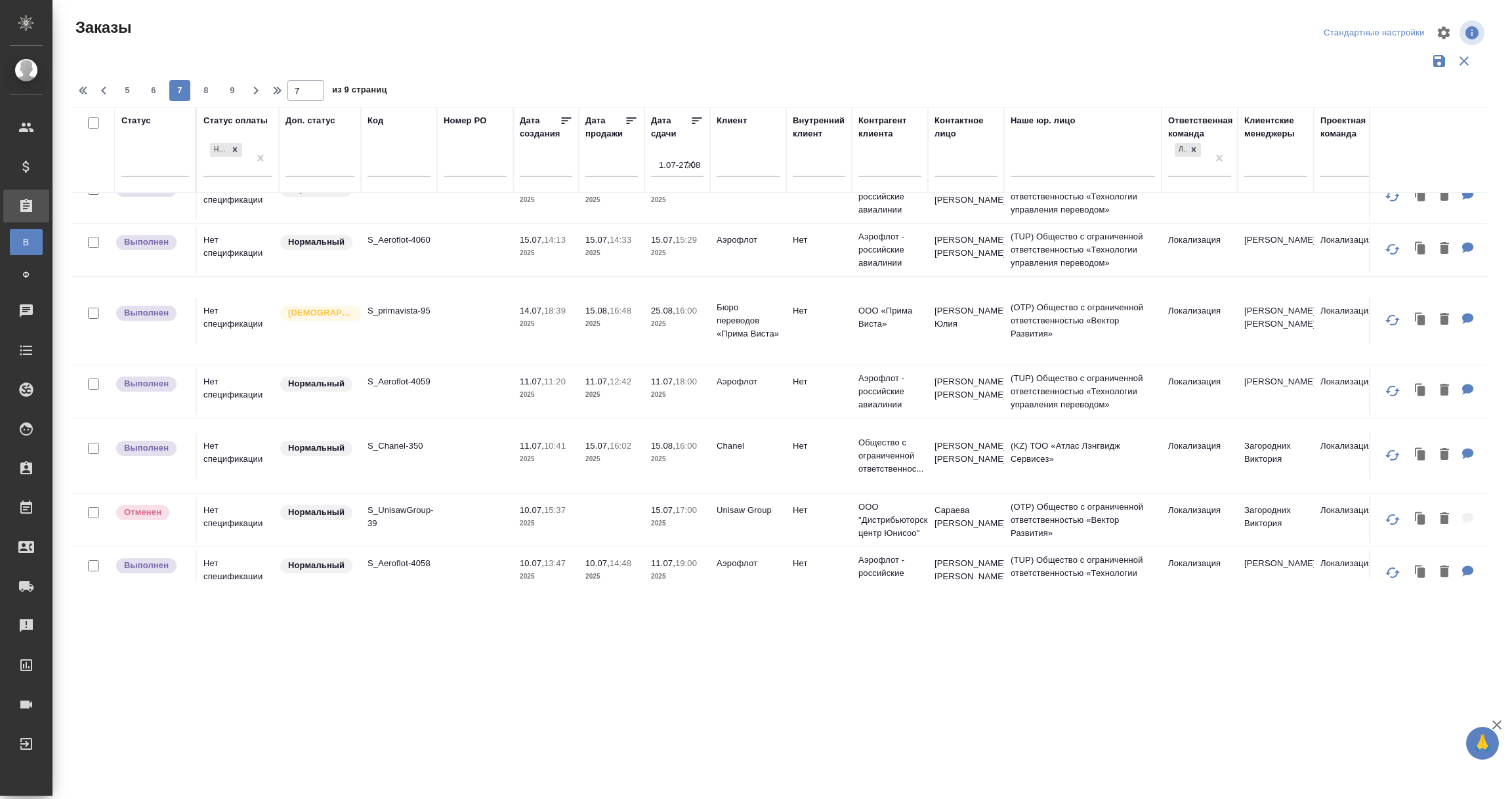
click at [412, 333] on td "S_primavista-95" at bounding box center [399, 321] width 76 height 46
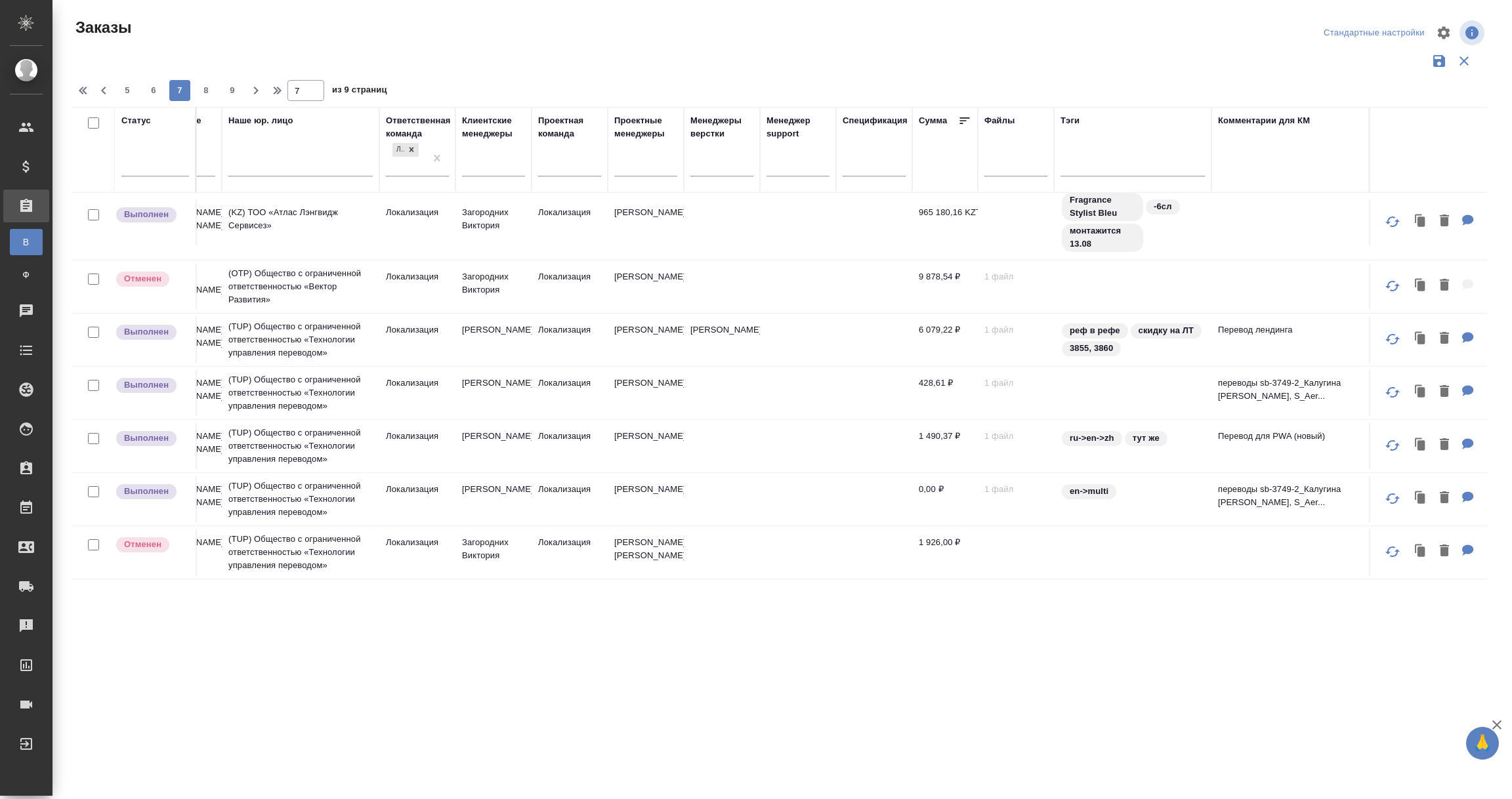
scroll to position [1039, 0]
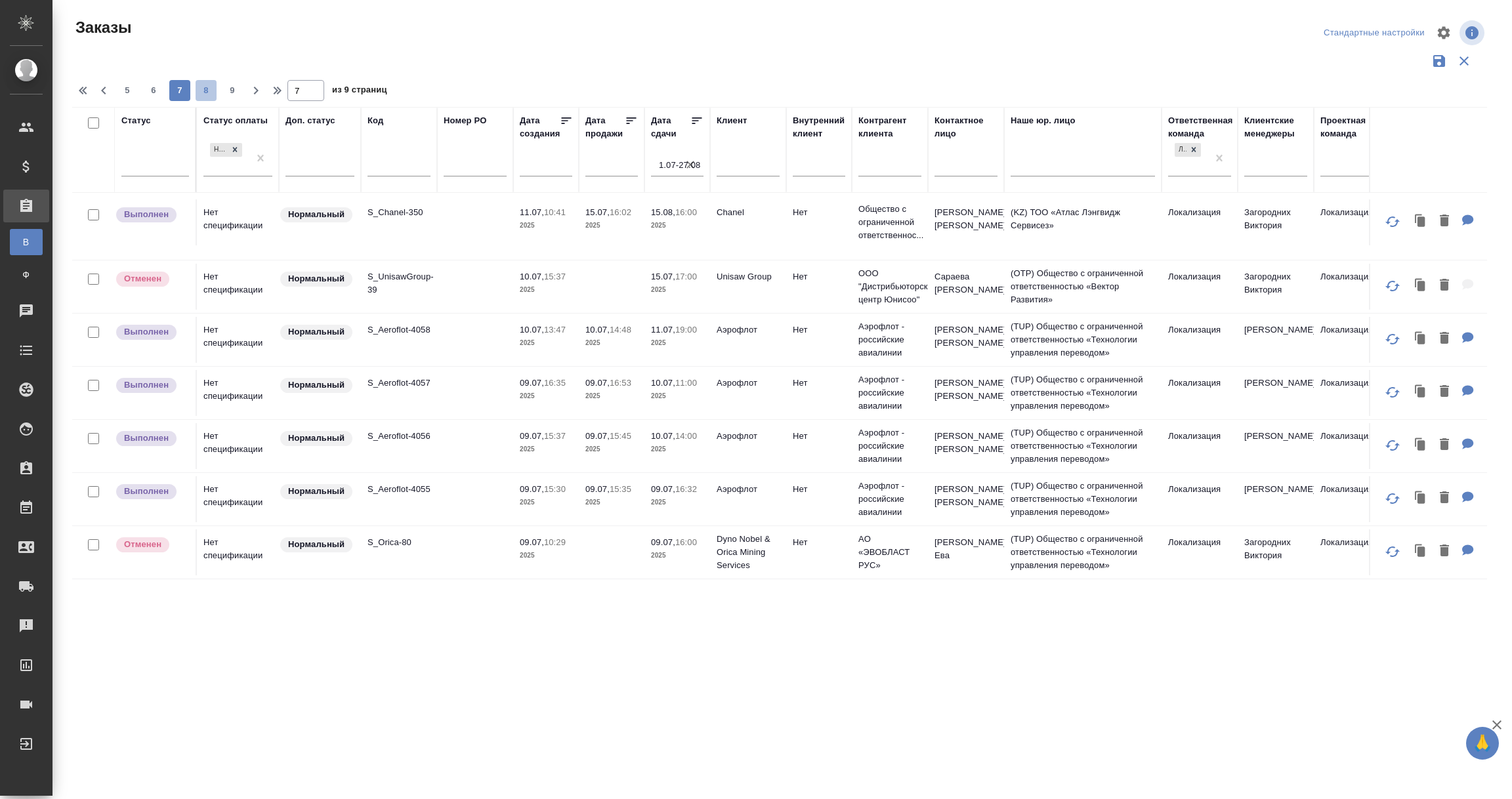
click at [205, 88] on span "8" at bounding box center [205, 90] width 21 height 13
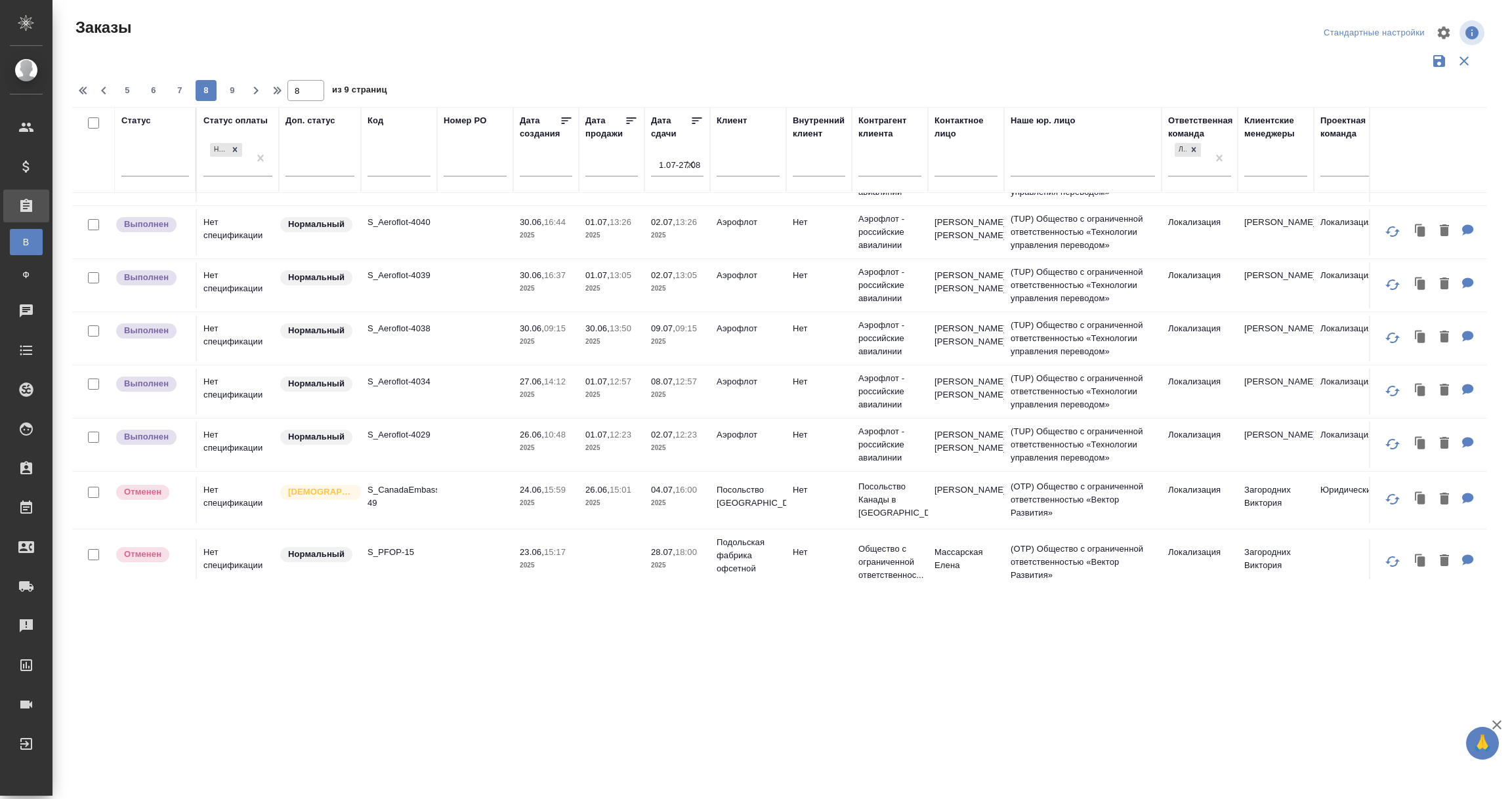
scroll to position [1072, 0]
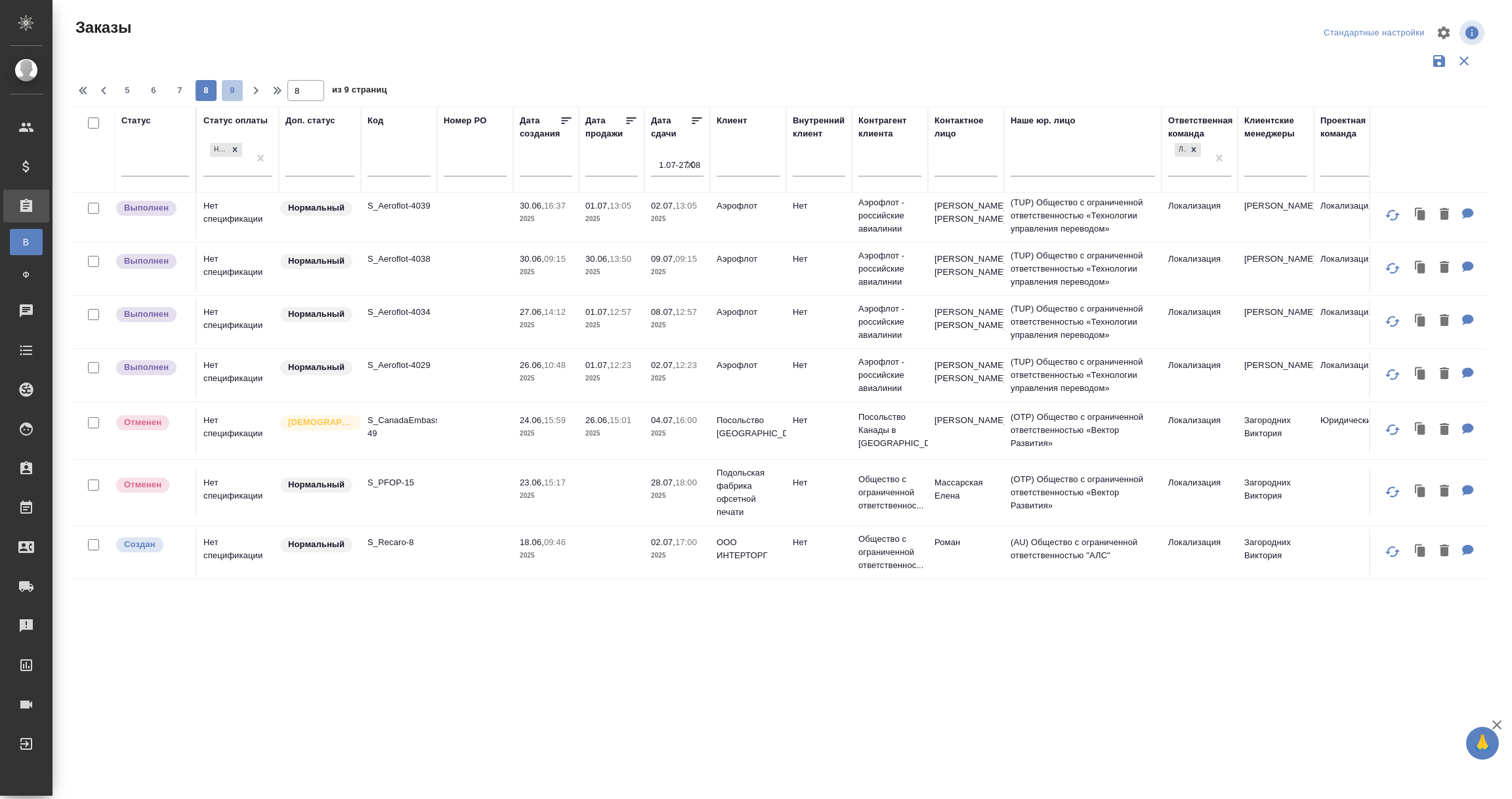
click at [234, 84] on span "9" at bounding box center [231, 90] width 21 height 13
type input "9"
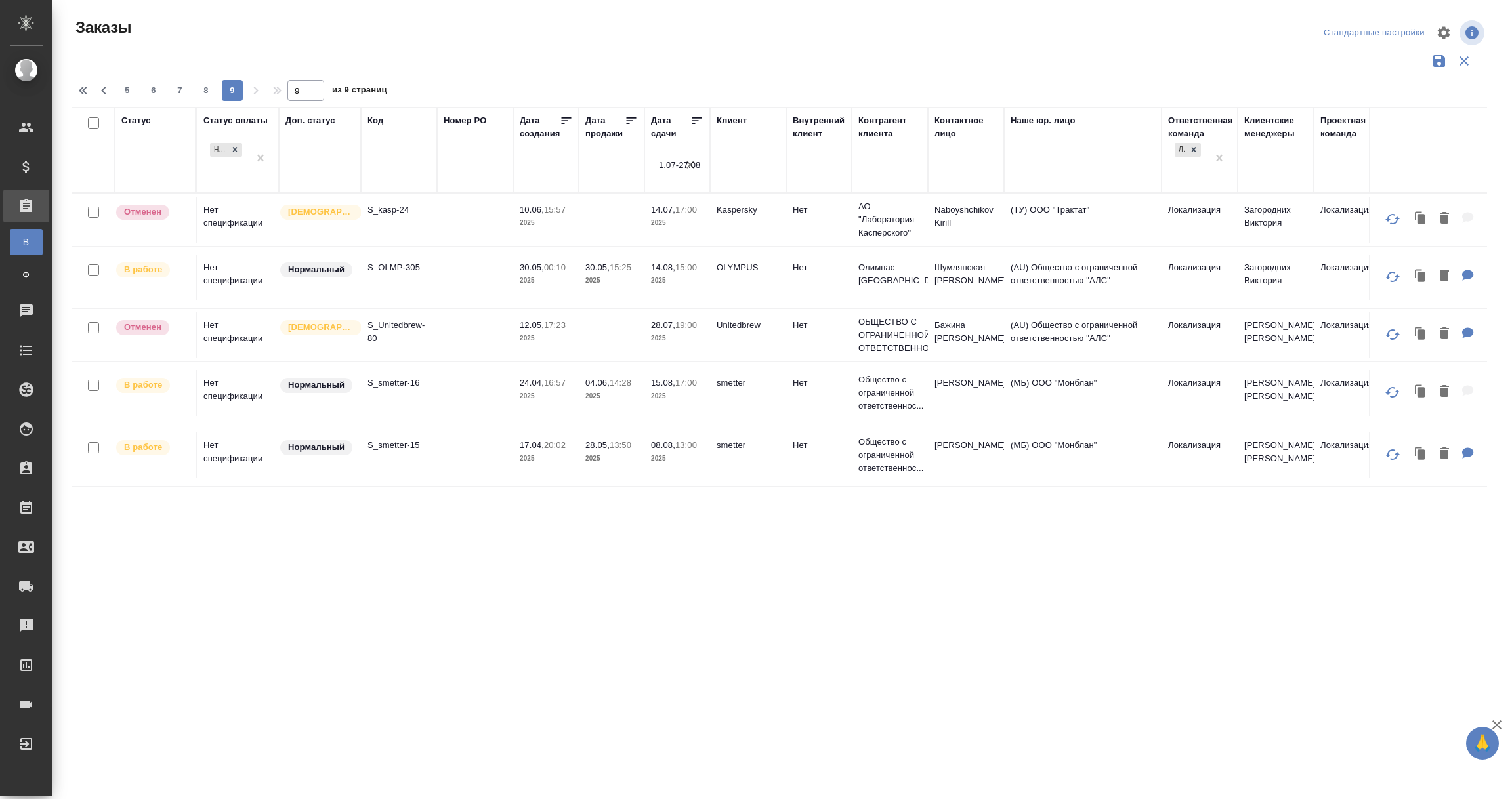
scroll to position [0, 0]
click at [418, 280] on td "S_OLMP-305" at bounding box center [399, 277] width 76 height 46
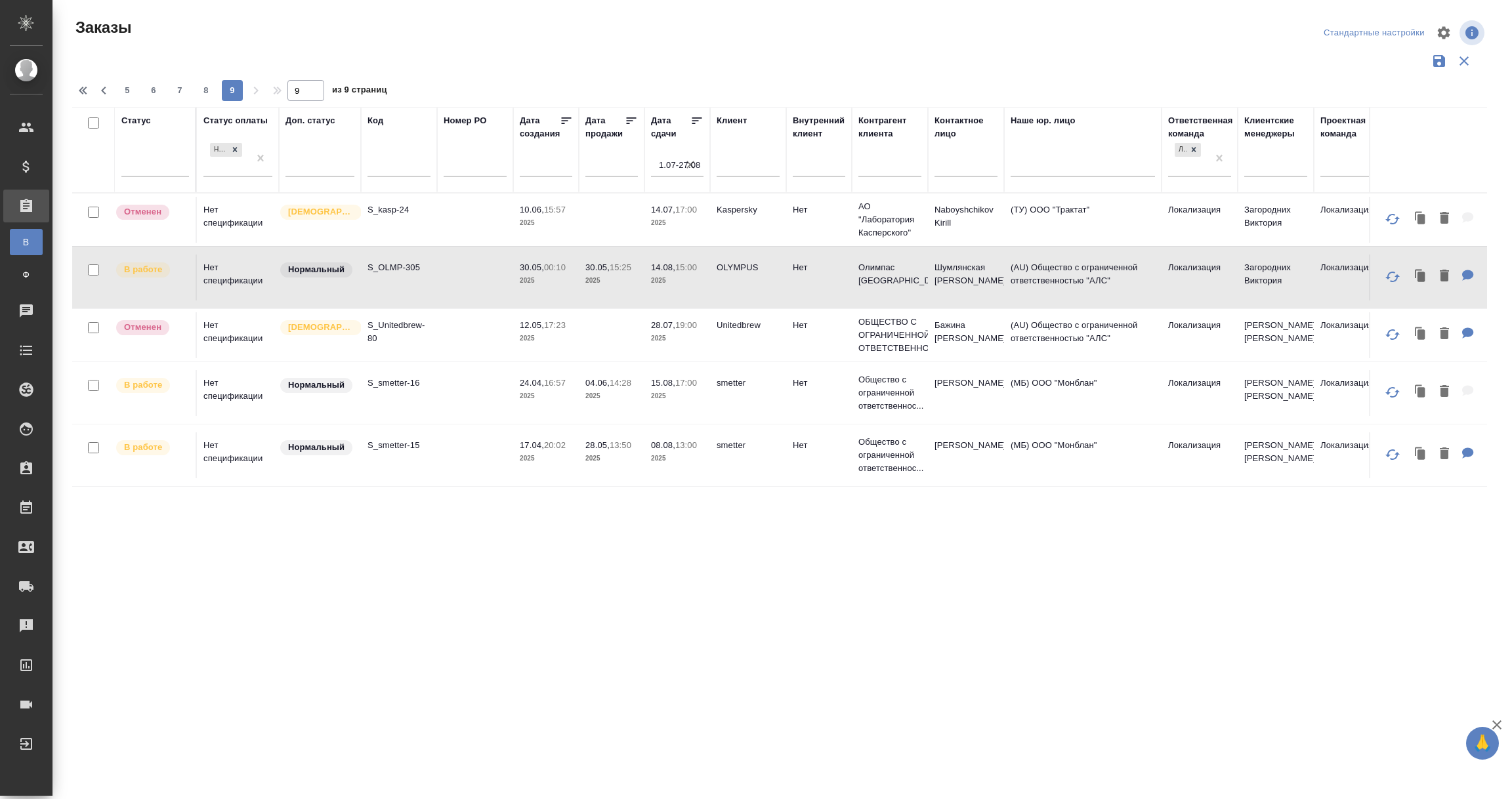
click at [418, 280] on td "S_OLMP-305" at bounding box center [399, 277] width 76 height 46
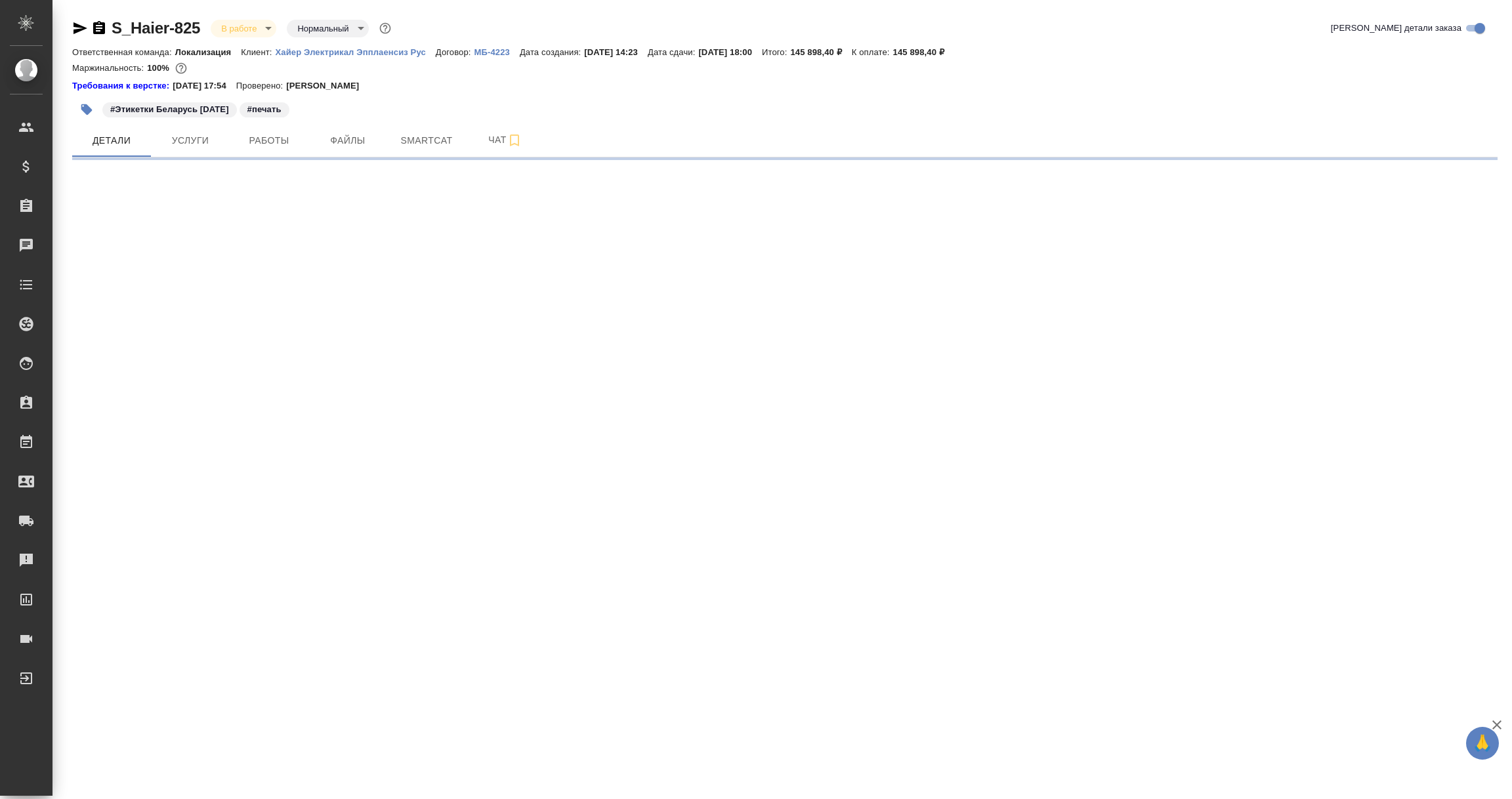
select select "RU"
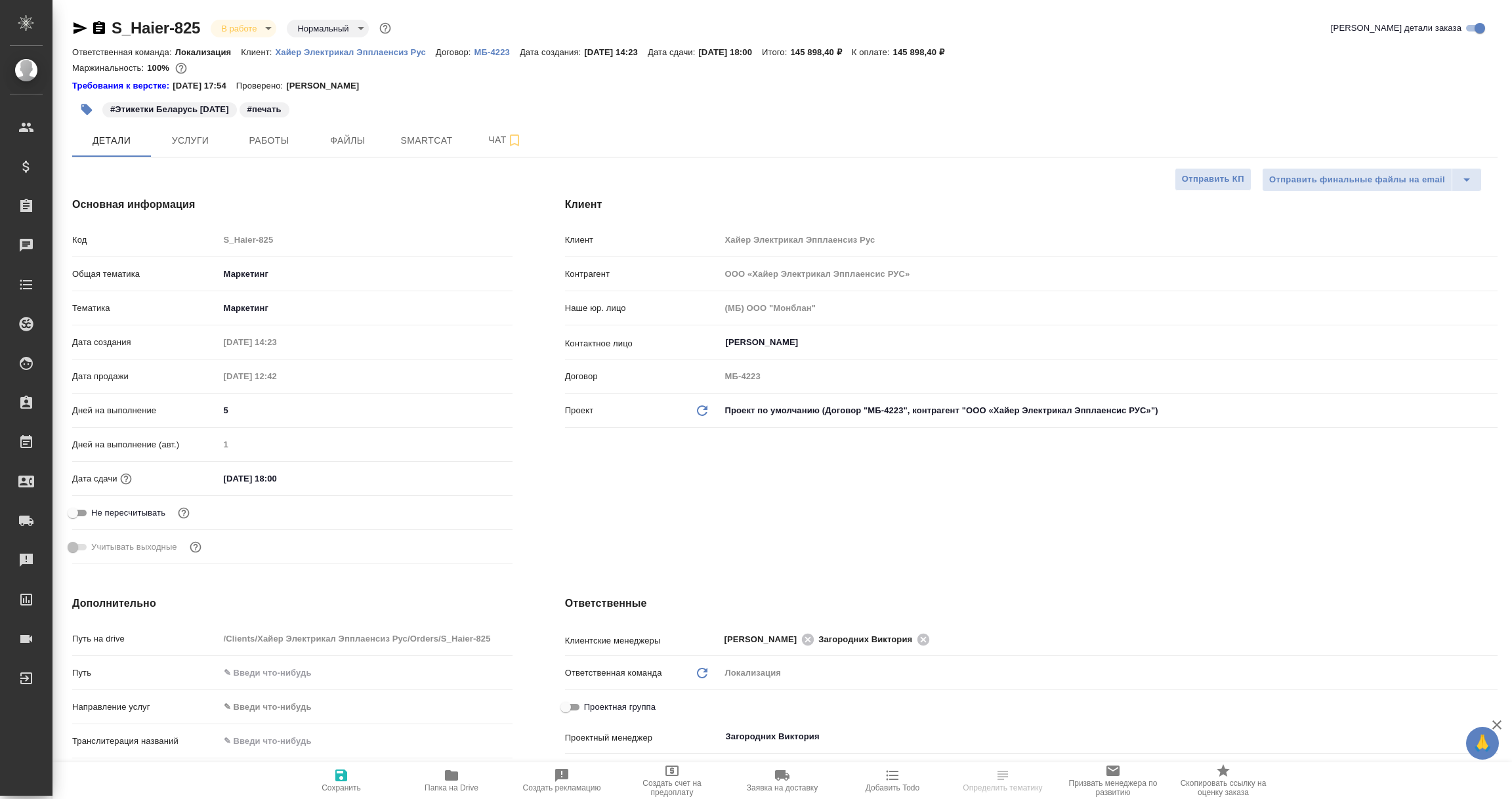
type textarea "x"
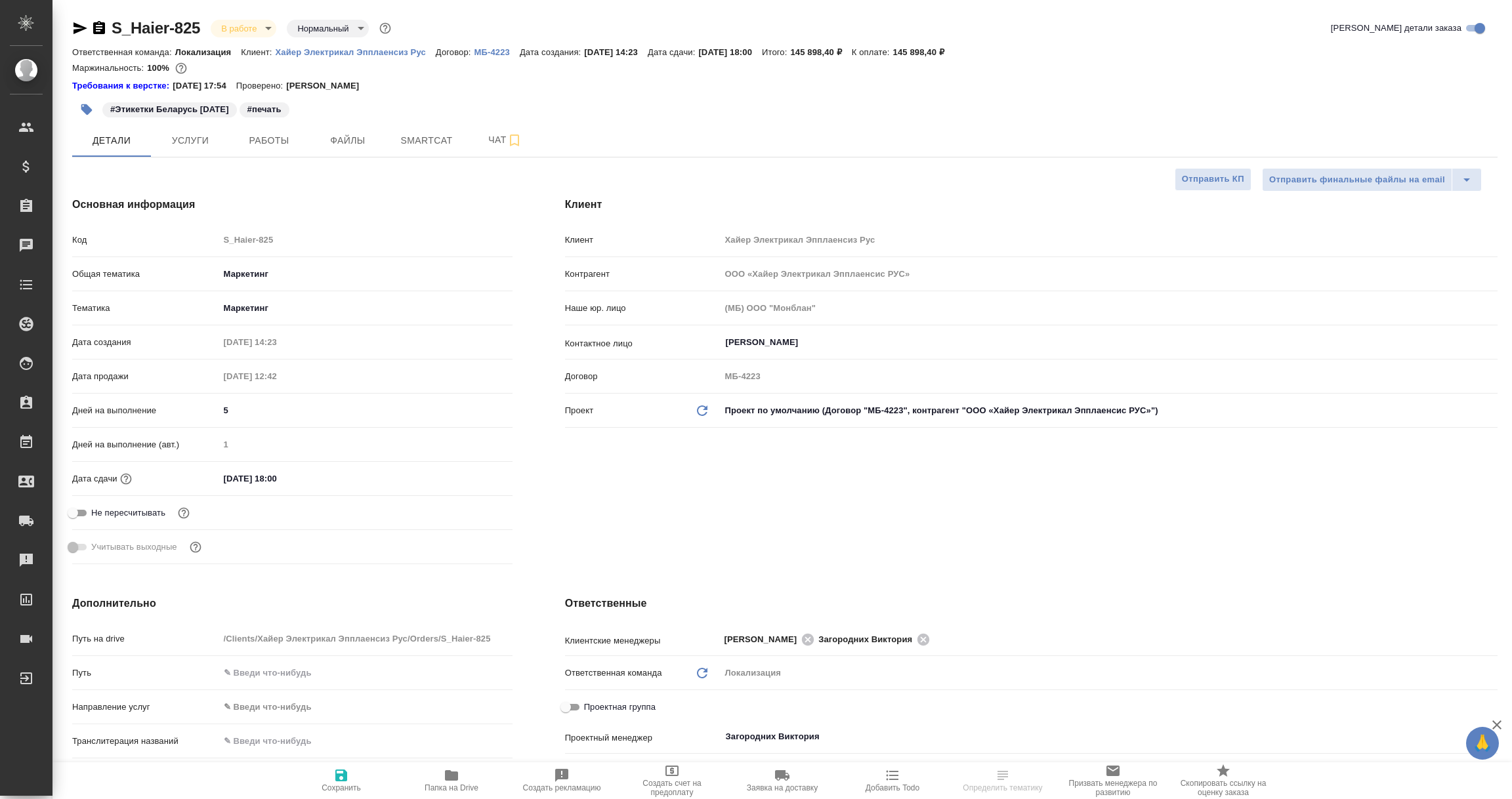
type textarea "x"
click at [81, 22] on icon "button" at bounding box center [80, 28] width 16 height 16
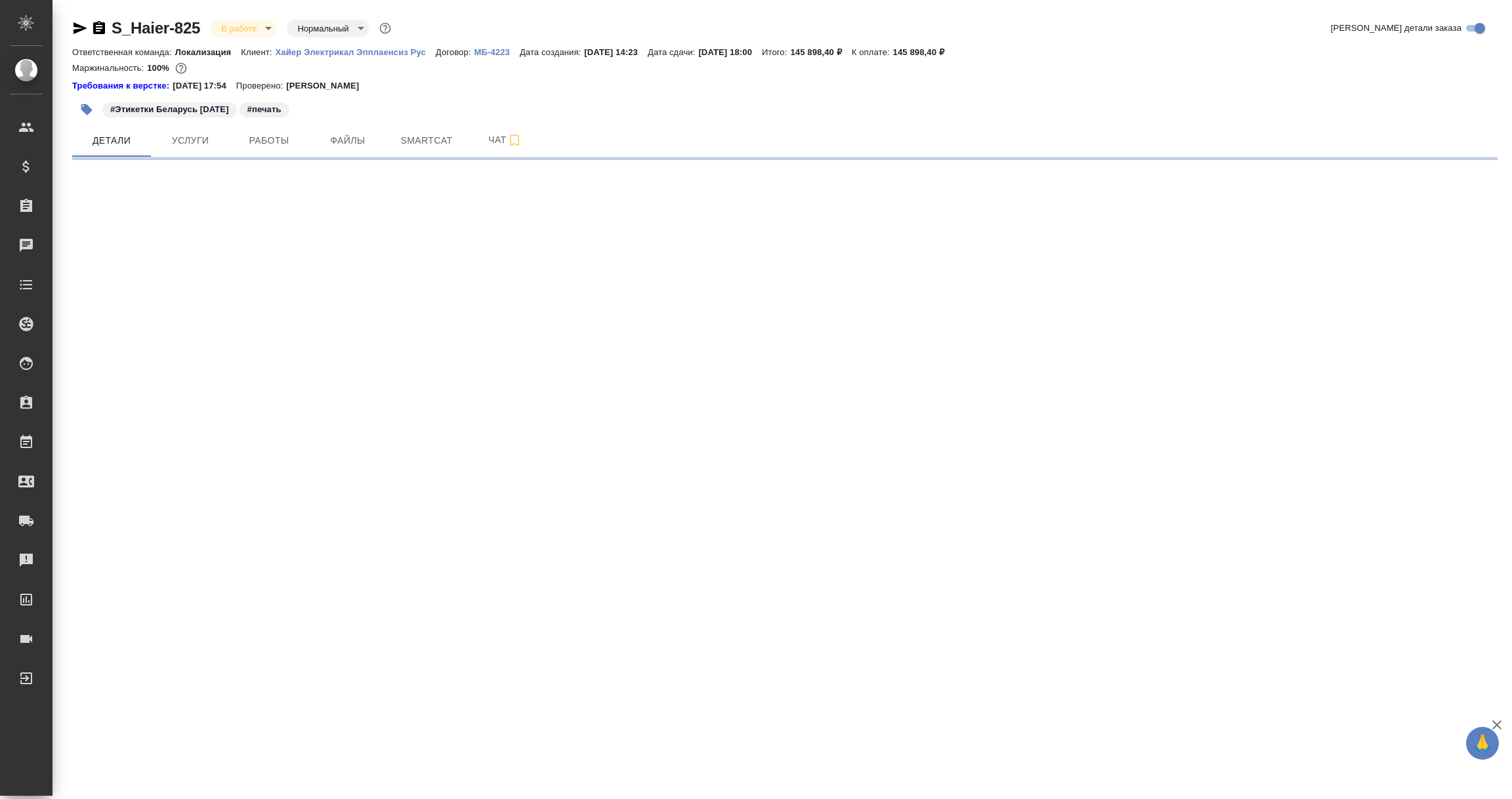
select select "RU"
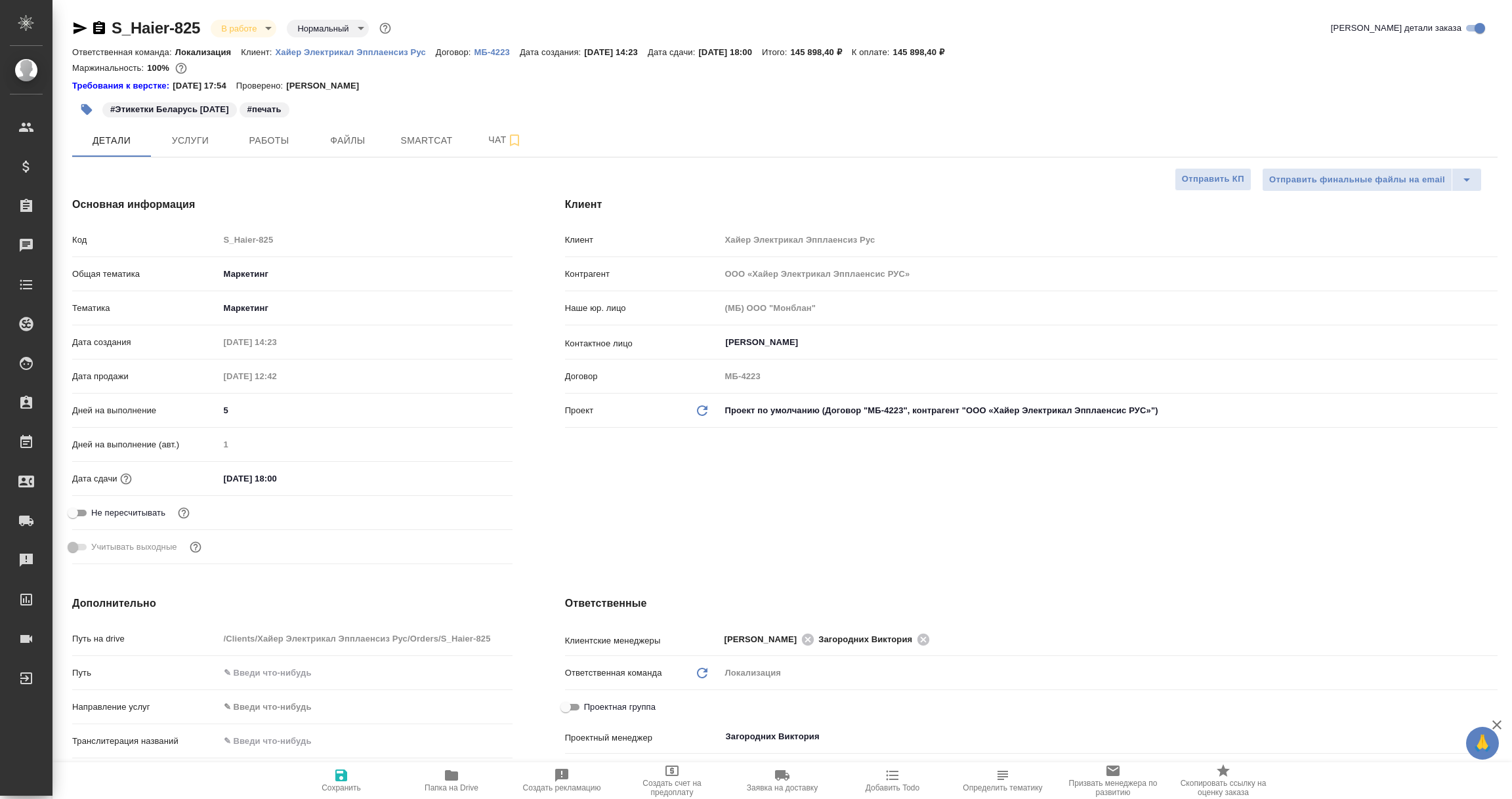
type textarea "x"
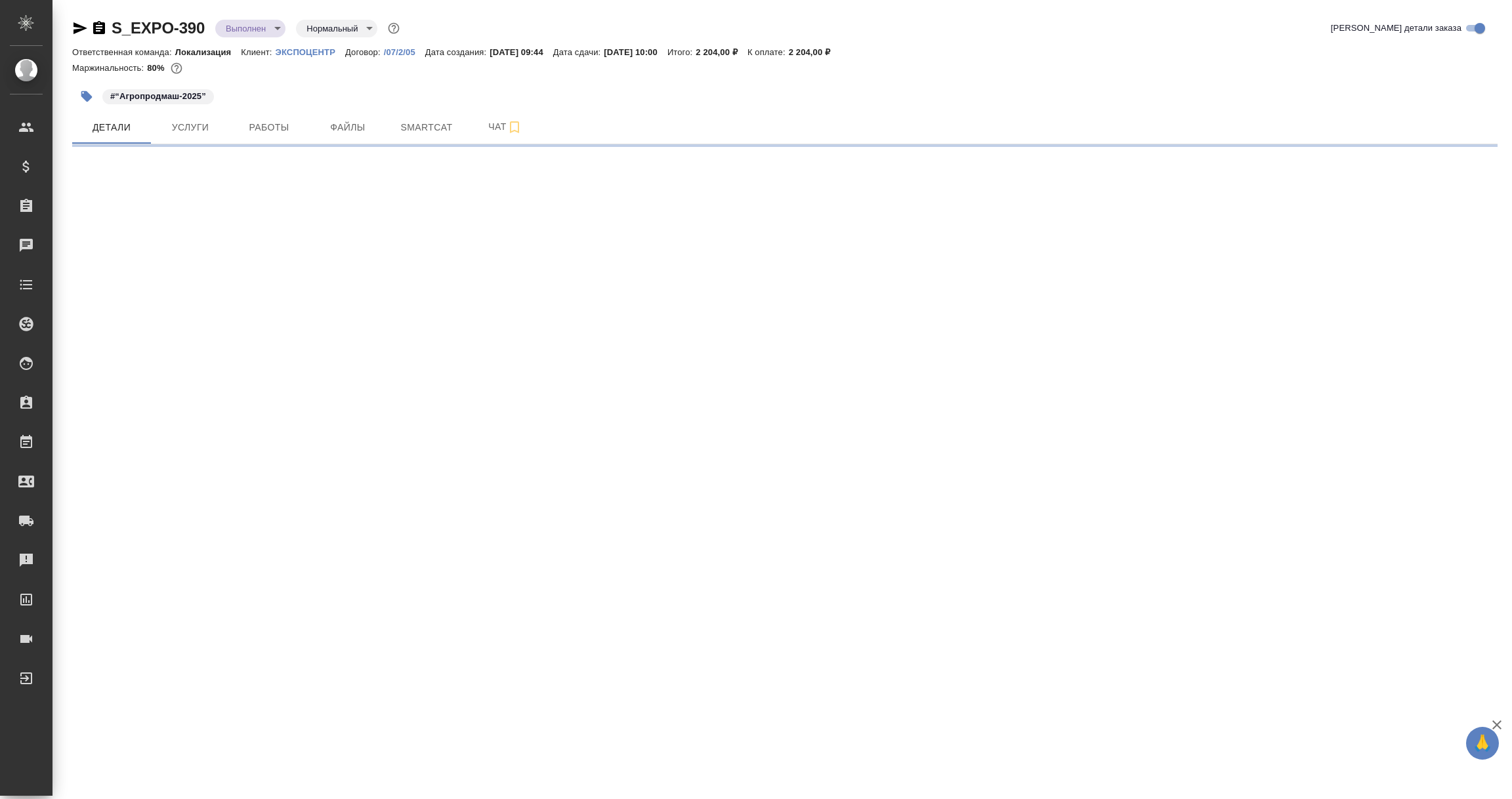
select select "RU"
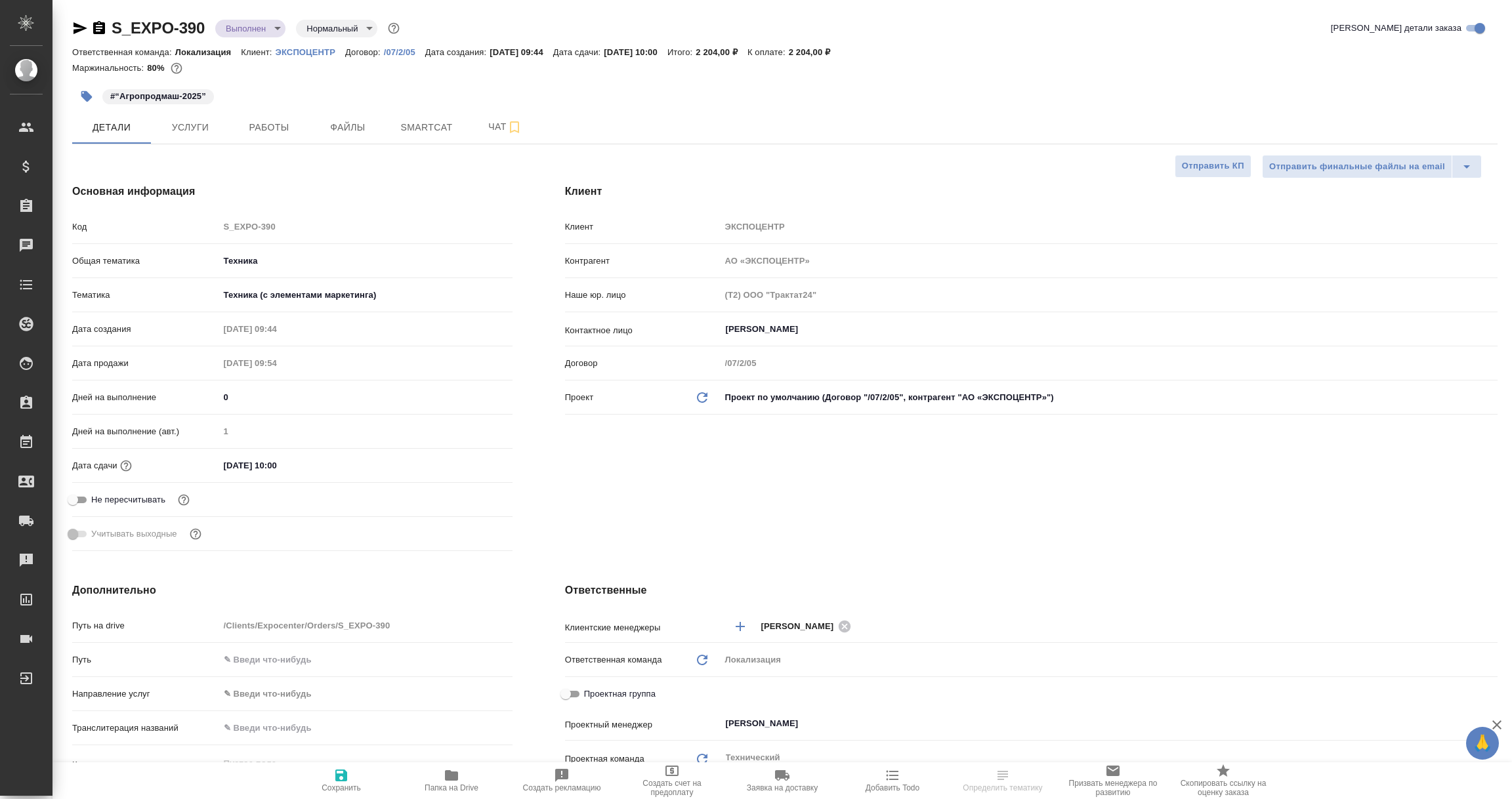
type textarea "x"
click at [310, 50] on p "ЭКСПОЦЕНТР" at bounding box center [310, 52] width 69 height 10
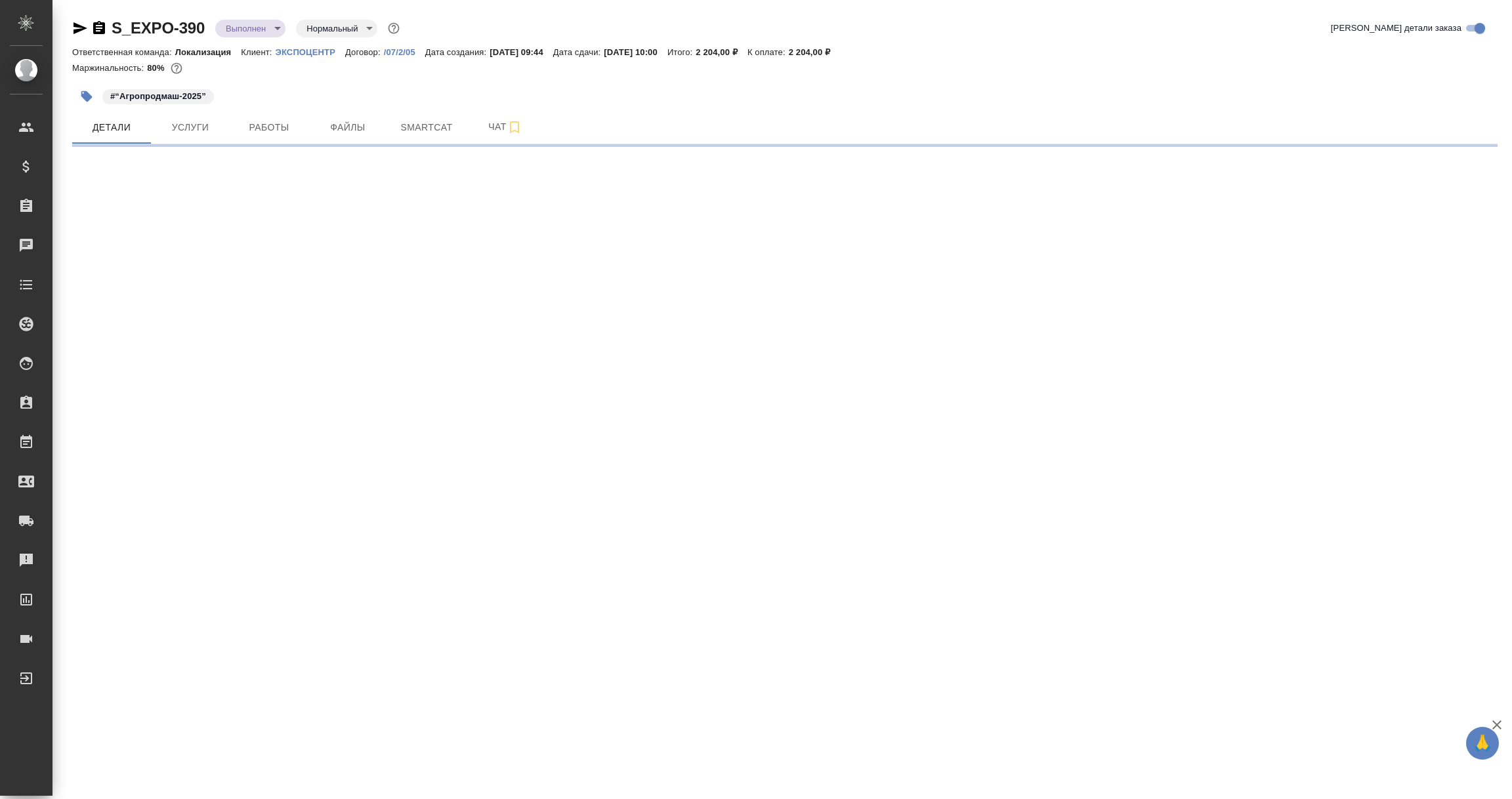
select select "RU"
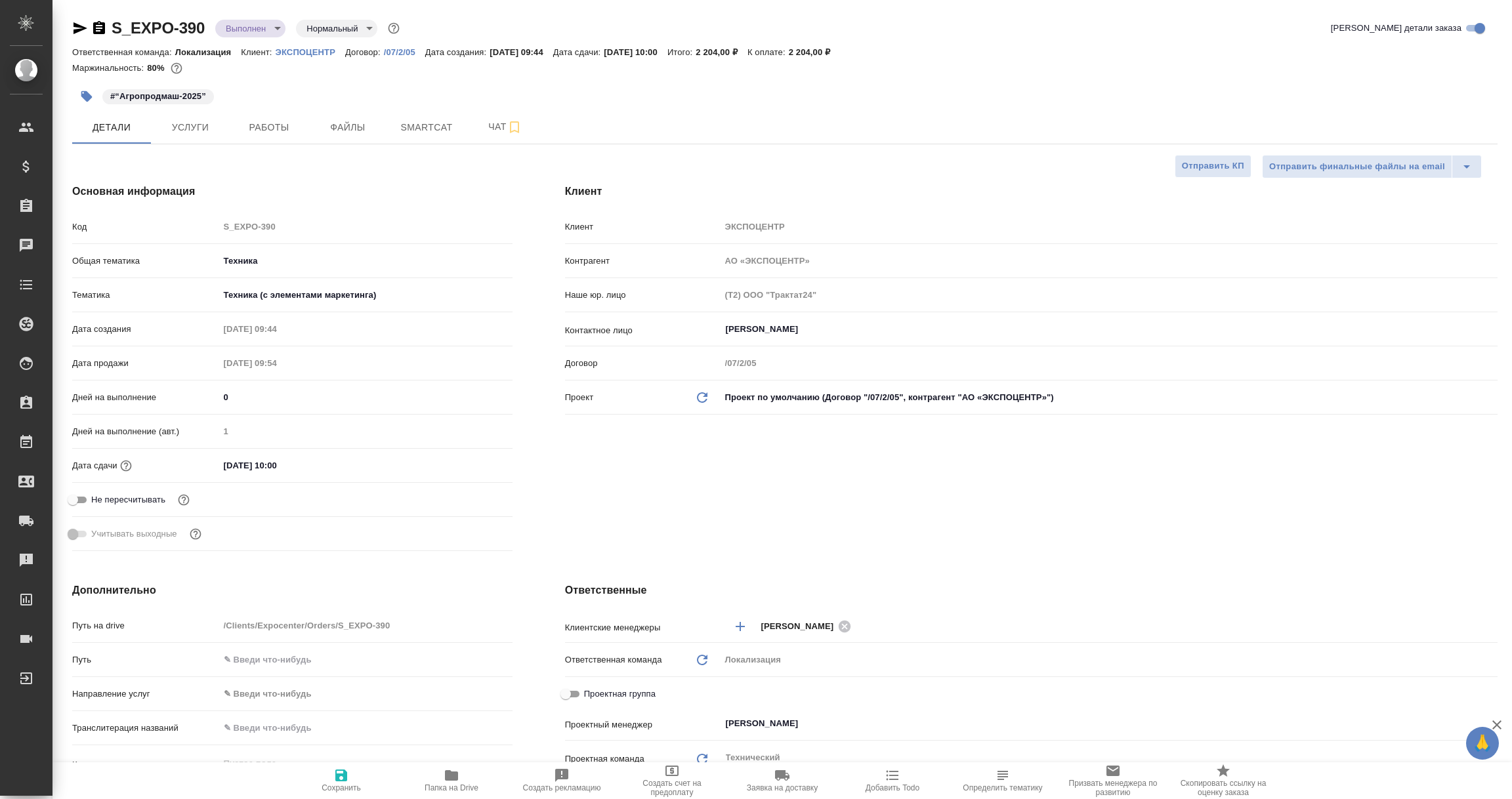
type textarea "x"
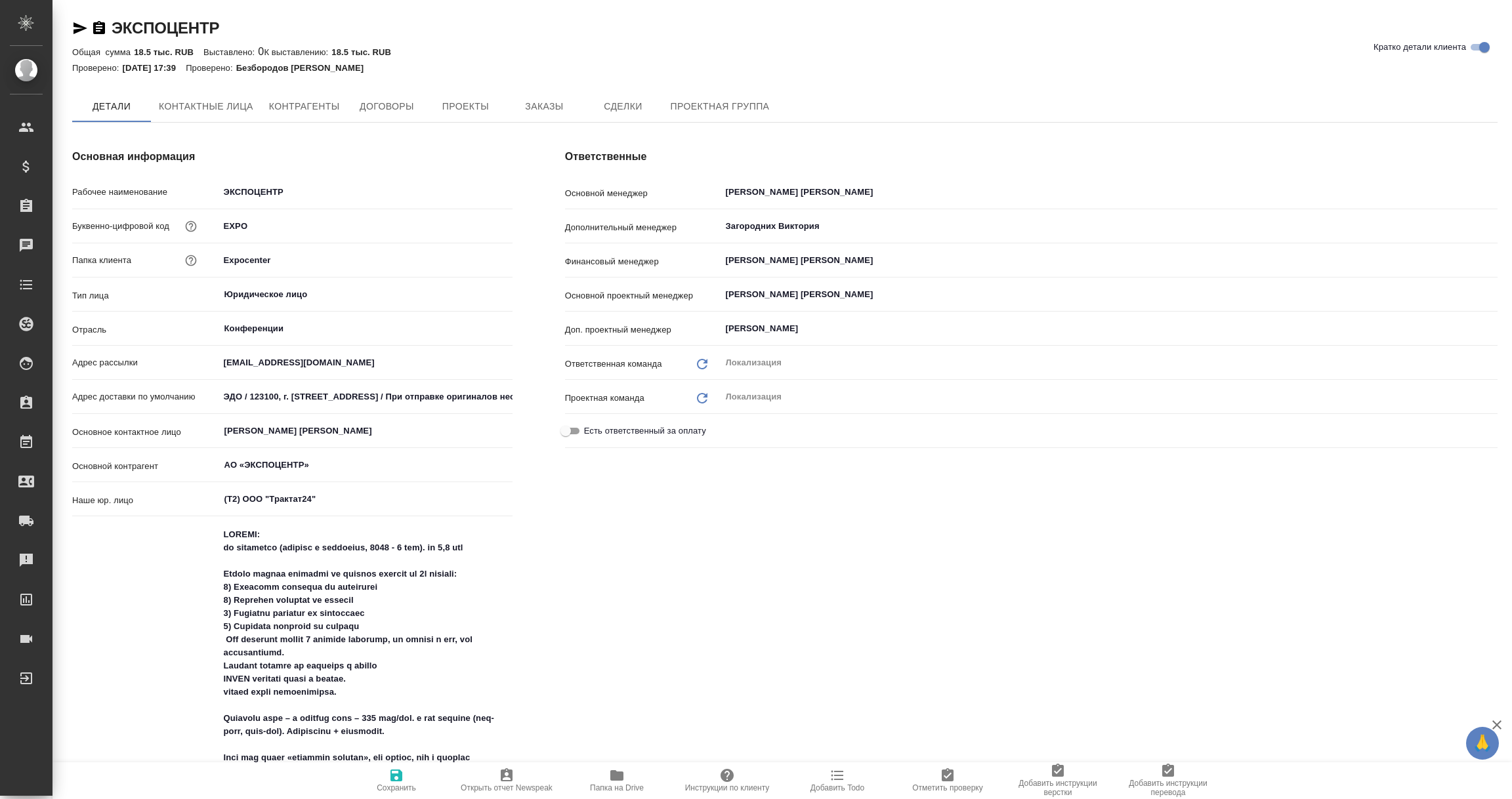
type textarea "x"
click at [548, 105] on span "Заказы" at bounding box center [544, 107] width 63 height 16
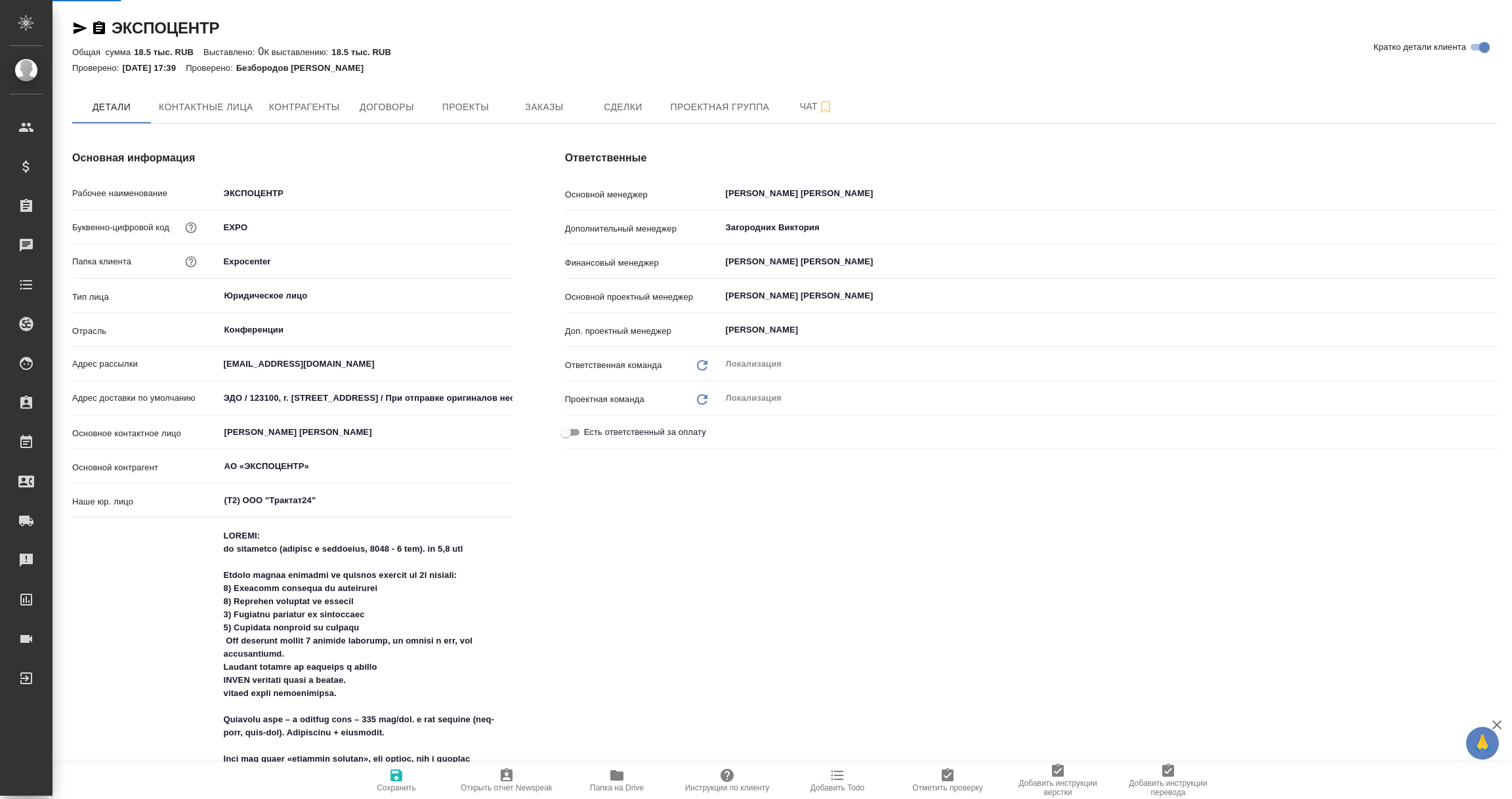
type textarea "x"
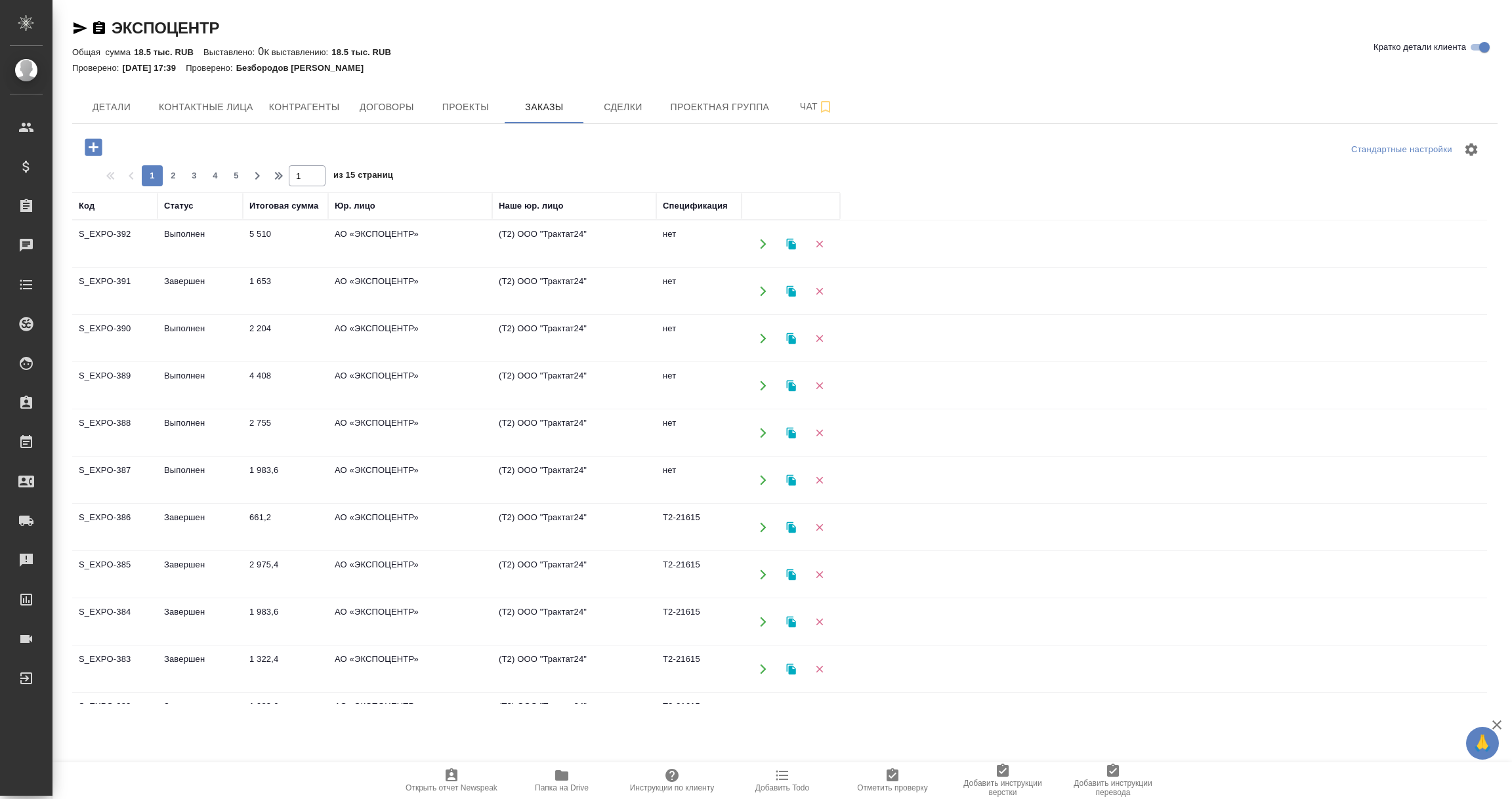
click at [73, 28] on icon "button" at bounding box center [80, 28] width 16 height 16
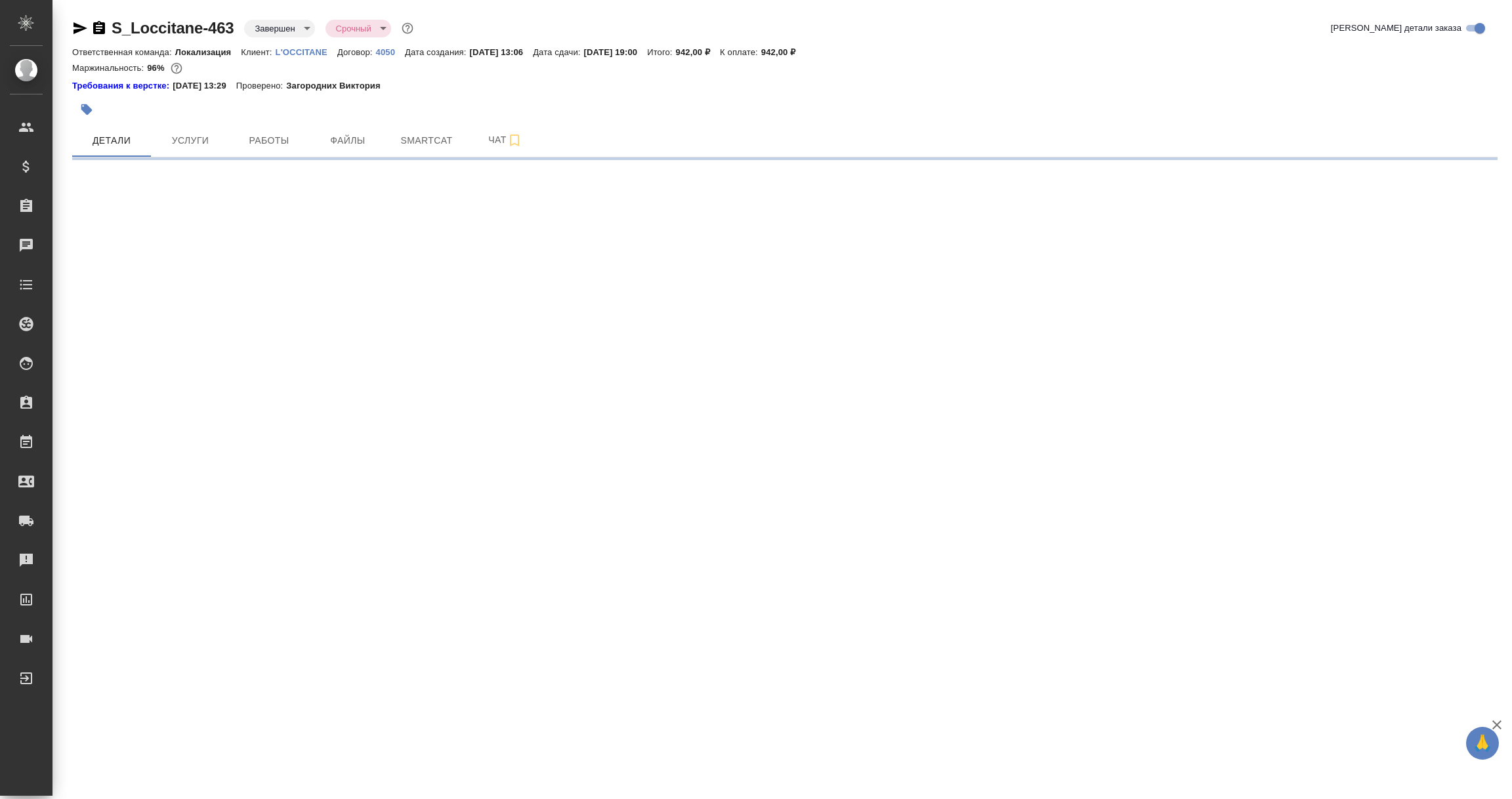
select select "RU"
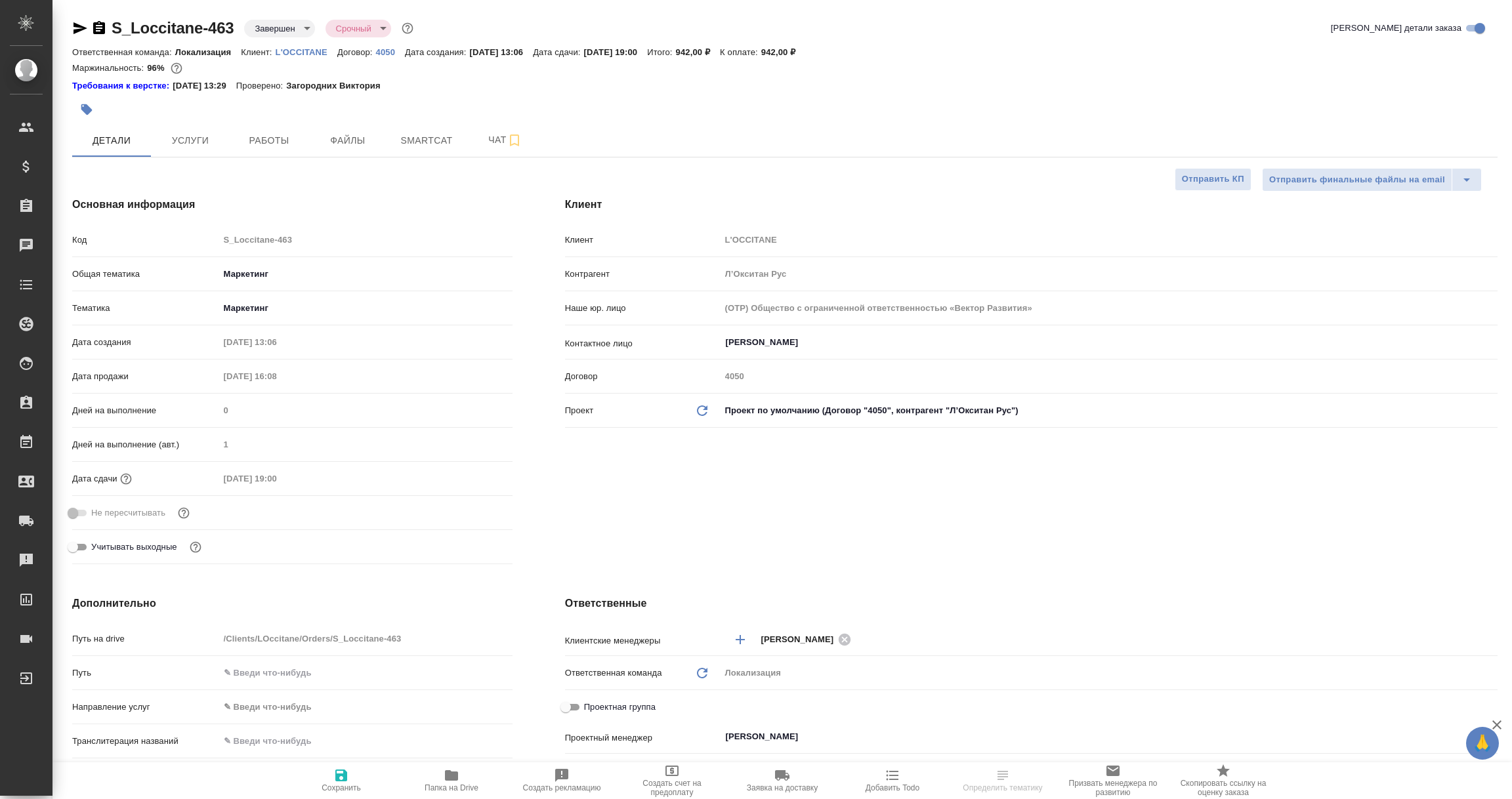
type textarea "x"
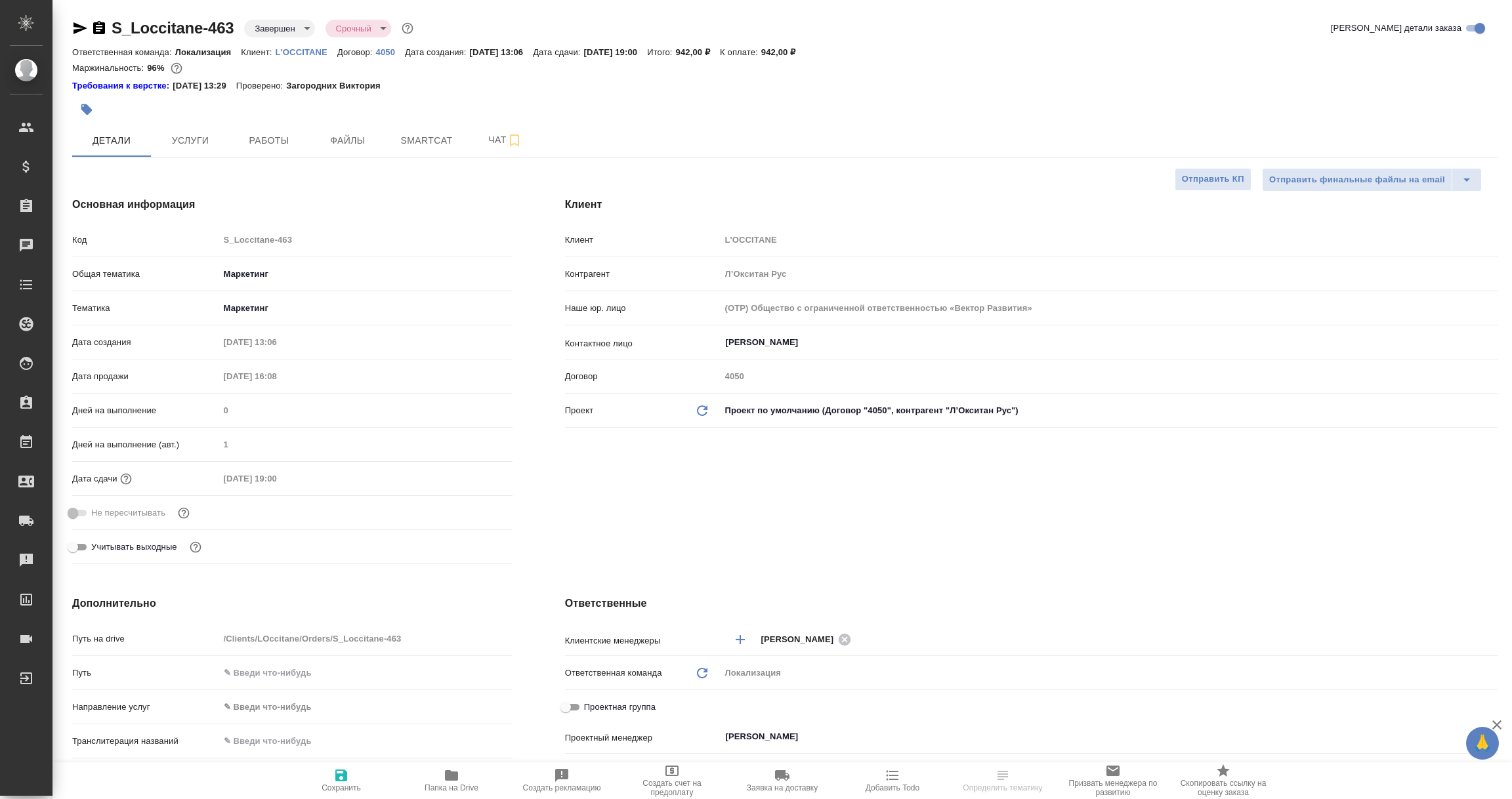
type textarea "x"
click at [385, 49] on p "4050" at bounding box center [390, 52] width 29 height 10
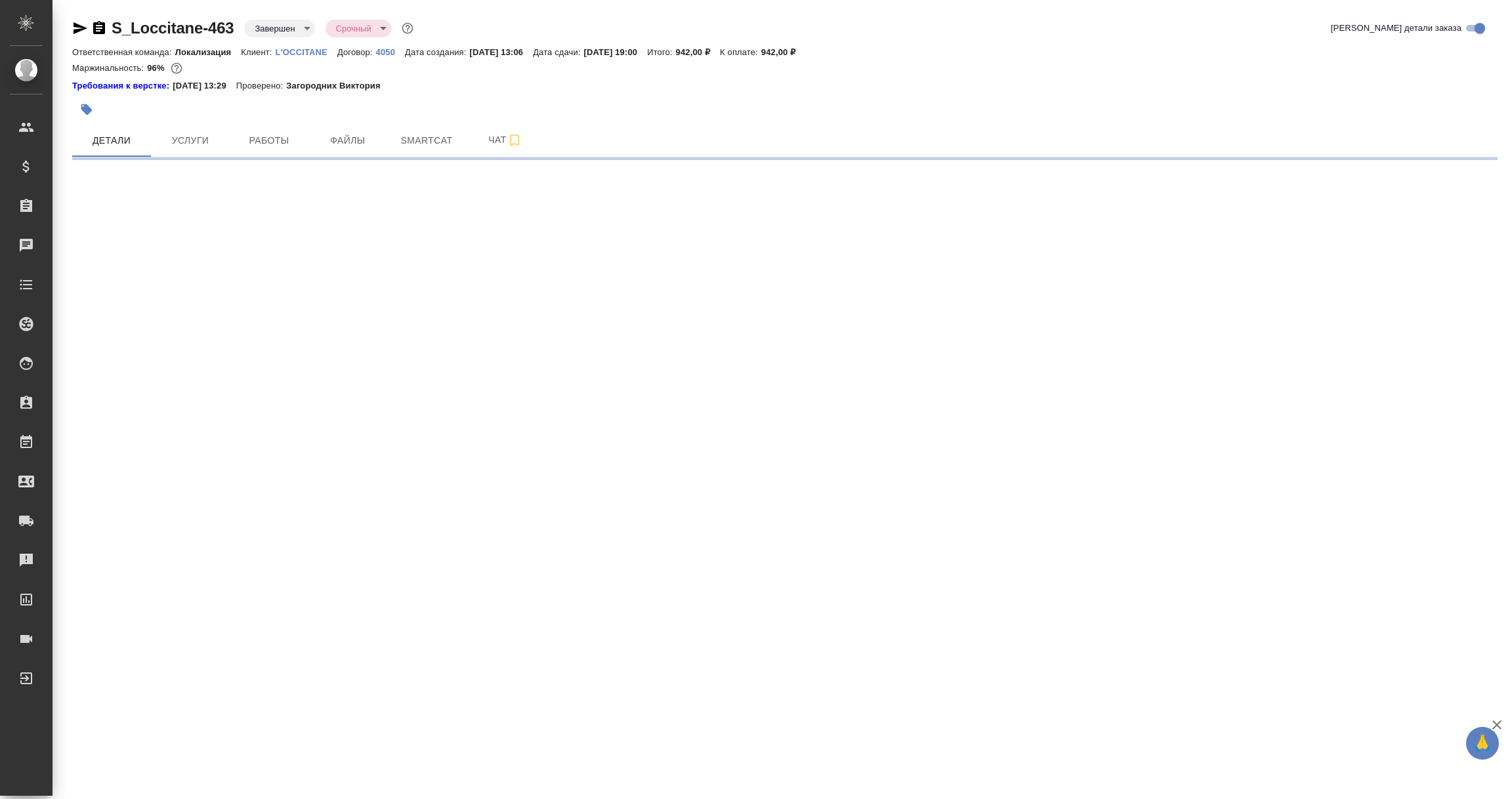
select select "RU"
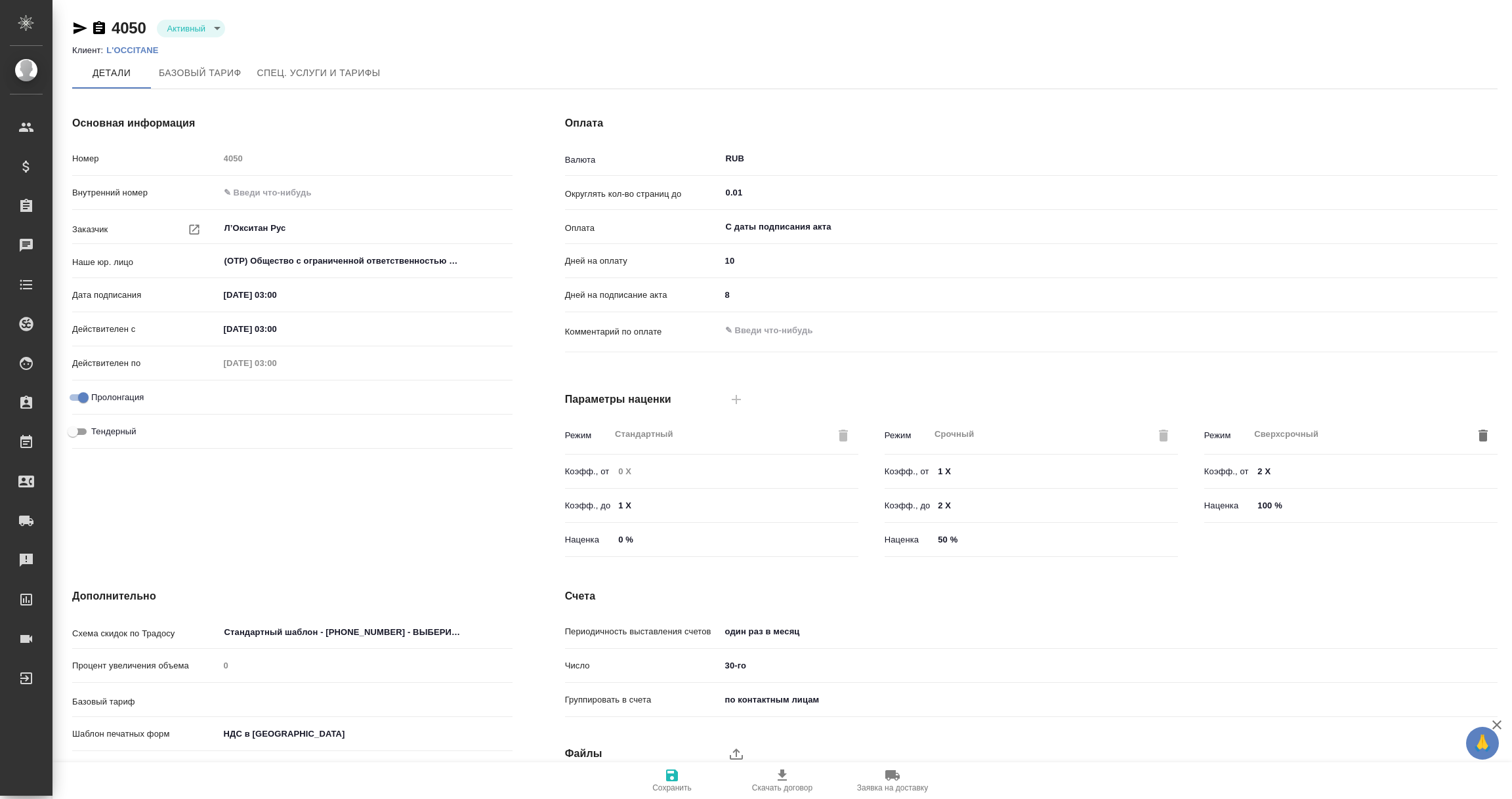
type input "1062 awatera + Marketing"
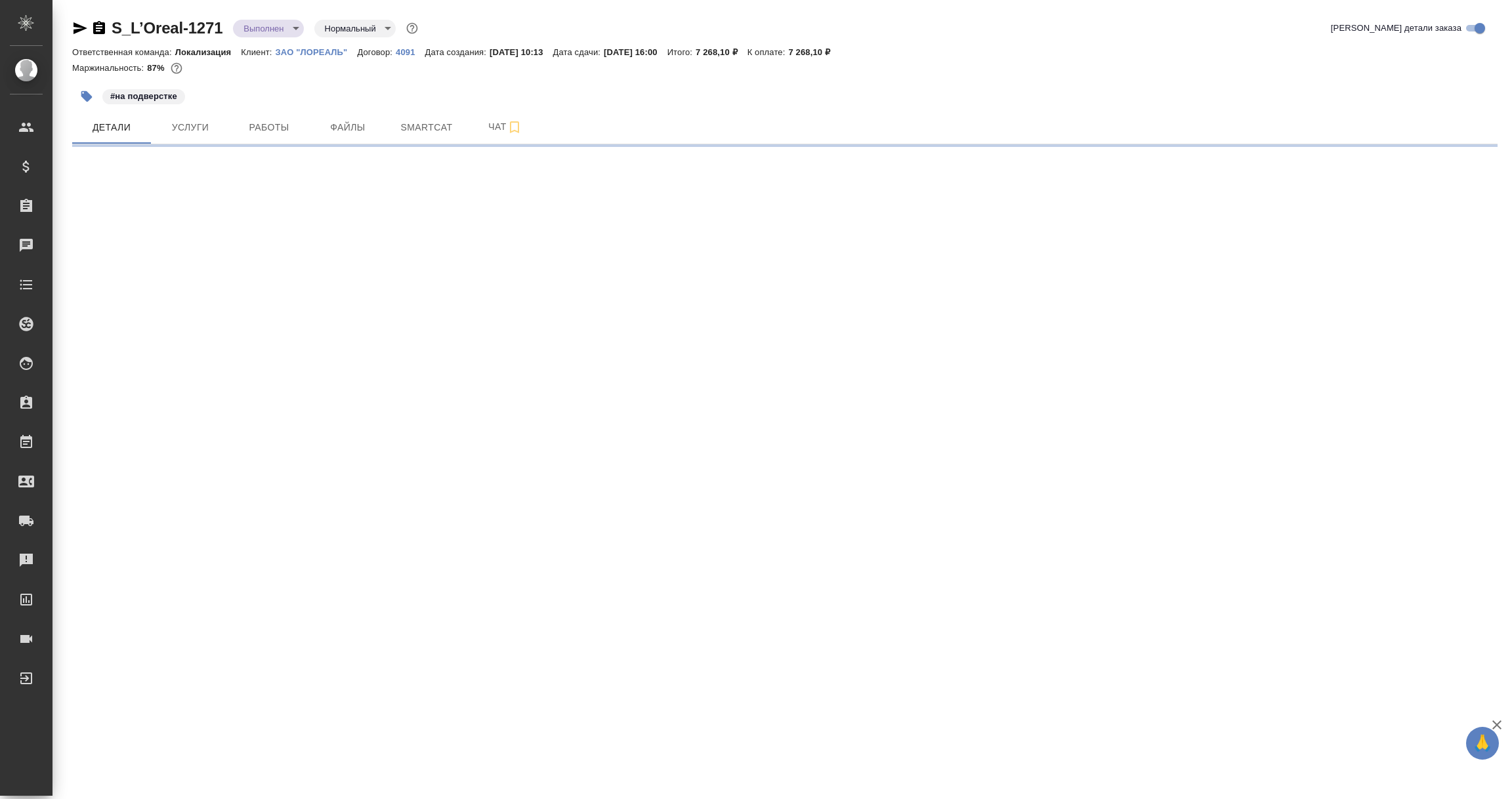
select select "RU"
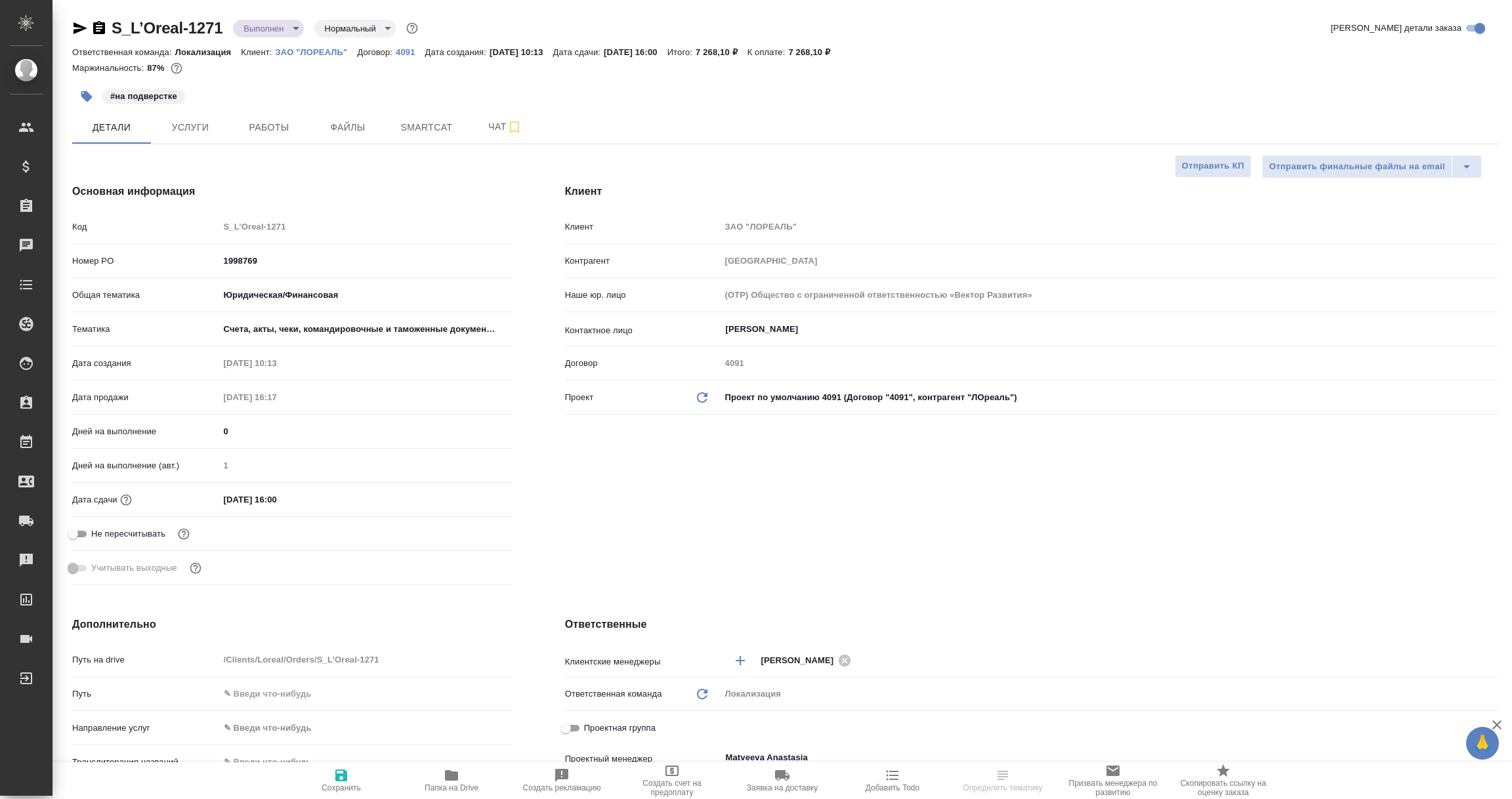
click at [76, 25] on icon "button" at bounding box center [80, 27] width 14 height 11
type textarea "x"
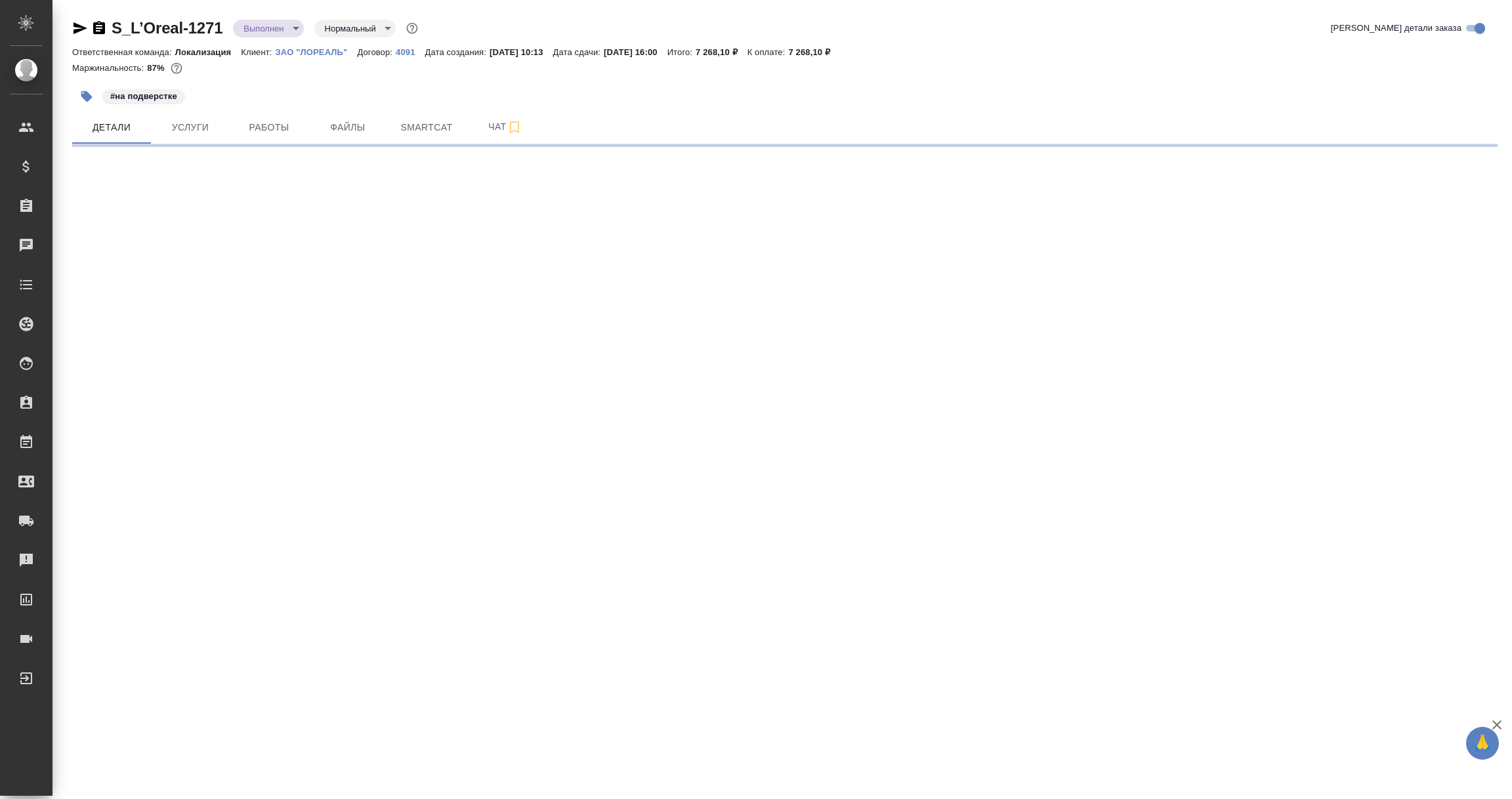
select select "RU"
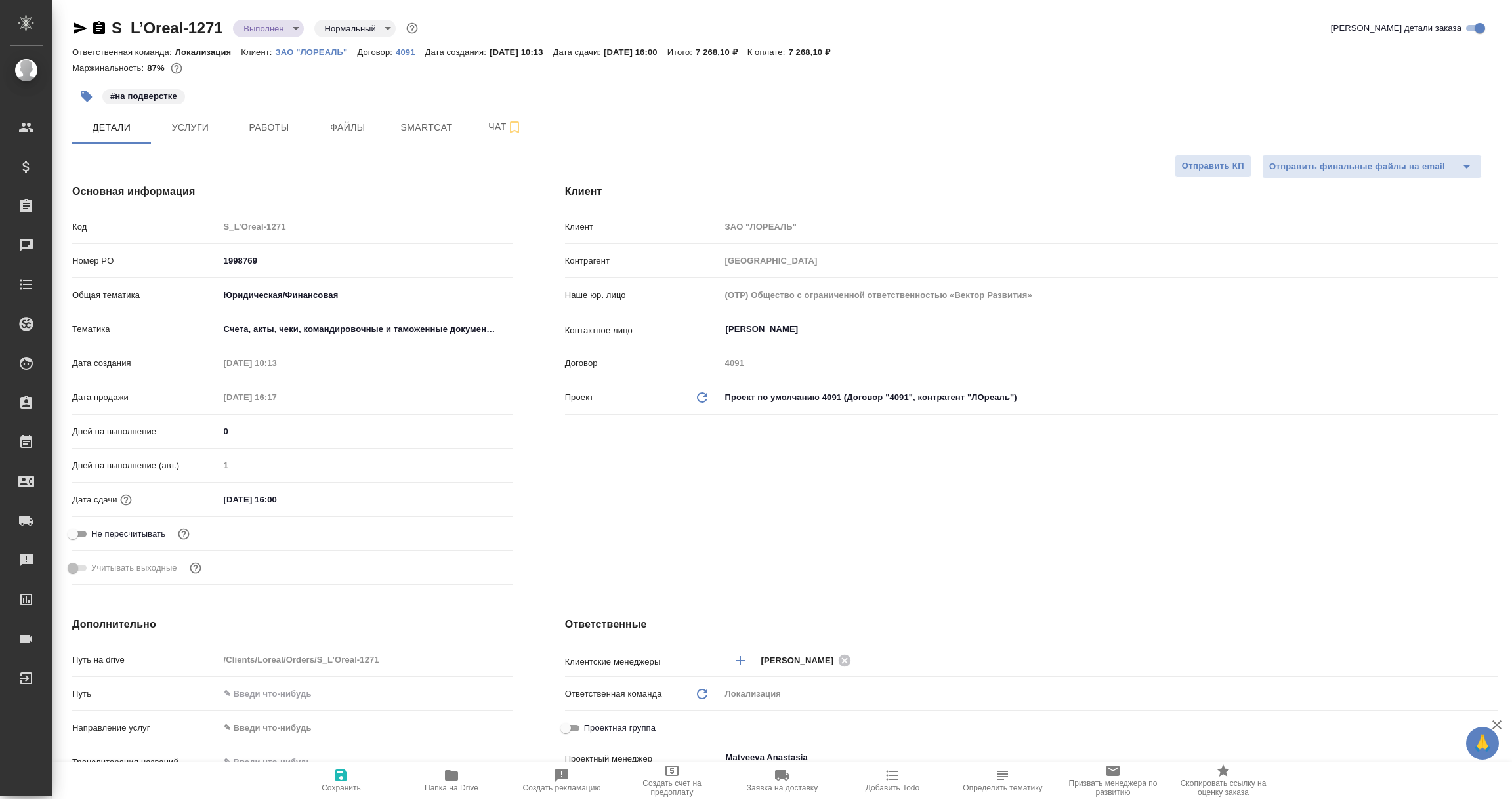
type textarea "x"
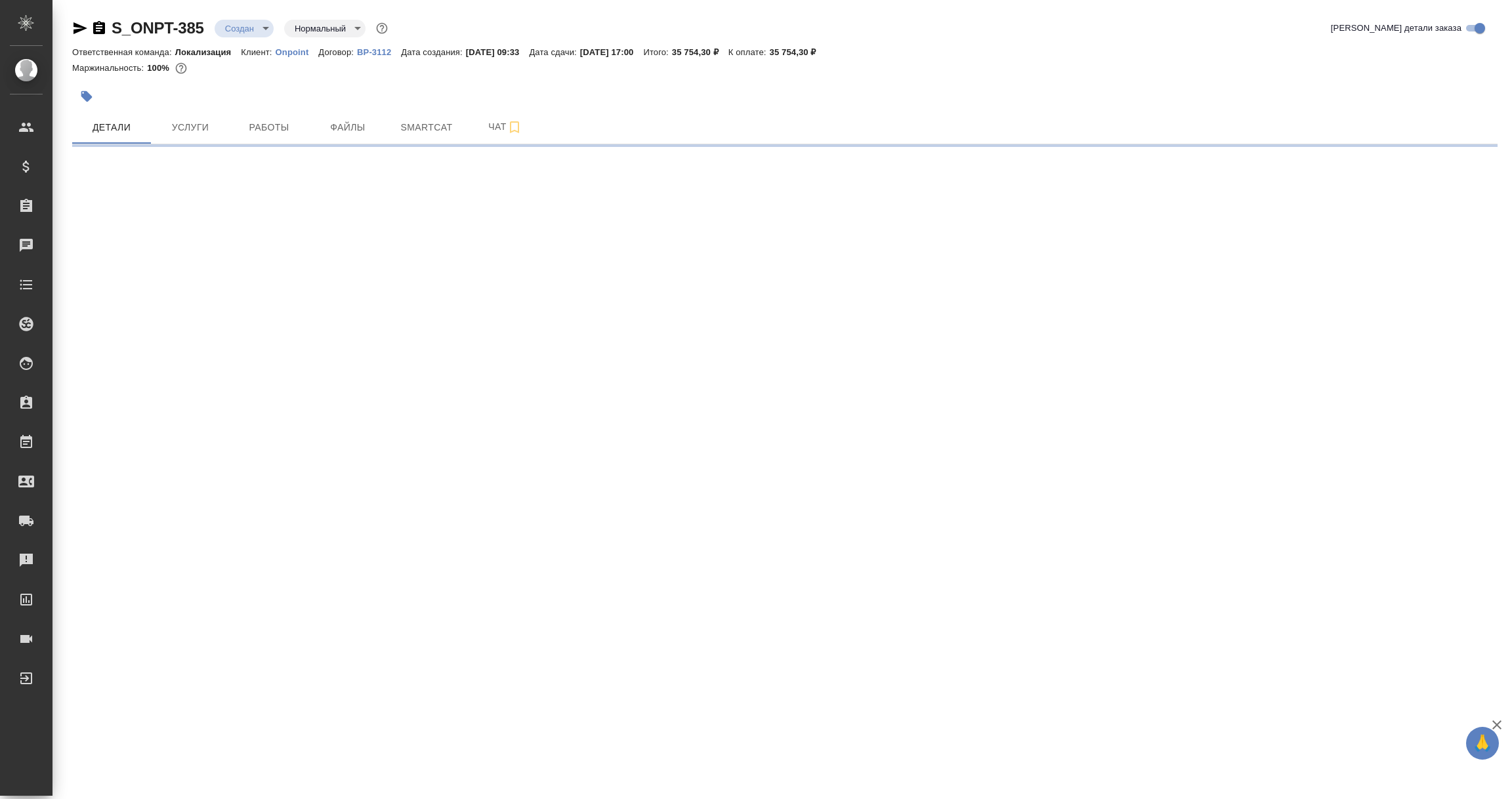
select select "RU"
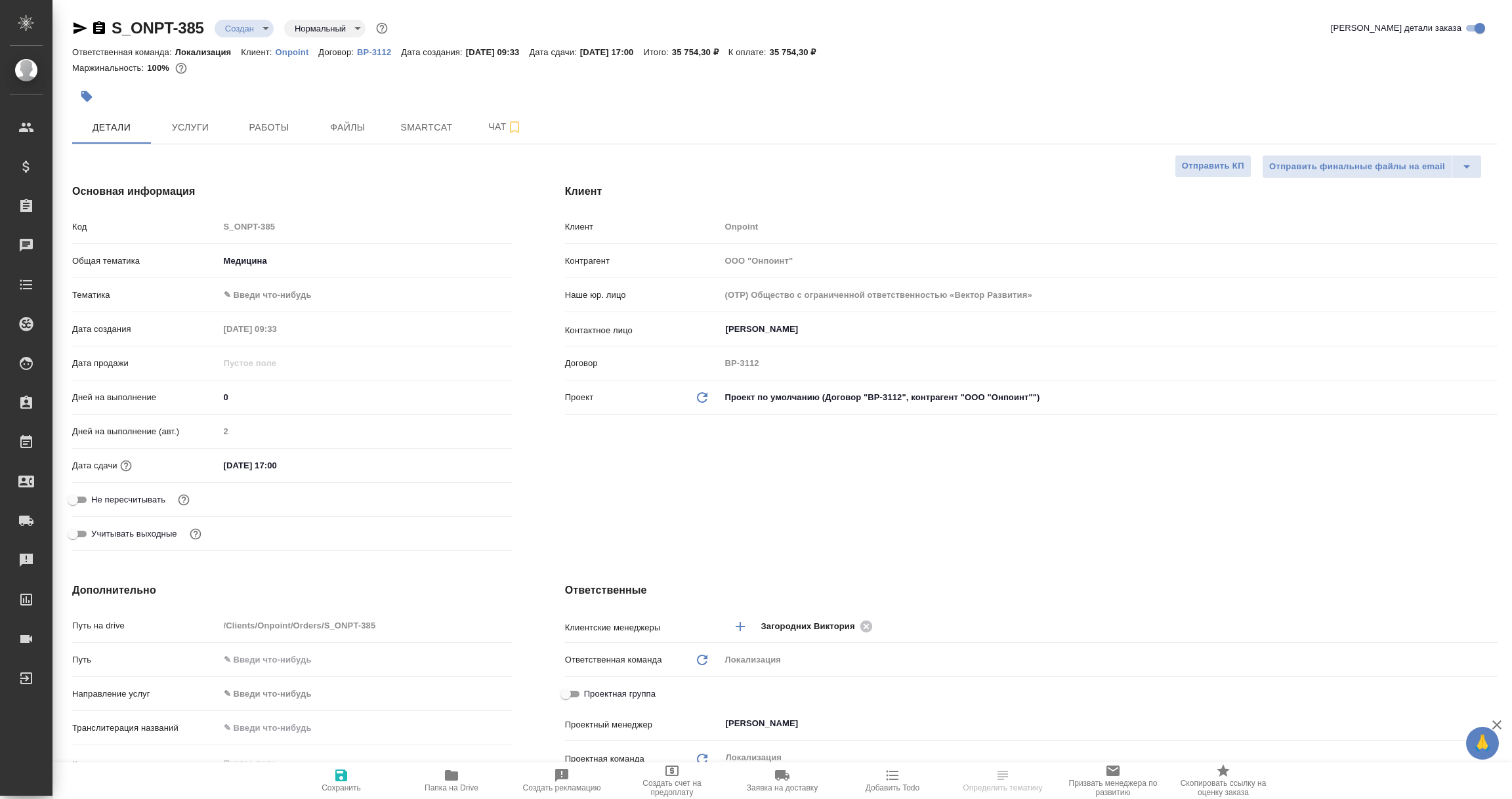
type textarea "x"
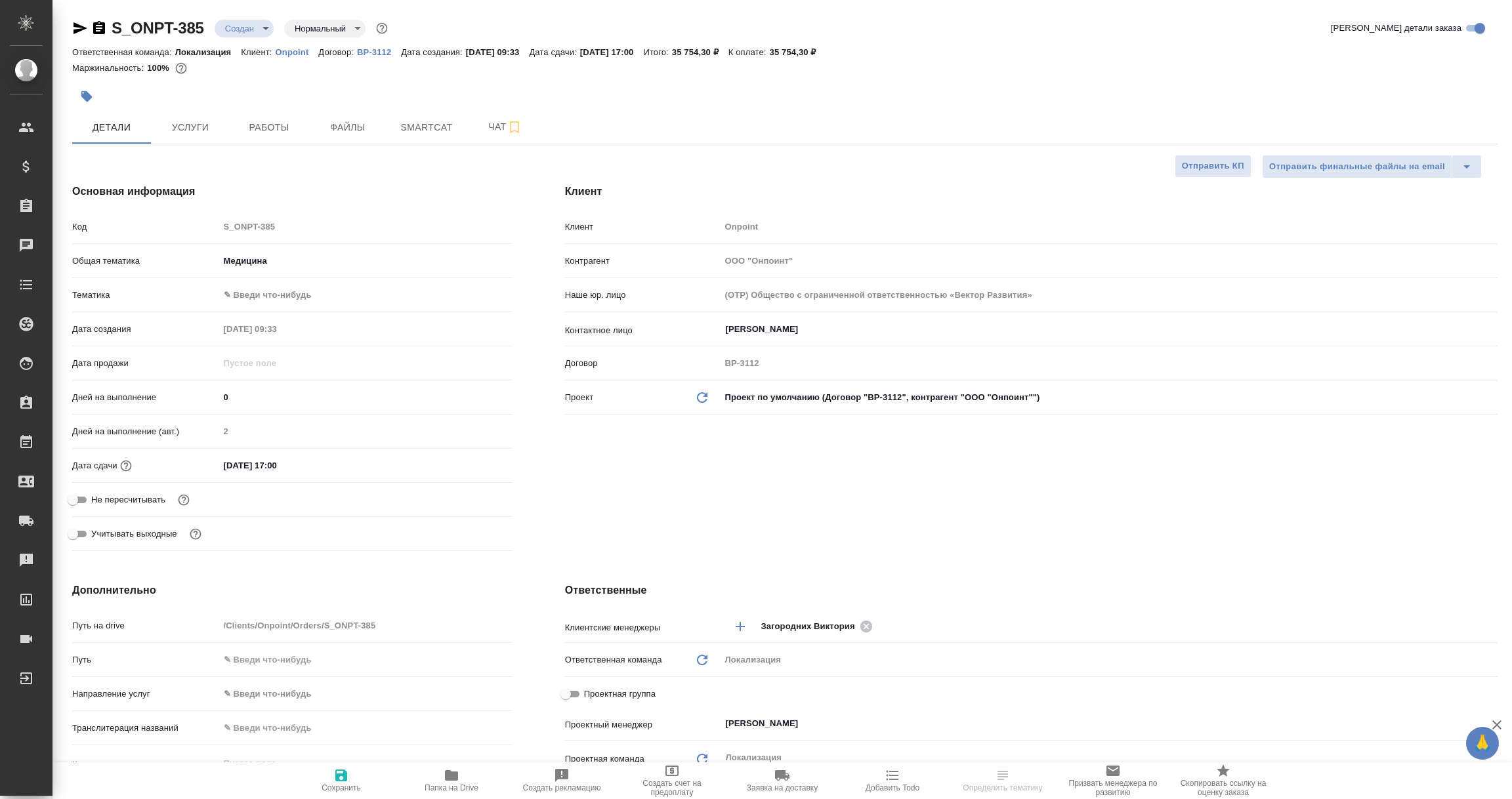
type textarea "x"
click at [79, 26] on icon "button" at bounding box center [80, 27] width 14 height 11
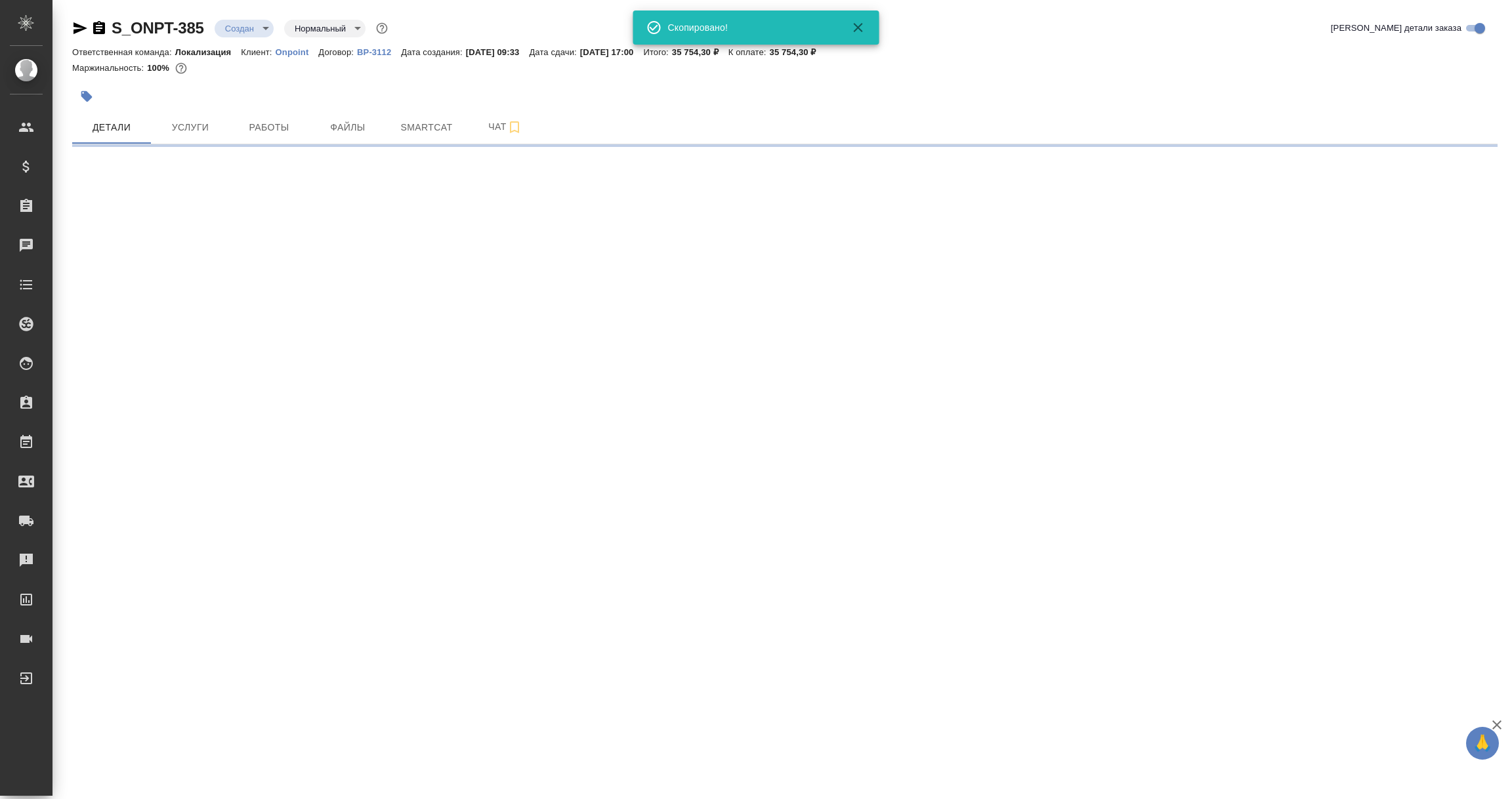
select select "RU"
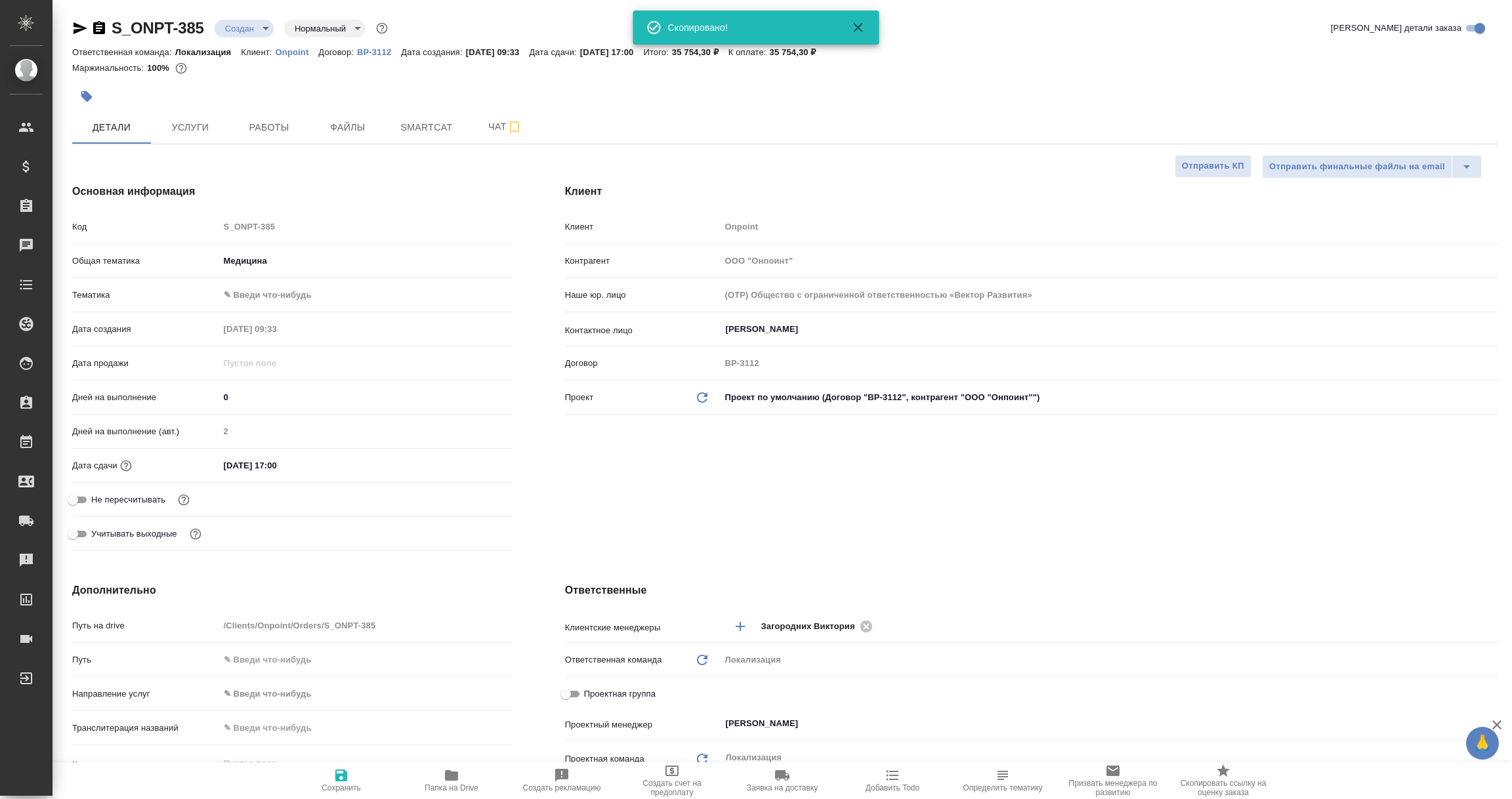
type textarea "x"
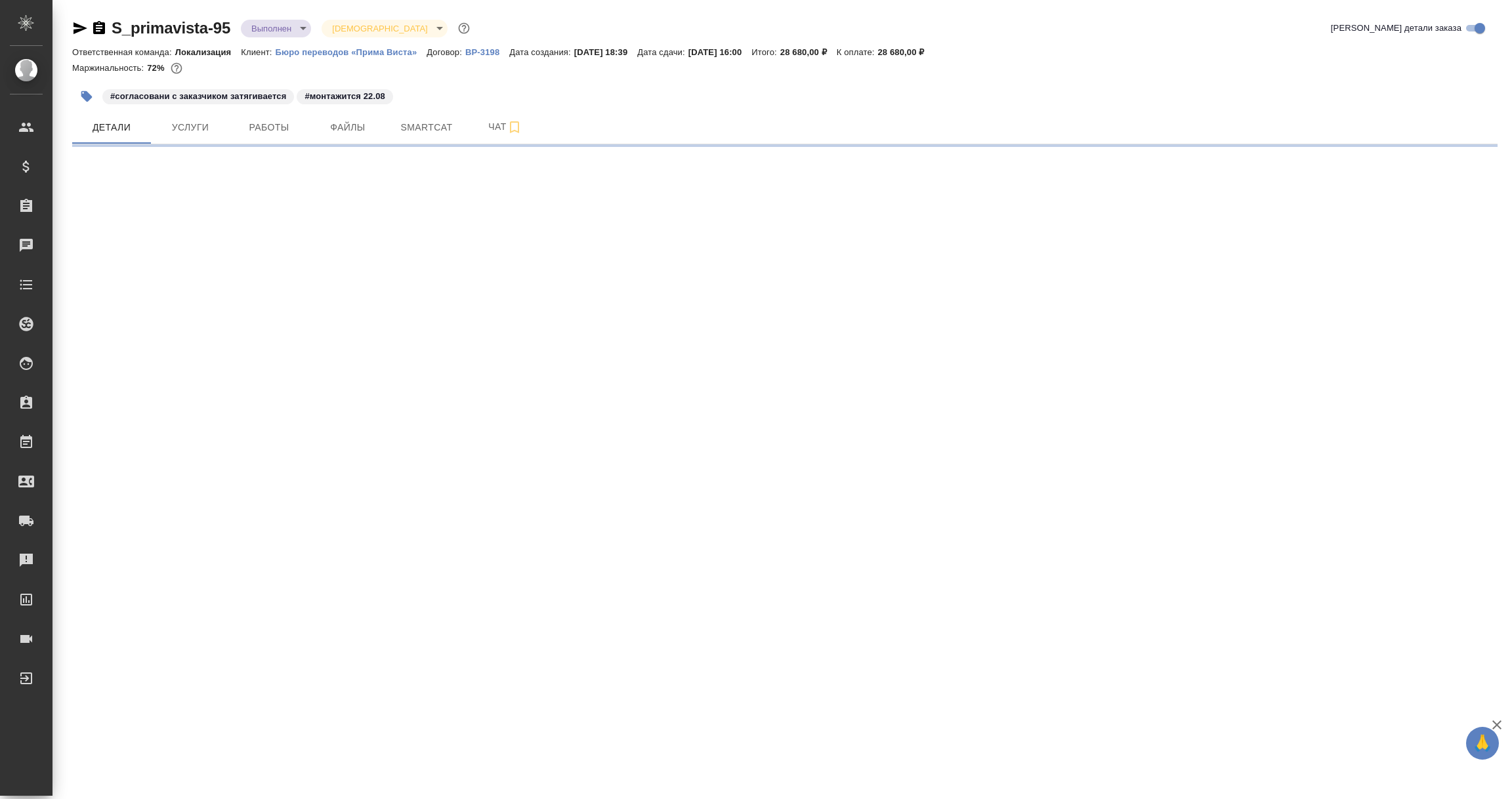
select select "RU"
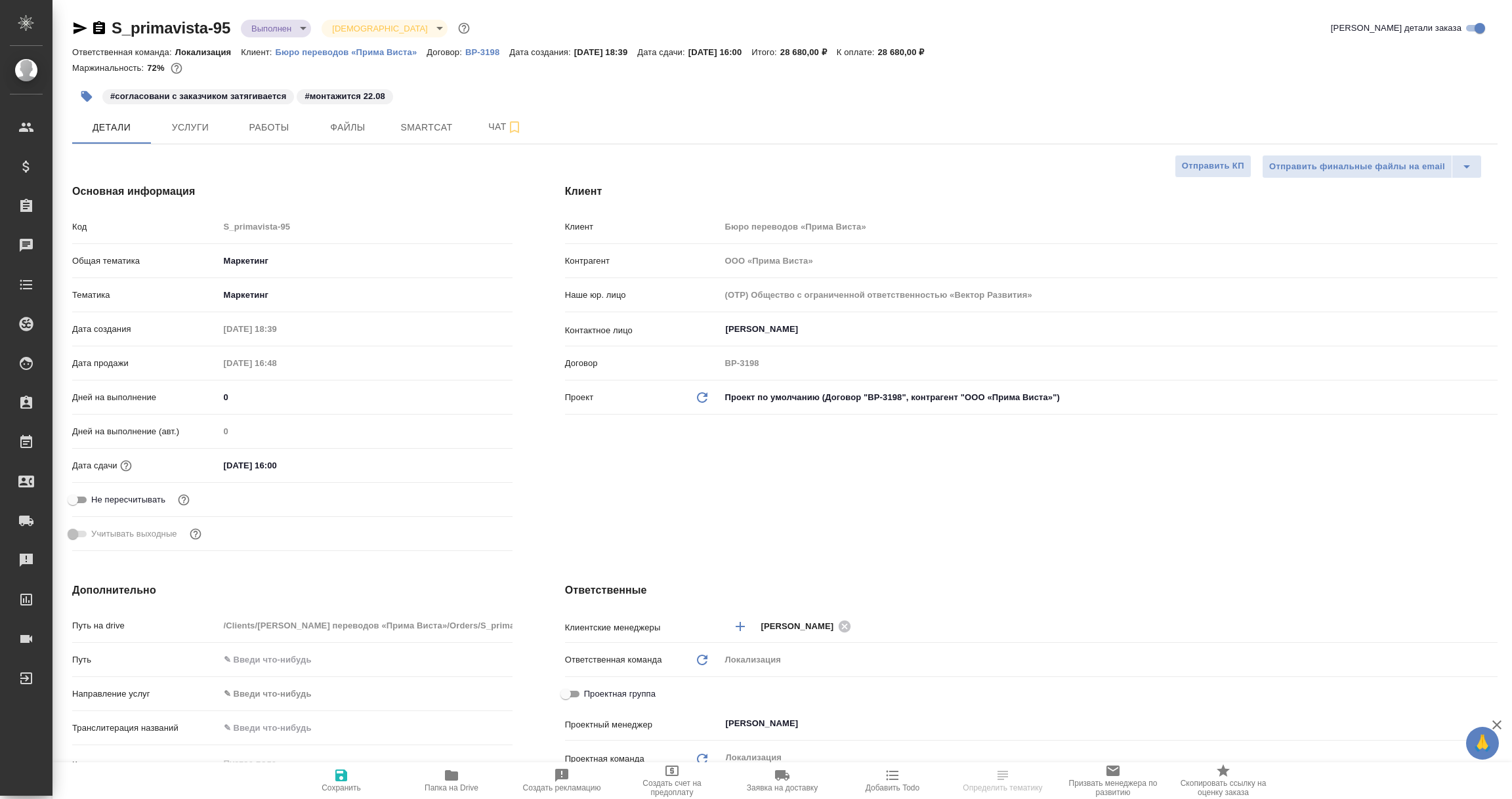
type textarea "x"
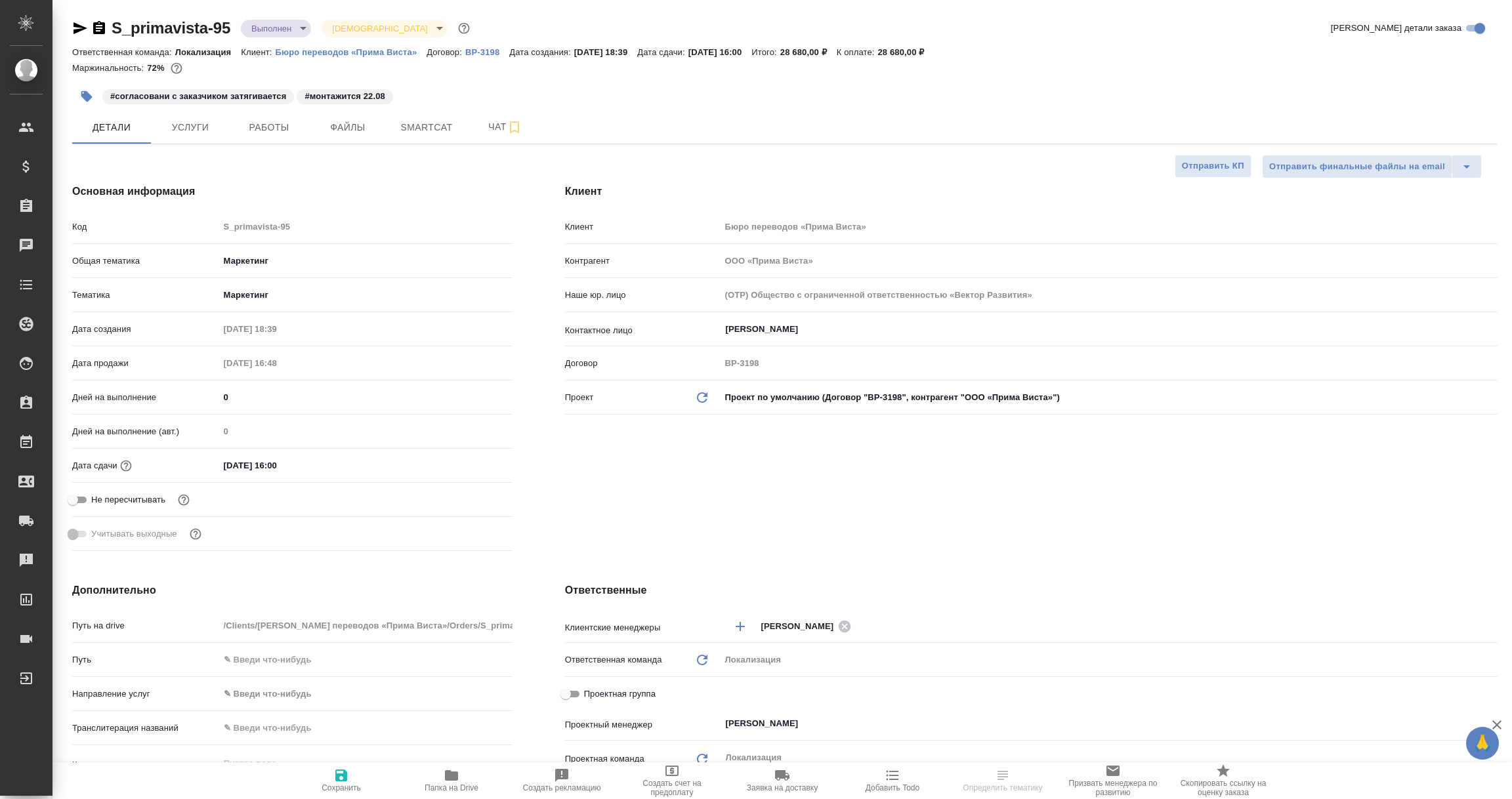
type textarea "x"
click at [78, 25] on icon "button" at bounding box center [80, 27] width 14 height 11
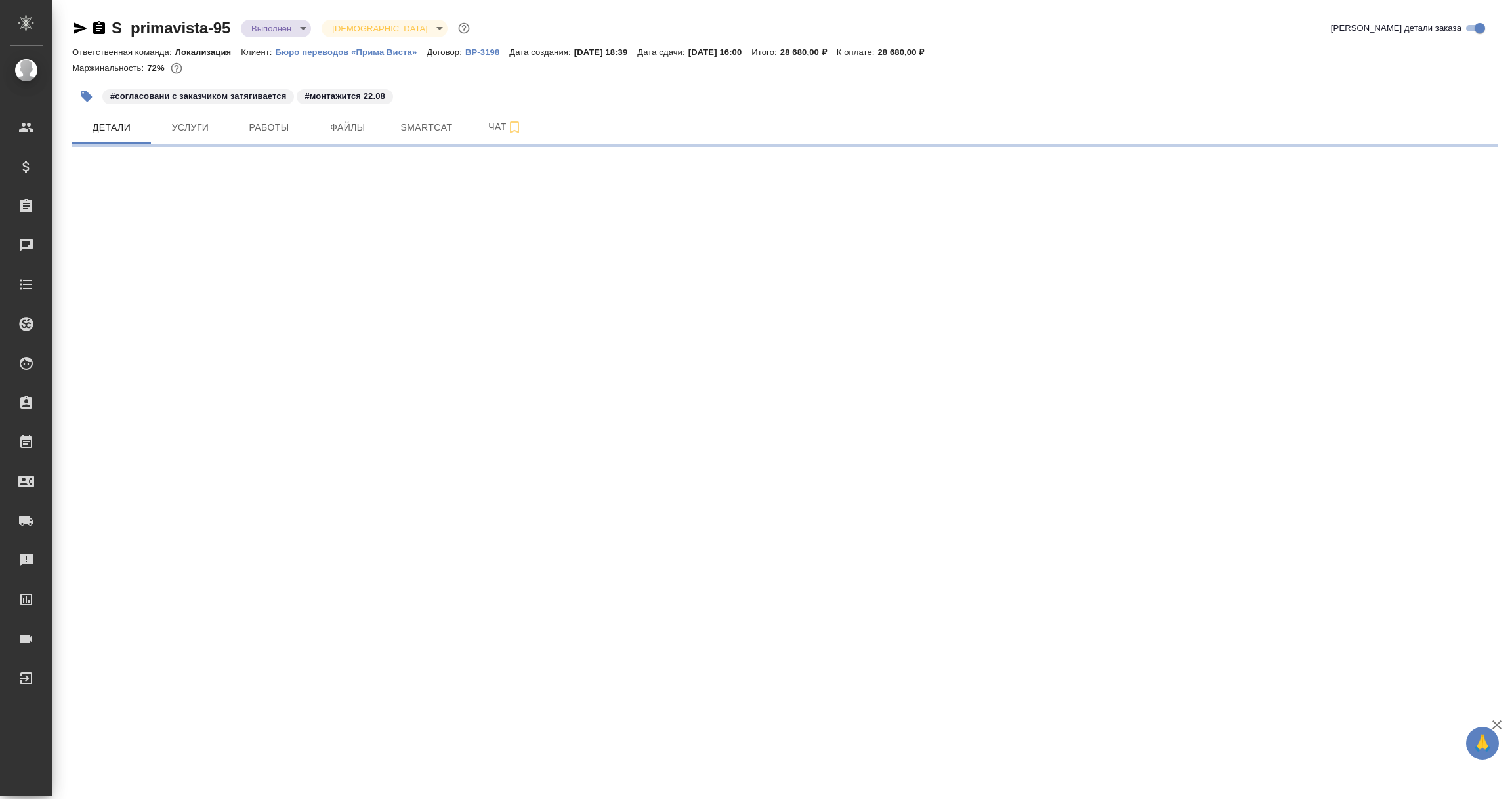
select select "RU"
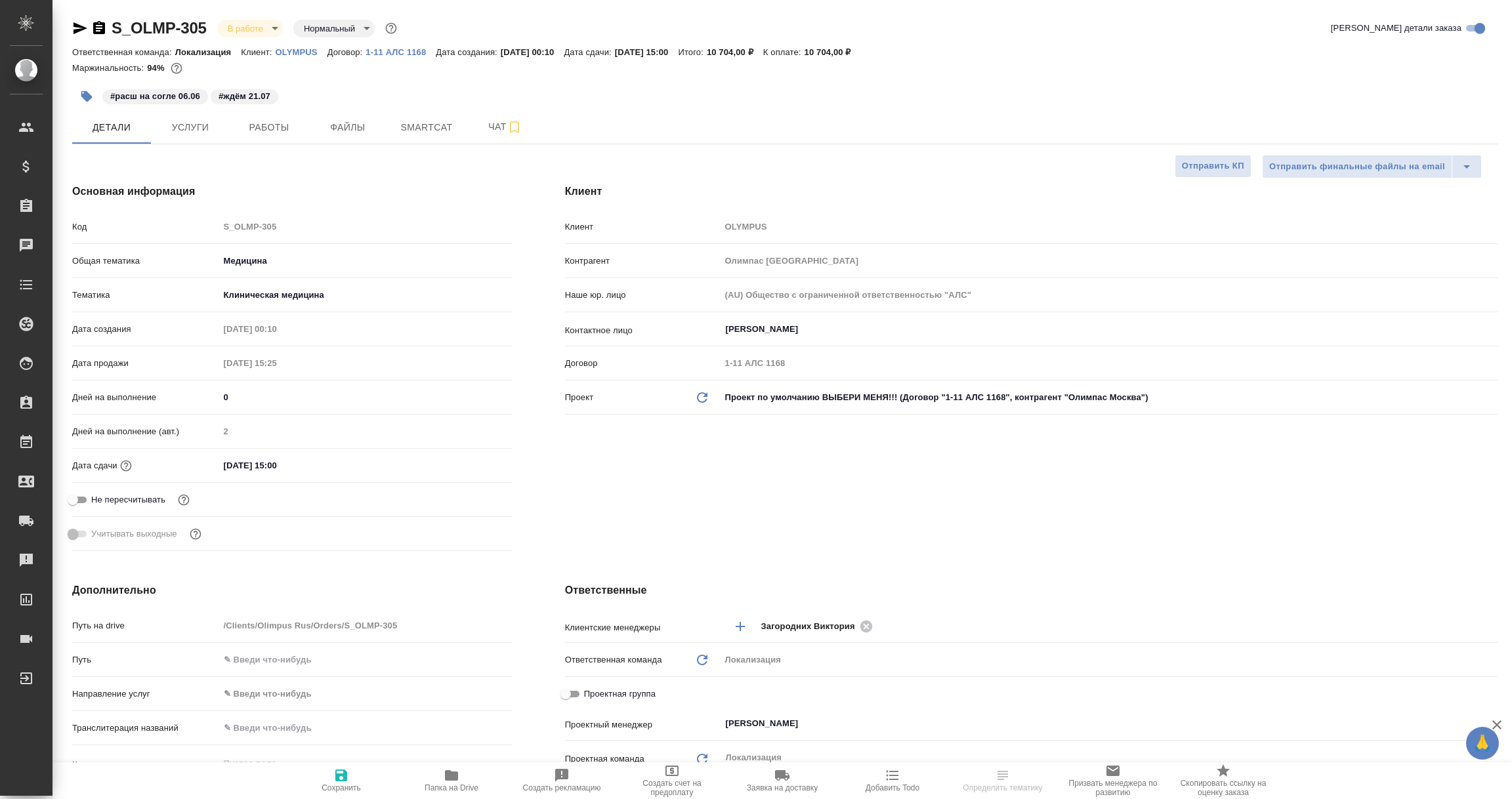
type textarea "x"
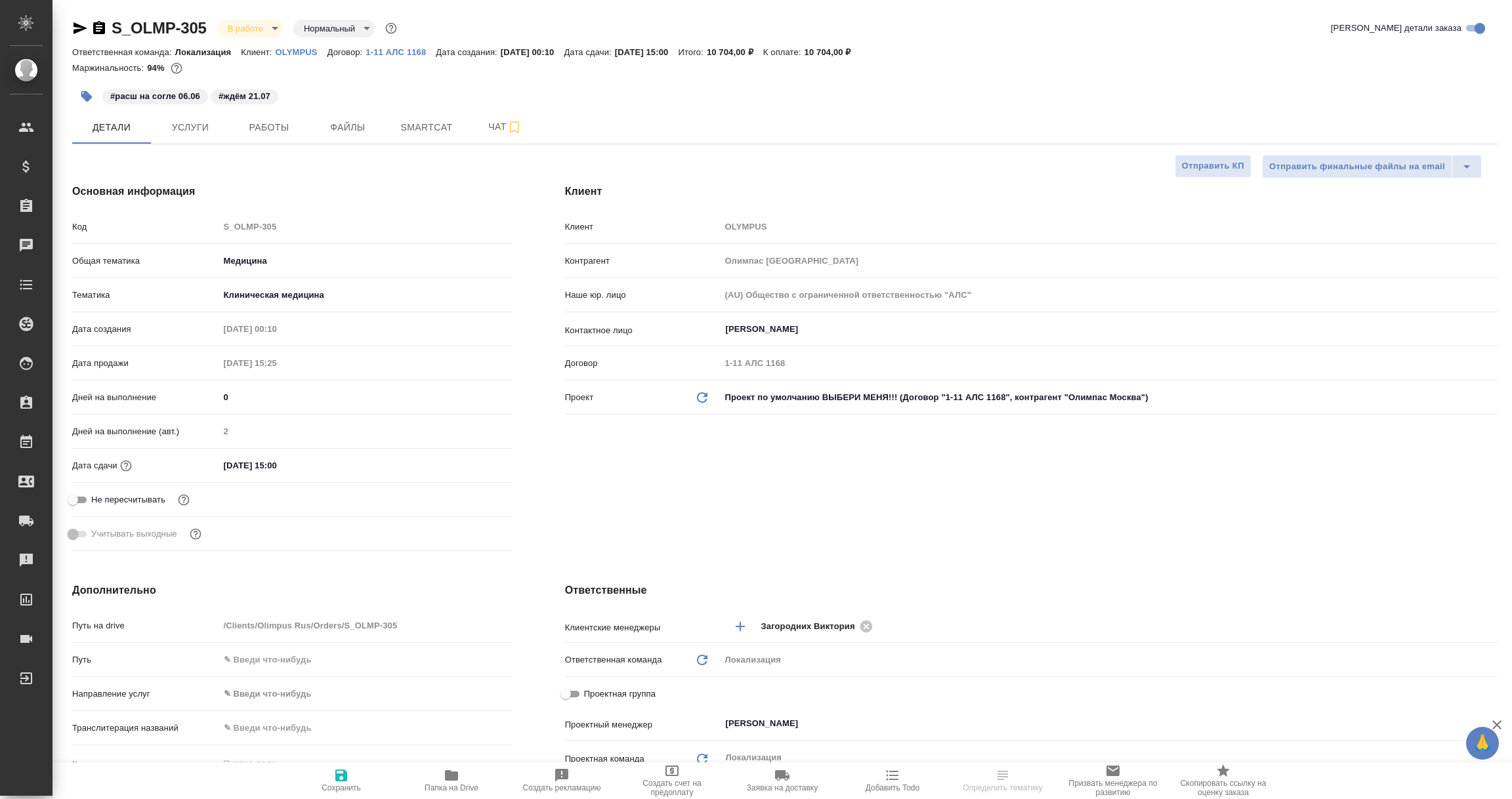
type textarea "x"
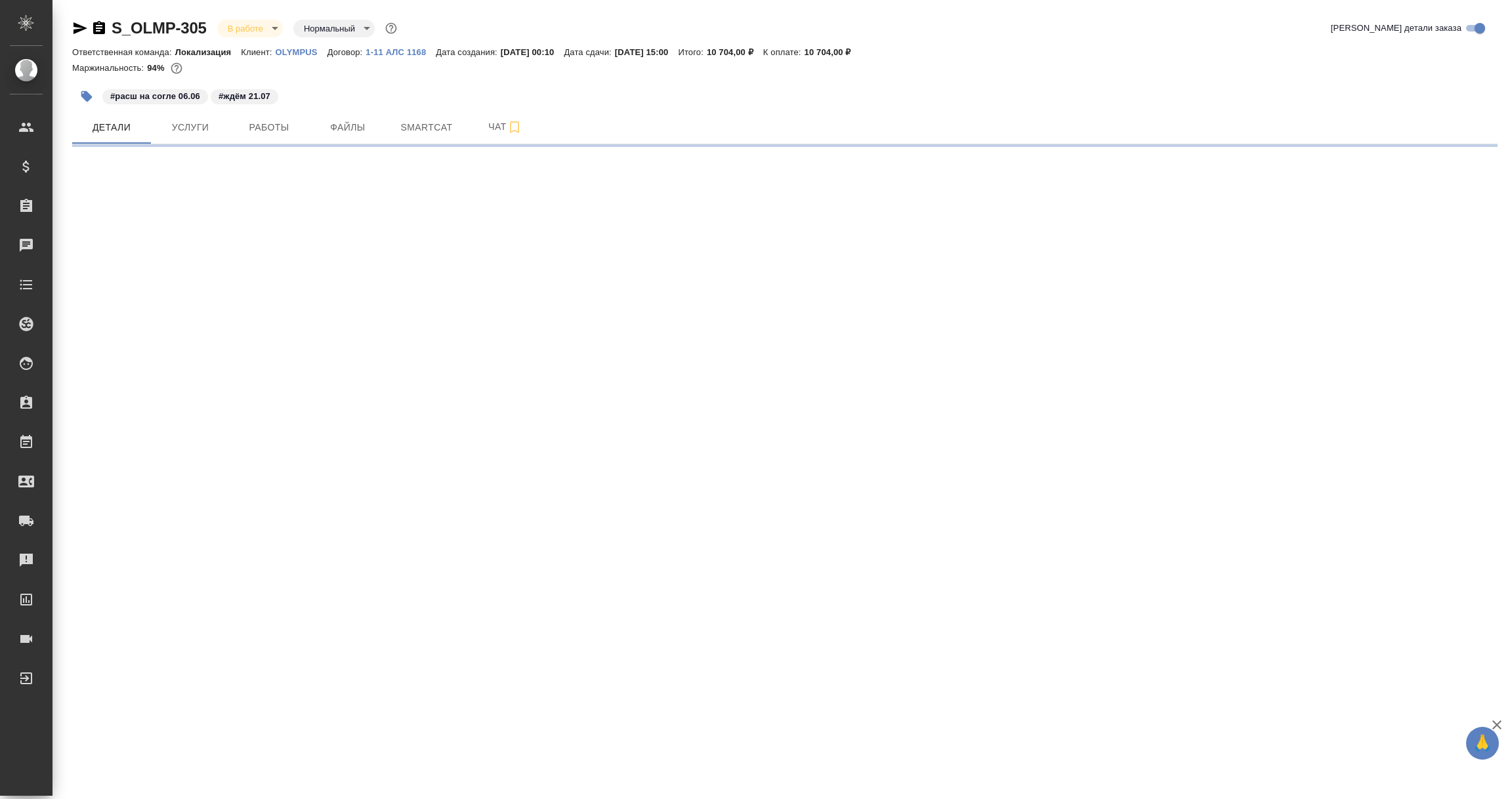
select select "RU"
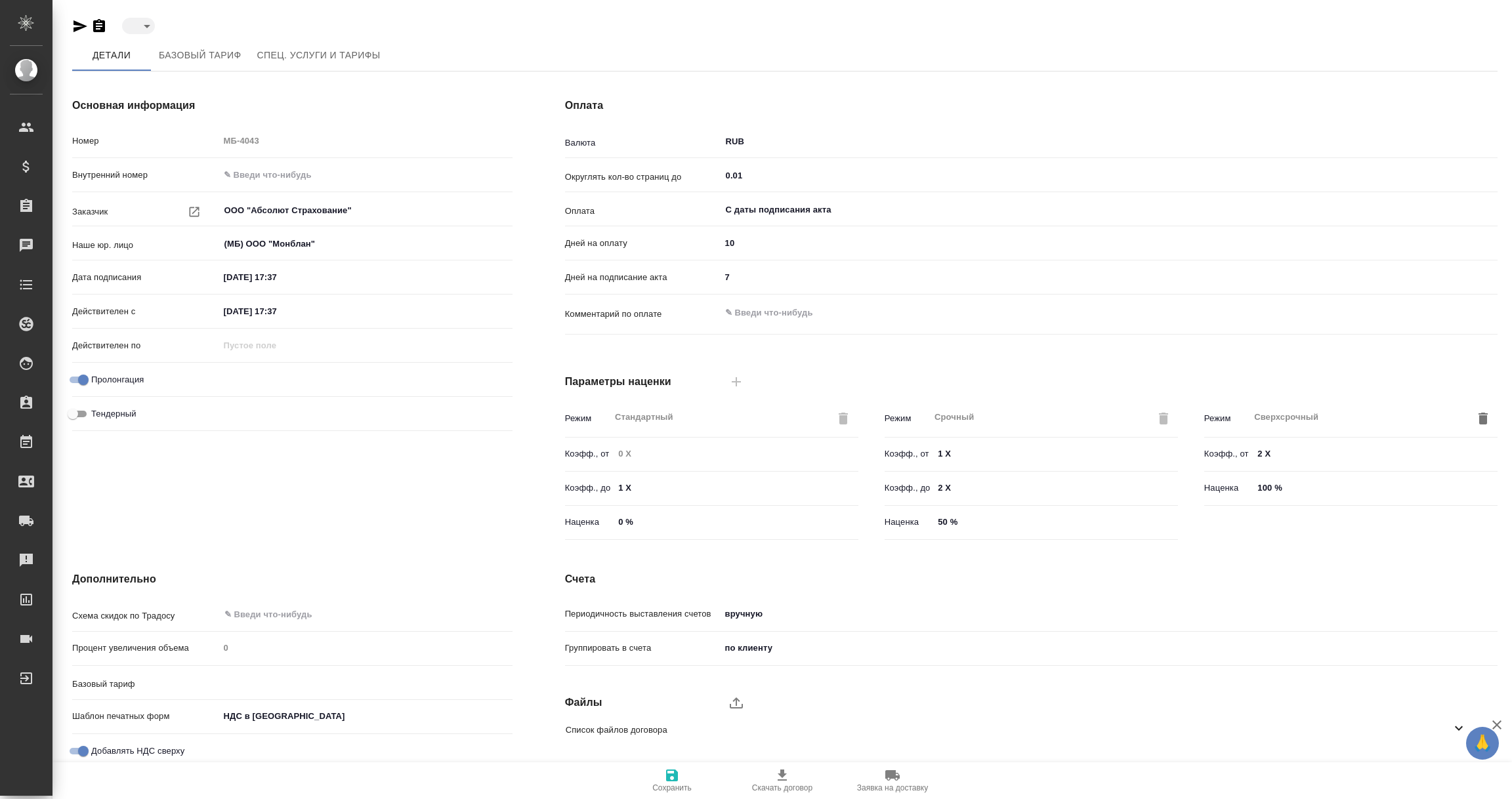
type input "active"
type input "Базовый ТП 2025"
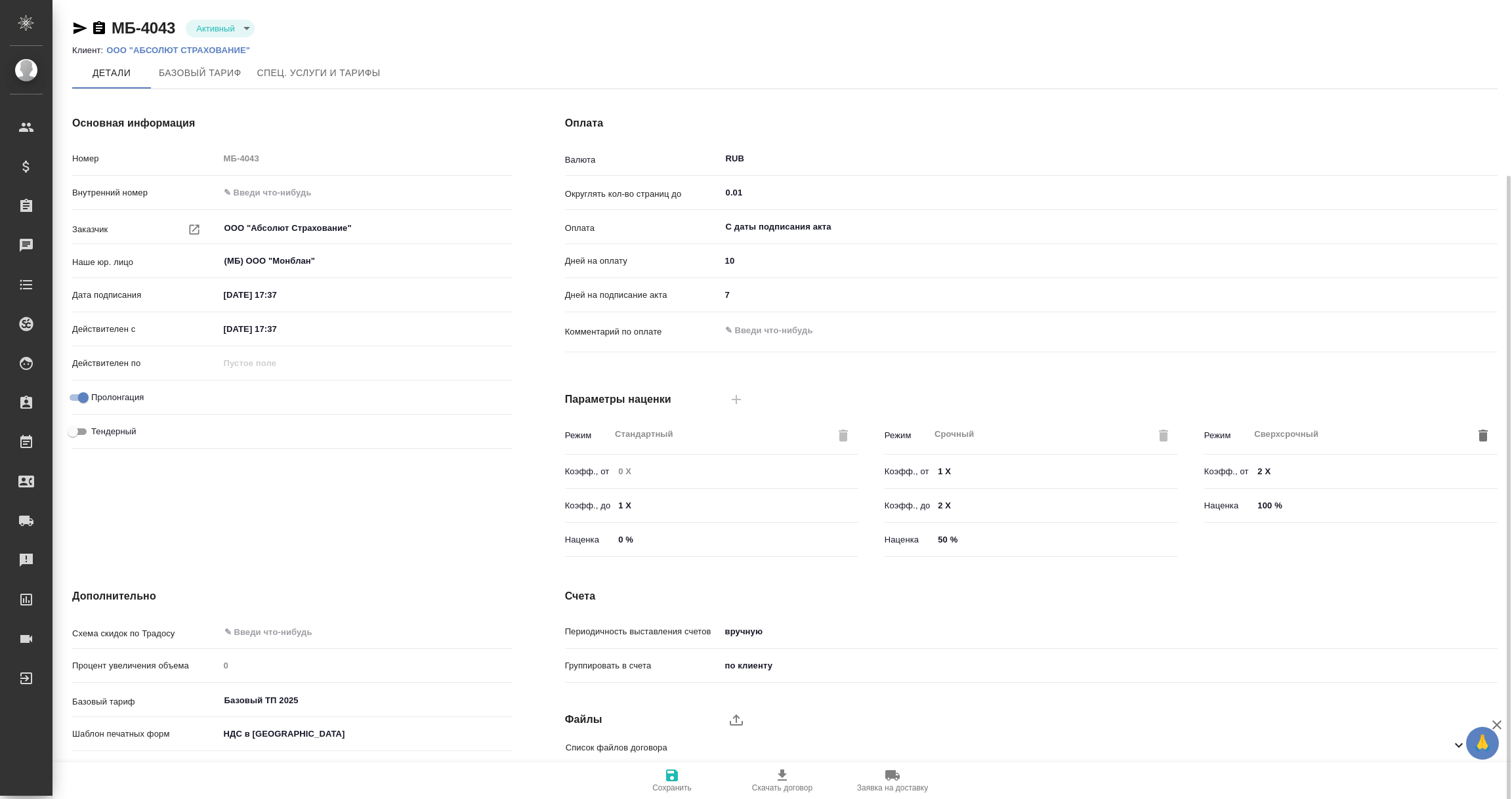
scroll to position [92, 0]
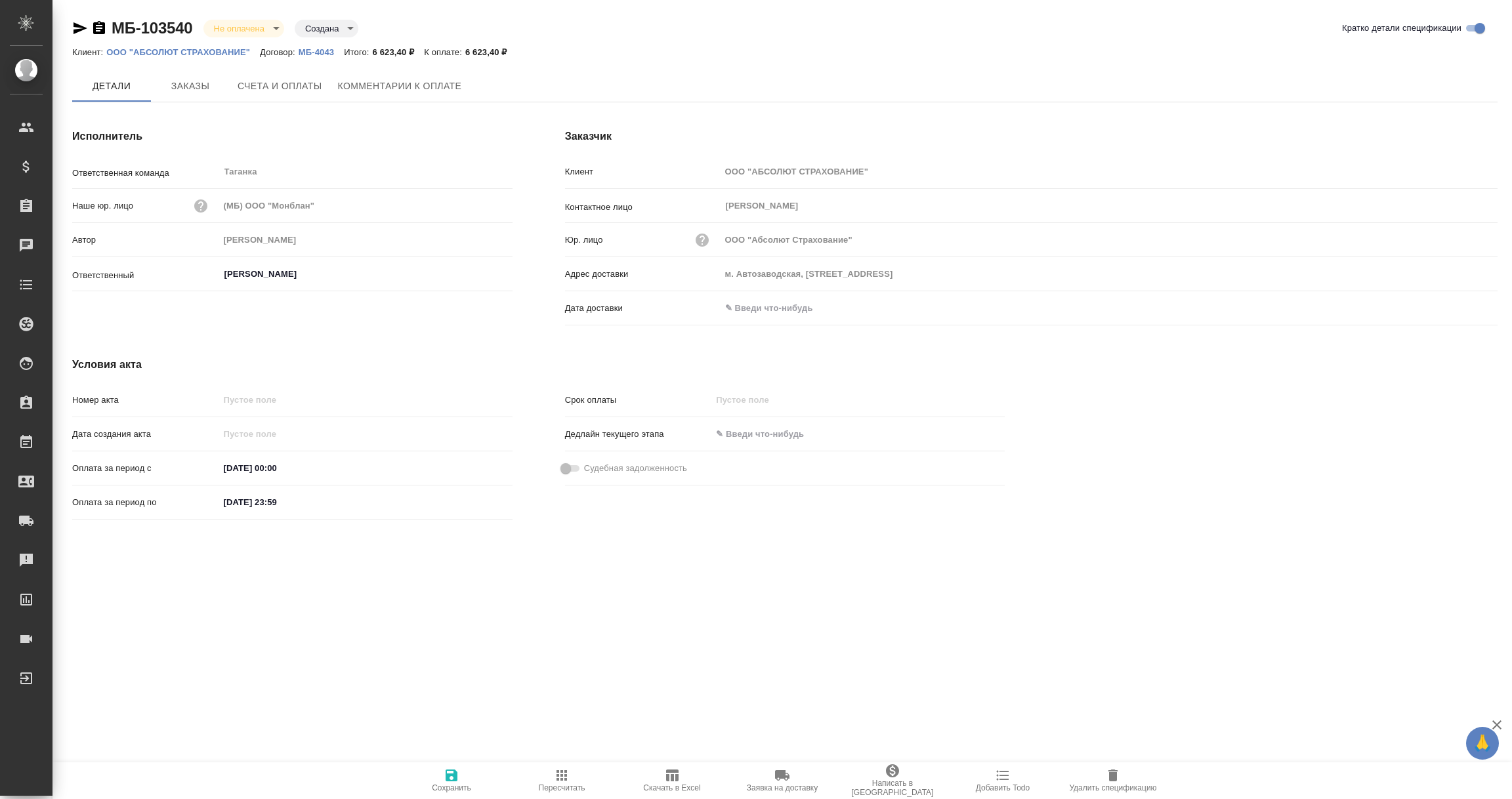
click at [767, 306] on input "text" at bounding box center [777, 308] width 115 height 19
click at [1461, 306] on icon "button" at bounding box center [1459, 308] width 16 height 16
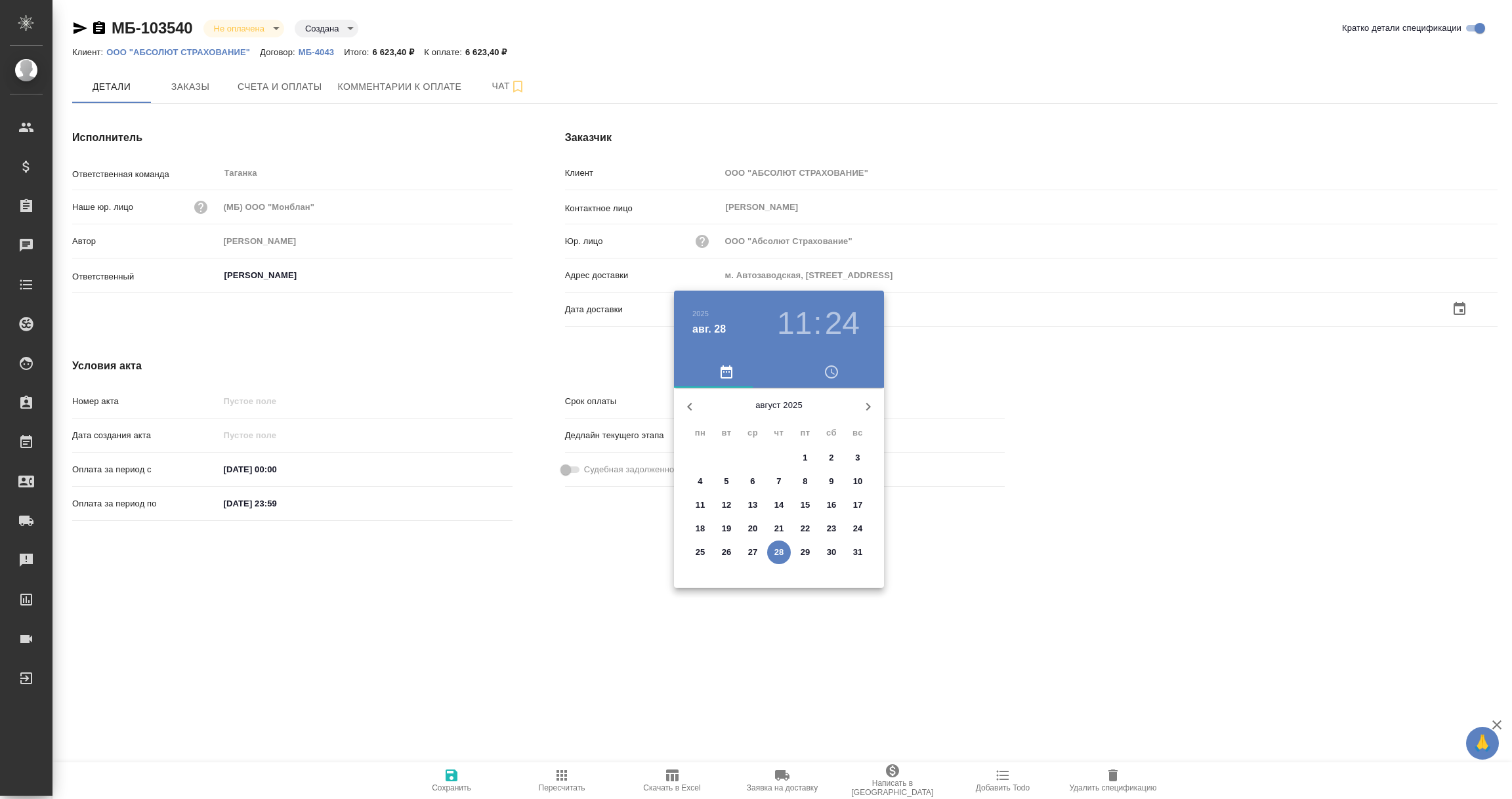
click at [777, 560] on button "28" at bounding box center [778, 552] width 24 height 24
type input "м. Автозаводская, г. Москва, ул. Ленинская Слобода, д. 26"
type input "28.08.2025 11:24"
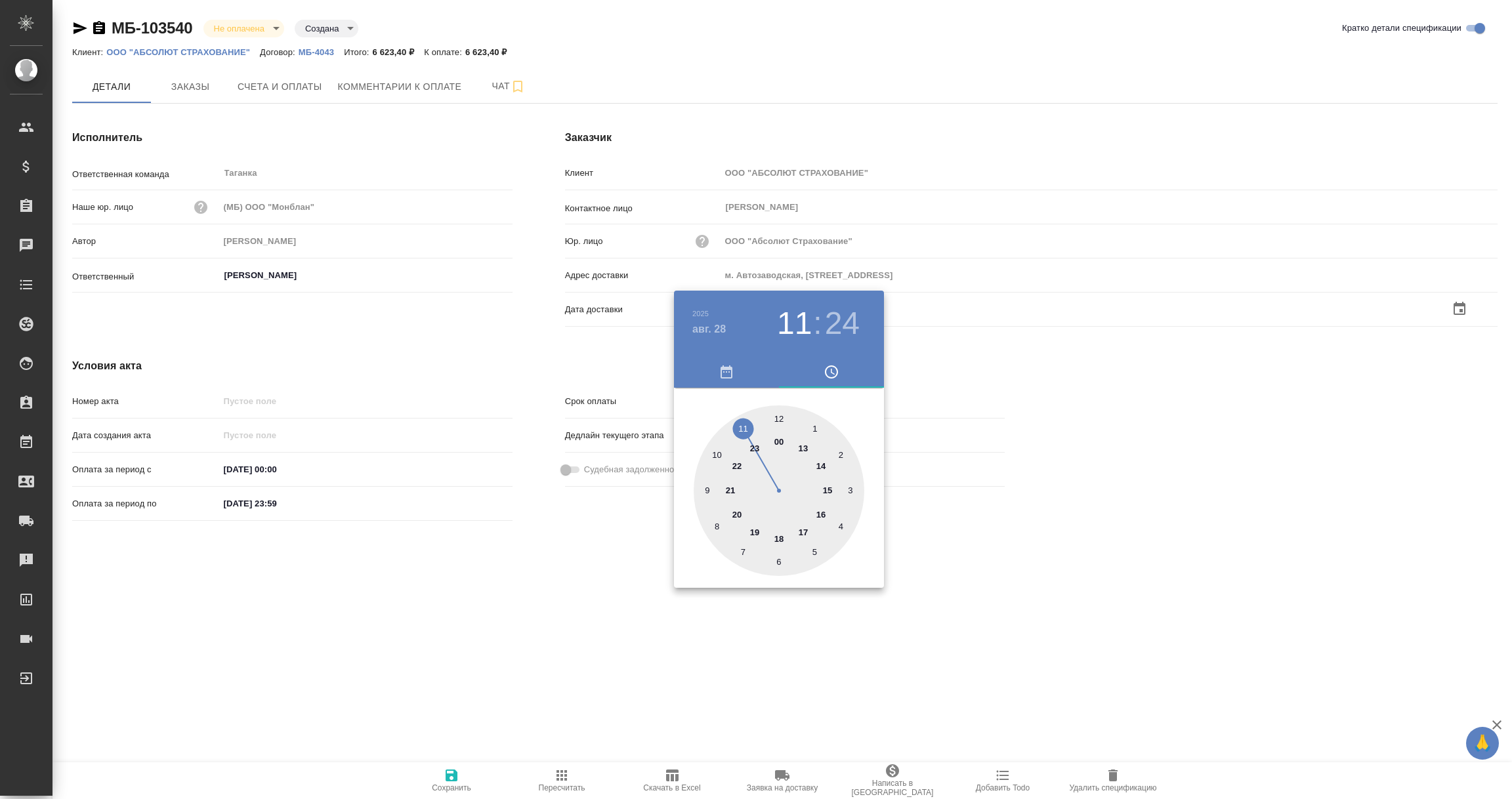
click at [656, 668] on div at bounding box center [756, 400] width 1512 height 799
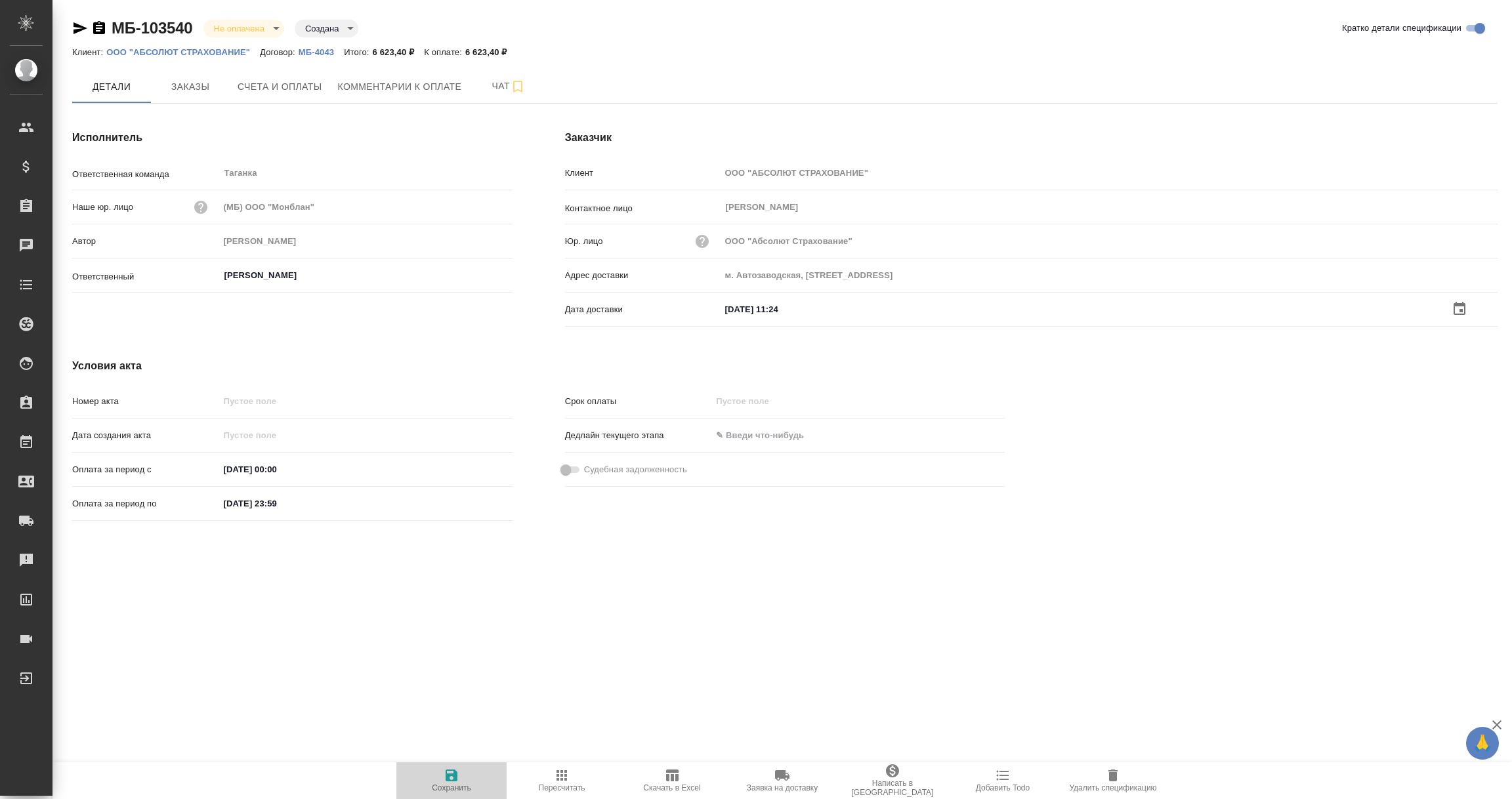
click at [454, 779] on icon "button" at bounding box center [451, 775] width 11 height 11
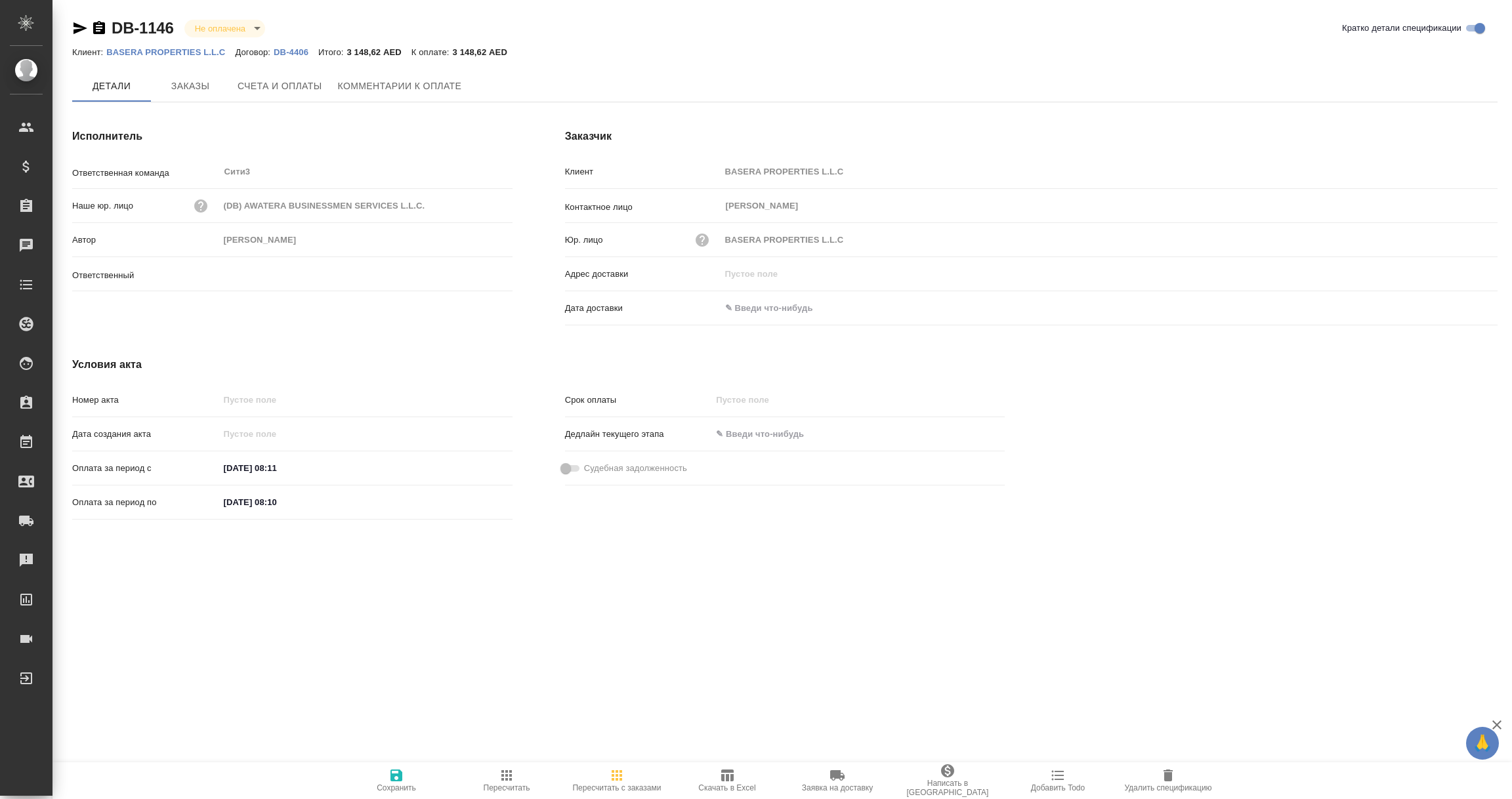
type input "[PERSON_NAME]"
click at [192, 82] on span "Заказы" at bounding box center [190, 86] width 63 height 16
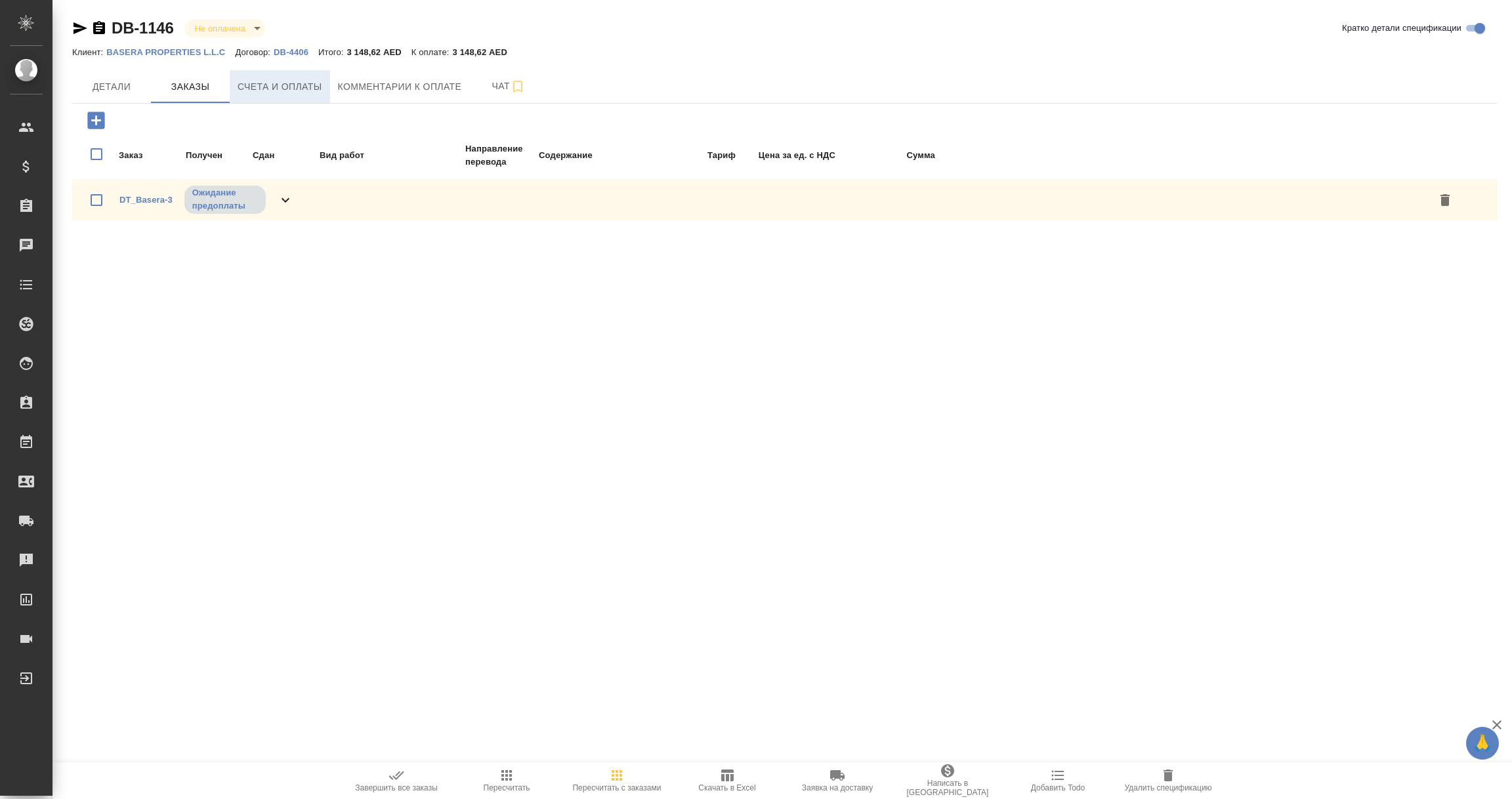
click at [277, 95] on button "Счета и оплаты" at bounding box center [279, 86] width 100 height 33
